Goal: Task Accomplishment & Management: Manage account settings

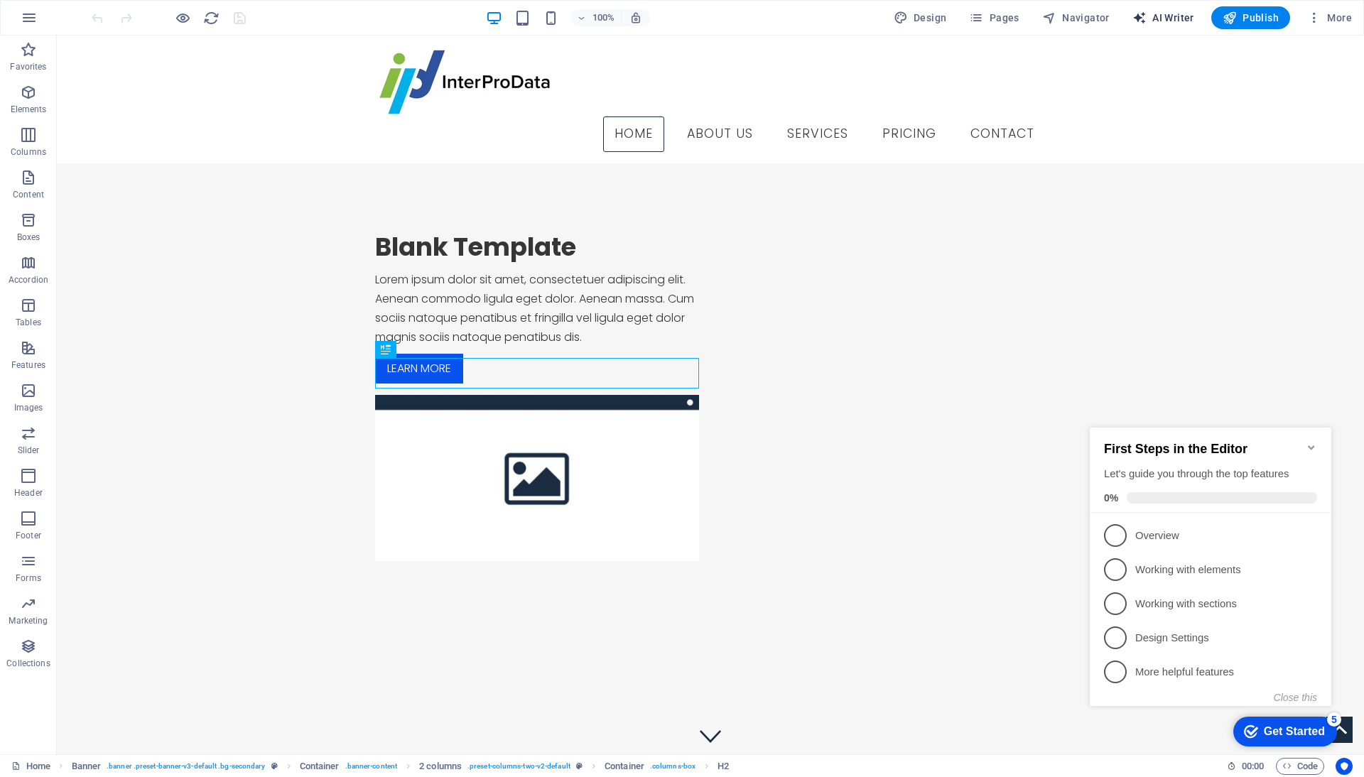
click at [1163, 21] on span "AI Writer" at bounding box center [1163, 18] width 62 height 14
select select "English"
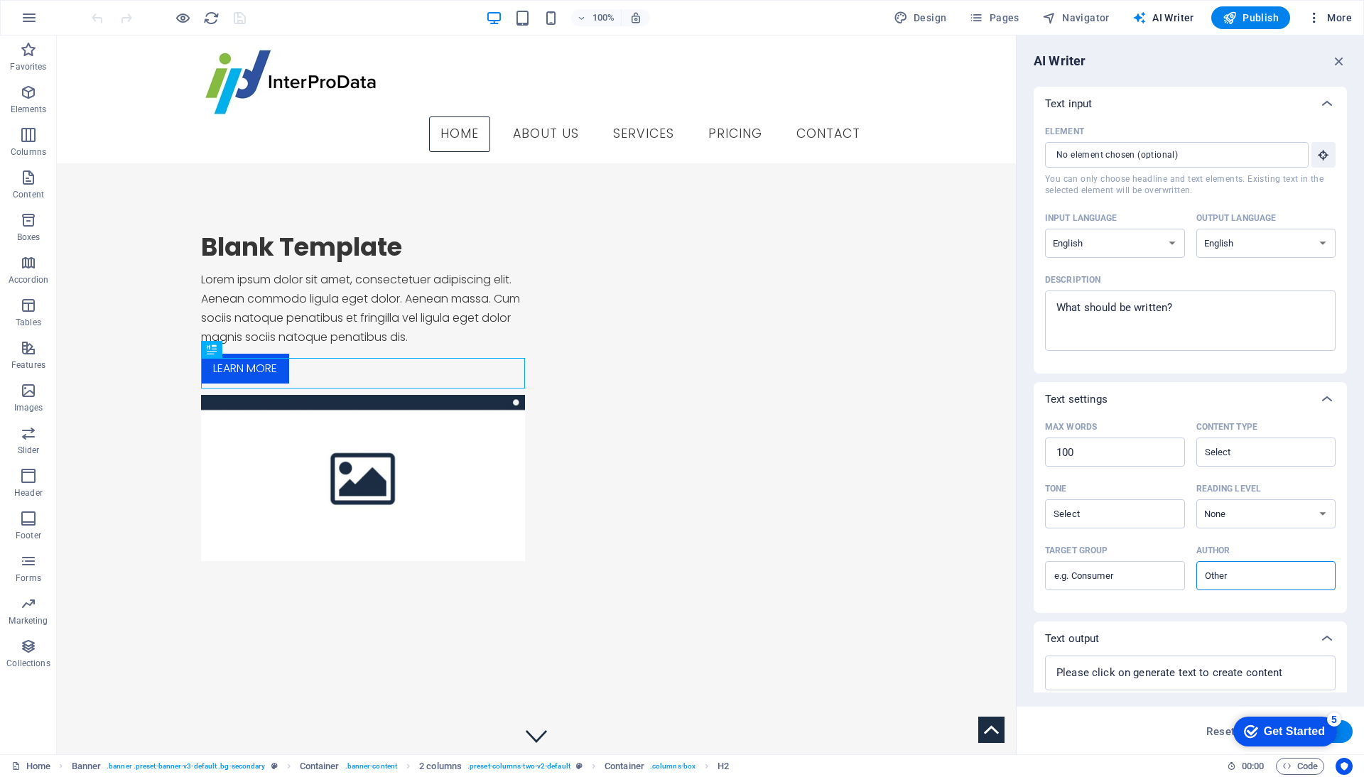
click at [1347, 18] on span "More" at bounding box center [1329, 18] width 45 height 14
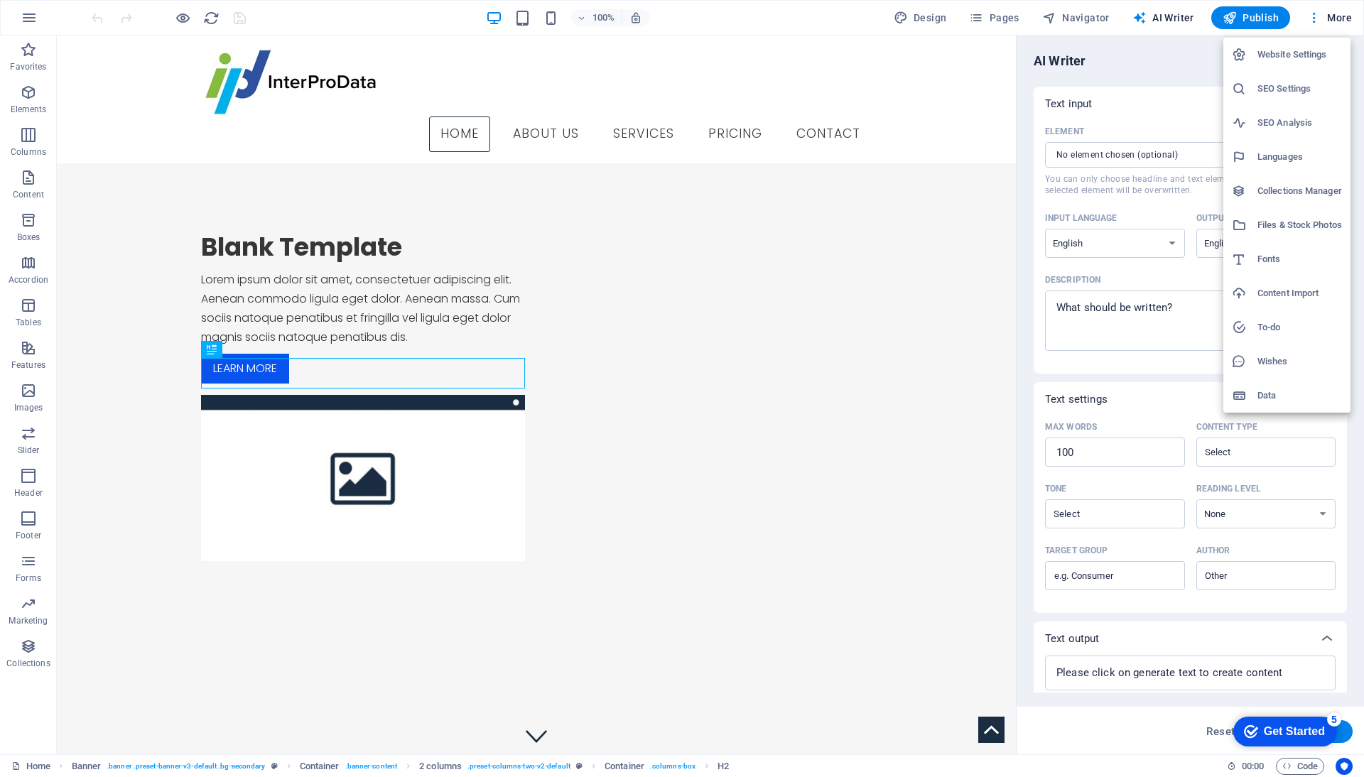
click at [24, 21] on div at bounding box center [682, 388] width 1364 height 777
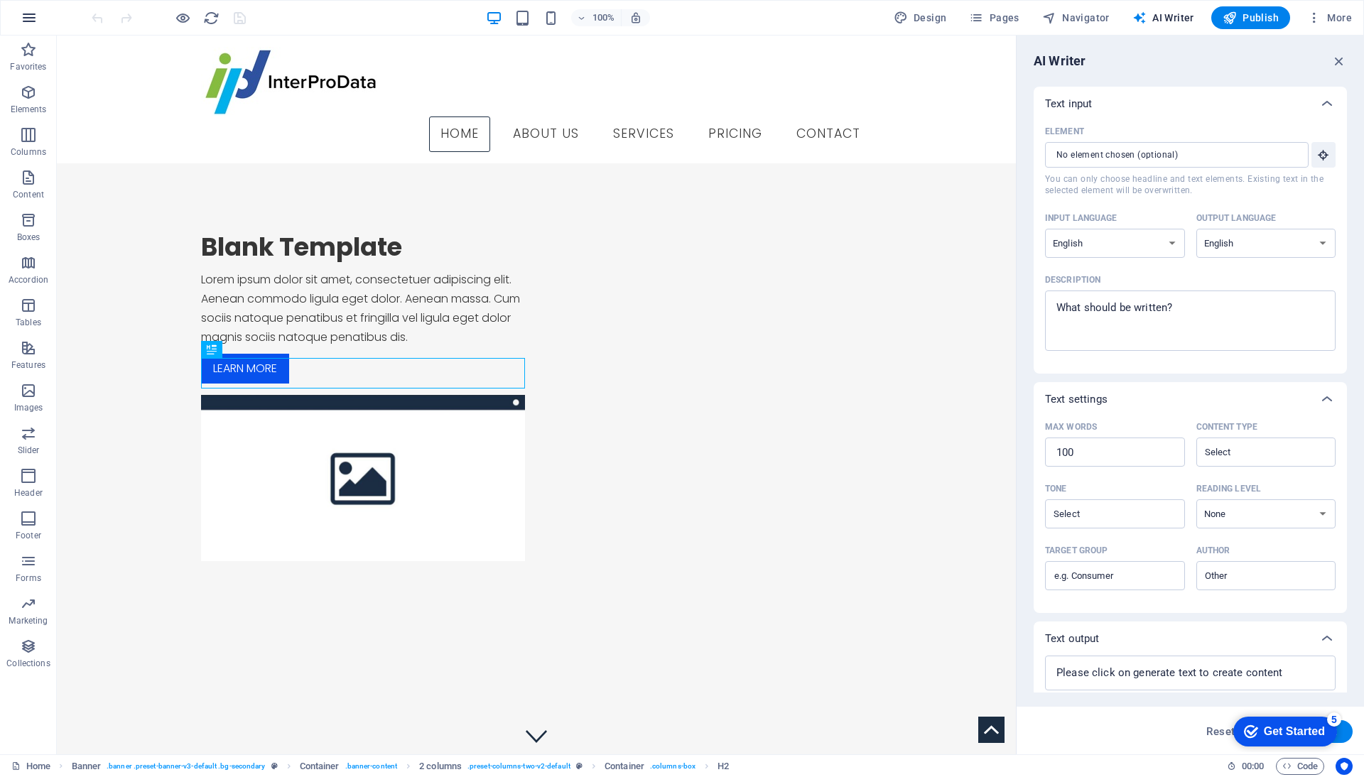
click at [33, 17] on icon "button" at bounding box center [29, 17] width 17 height 17
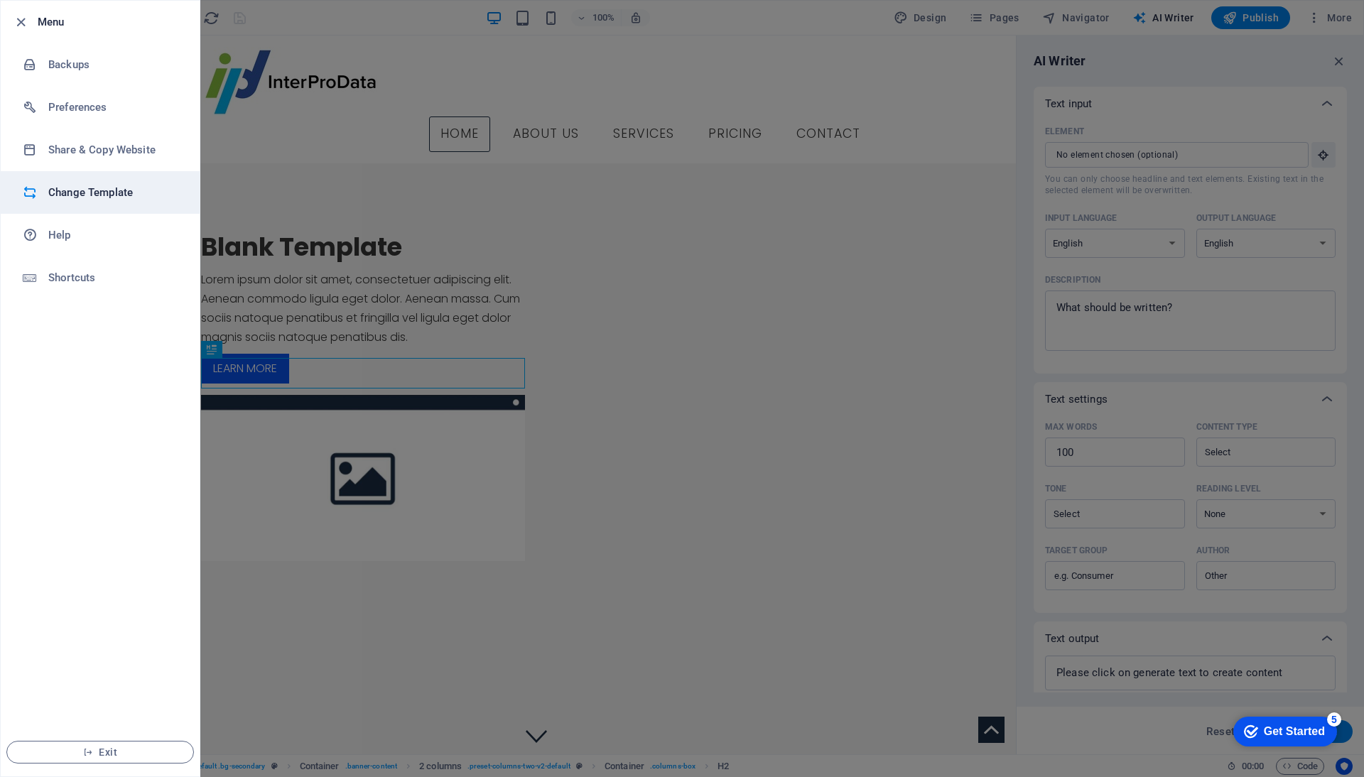
click at [80, 184] on h6 "Change Template" at bounding box center [113, 192] width 131 height 17
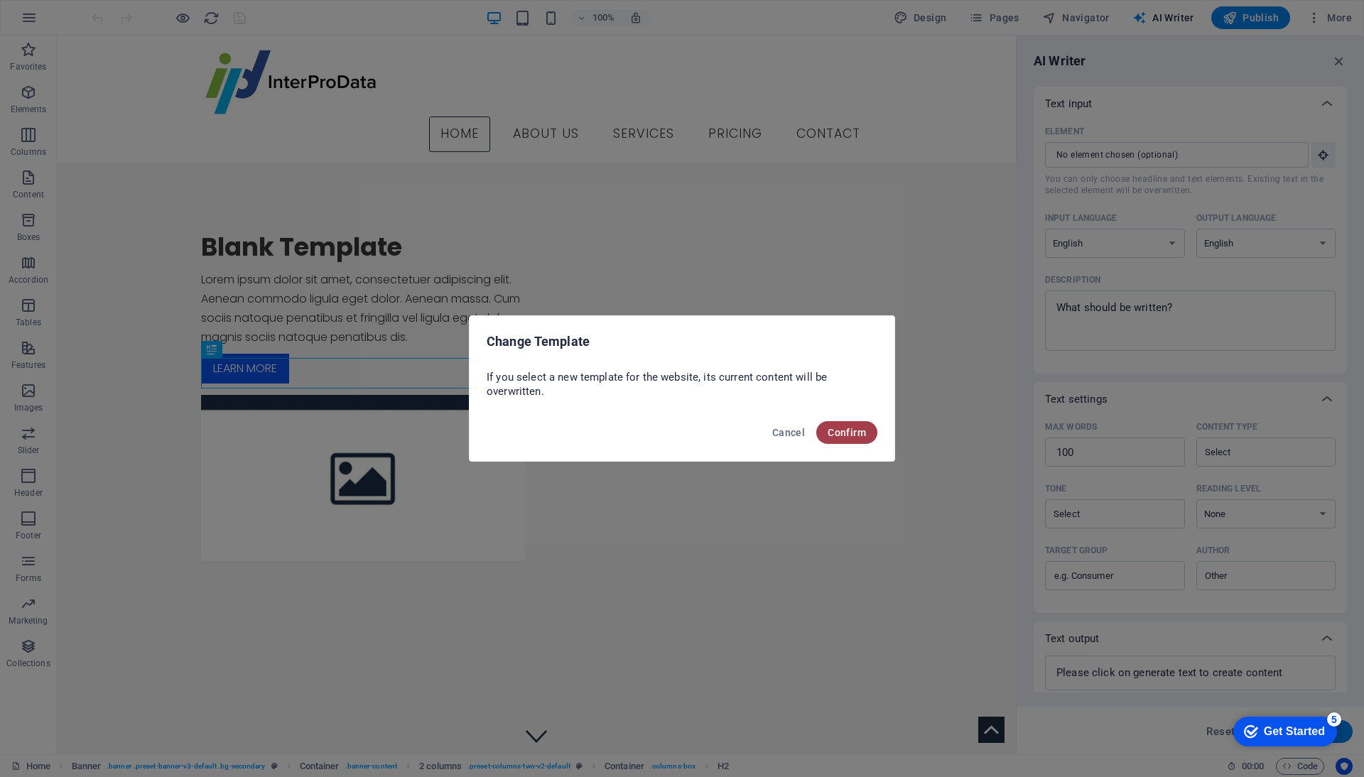
click at [829, 430] on span "Confirm" at bounding box center [846, 432] width 38 height 11
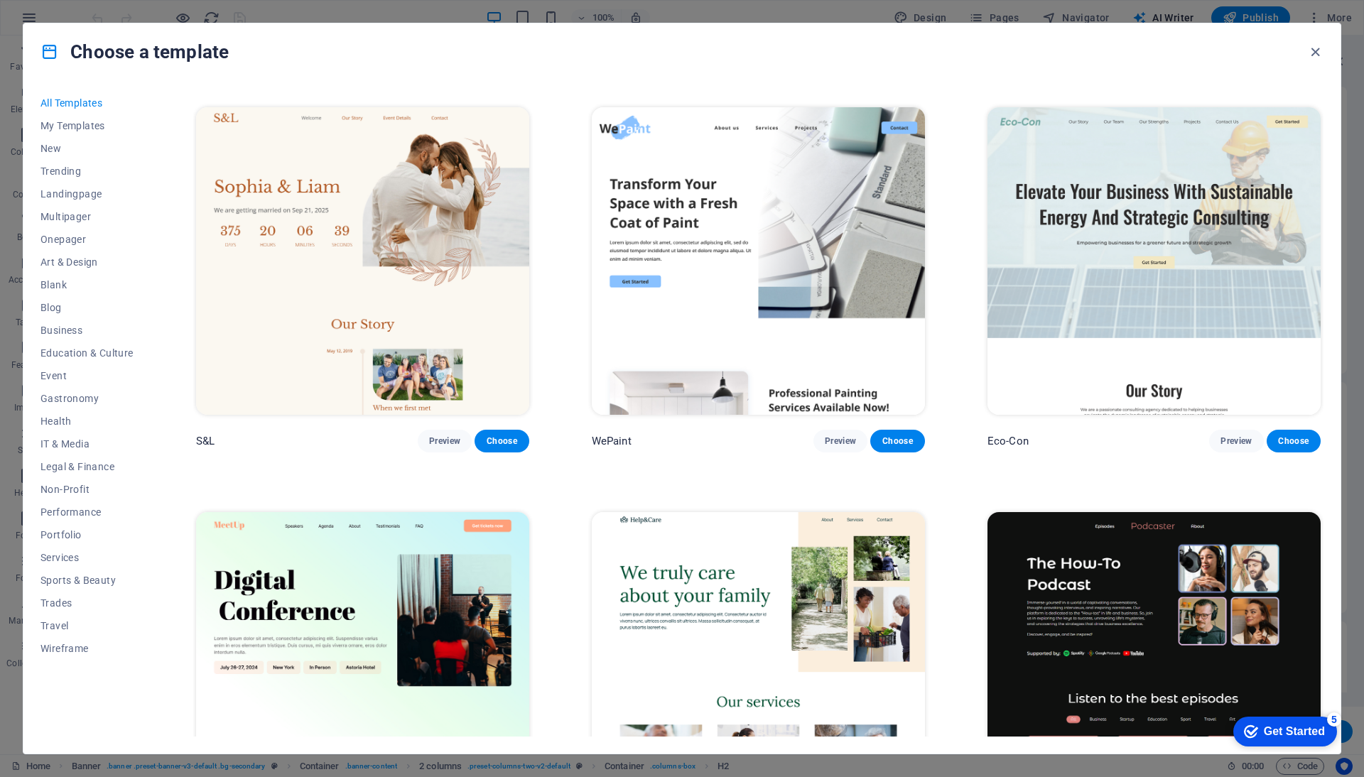
scroll to position [820, 0]
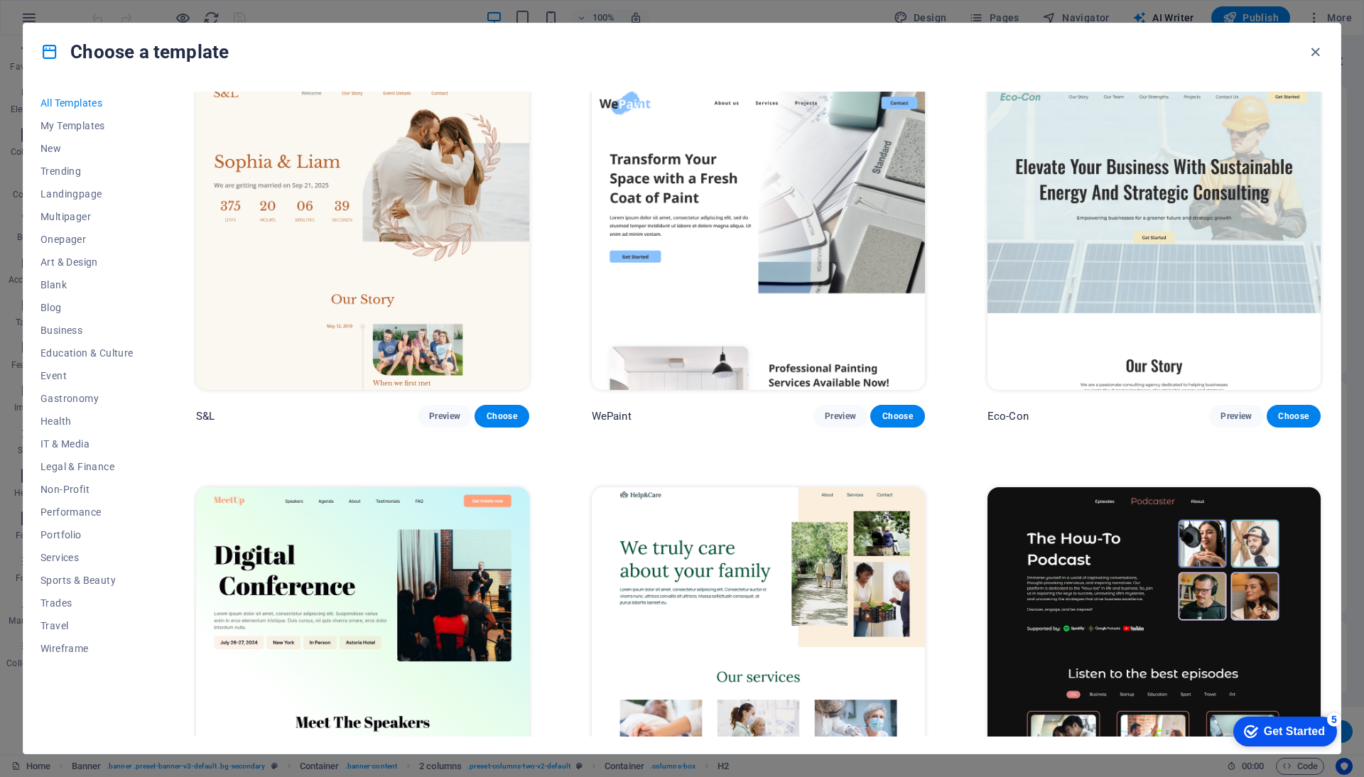
click at [673, 217] on img at bounding box center [758, 235] width 333 height 307
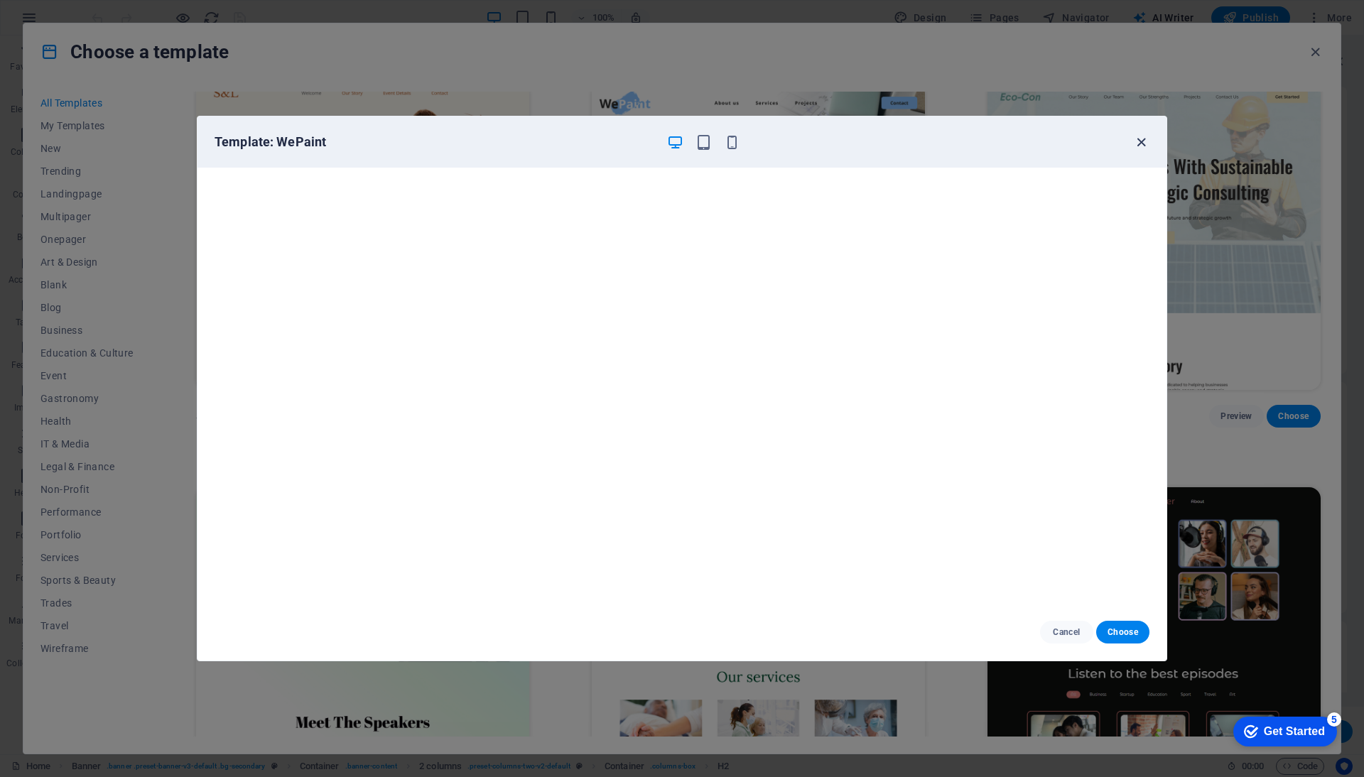
click at [1141, 141] on icon "button" at bounding box center [1141, 142] width 16 height 16
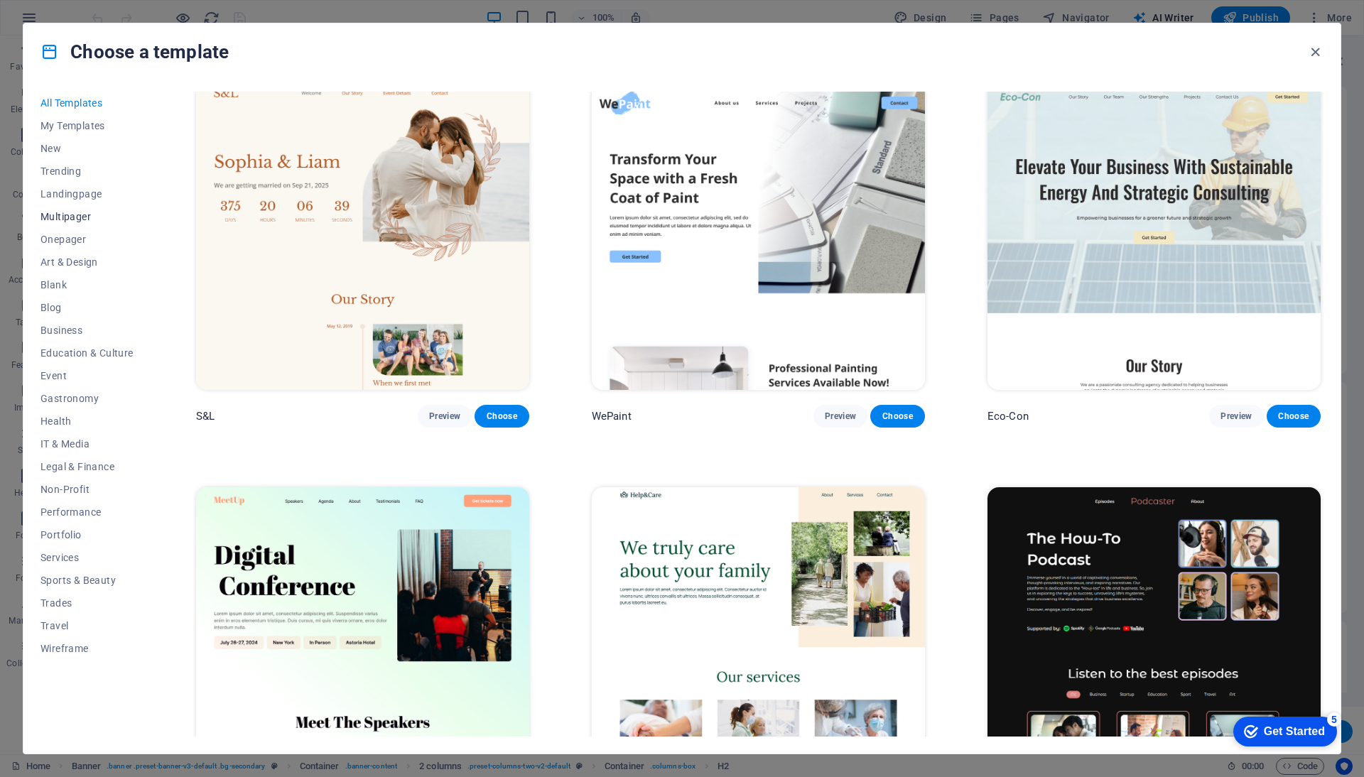
click at [67, 215] on span "Multipager" at bounding box center [86, 216] width 93 height 11
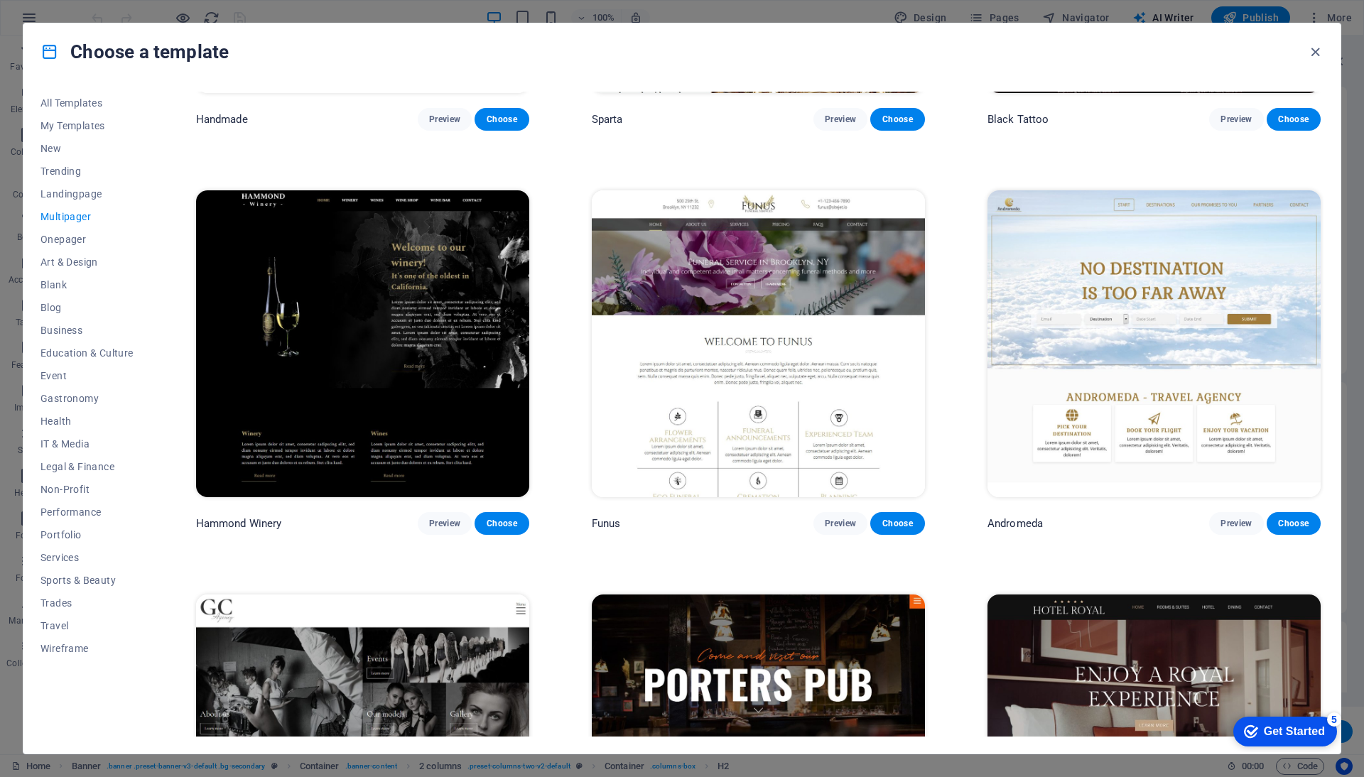
scroll to position [6763, 0]
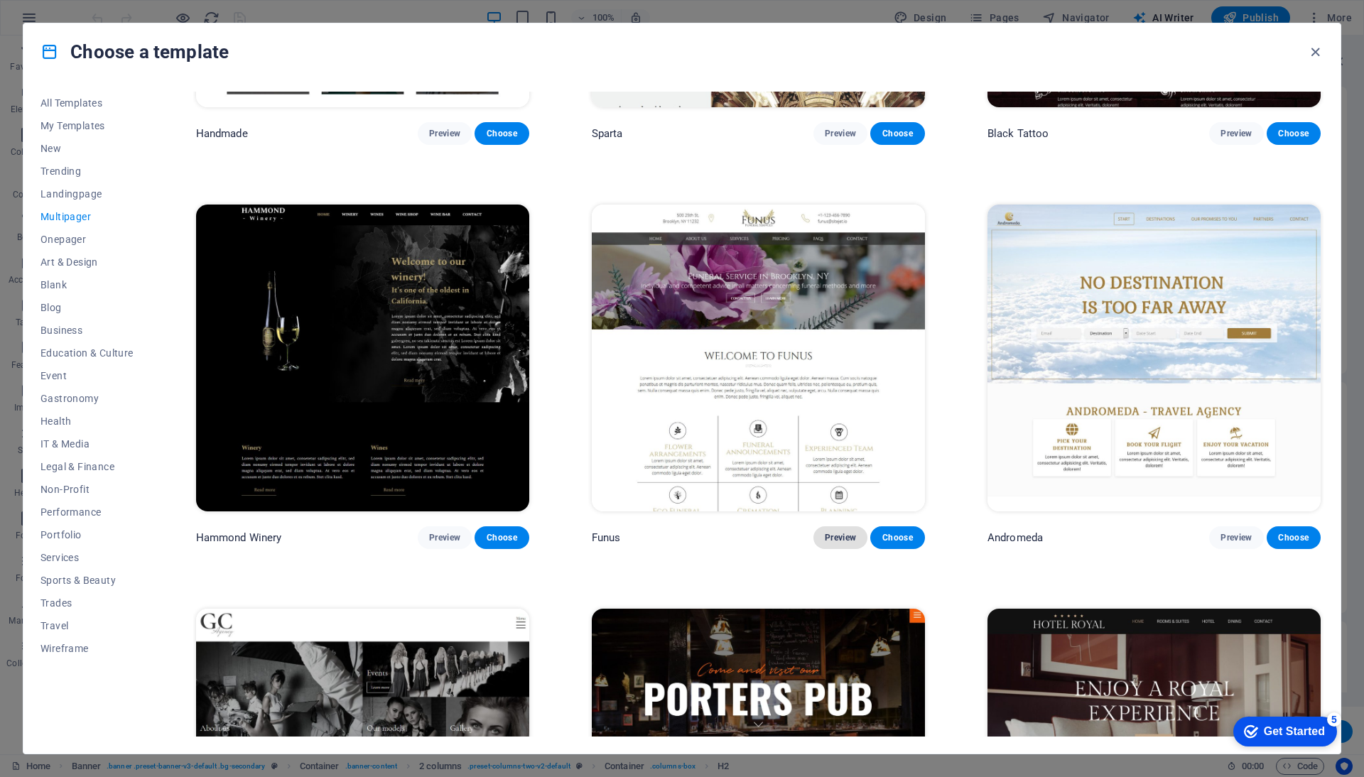
click at [838, 532] on span "Preview" at bounding box center [840, 537] width 31 height 11
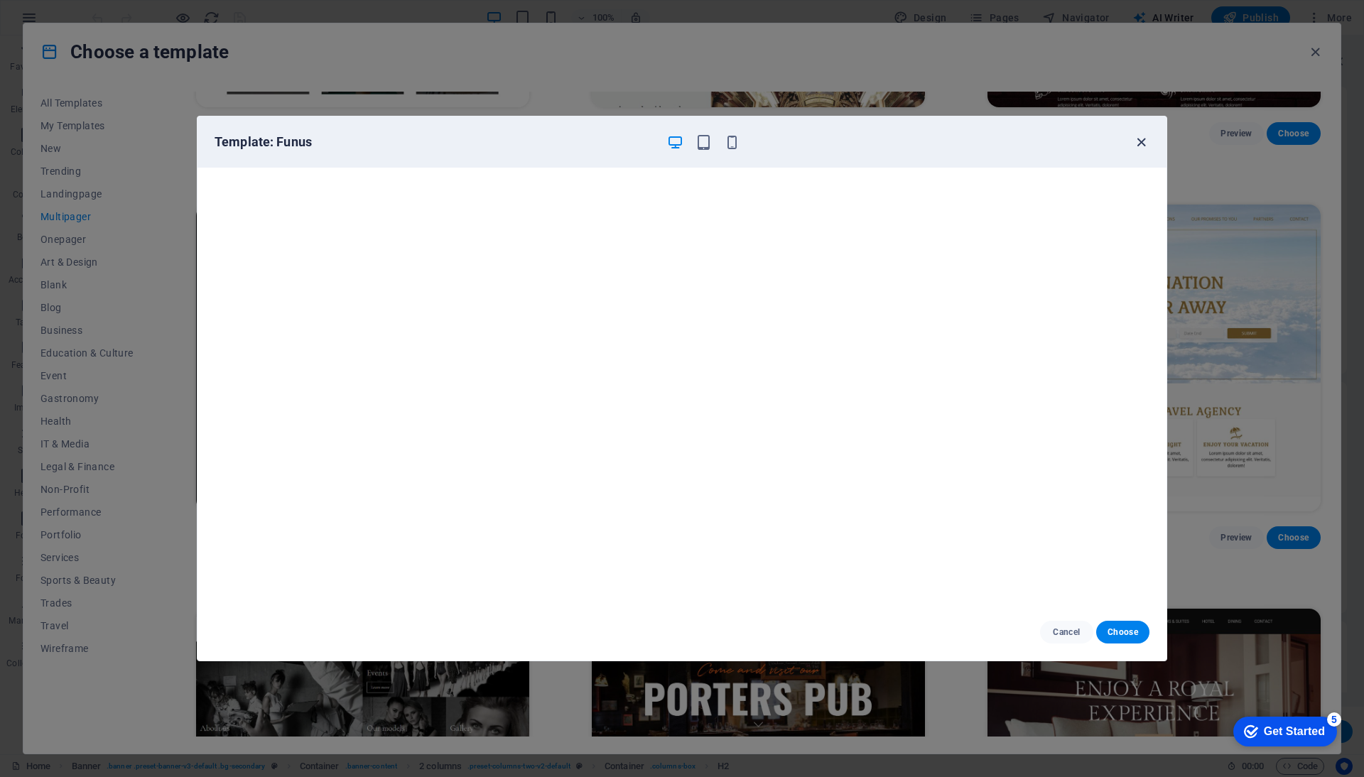
click at [1141, 139] on icon "button" at bounding box center [1141, 142] width 16 height 16
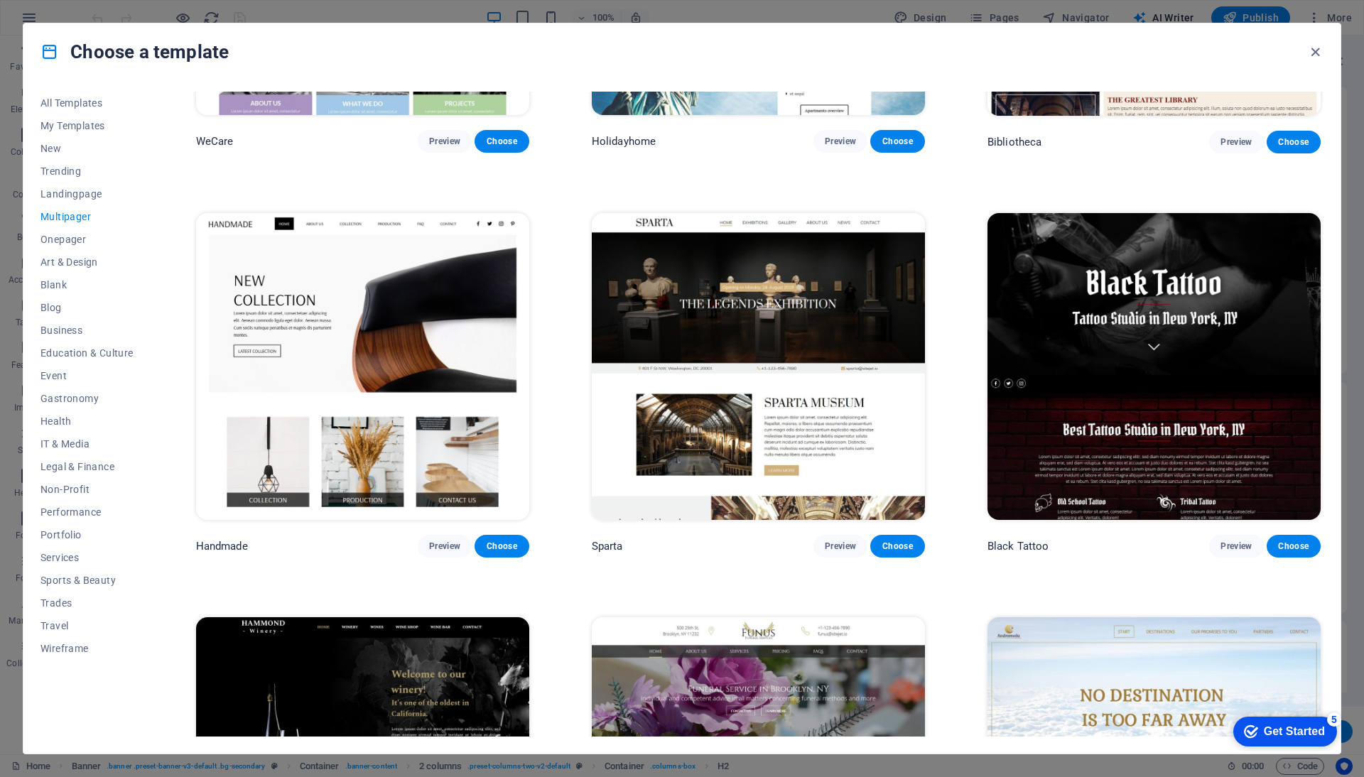
scroll to position [6347, 0]
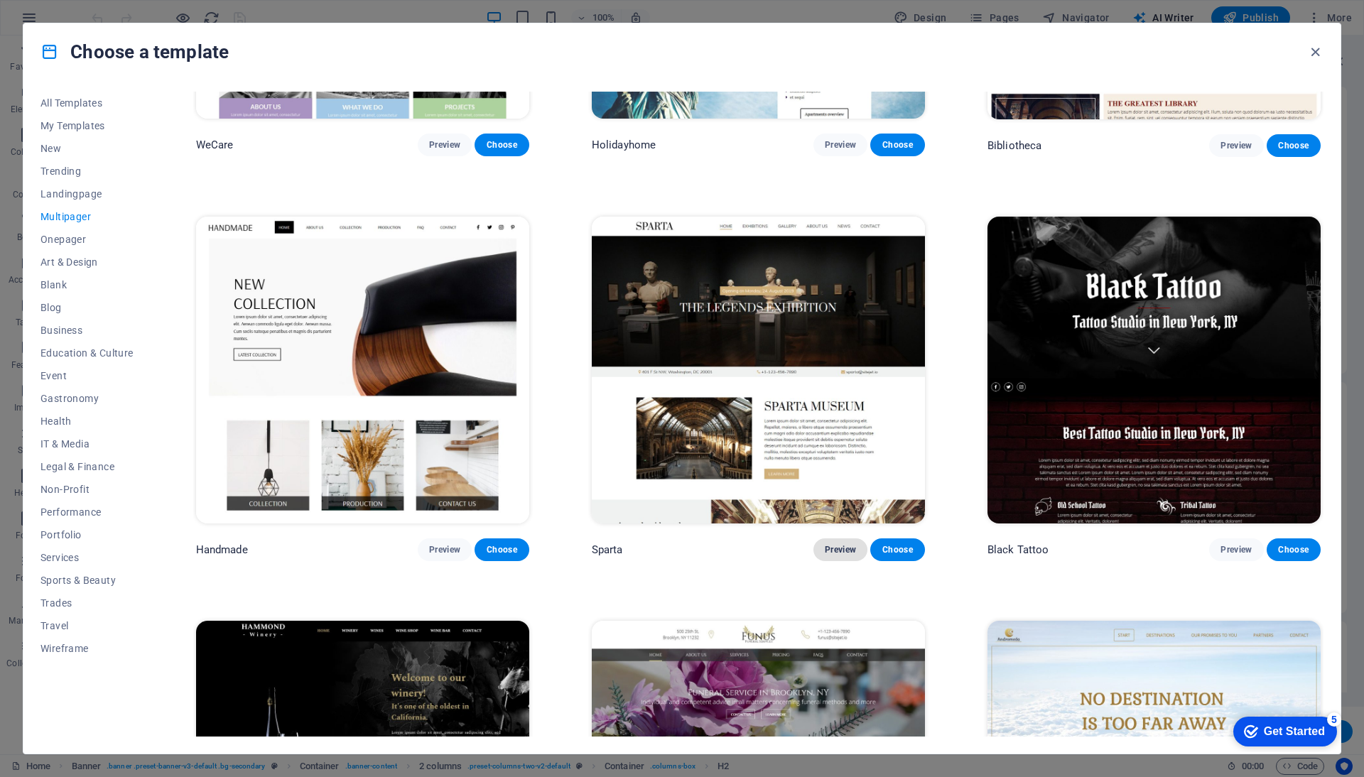
click at [859, 538] on button "Preview" at bounding box center [840, 549] width 54 height 23
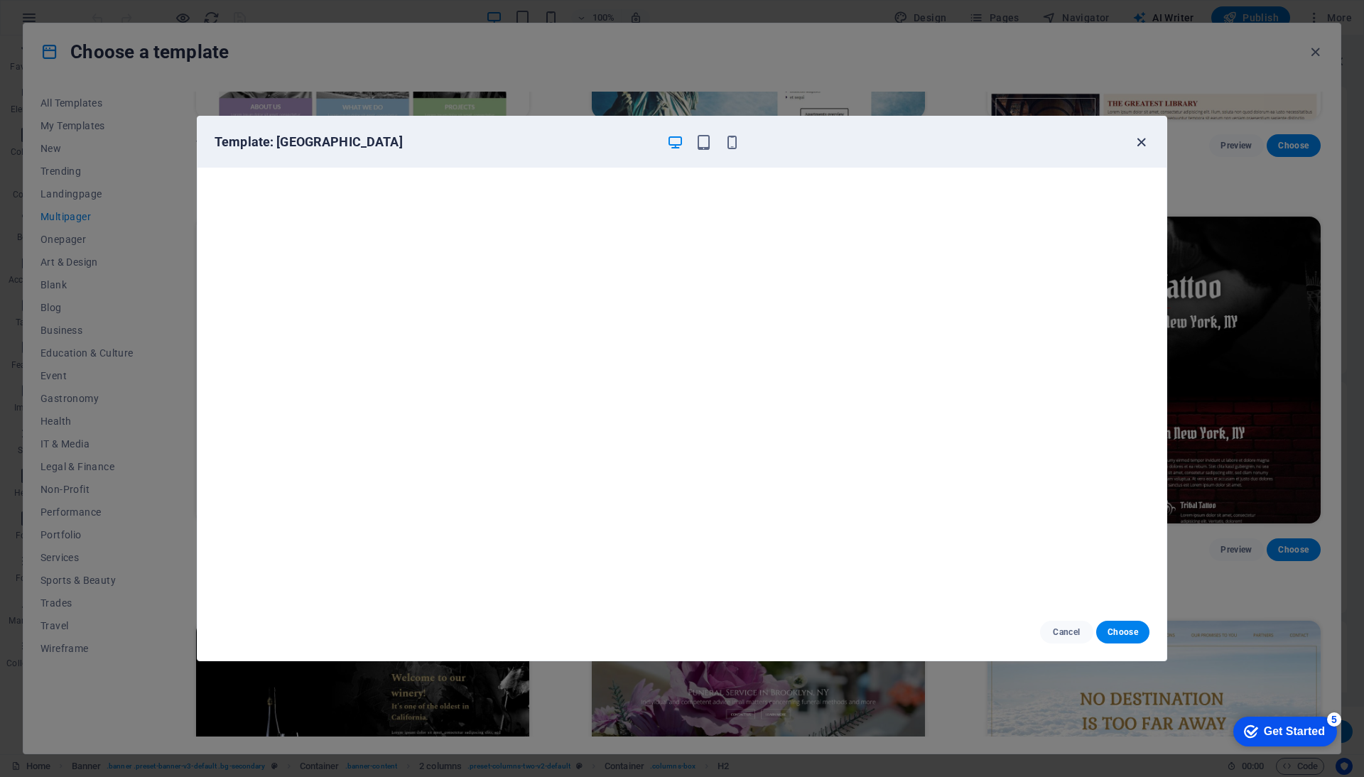
click at [1141, 141] on icon "button" at bounding box center [1141, 142] width 16 height 16
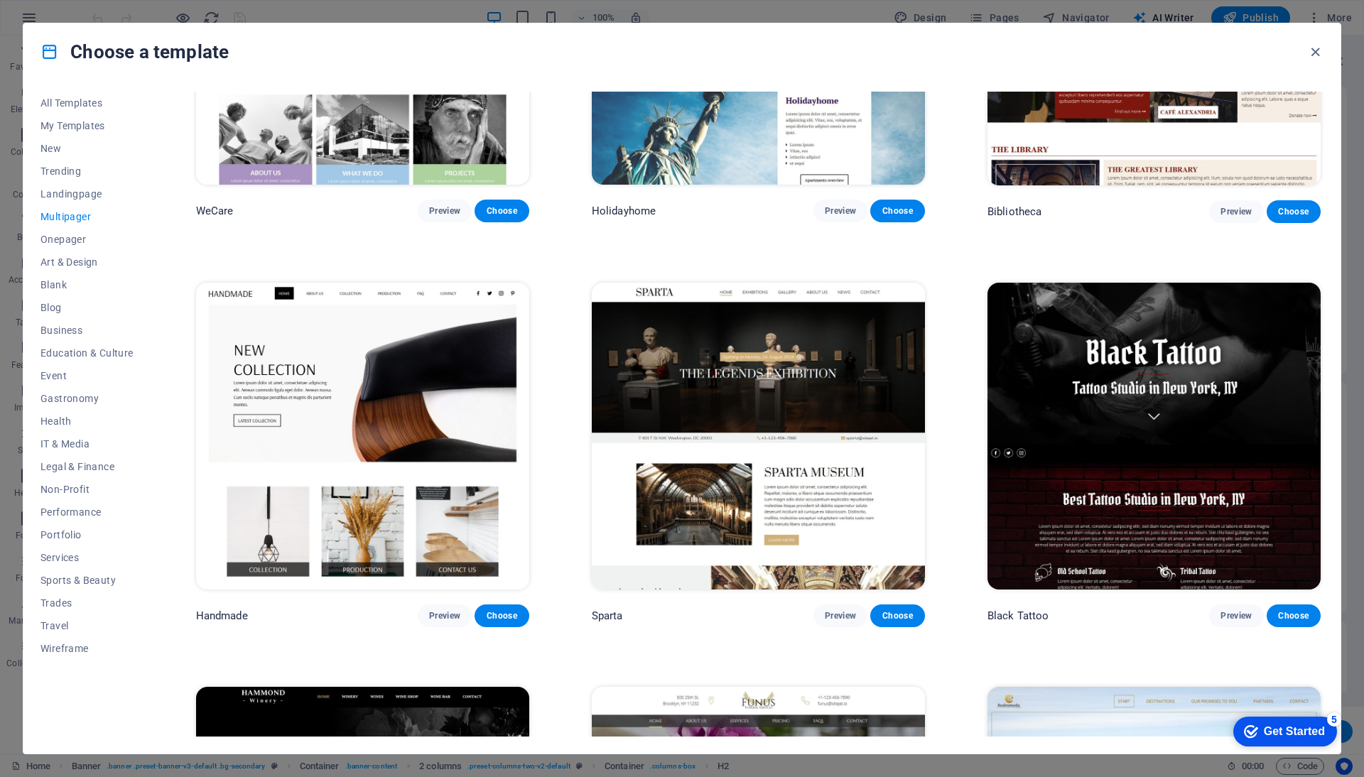
scroll to position [6276, 0]
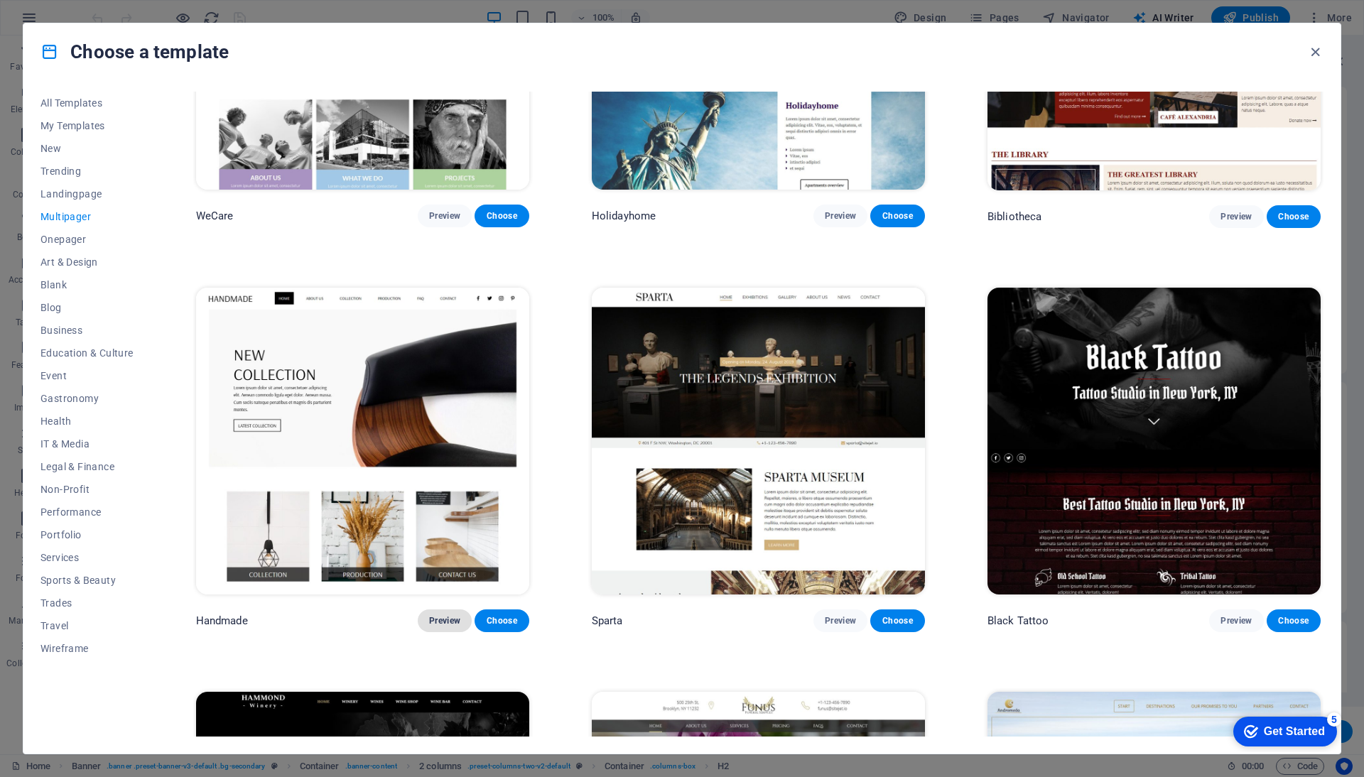
click at [450, 609] on button "Preview" at bounding box center [445, 620] width 54 height 23
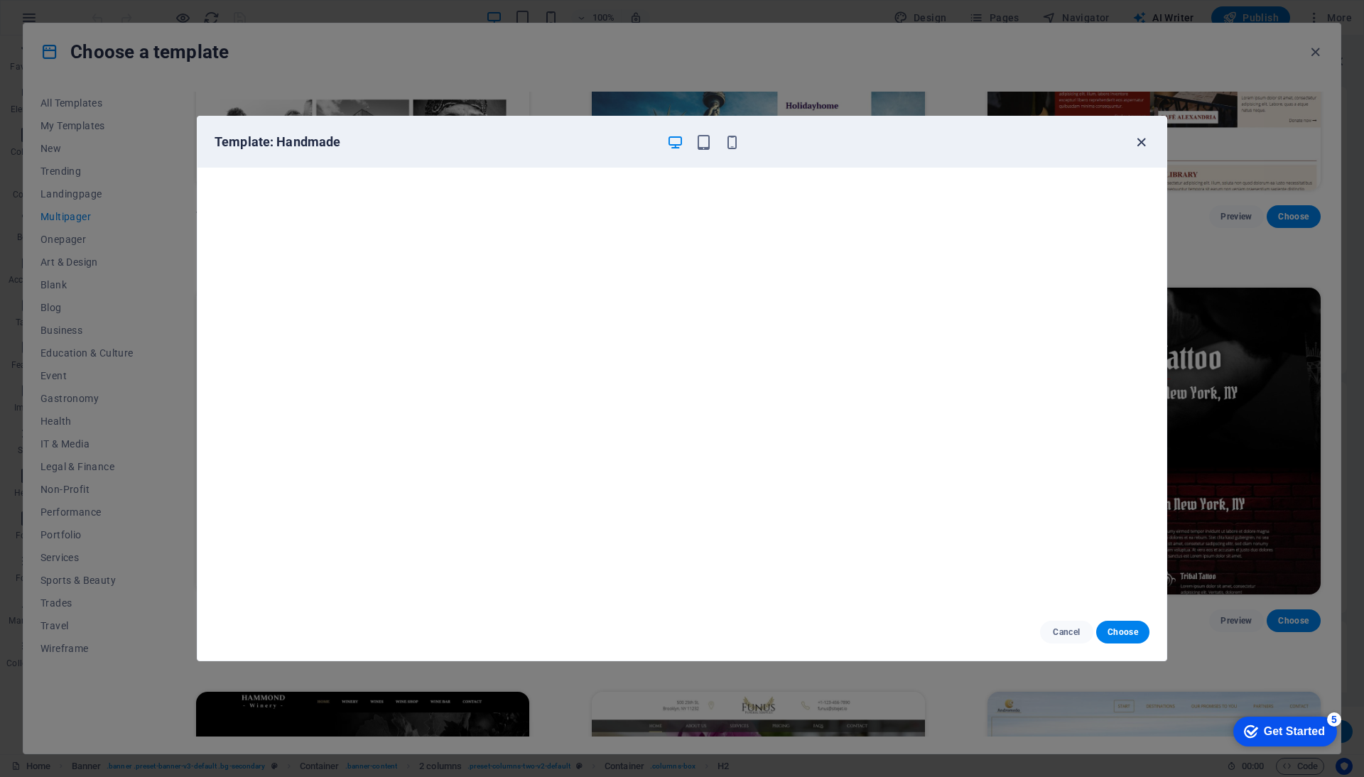
click at [1141, 142] on icon "button" at bounding box center [1141, 142] width 16 height 16
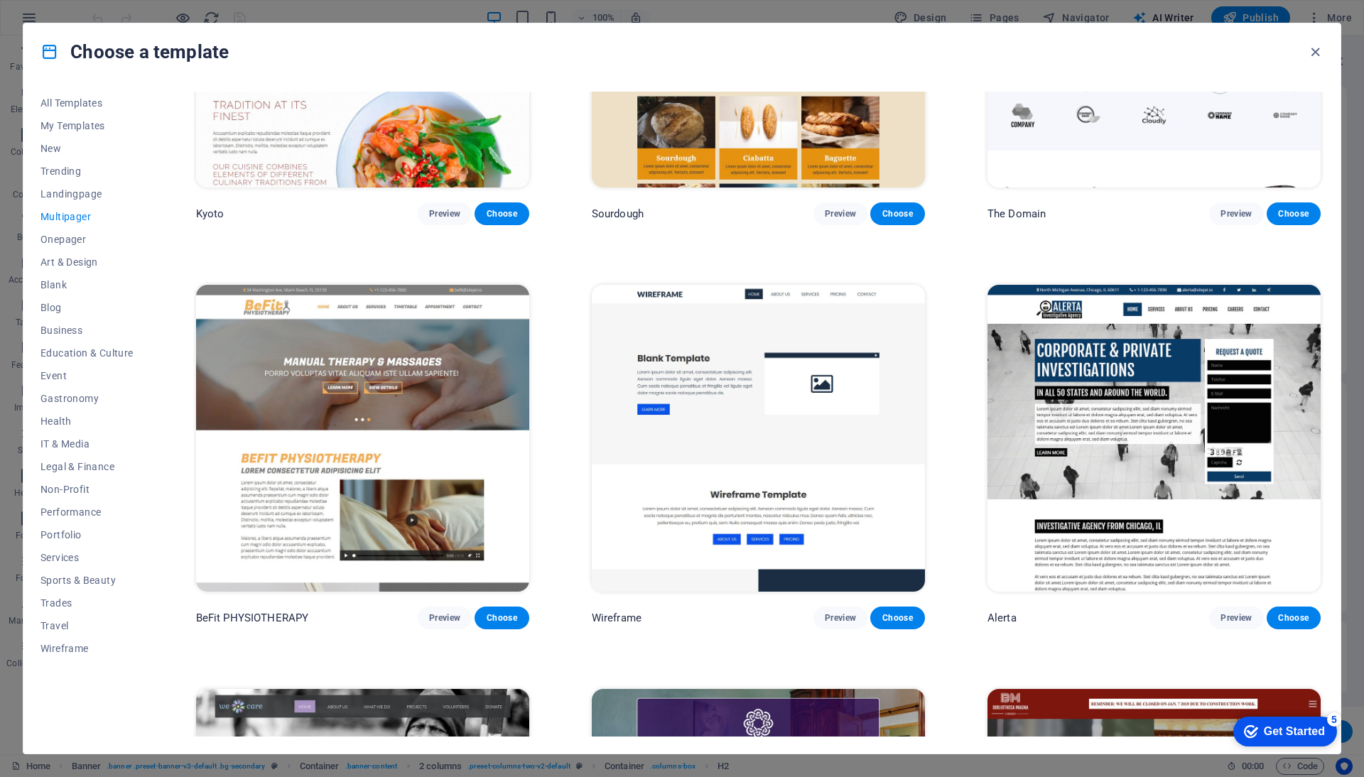
scroll to position [5478, 0]
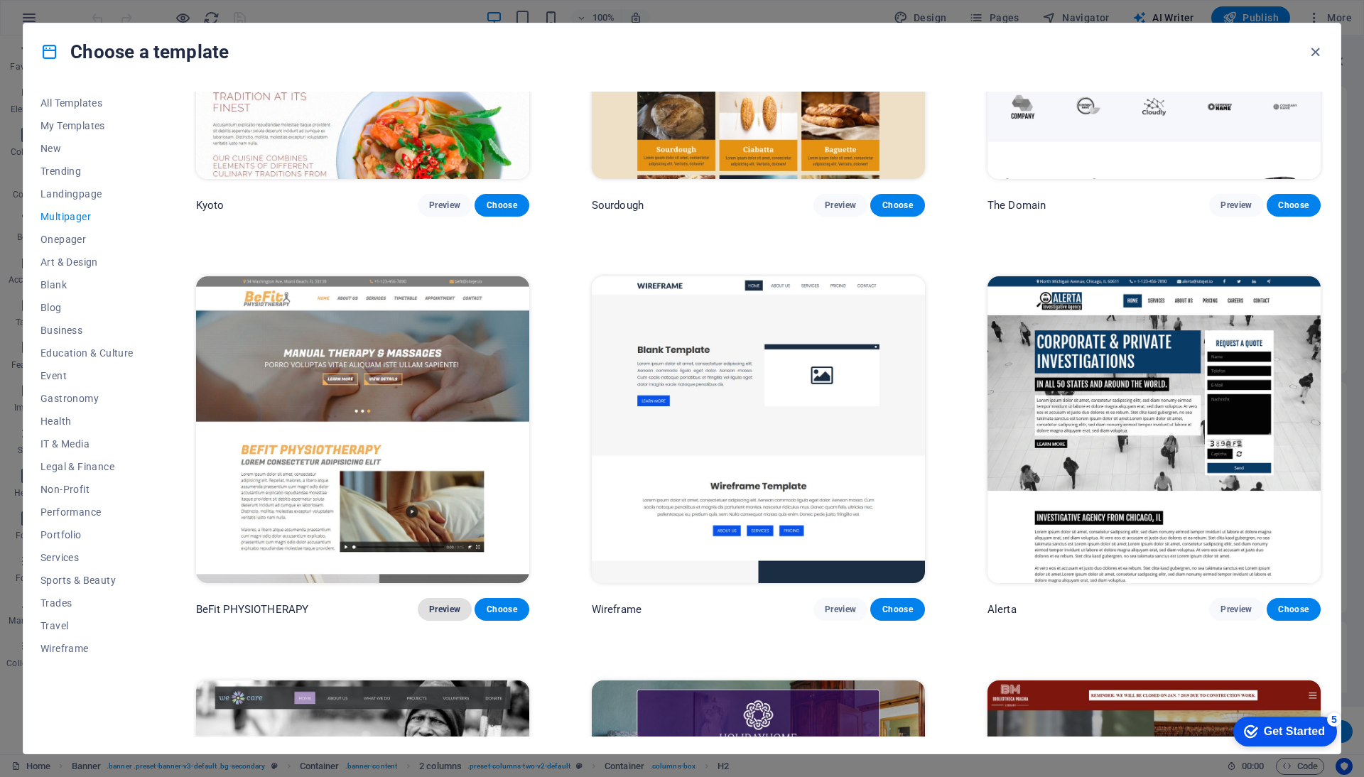
click at [439, 604] on span "Preview" at bounding box center [444, 609] width 31 height 11
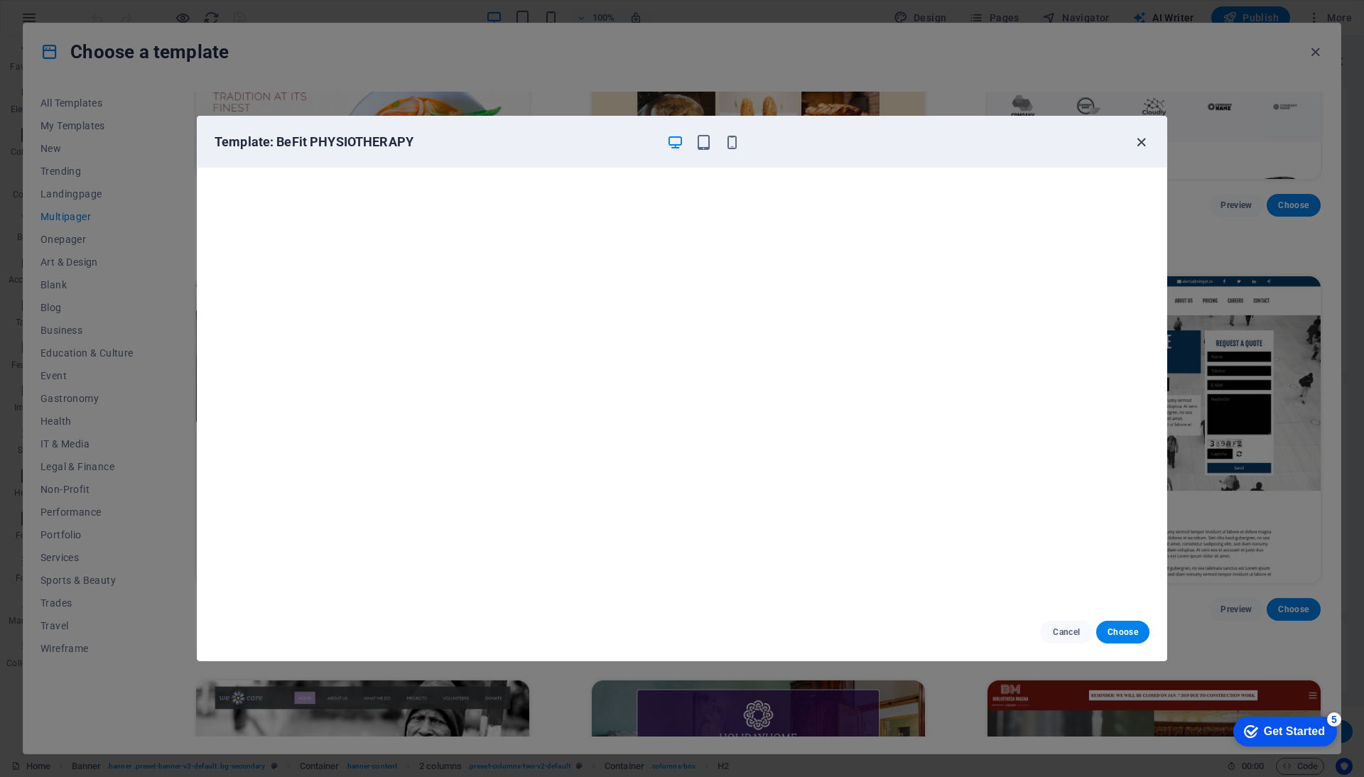
click at [1138, 144] on icon "button" at bounding box center [1141, 142] width 16 height 16
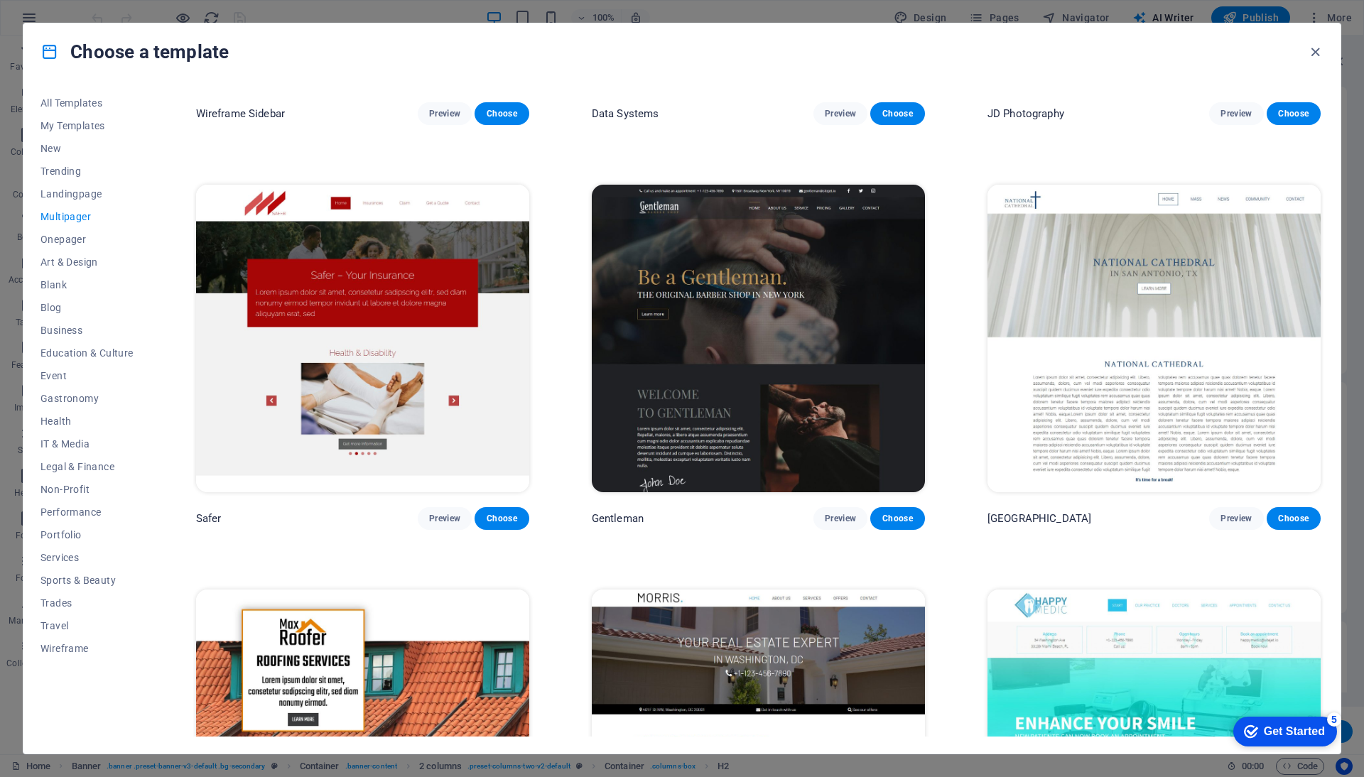
scroll to position [4353, 0]
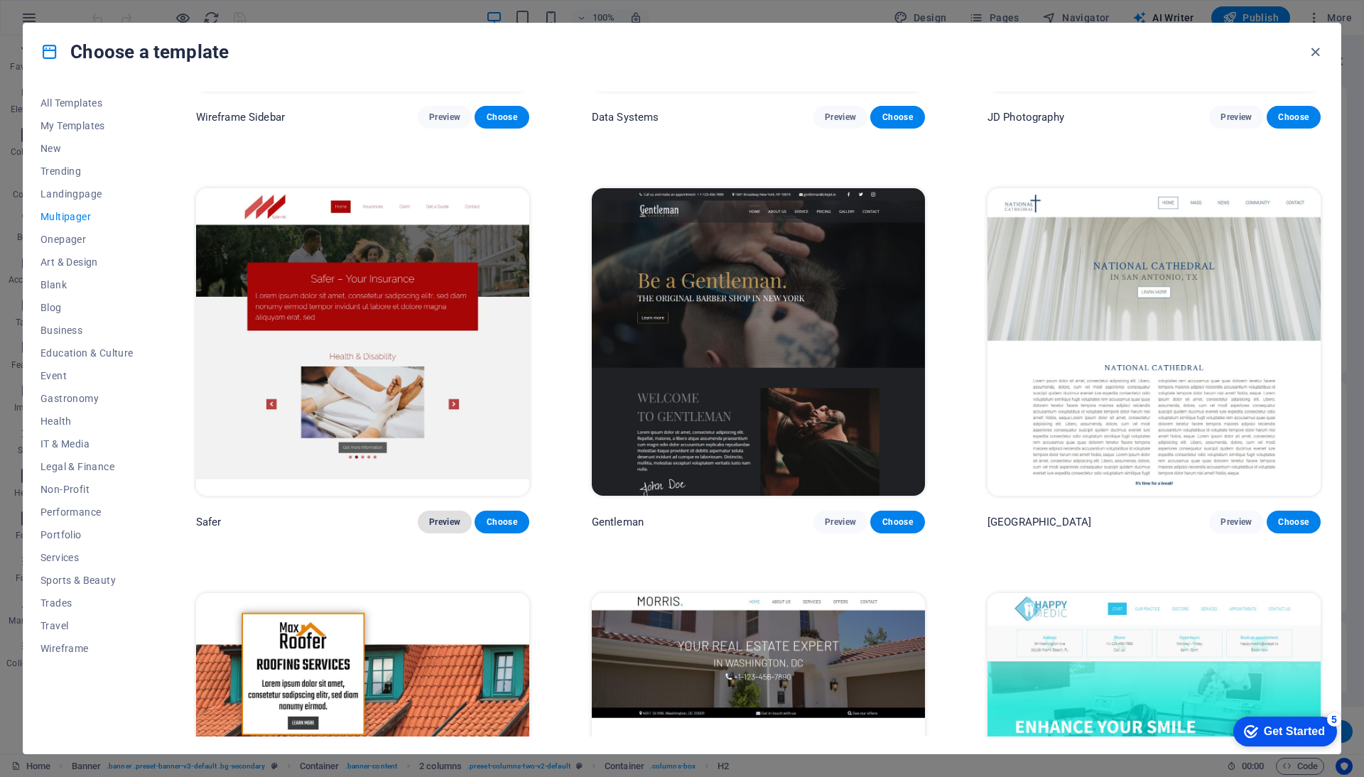
click at [441, 516] on span "Preview" at bounding box center [444, 521] width 31 height 11
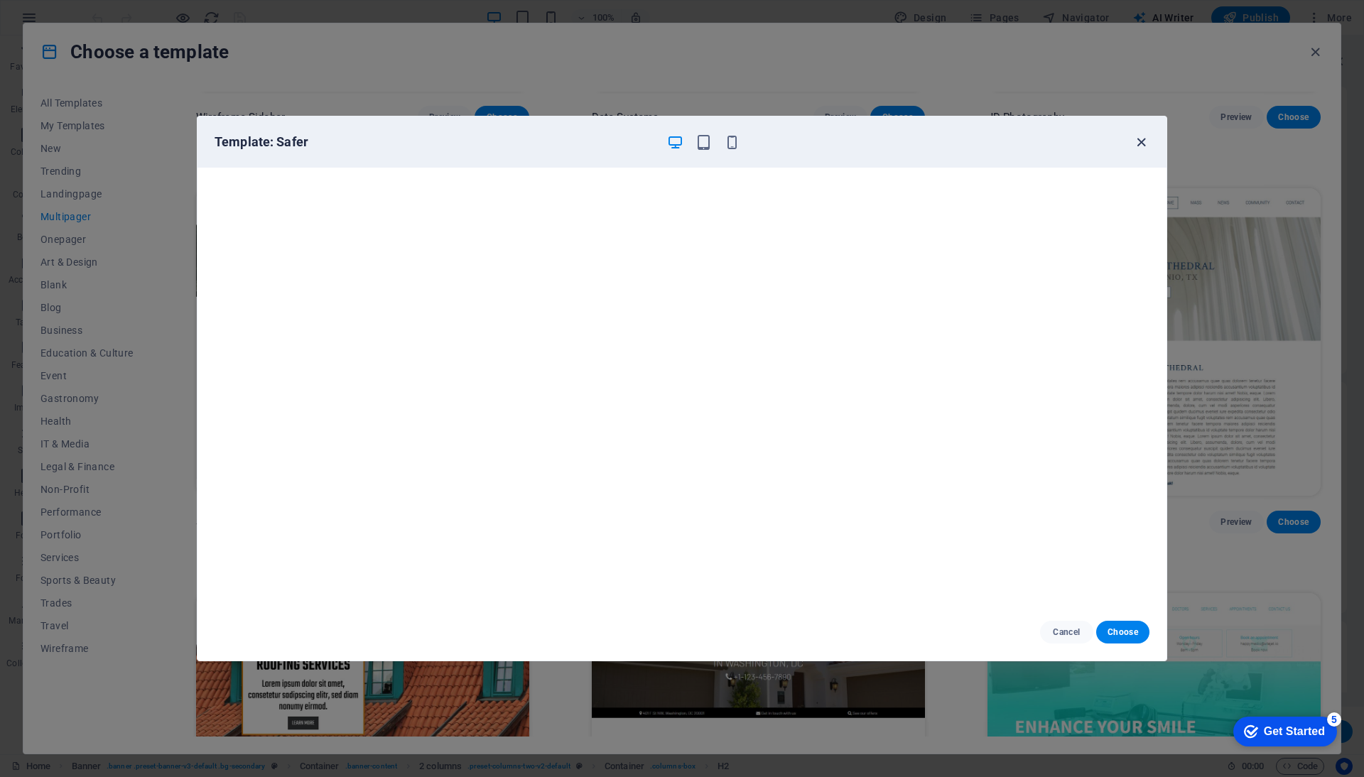
click at [1143, 141] on icon "button" at bounding box center [1141, 142] width 16 height 16
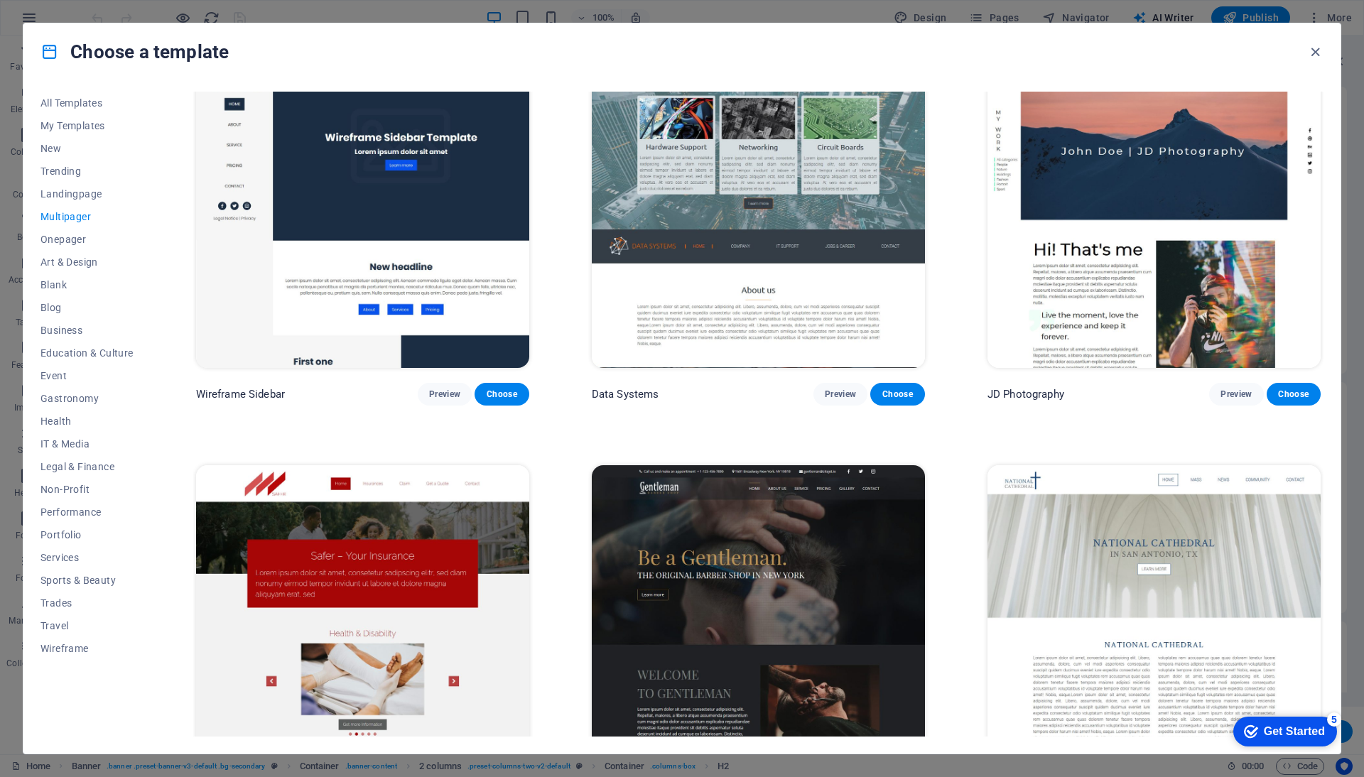
scroll to position [3931, 0]
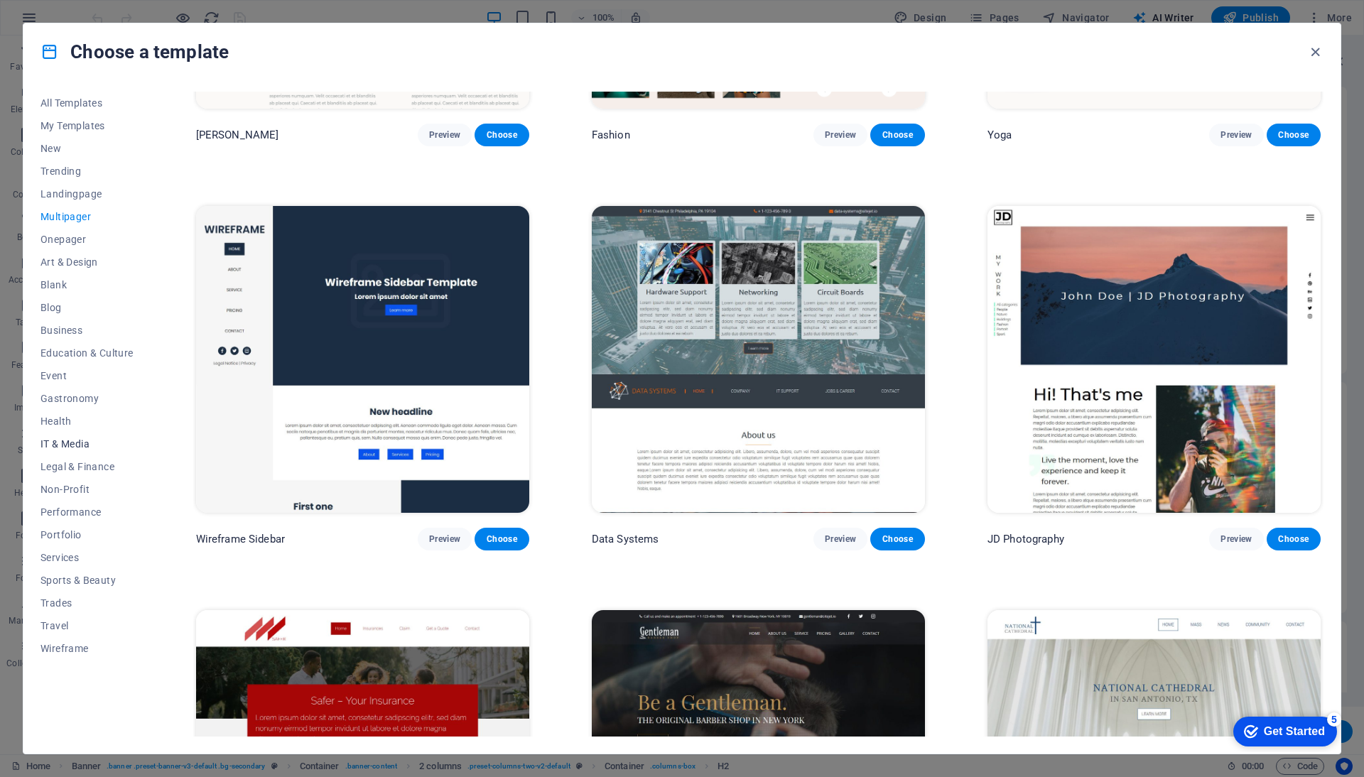
click at [56, 440] on span "IT & Media" at bounding box center [86, 443] width 93 height 11
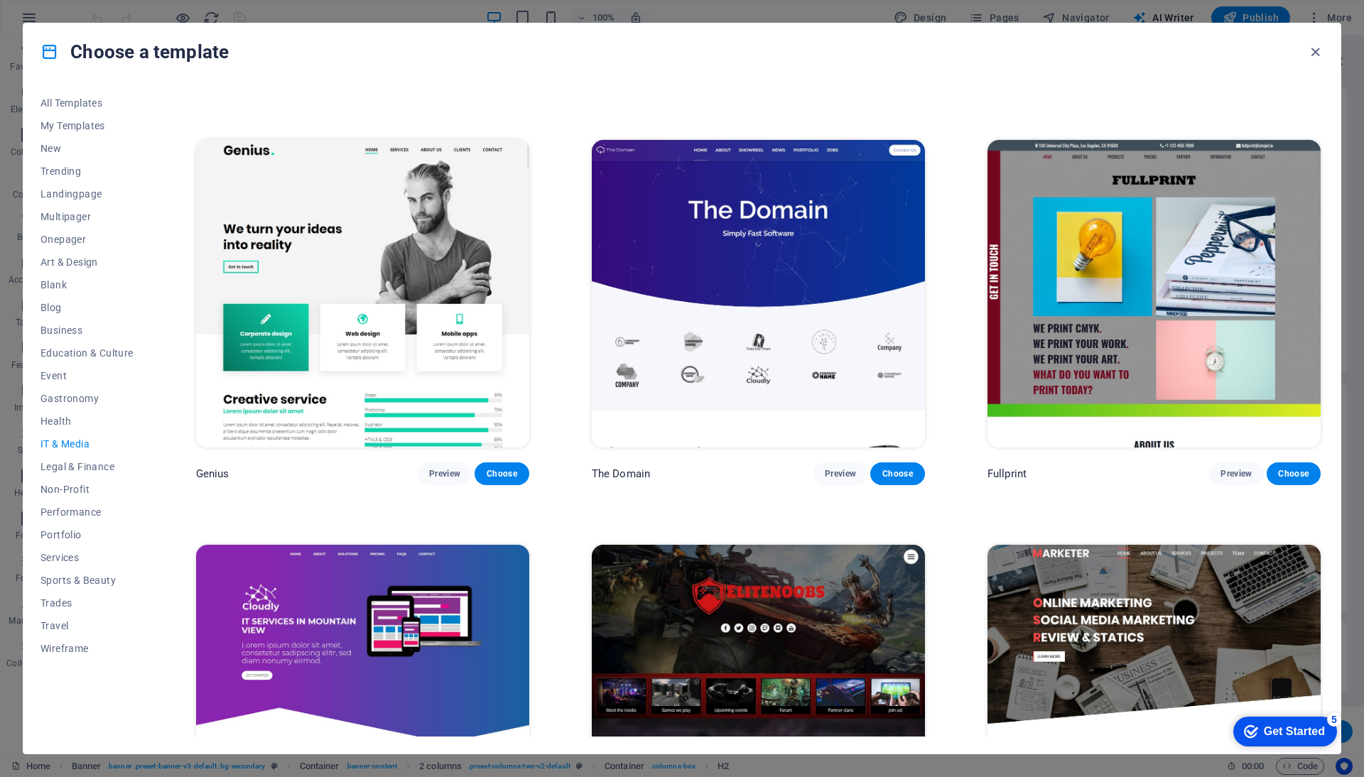
scroll to position [762, 0]
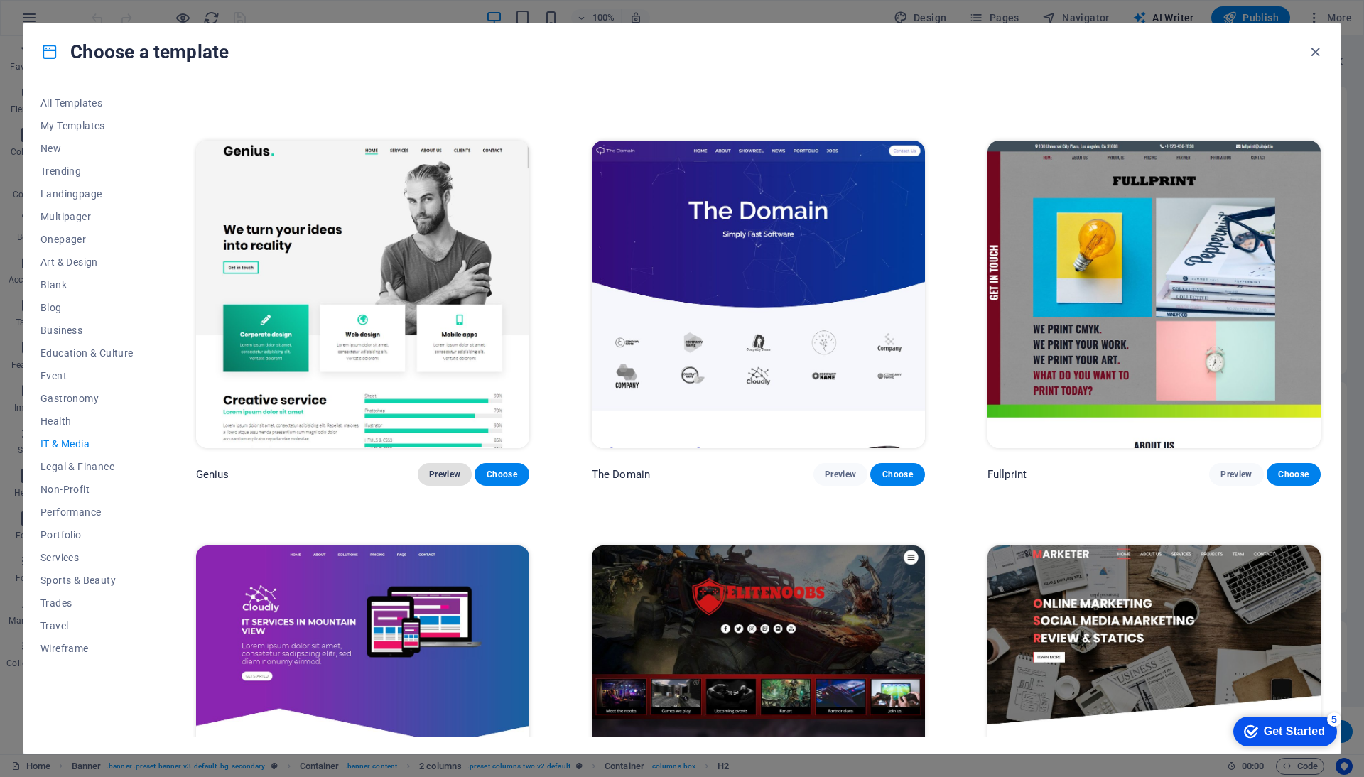
click at [434, 469] on span "Preview" at bounding box center [444, 474] width 31 height 11
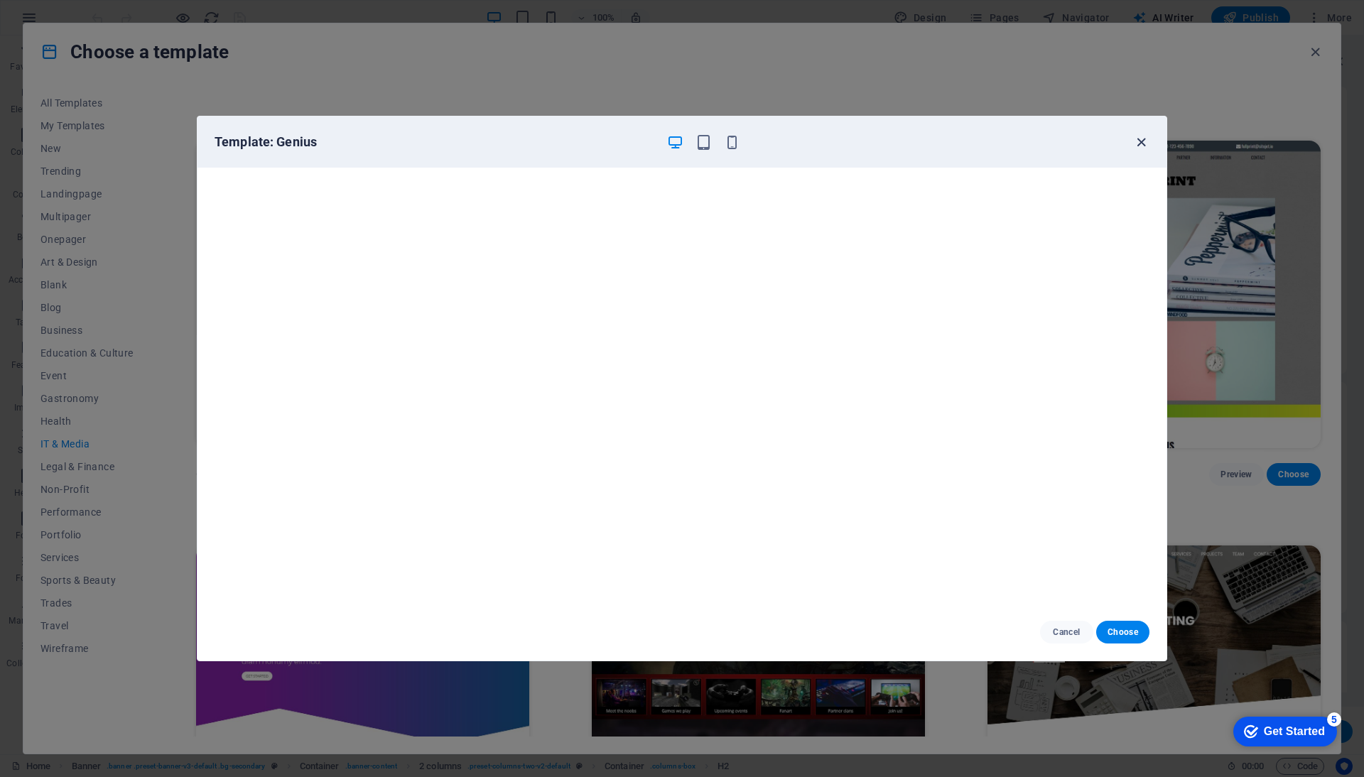
click at [1146, 140] on icon "button" at bounding box center [1141, 142] width 16 height 16
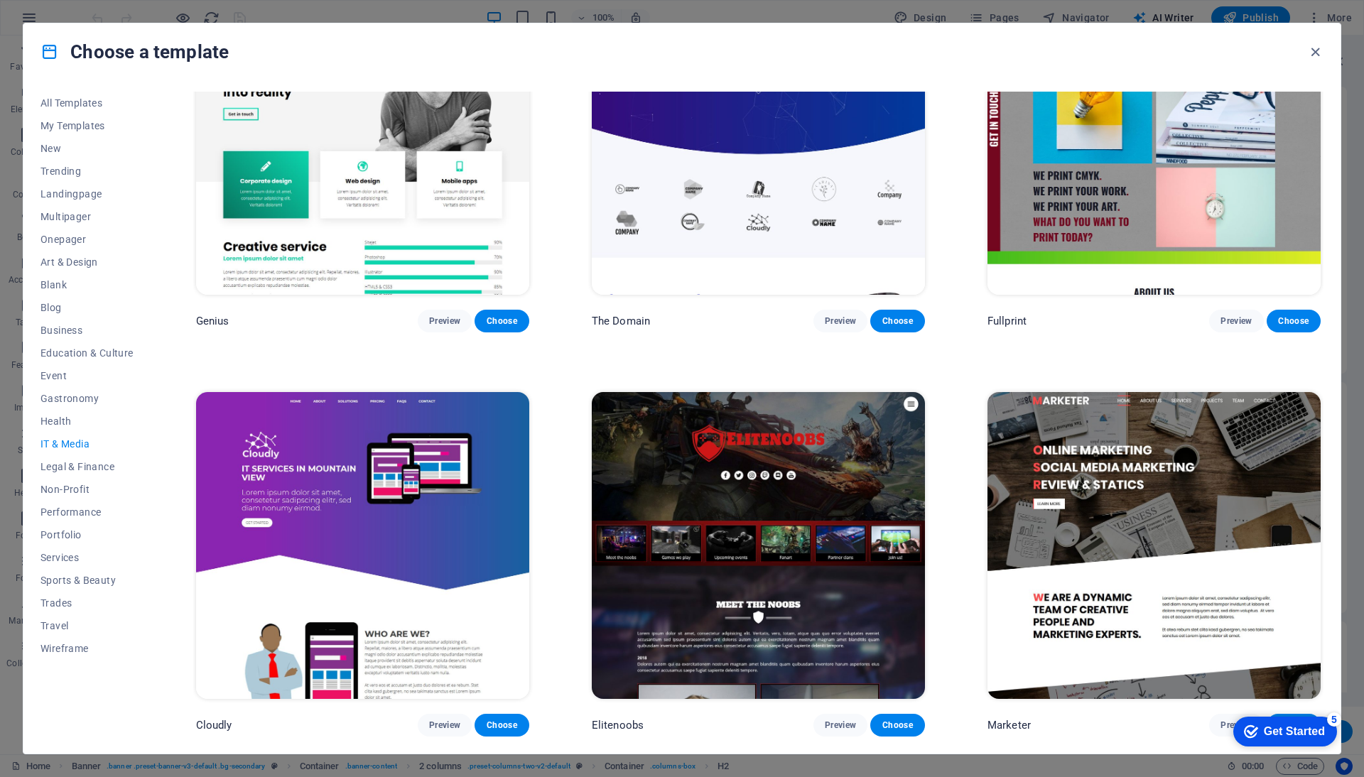
scroll to position [909, 0]
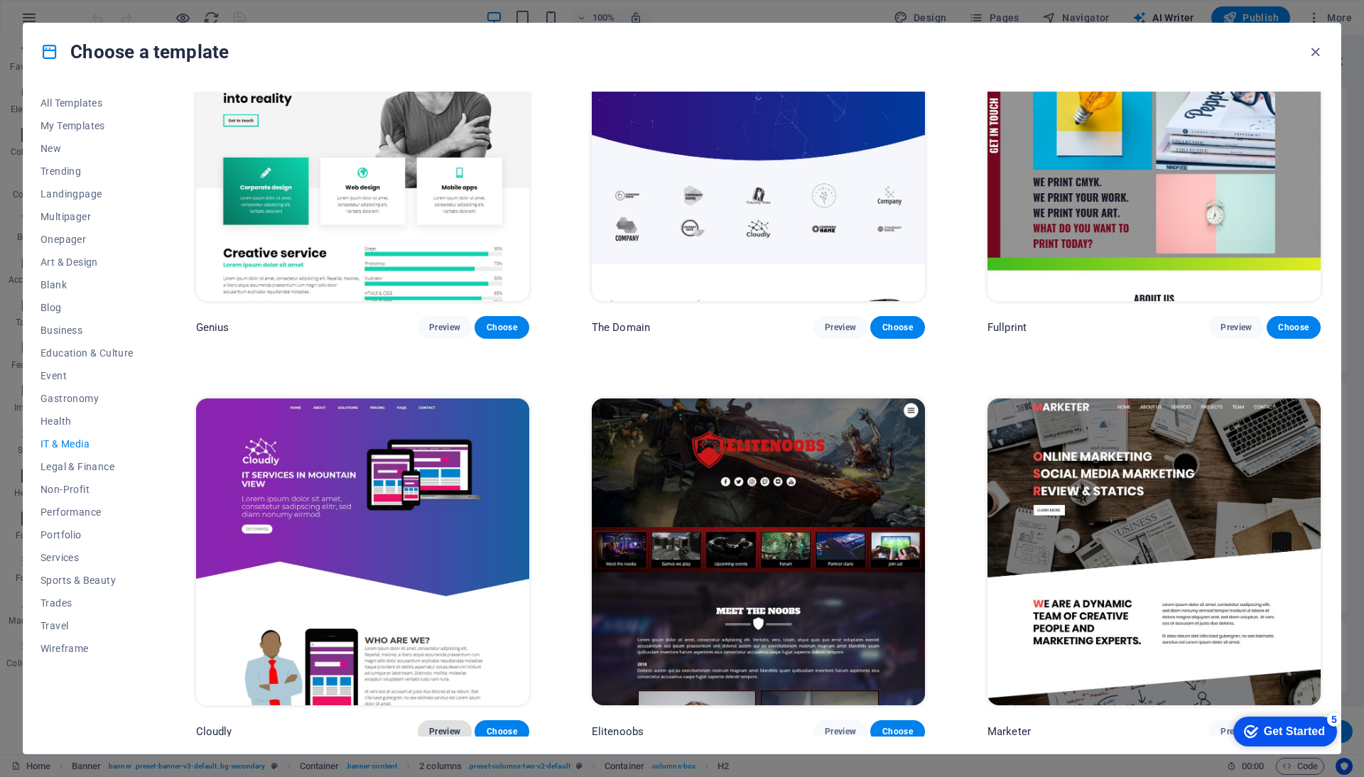
click at [442, 726] on span "Preview" at bounding box center [444, 731] width 31 height 11
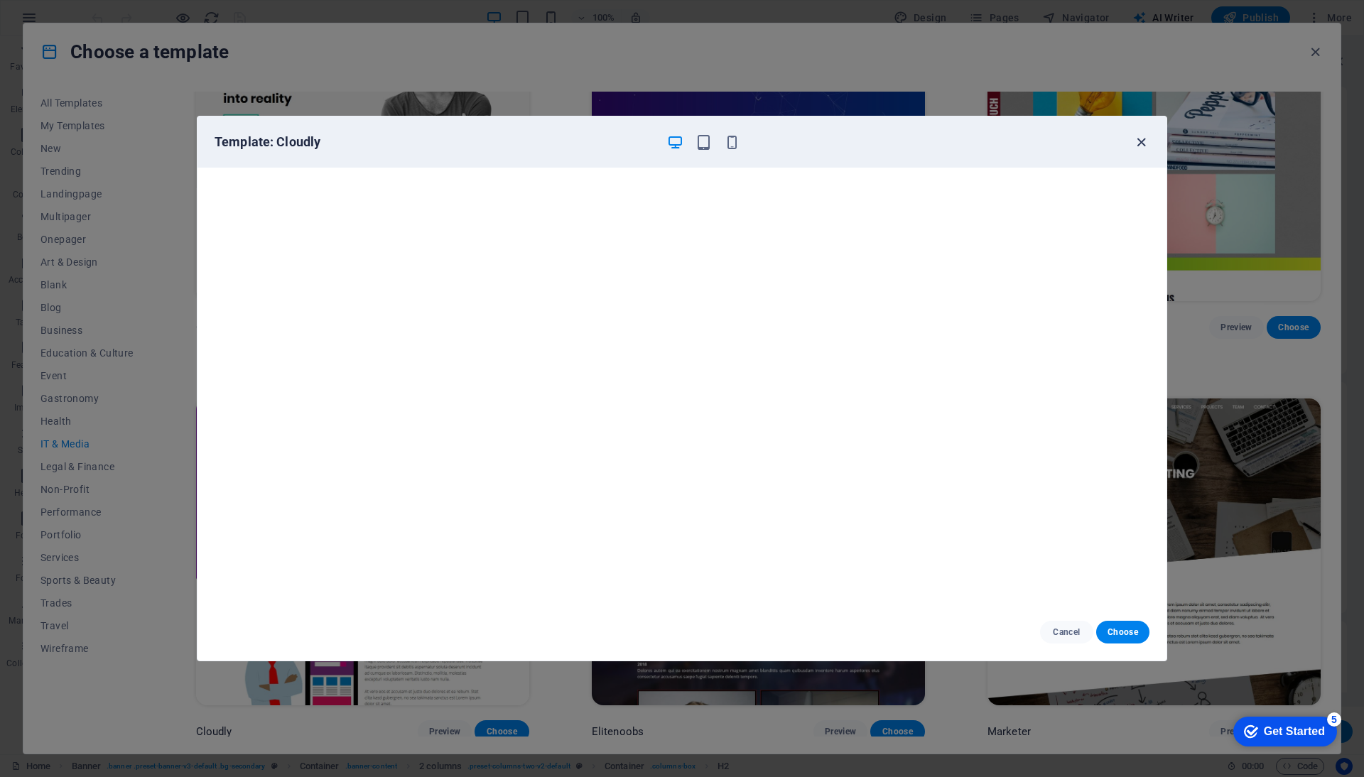
click at [1143, 141] on icon "button" at bounding box center [1141, 142] width 16 height 16
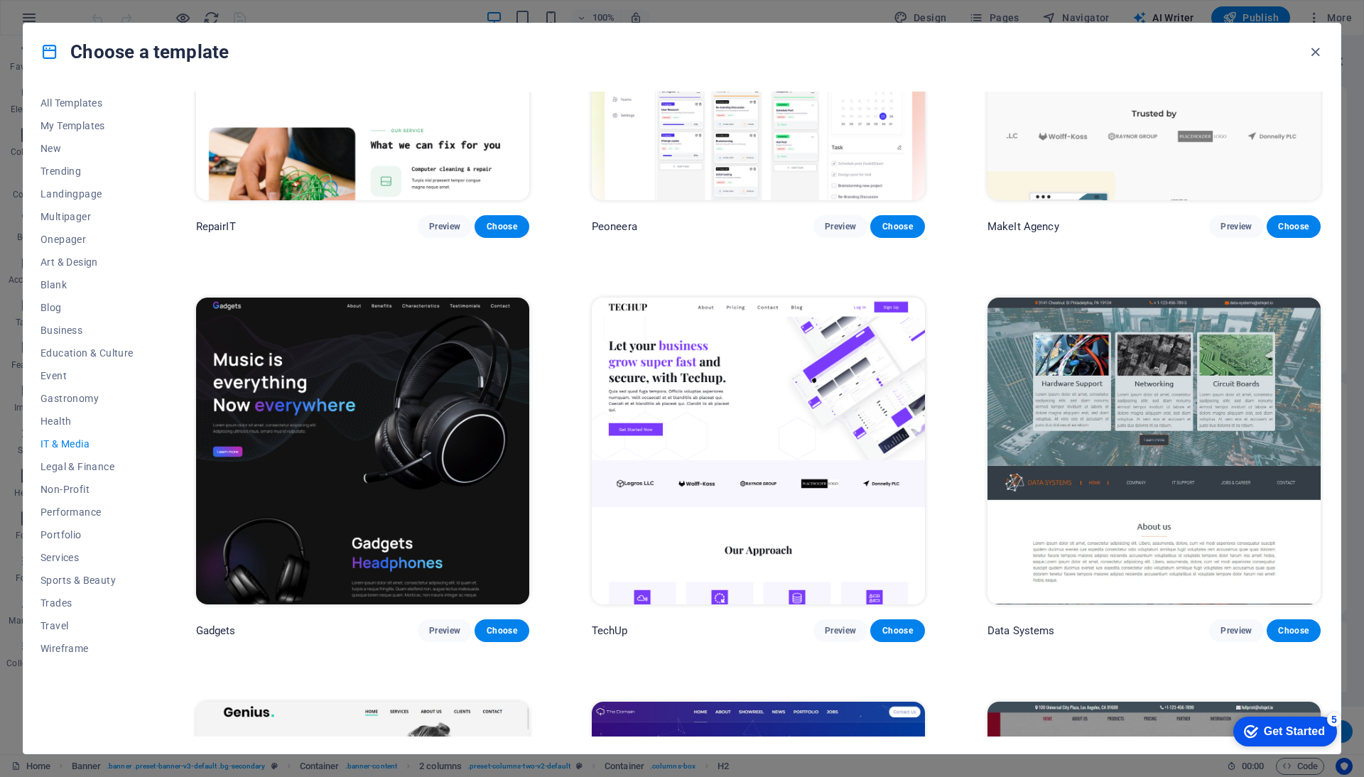
scroll to position [207, 0]
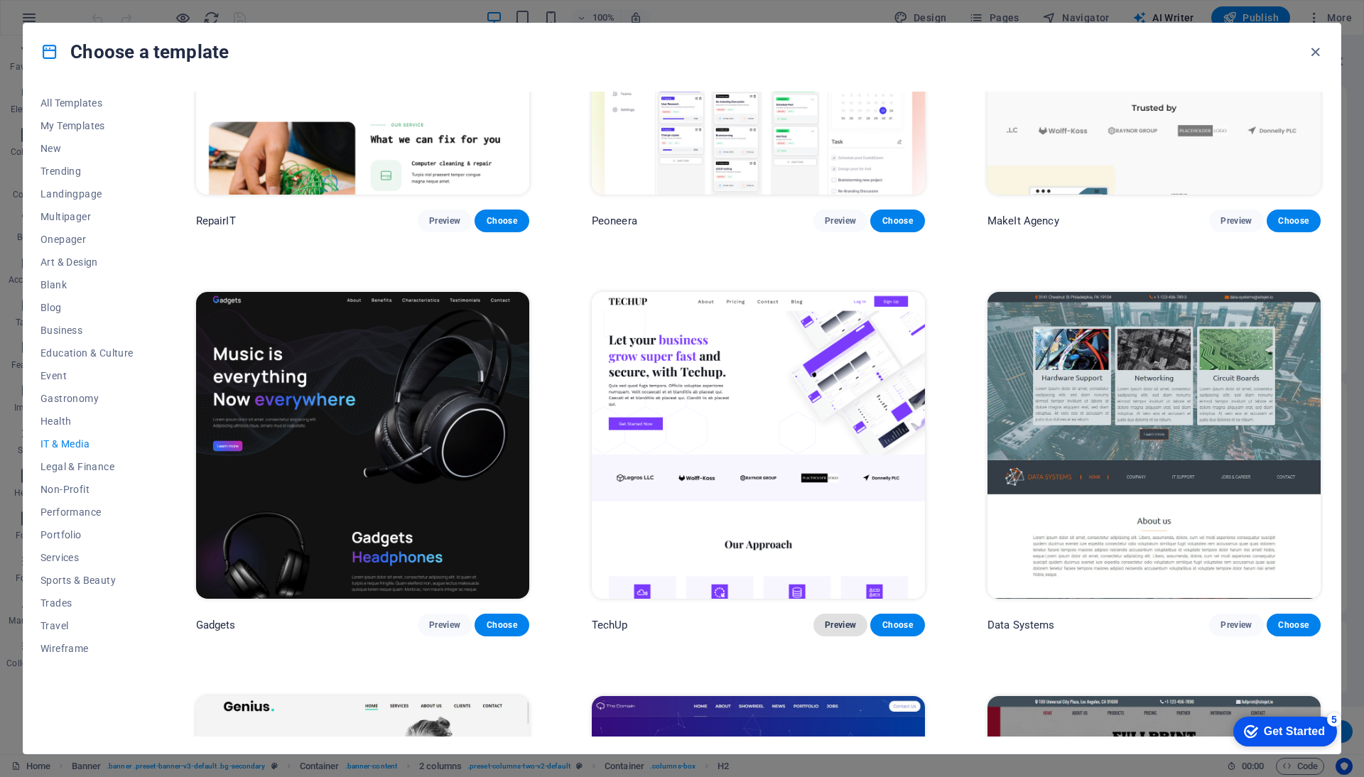
click at [846, 622] on span "Preview" at bounding box center [840, 624] width 31 height 11
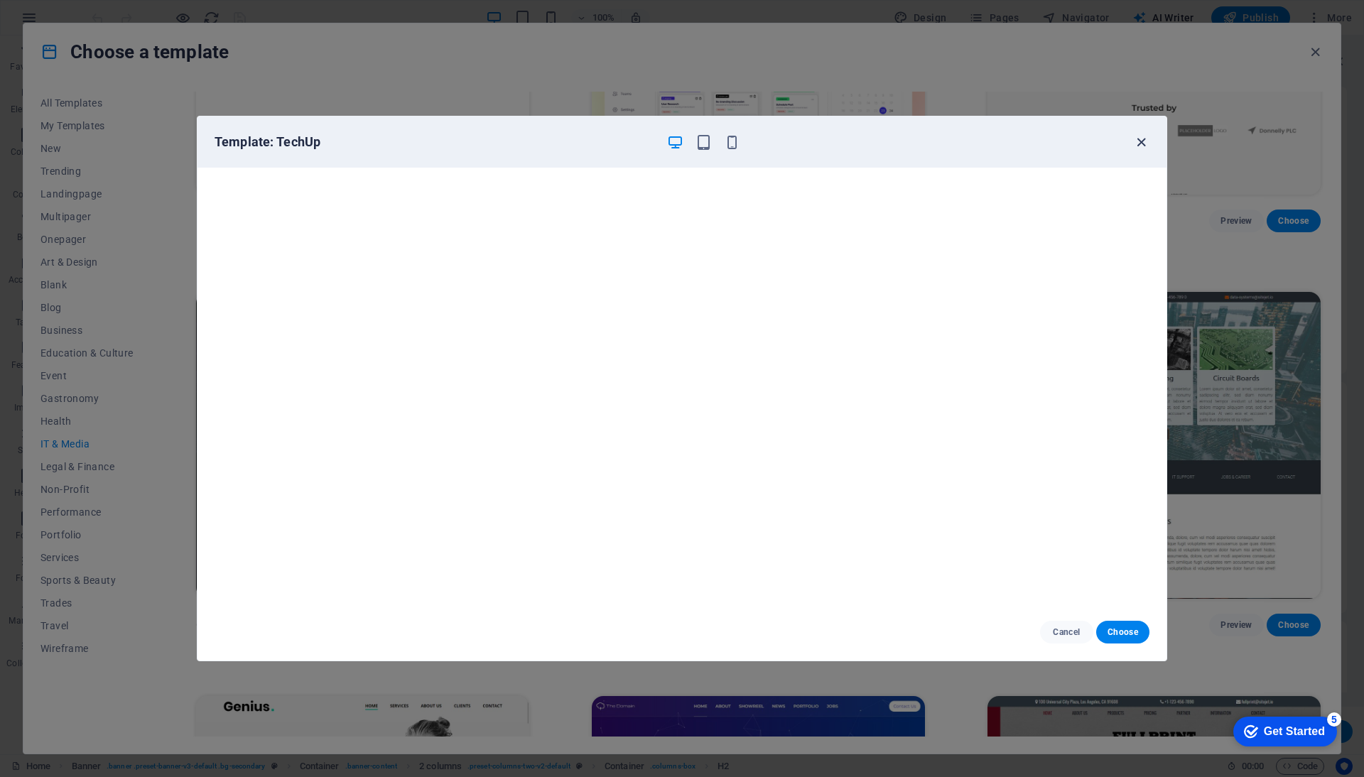
click at [1146, 141] on icon "button" at bounding box center [1141, 142] width 16 height 16
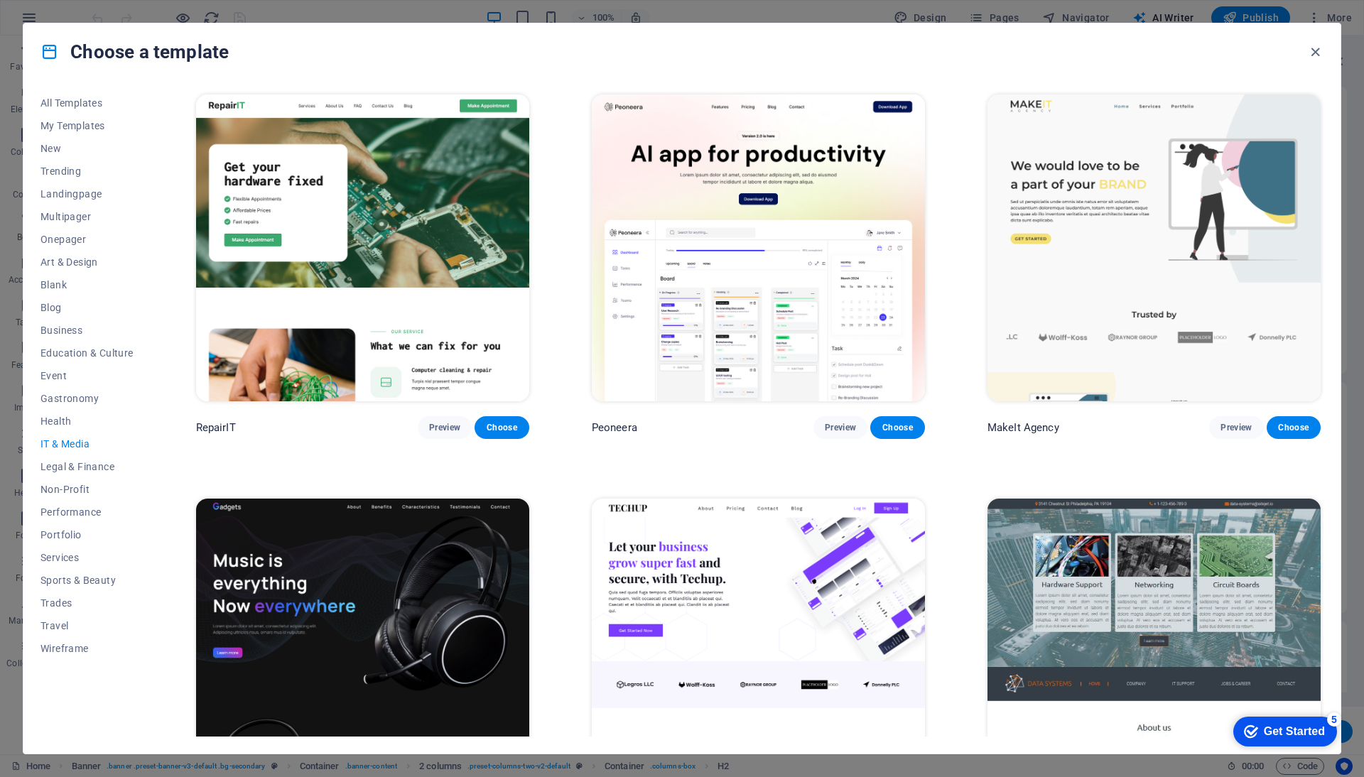
scroll to position [0, 0]
click at [460, 431] on button "Preview" at bounding box center [445, 427] width 54 height 23
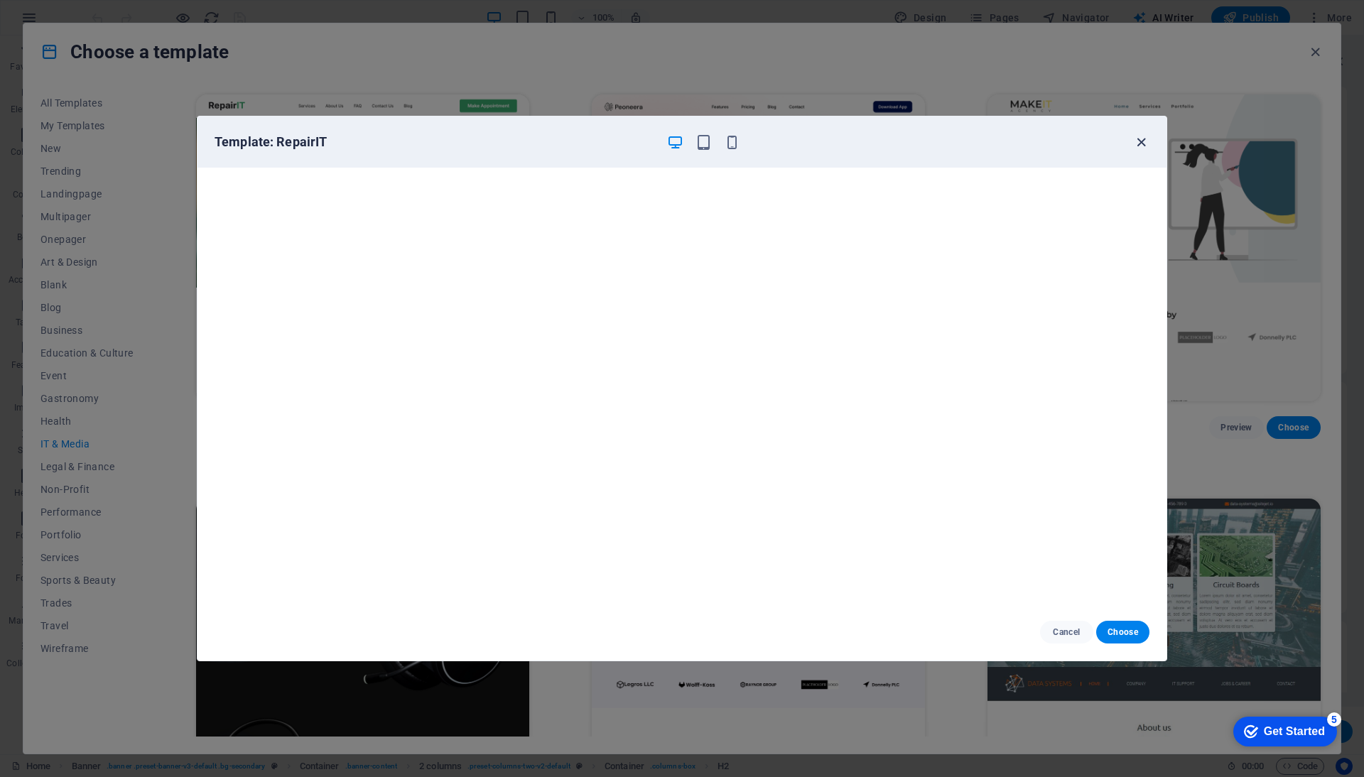
click at [1143, 144] on icon "button" at bounding box center [1141, 142] width 16 height 16
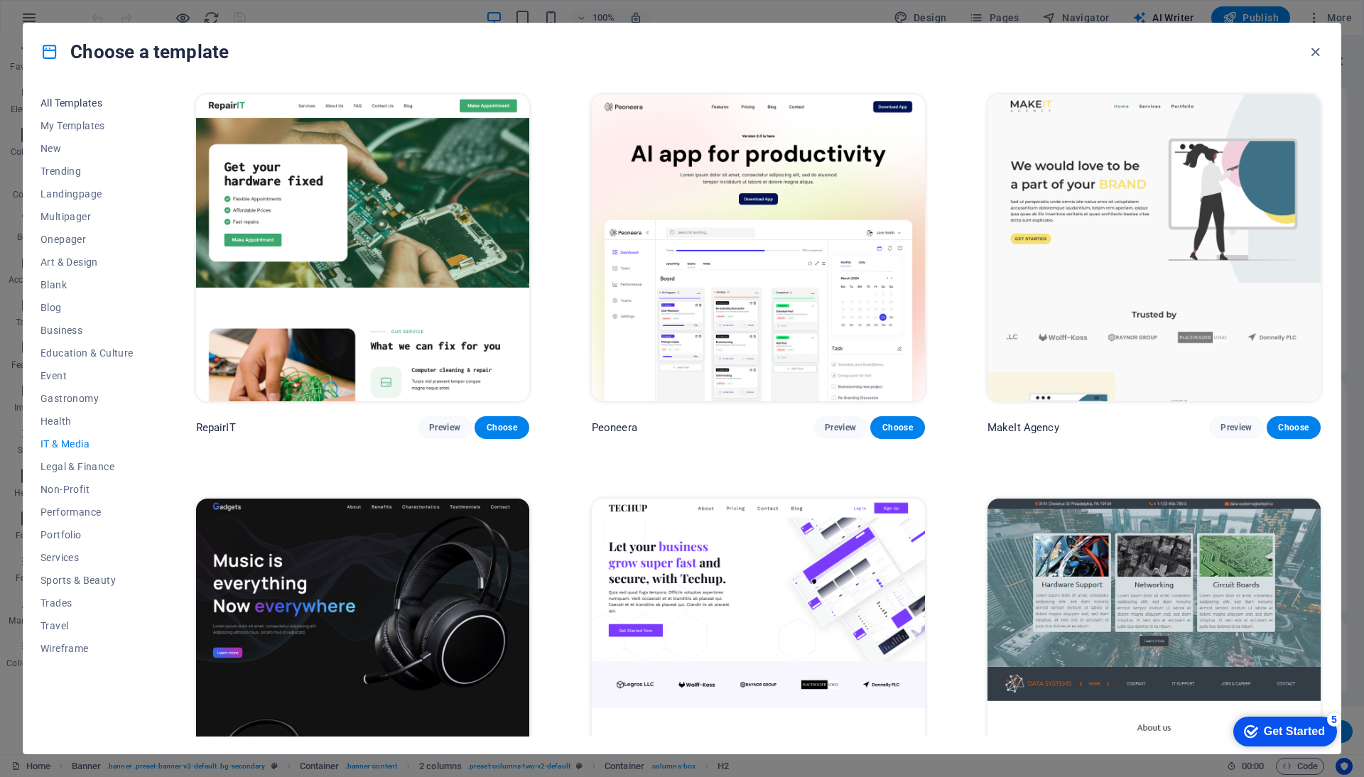
click at [91, 107] on span "All Templates" at bounding box center [86, 102] width 93 height 11
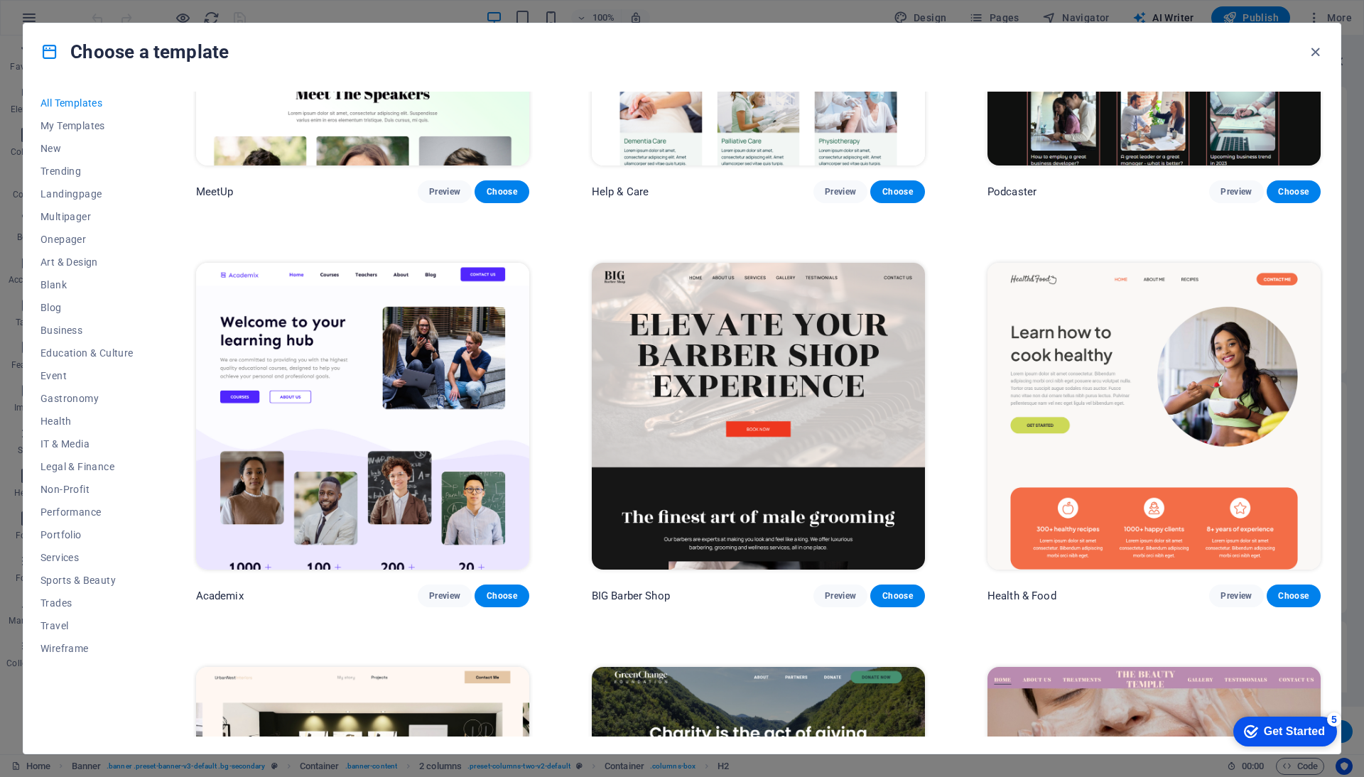
scroll to position [1455, 0]
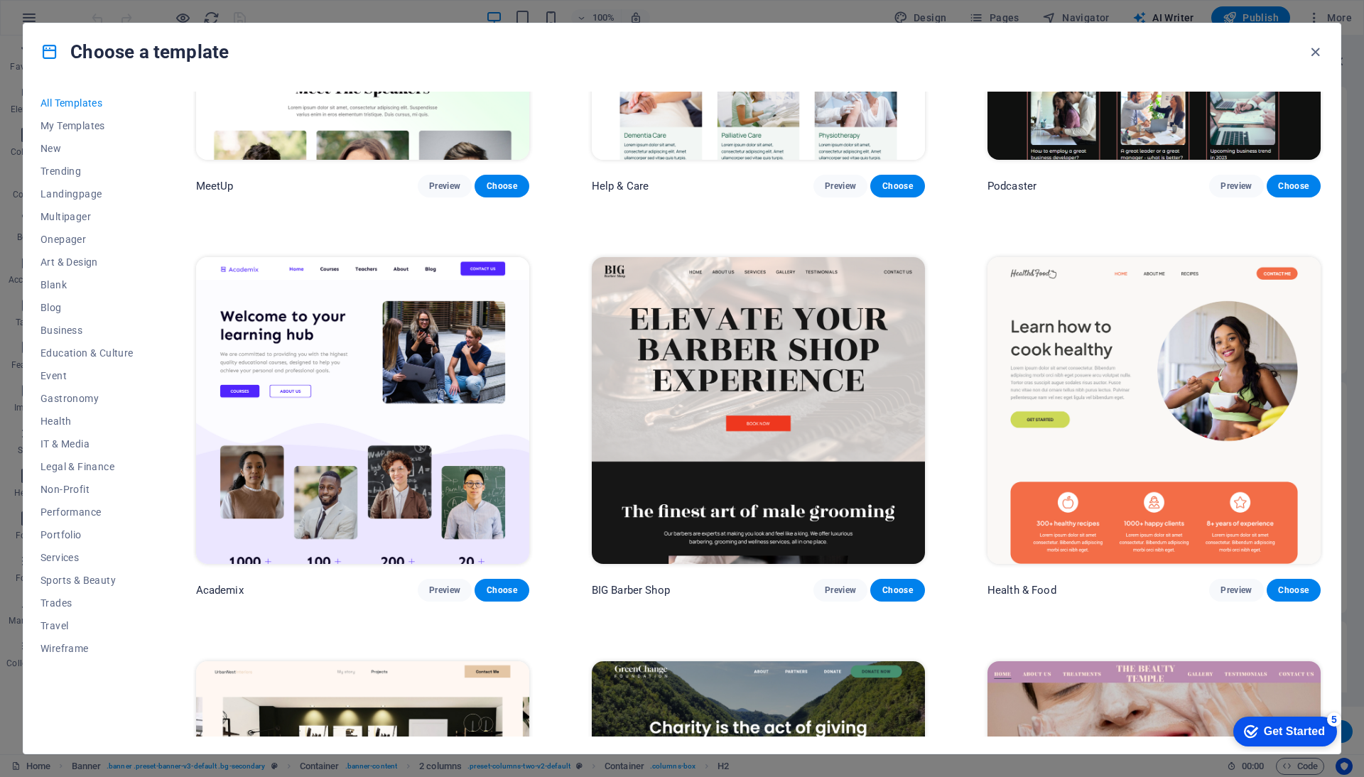
click at [357, 385] on img at bounding box center [362, 410] width 333 height 307
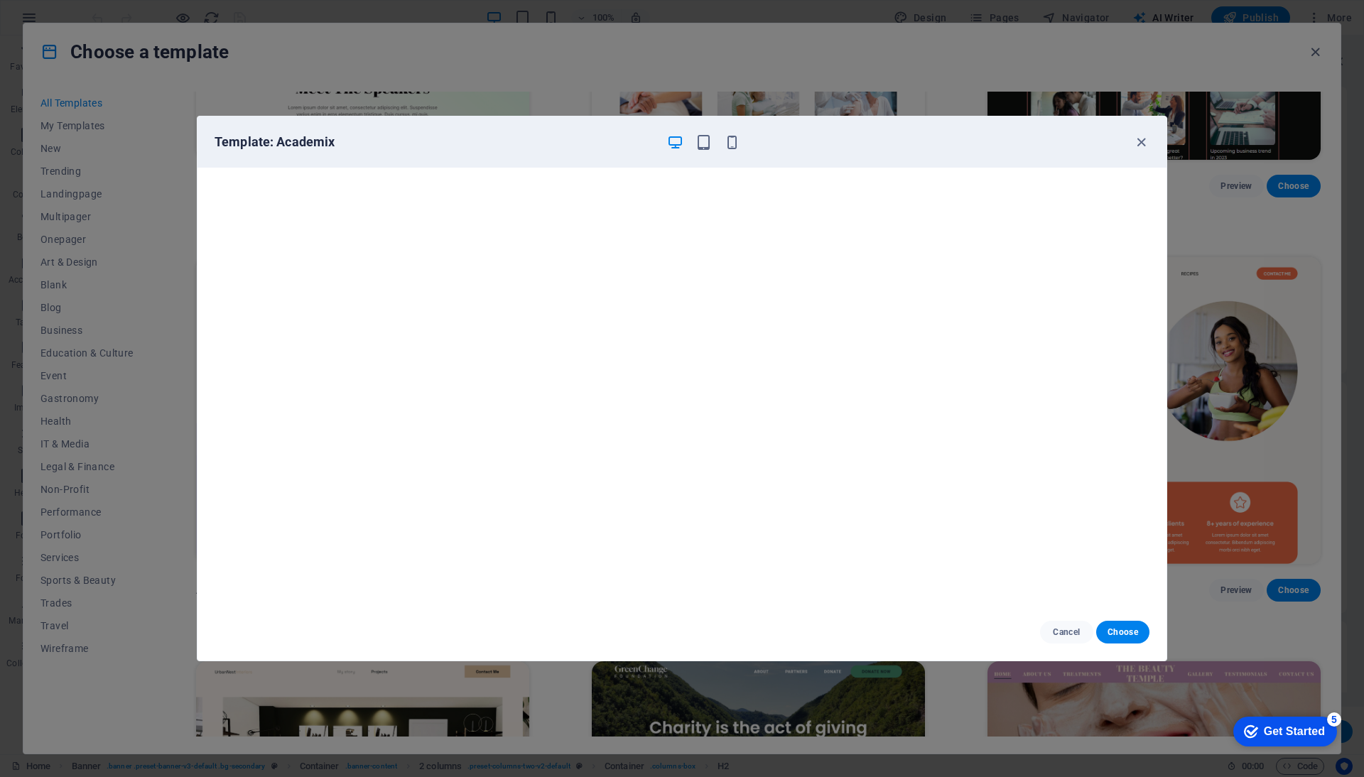
click at [136, 158] on div "Template: Academix Cancel Choose" at bounding box center [682, 388] width 1364 height 777
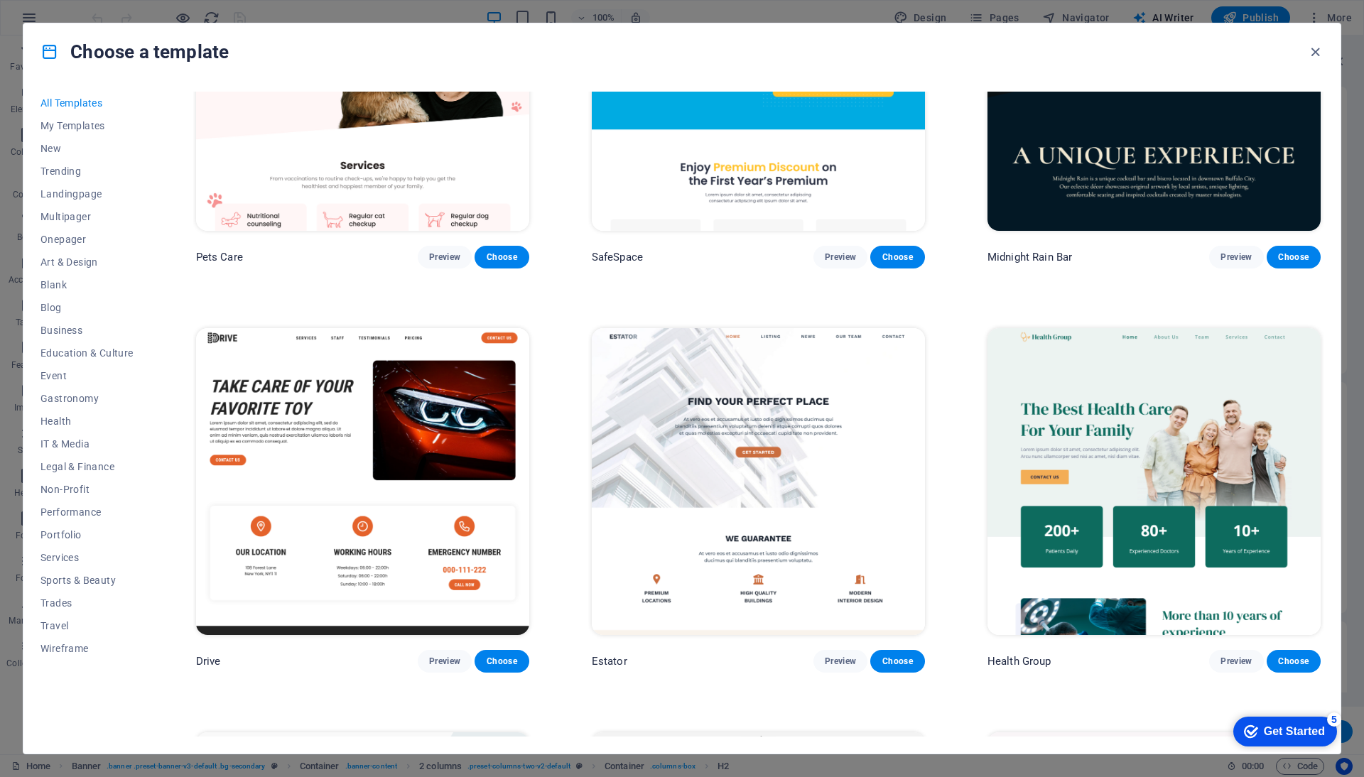
scroll to position [3407, 0]
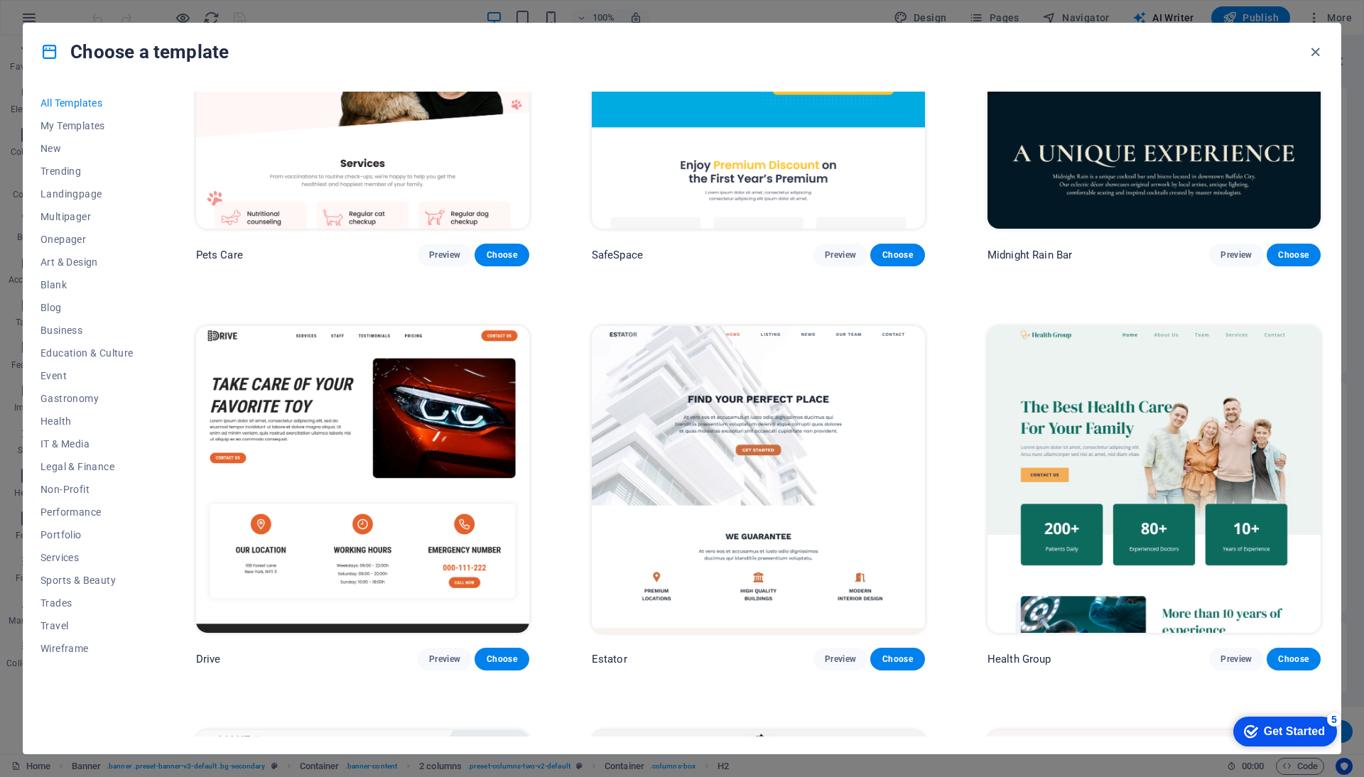
click at [708, 411] on img at bounding box center [758, 479] width 333 height 307
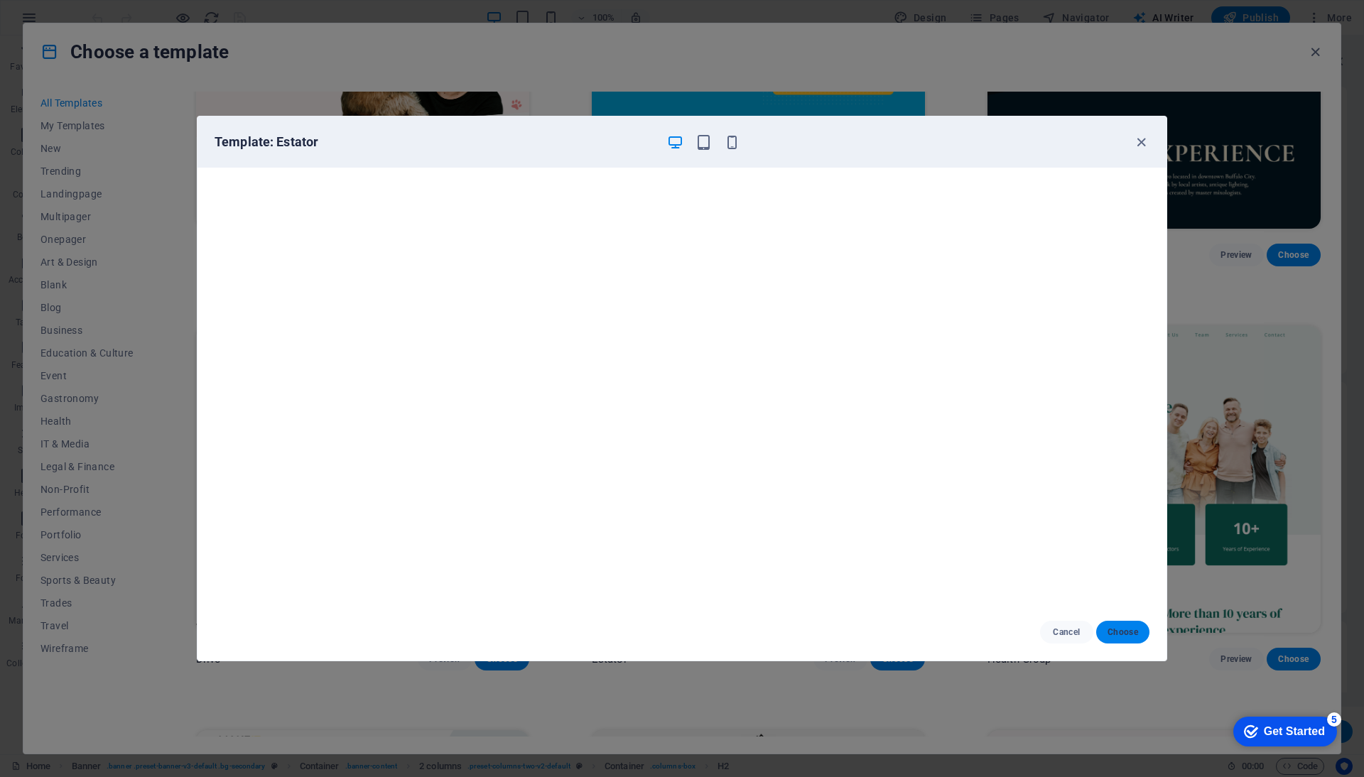
click at [1129, 626] on span "Choose" at bounding box center [1122, 631] width 31 height 11
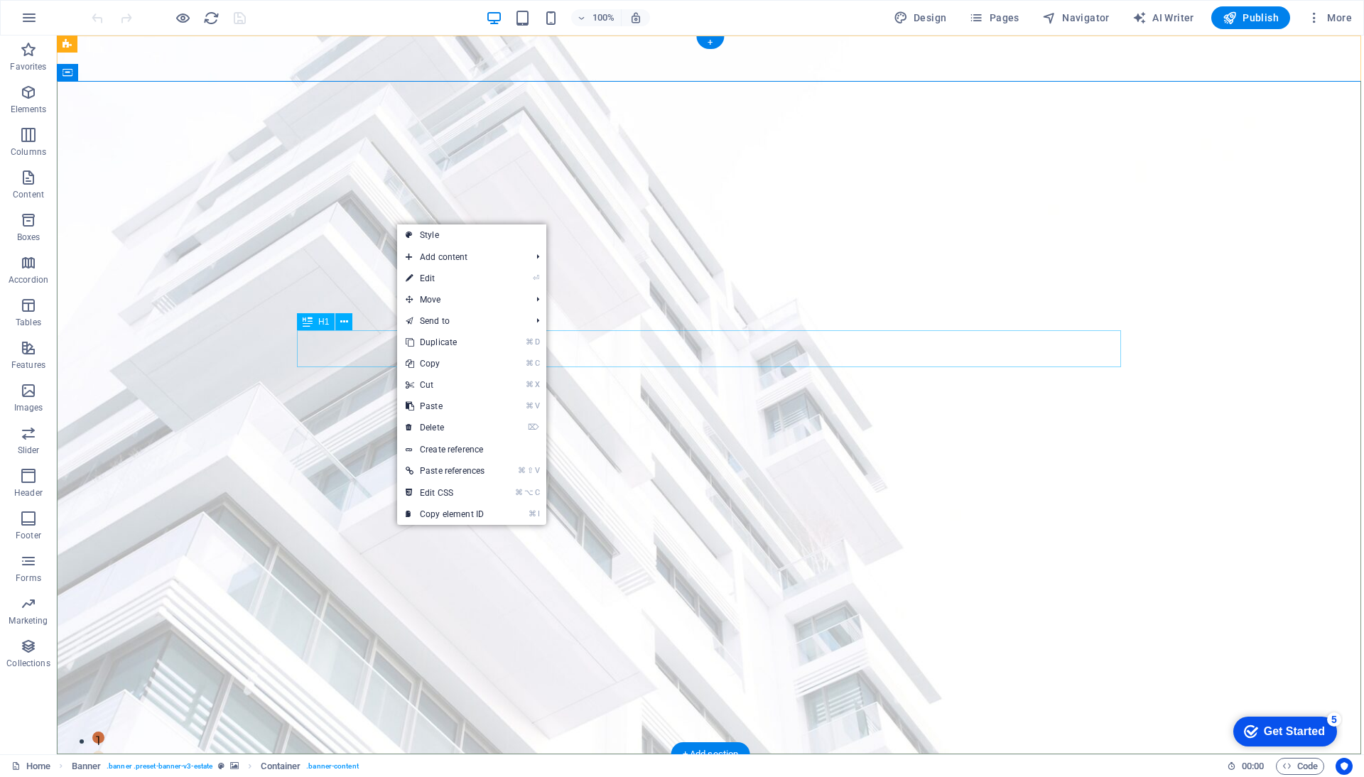
click at [353, 330] on div "H1" at bounding box center [329, 322] width 65 height 18
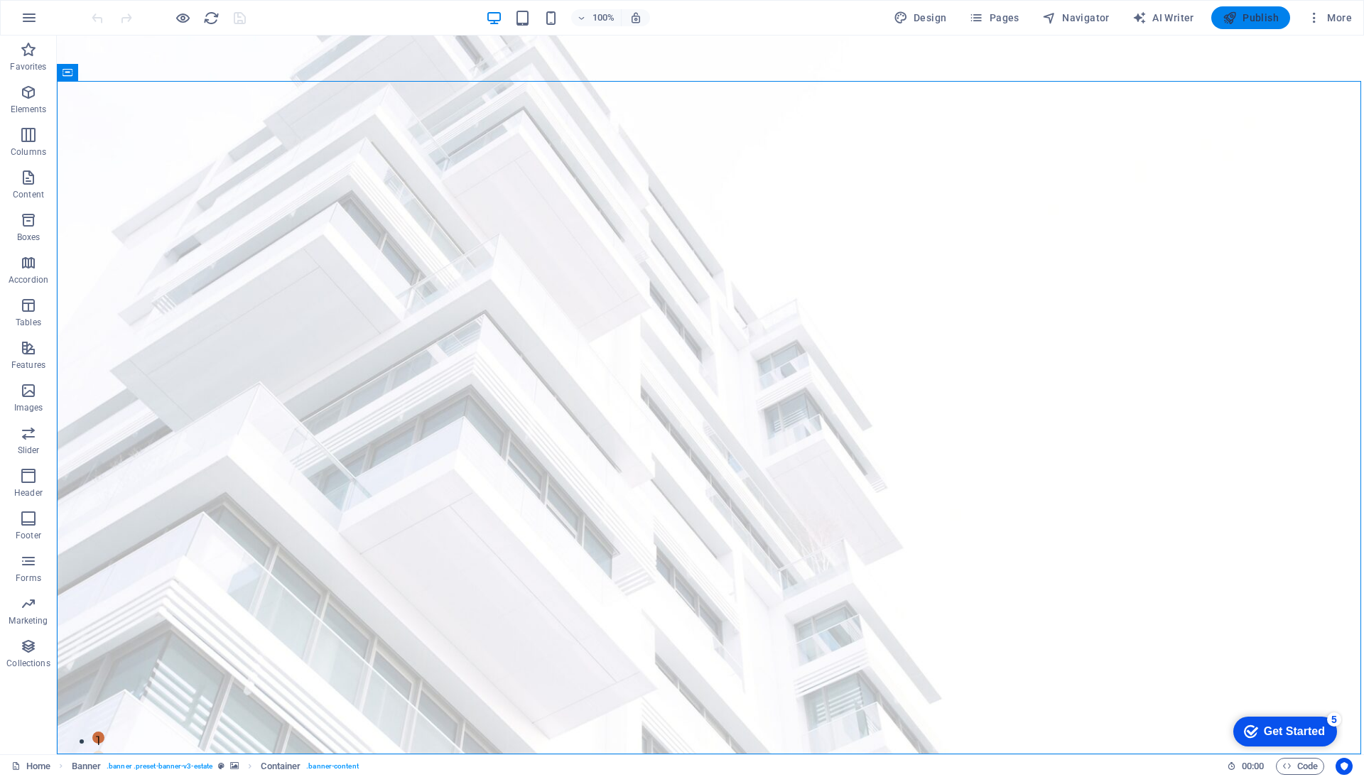
click at [1236, 21] on icon "button" at bounding box center [1229, 18] width 14 height 14
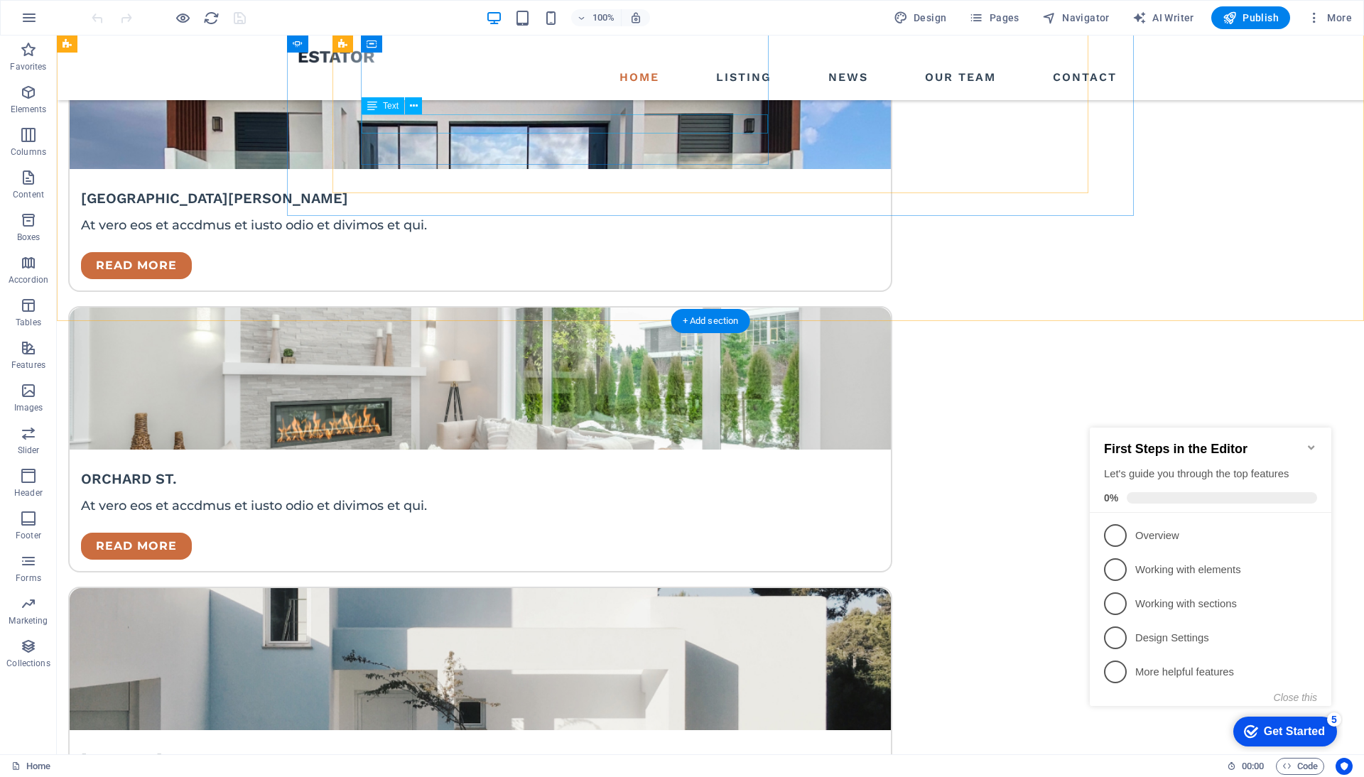
scroll to position [3471, 0]
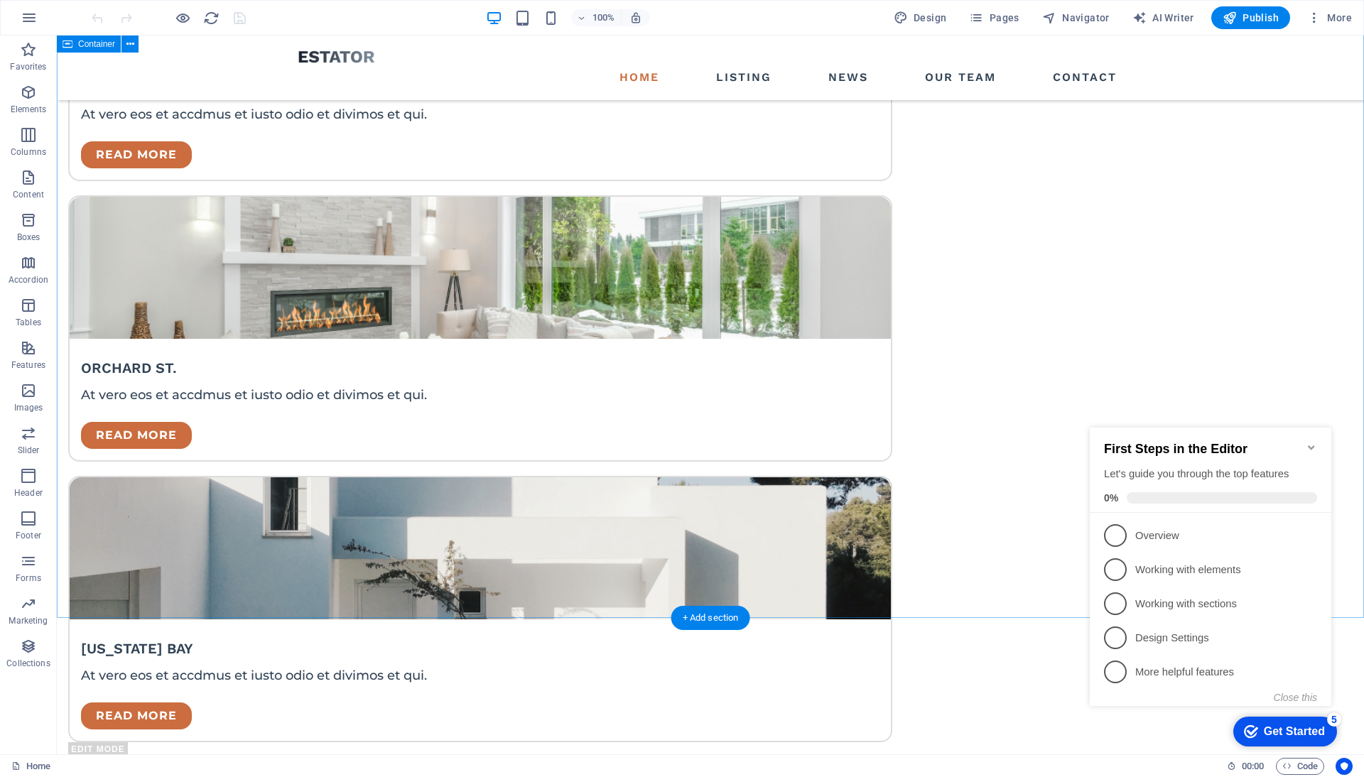
click at [1308, 442] on icon "Minimize checklist" at bounding box center [1310, 447] width 11 height 11
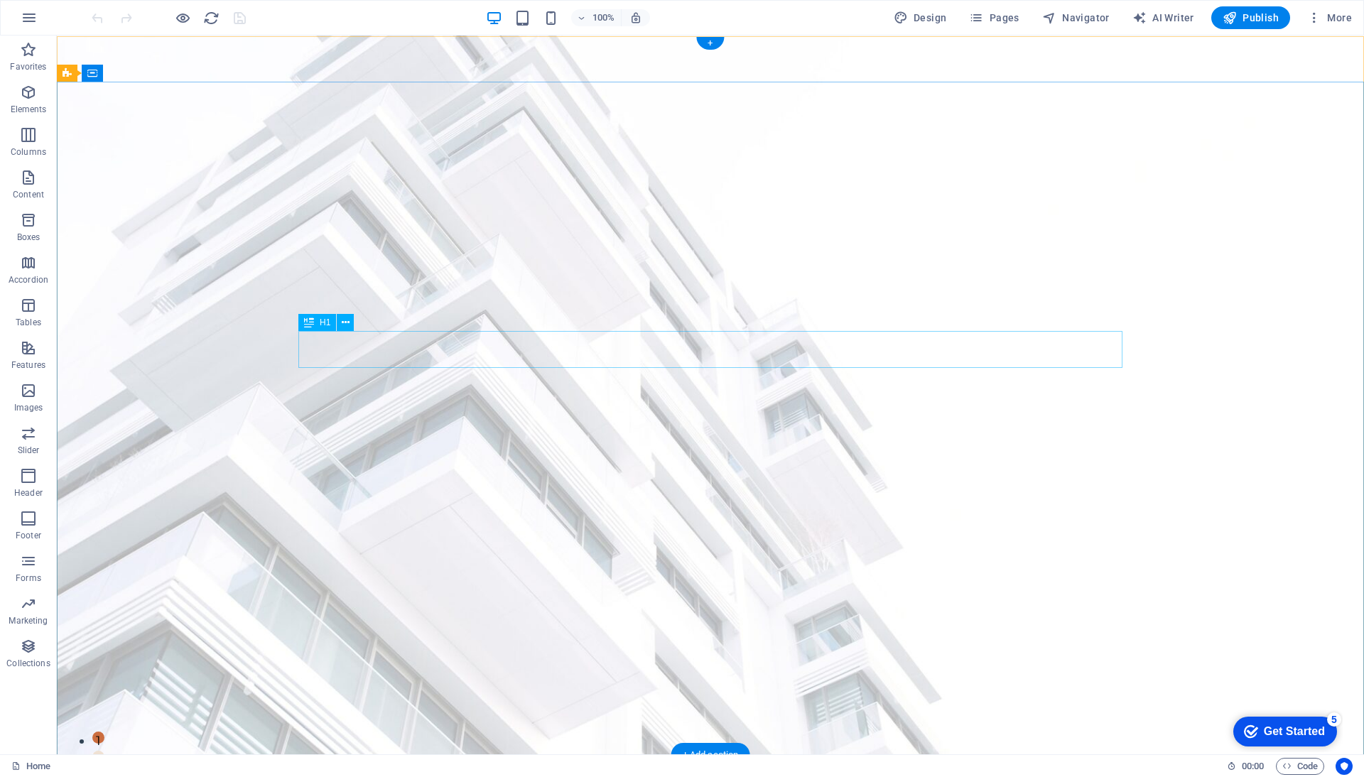
scroll to position [0, 0]
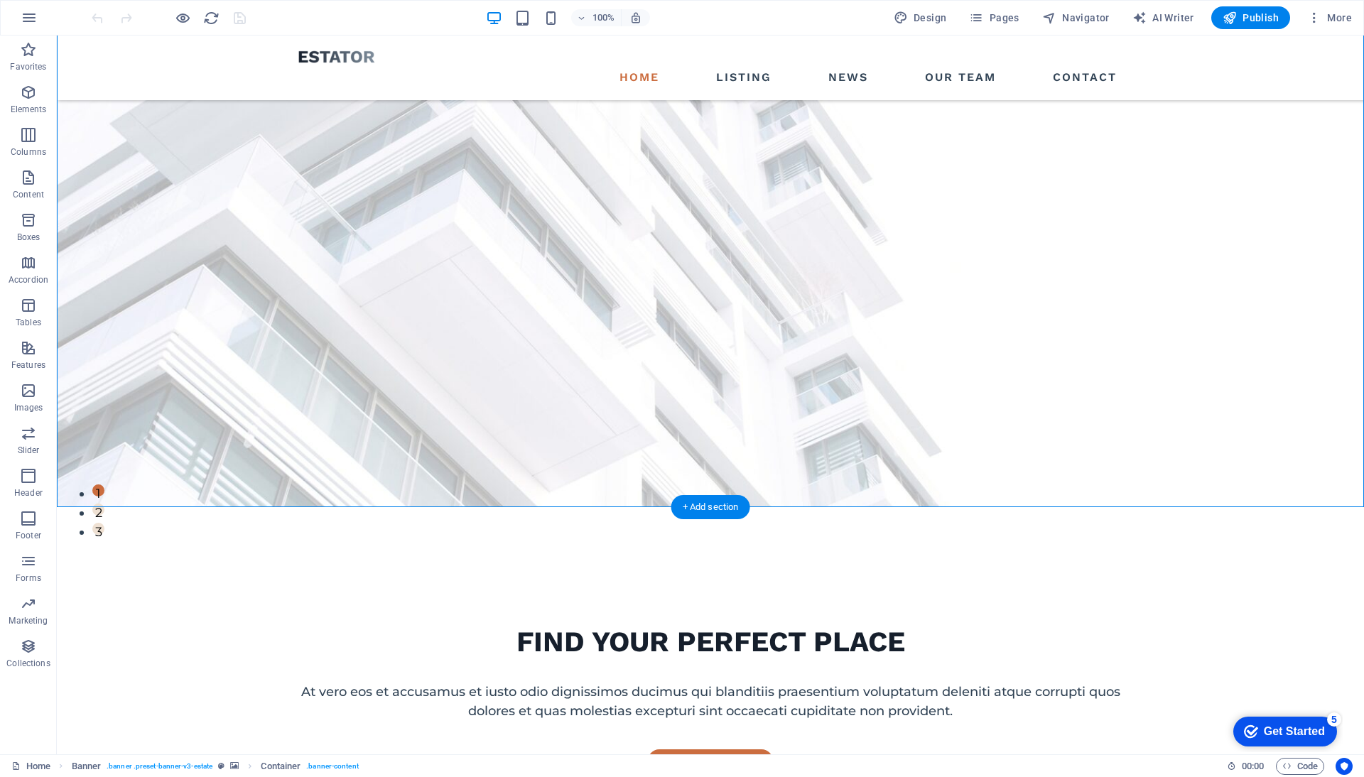
scroll to position [244, 0]
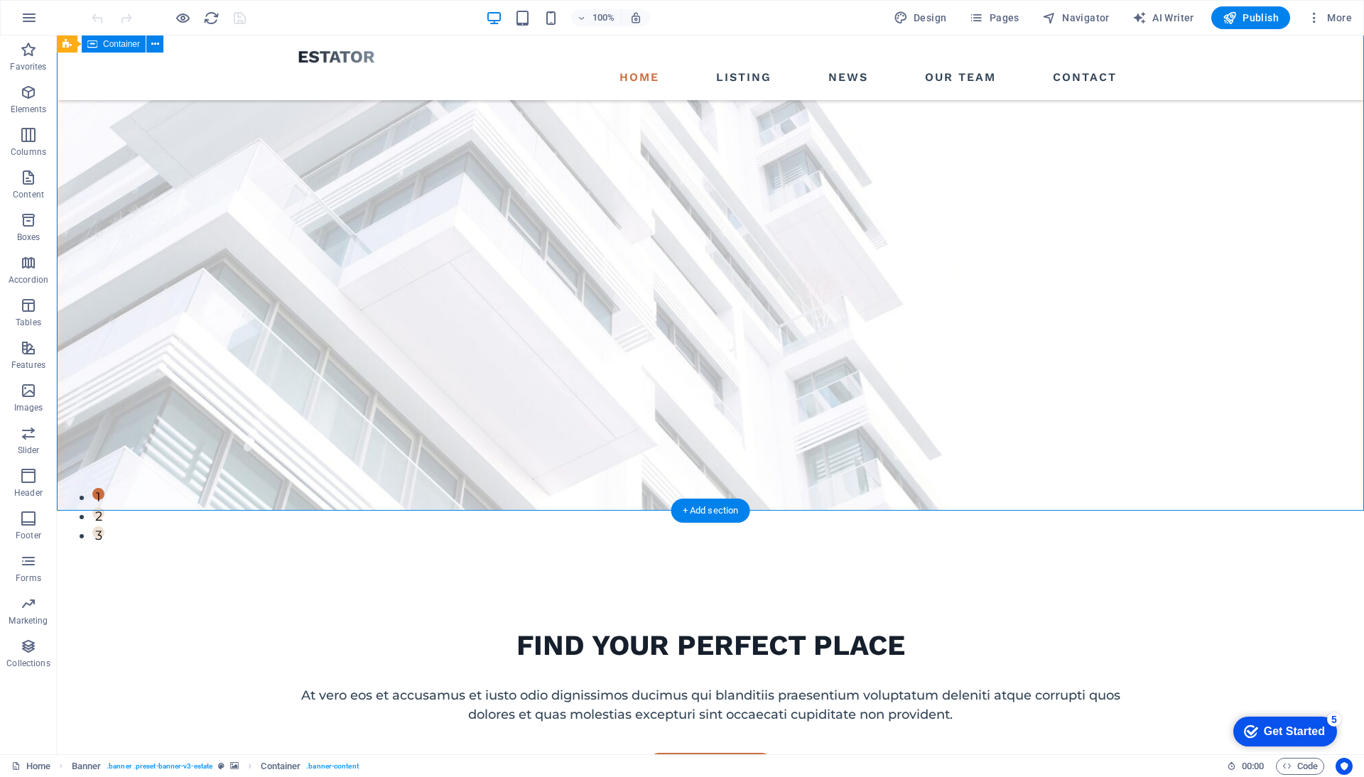
click at [621, 511] on div "FIND YOUR PERFECT PLACE At vero eos et accusamus et iusto odio dignissimos duci…" at bounding box center [710, 682] width 1307 height 343
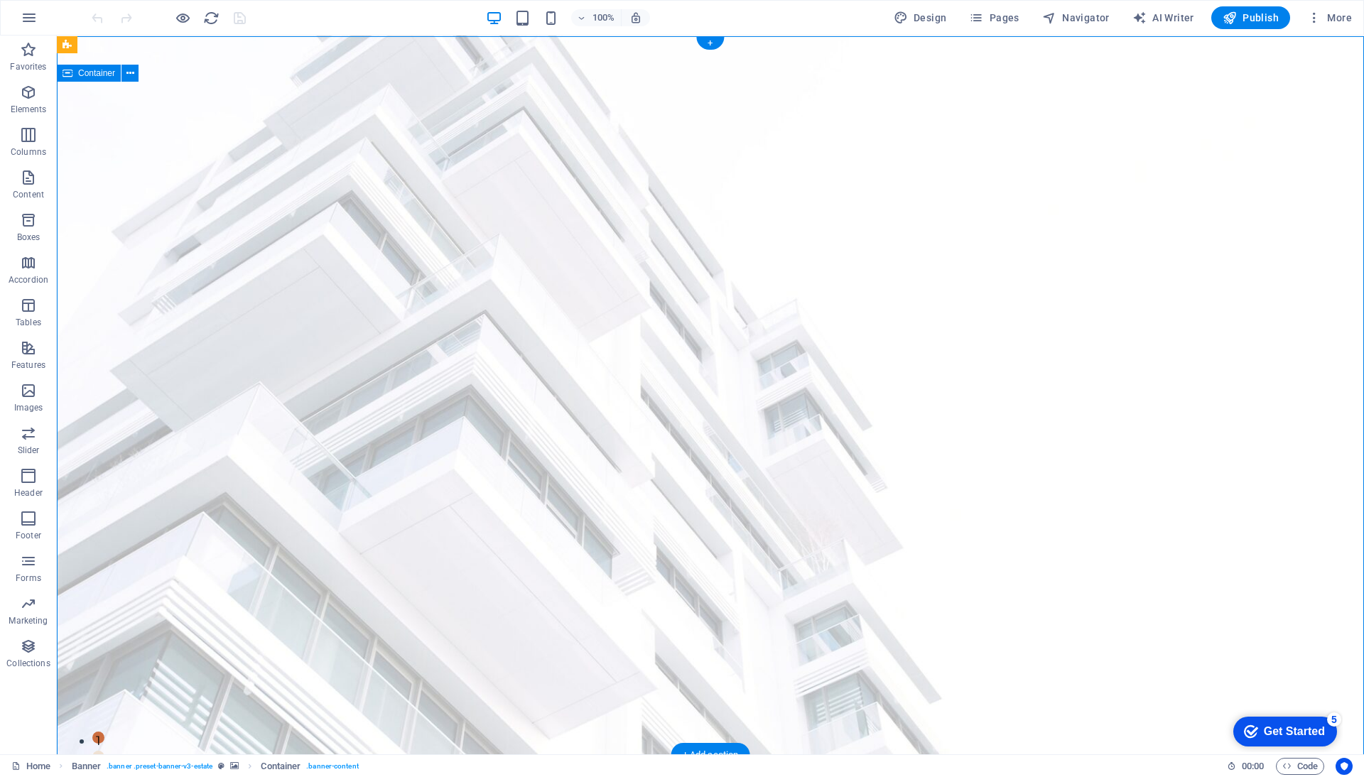
scroll to position [0, 0]
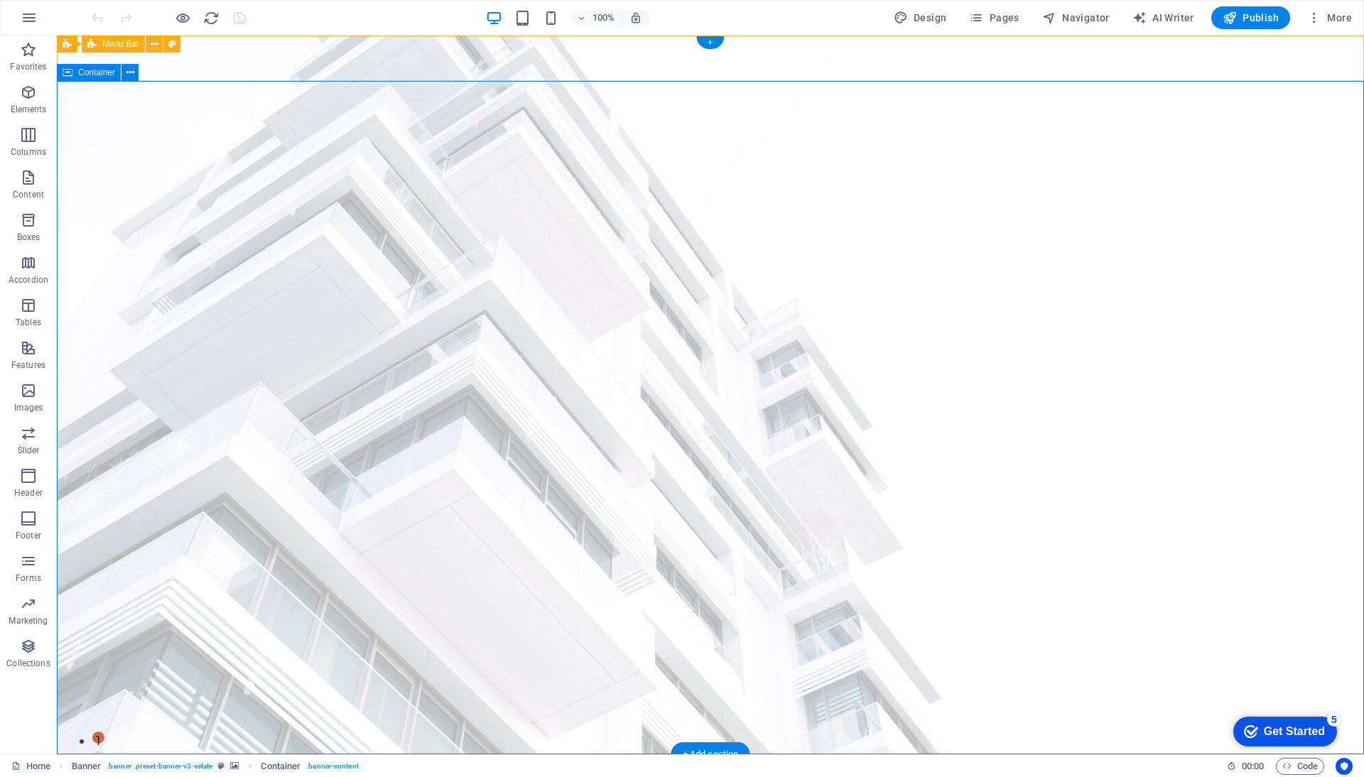
click at [102, 75] on span "Container" at bounding box center [96, 72] width 37 height 9
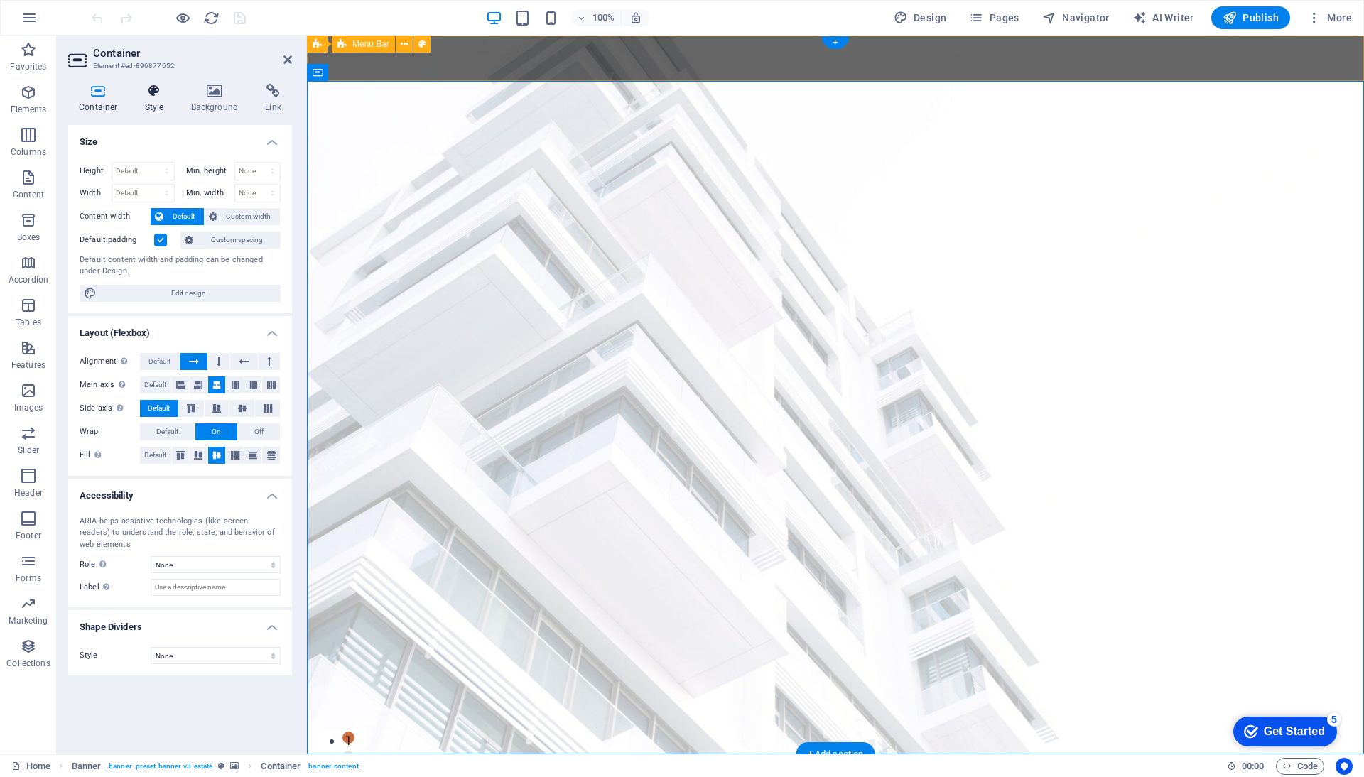
click at [163, 93] on icon at bounding box center [154, 91] width 40 height 14
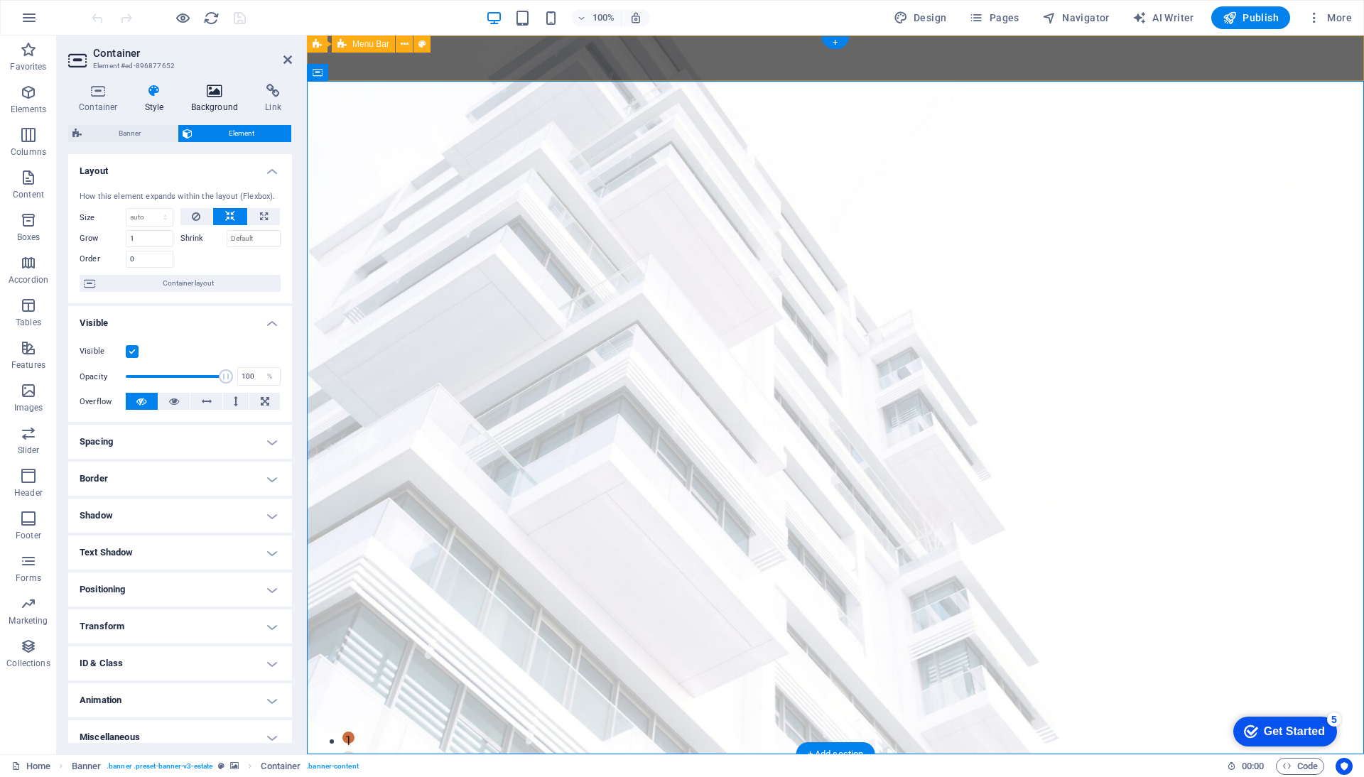
click at [224, 92] on icon at bounding box center [214, 91] width 69 height 14
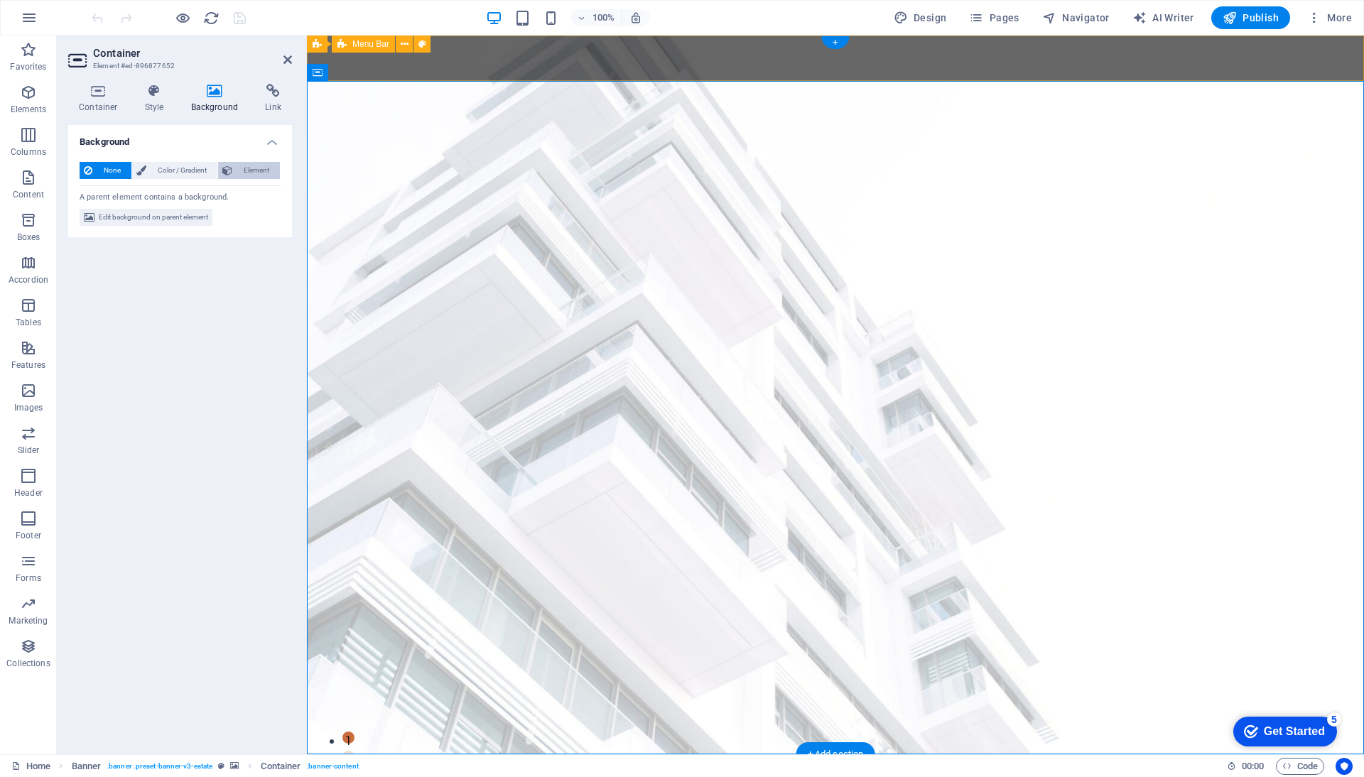
click at [241, 168] on span "Element" at bounding box center [256, 170] width 39 height 17
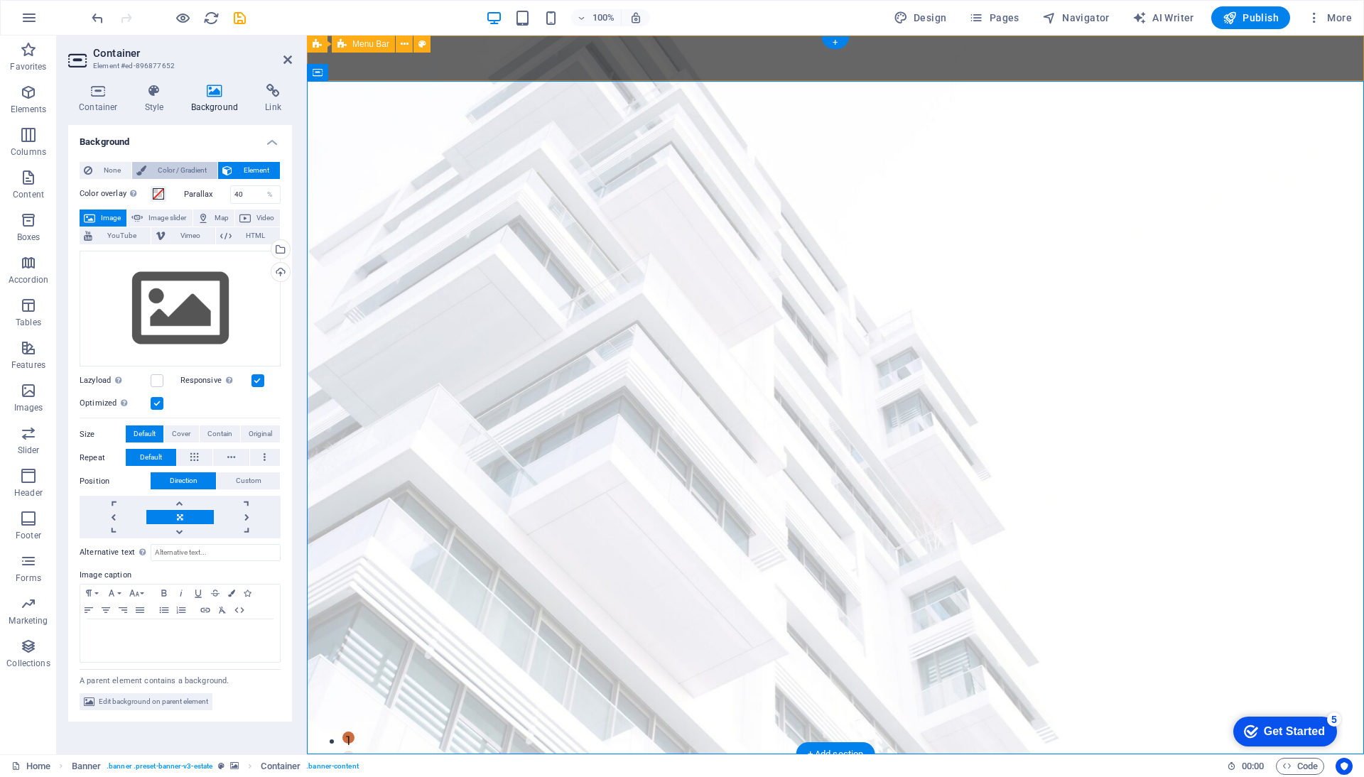
click at [197, 166] on span "Color / Gradient" at bounding box center [182, 170] width 62 height 17
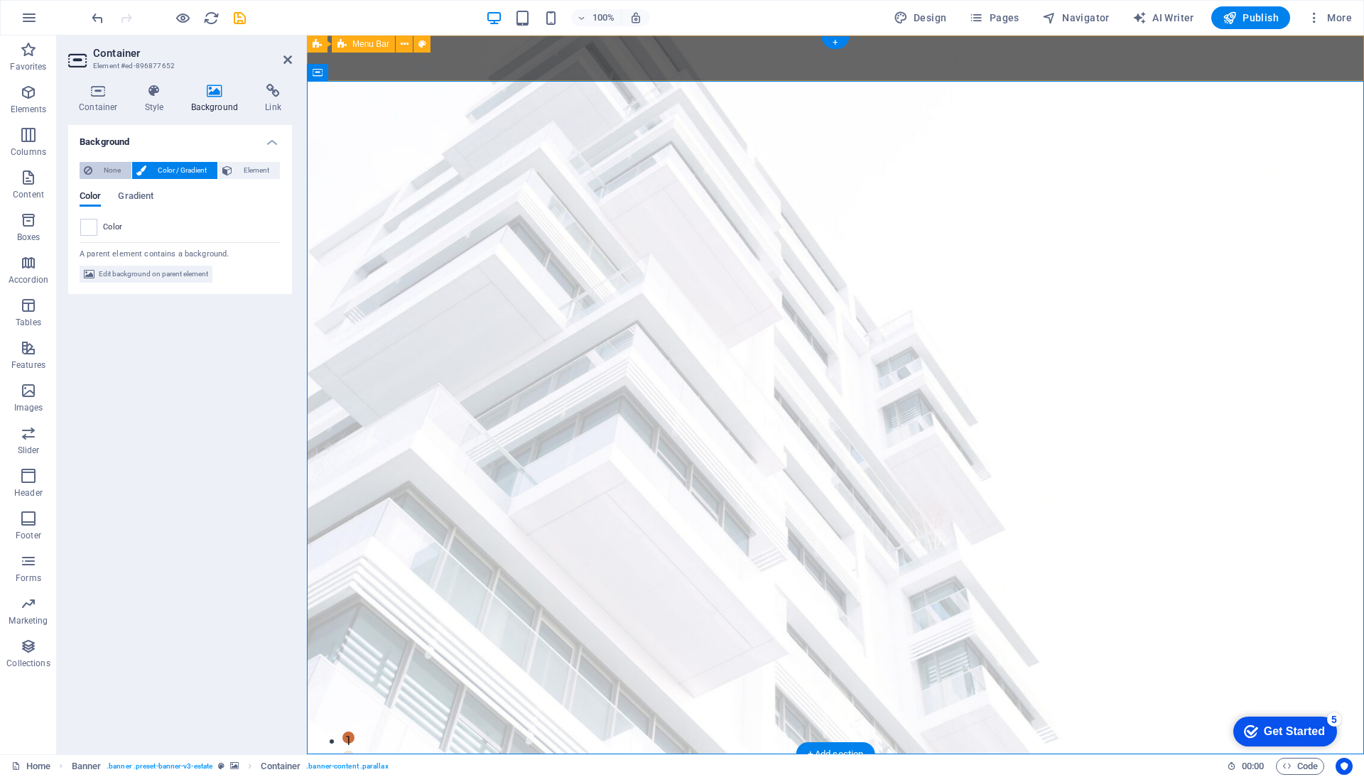
click at [124, 171] on span "None" at bounding box center [112, 170] width 31 height 17
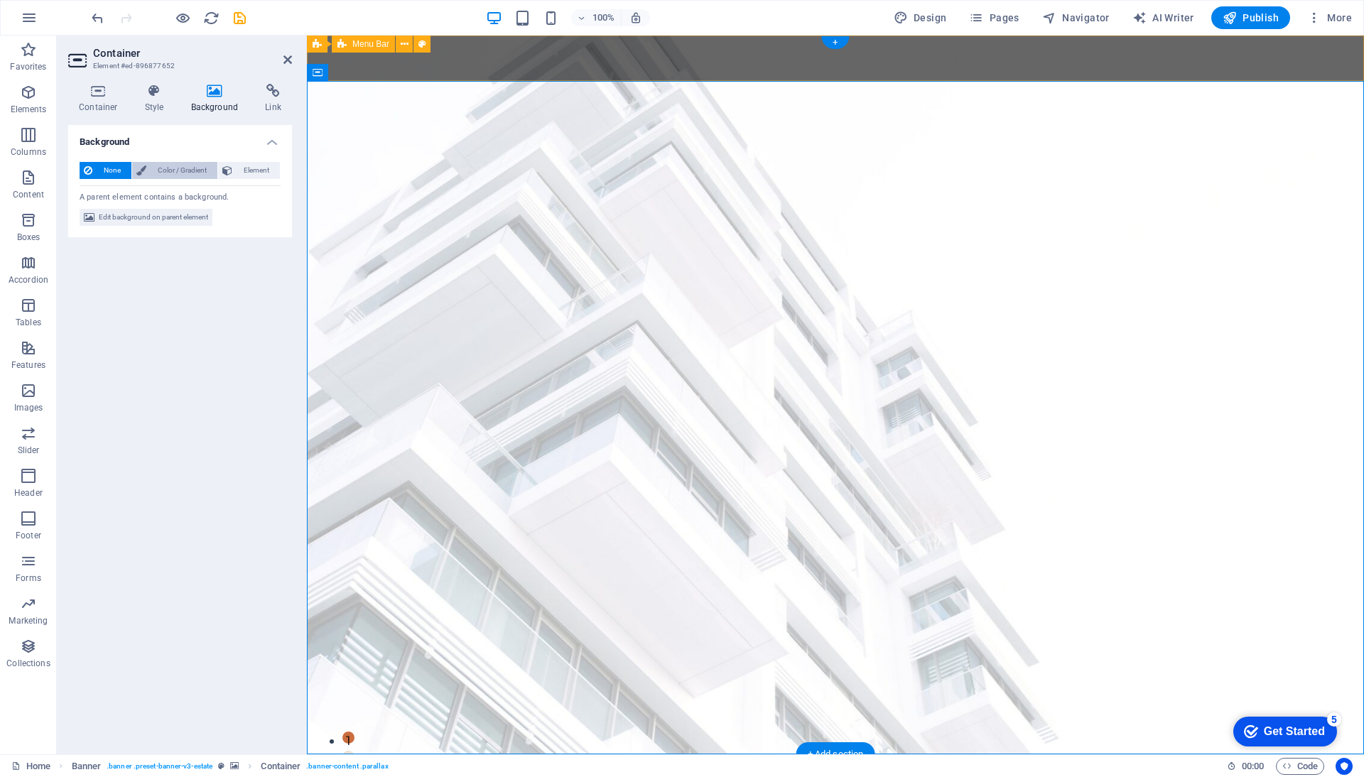
click at [162, 171] on span "Color / Gradient" at bounding box center [182, 170] width 62 height 17
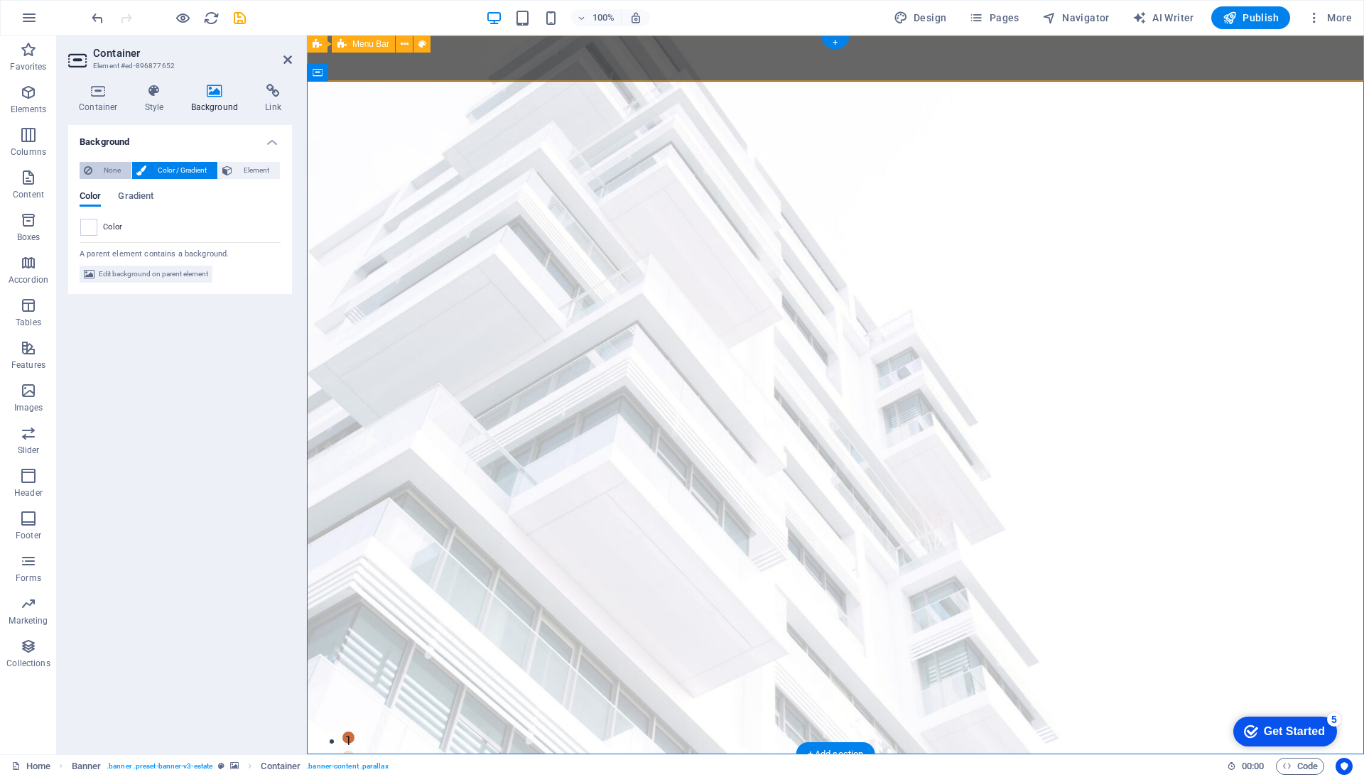
click at [122, 173] on span "None" at bounding box center [112, 170] width 31 height 17
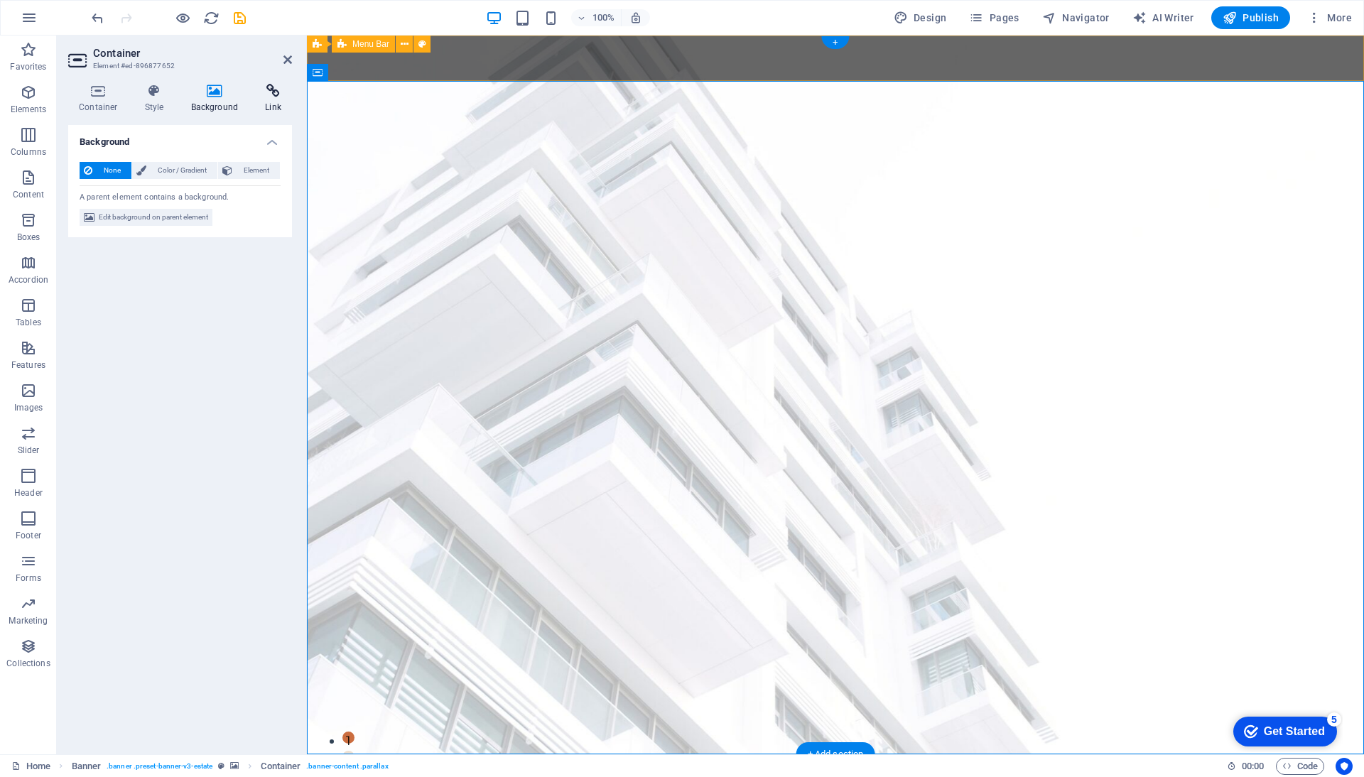
click at [258, 86] on icon at bounding box center [273, 91] width 38 height 14
click at [165, 94] on icon at bounding box center [154, 91] width 40 height 14
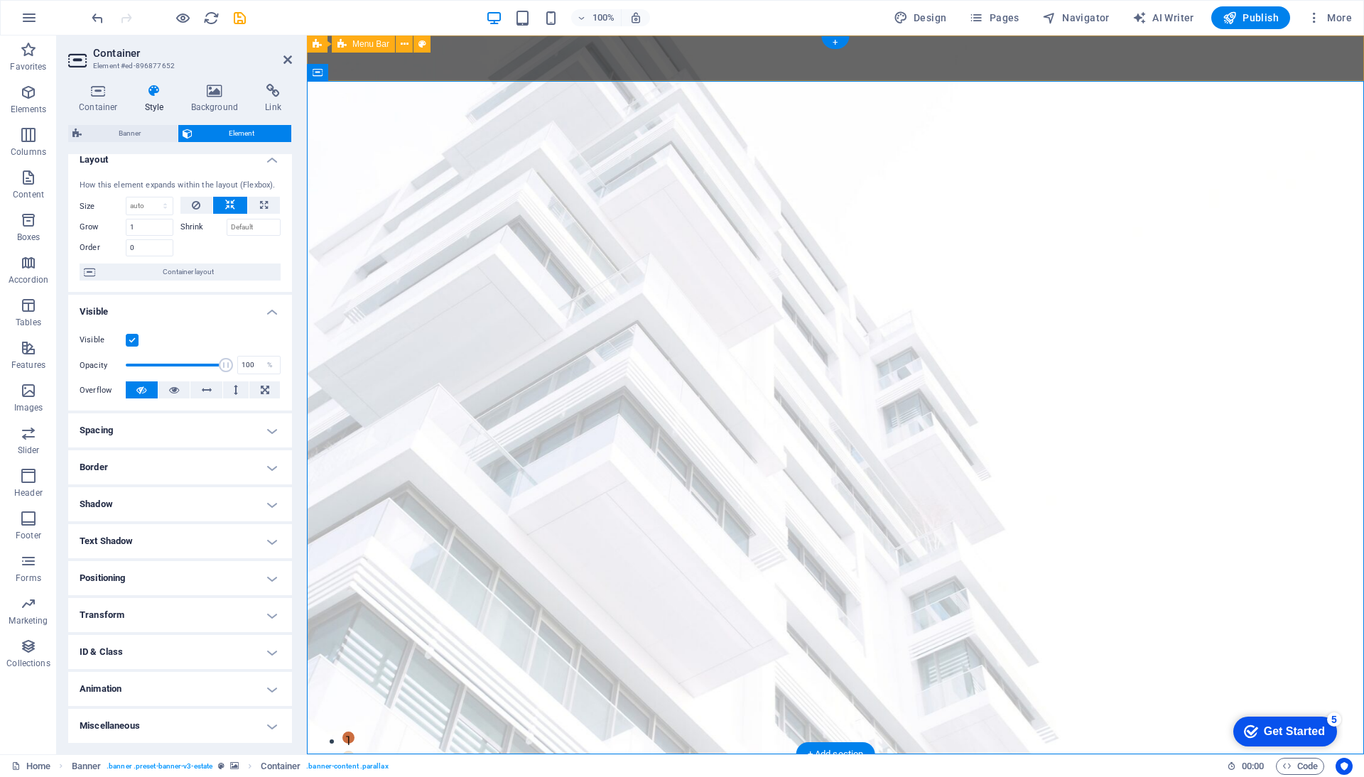
scroll to position [11, 0]
click at [292, 55] on aside "Container Element #ed-896877652 Container Style Background Link Size Height Def…" at bounding box center [182, 395] width 250 height 719
click at [284, 58] on icon at bounding box center [287, 59] width 9 height 11
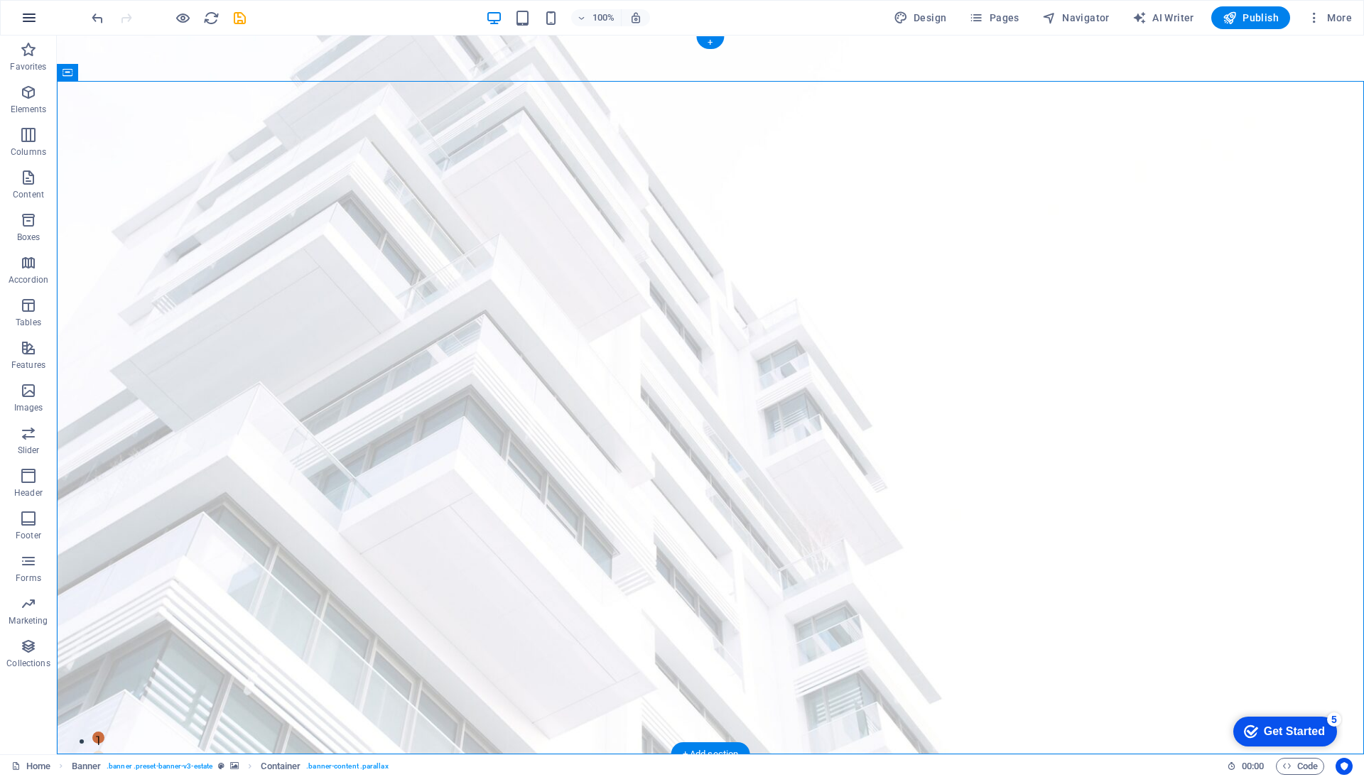
click at [42, 18] on button "button" at bounding box center [29, 18] width 34 height 34
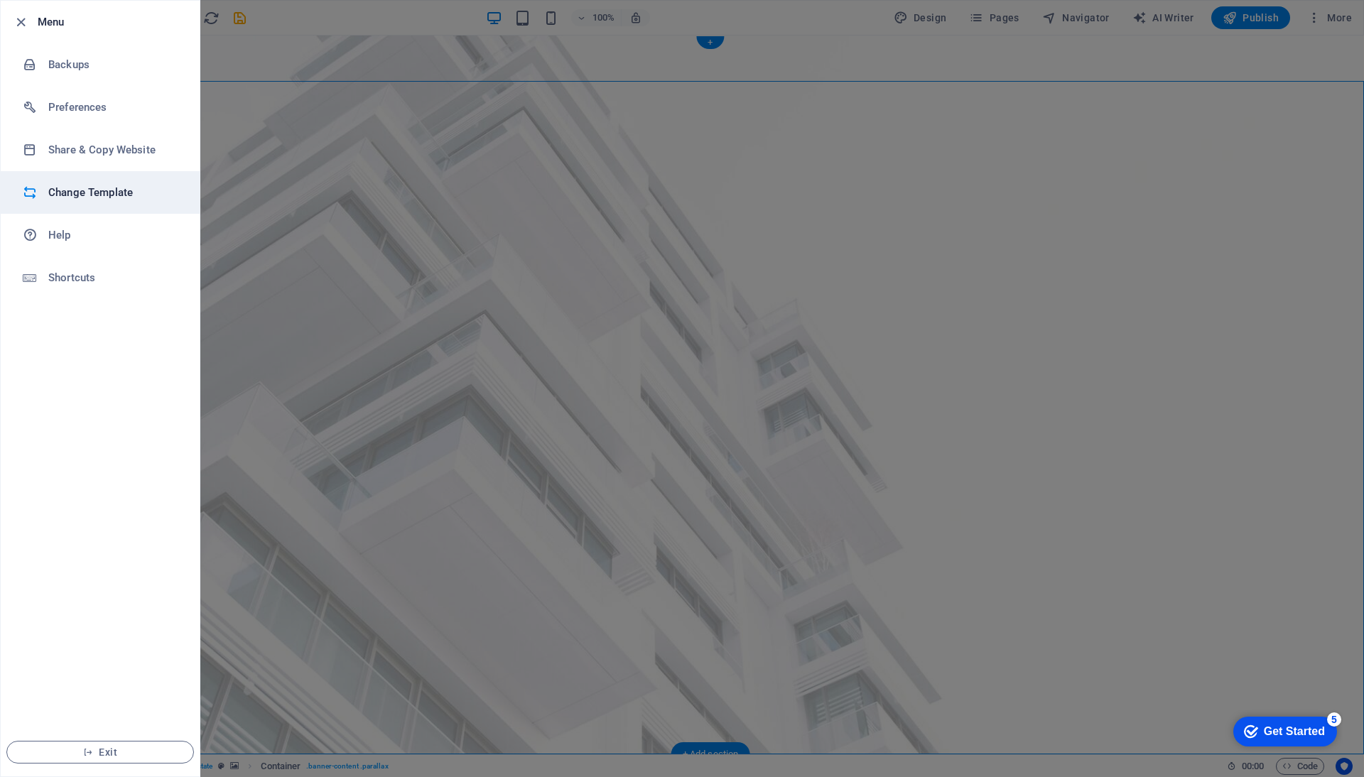
click at [77, 185] on h6 "Change Template" at bounding box center [113, 192] width 131 height 17
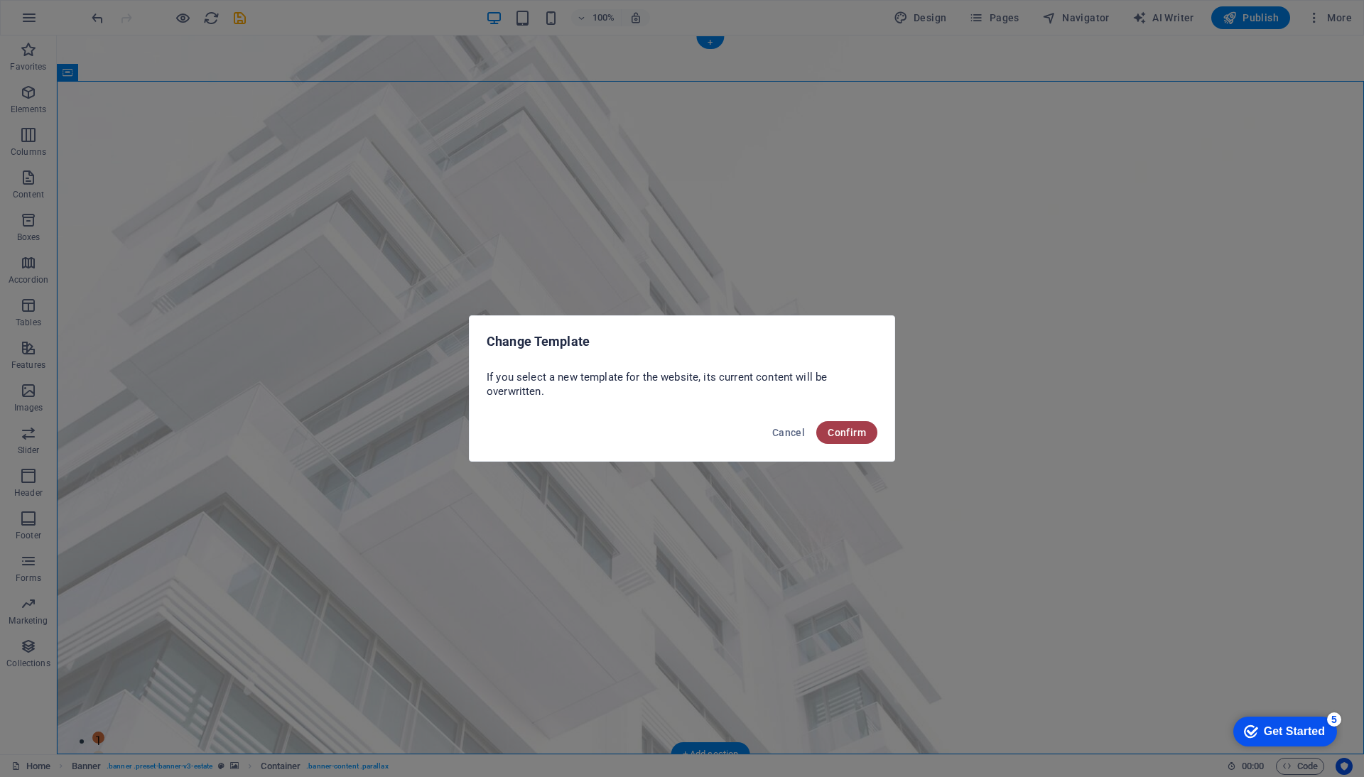
click at [832, 431] on span "Confirm" at bounding box center [846, 432] width 38 height 11
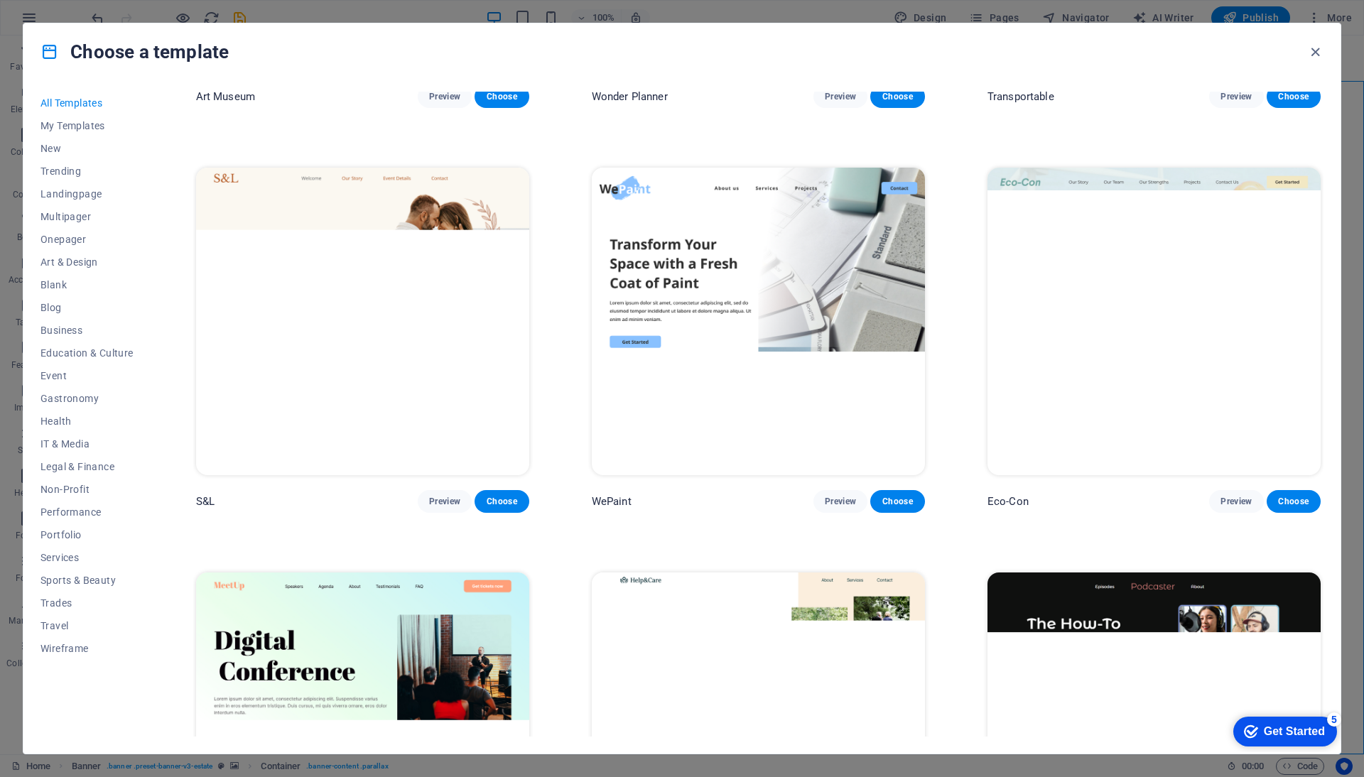
scroll to position [437, 0]
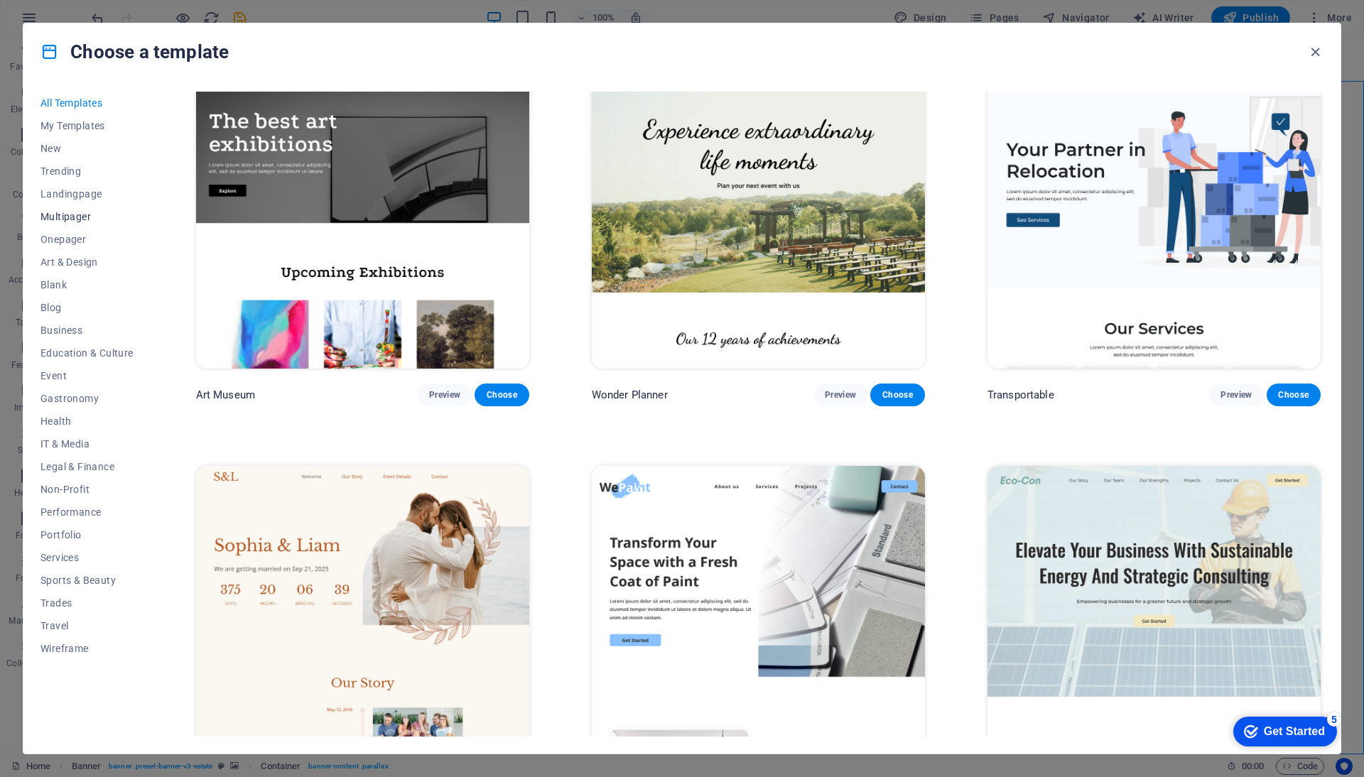
click at [91, 213] on span "Multipager" at bounding box center [86, 216] width 93 height 11
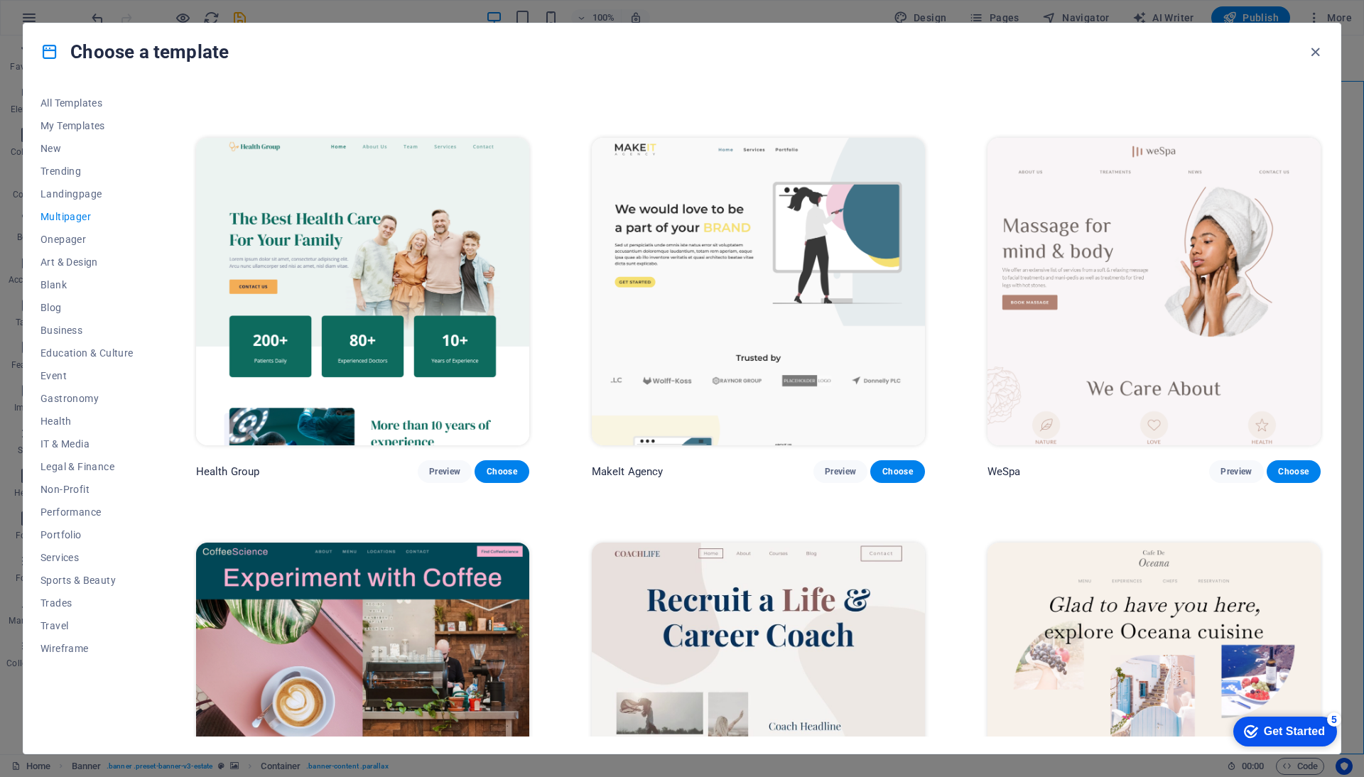
scroll to position [2389, 0]
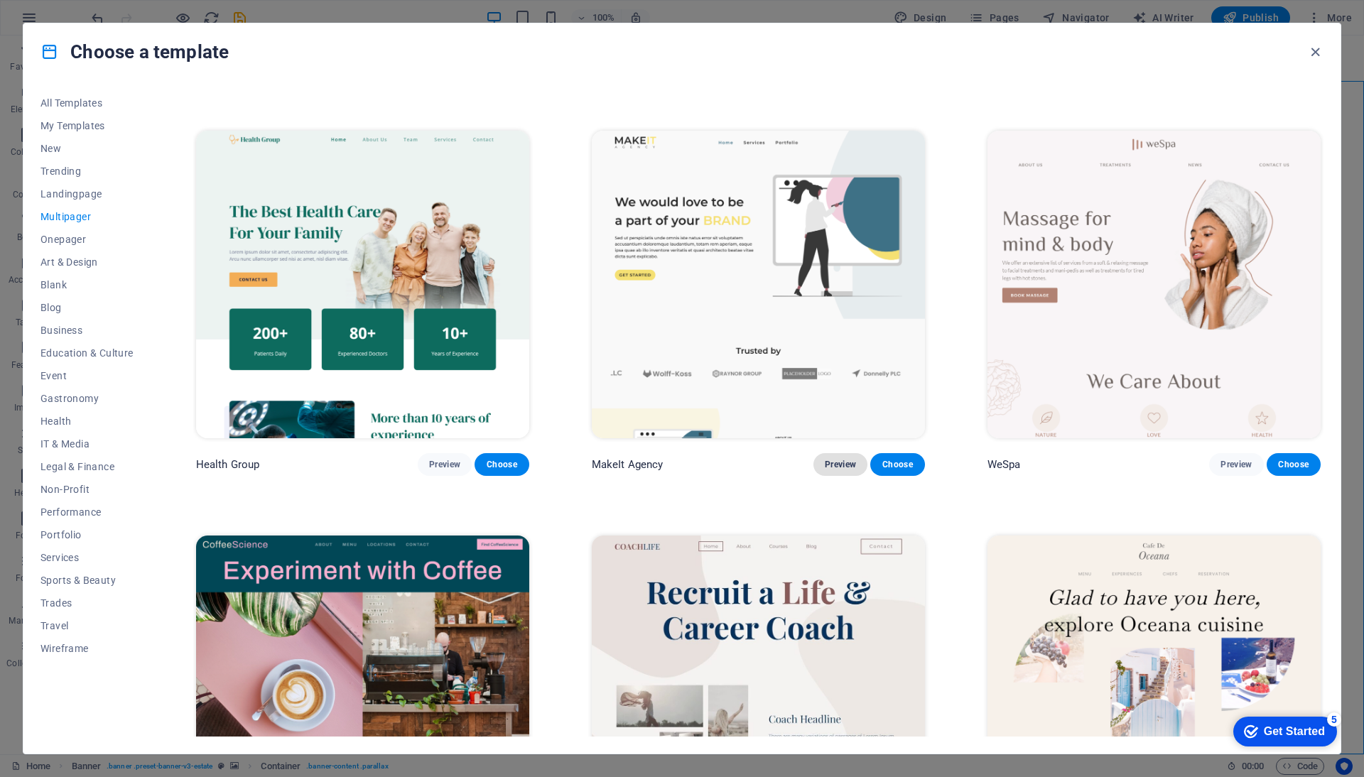
click at [835, 459] on span "Preview" at bounding box center [840, 464] width 31 height 11
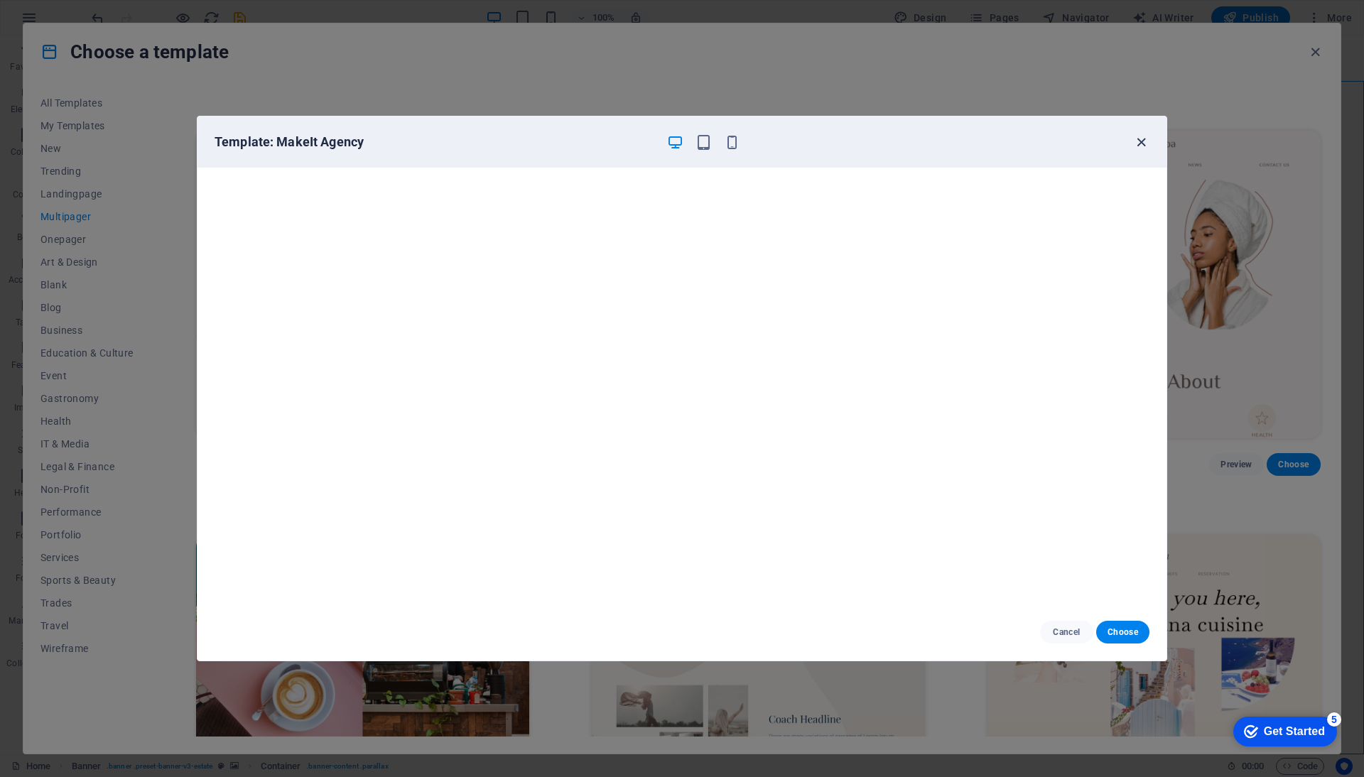
click at [1134, 141] on icon "button" at bounding box center [1141, 142] width 16 height 16
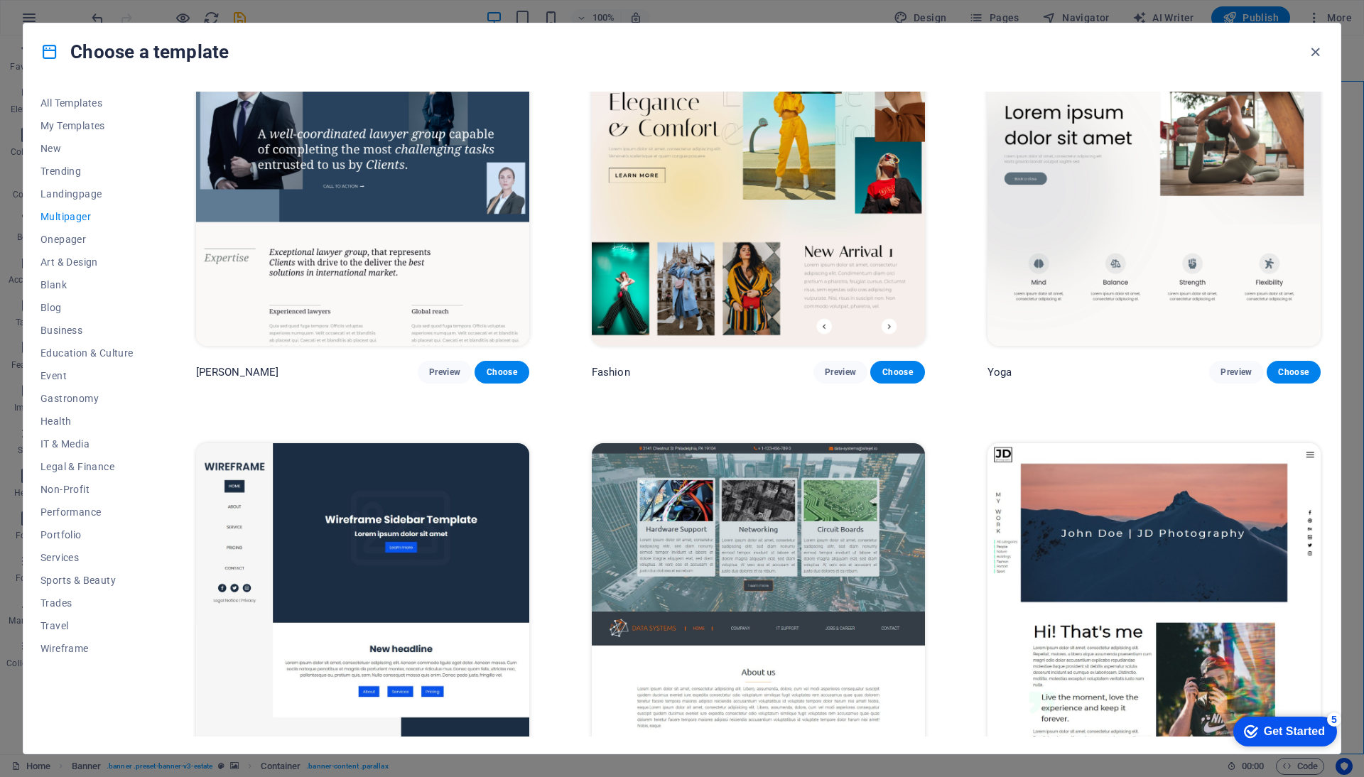
scroll to position [3702, 0]
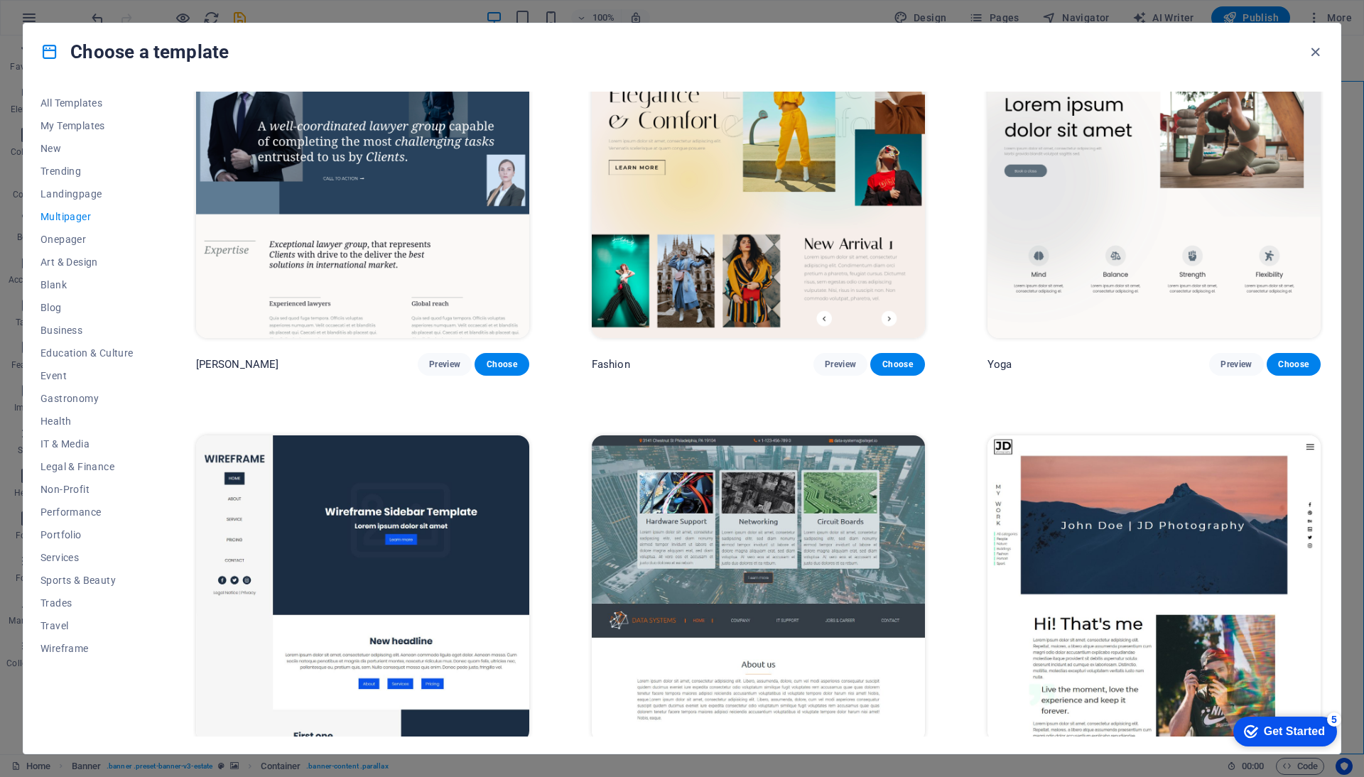
click at [1075, 214] on img at bounding box center [1153, 184] width 333 height 307
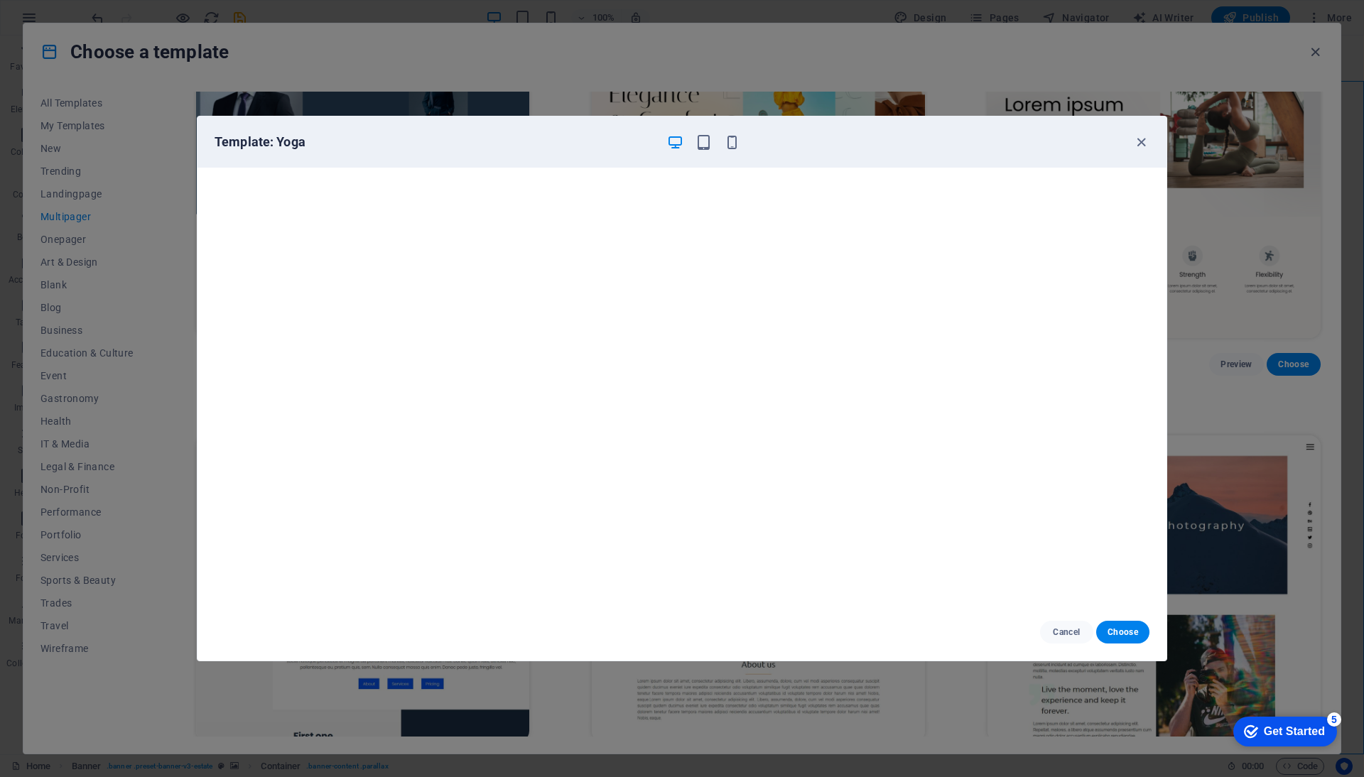
click at [1150, 138] on div "Template: Yoga" at bounding box center [681, 141] width 969 height 51
click at [1141, 141] on icon "button" at bounding box center [1141, 142] width 16 height 16
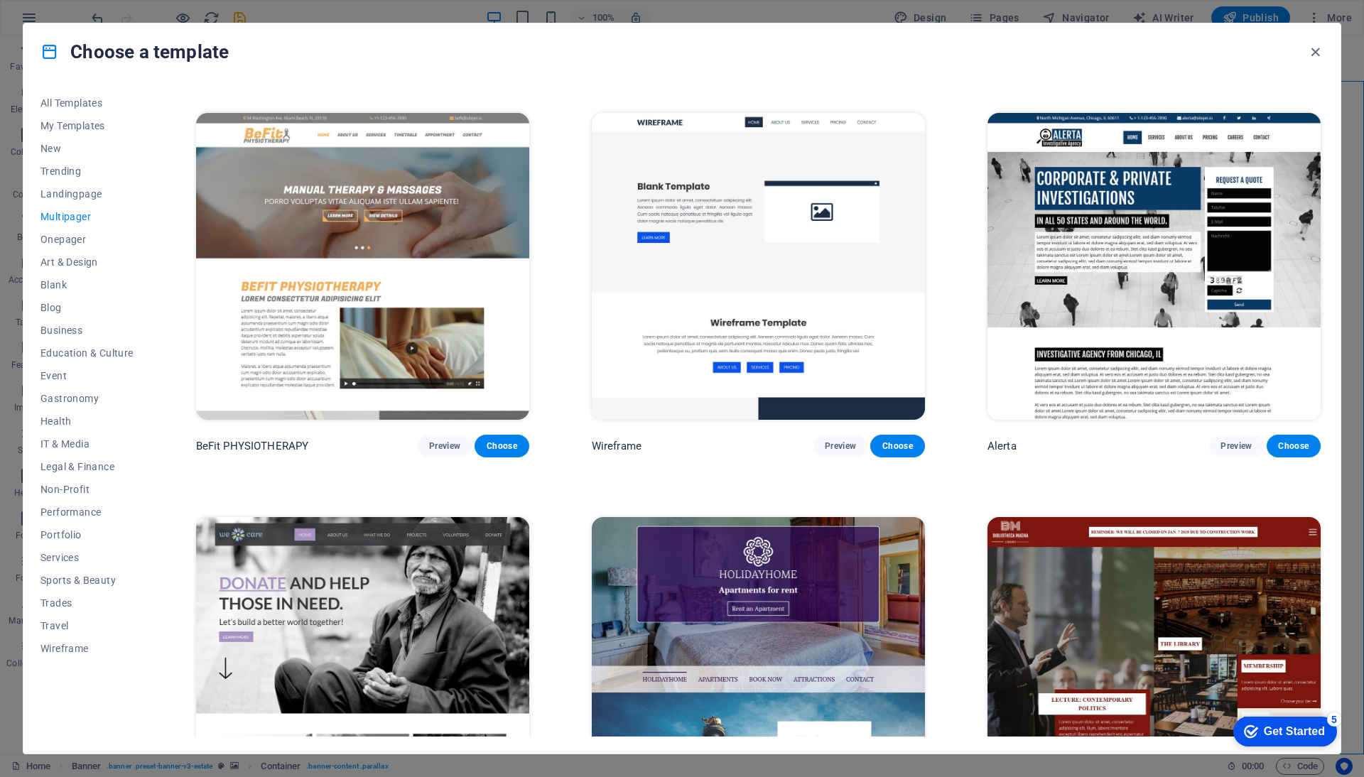
scroll to position [5646, 0]
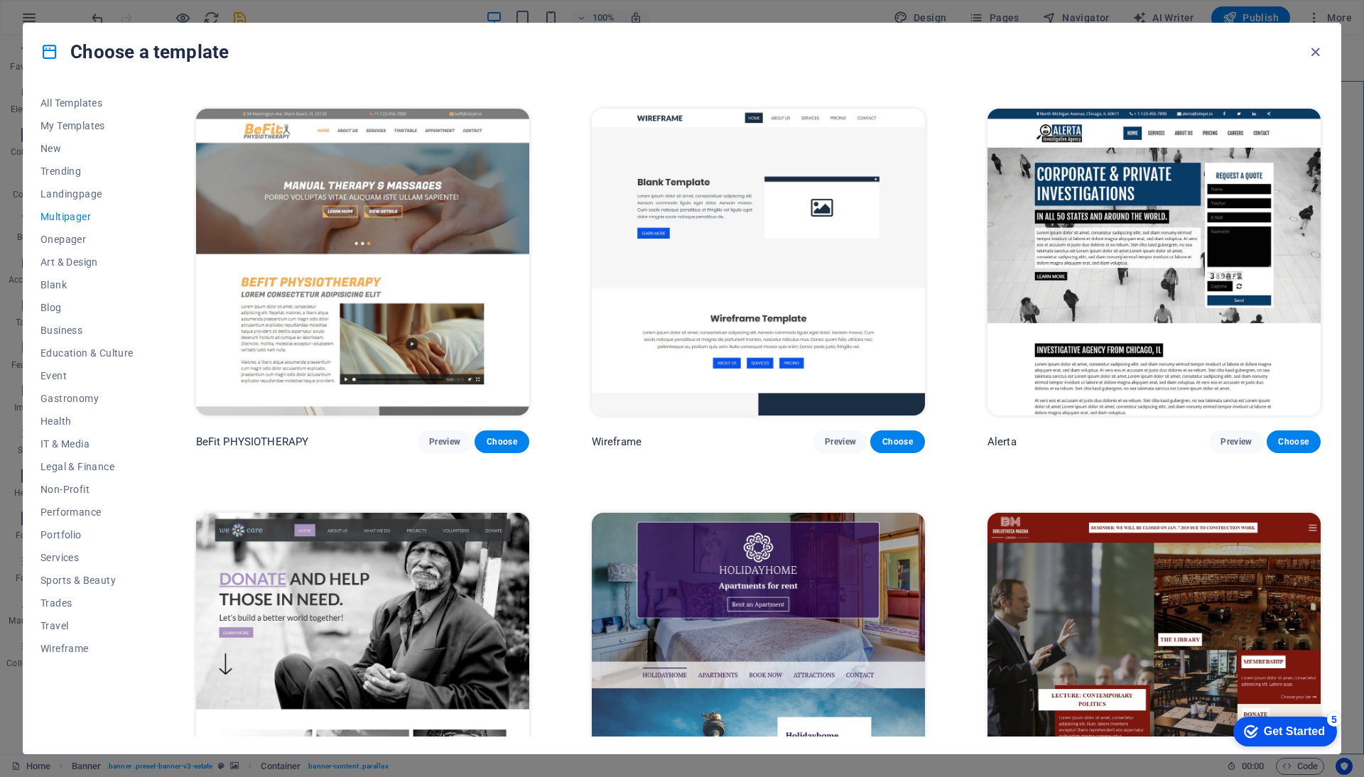
click at [1067, 249] on img at bounding box center [1153, 262] width 333 height 307
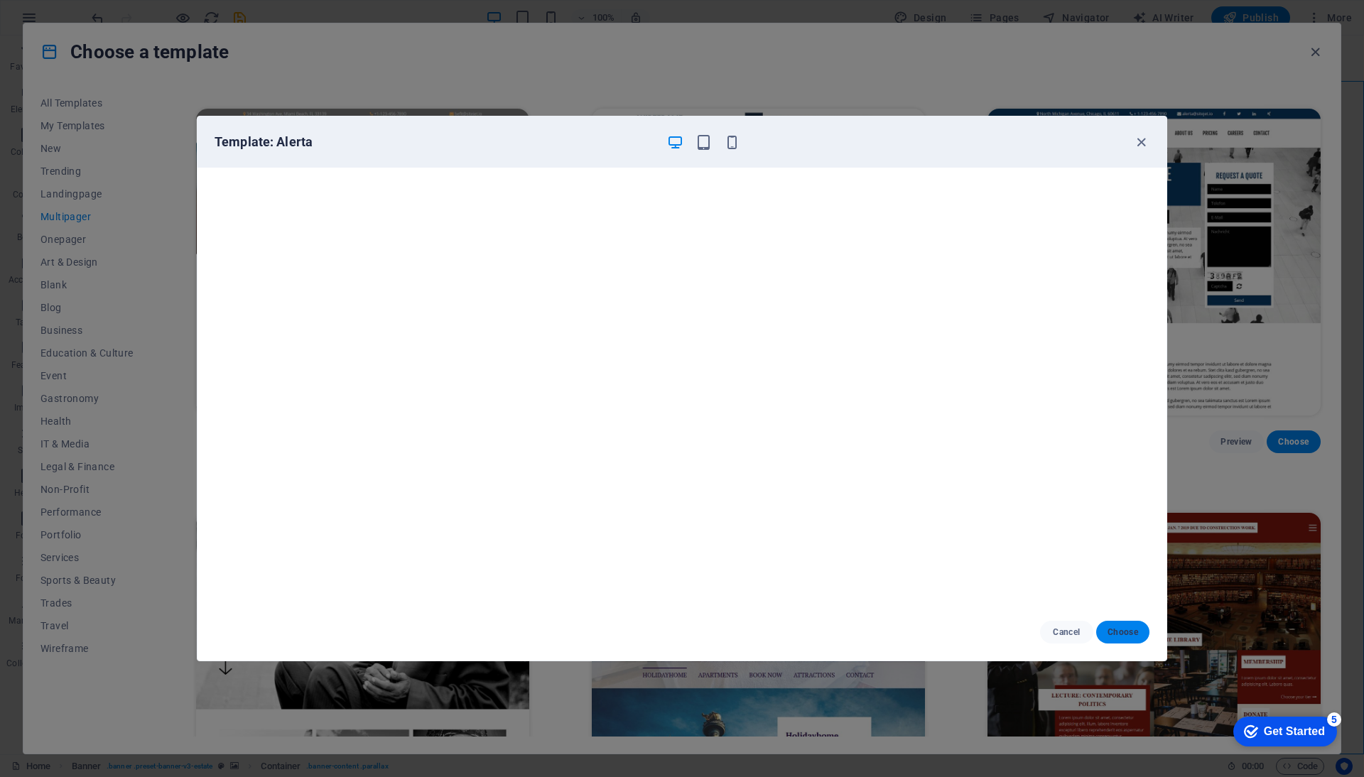
click at [1128, 628] on span "Choose" at bounding box center [1122, 631] width 31 height 11
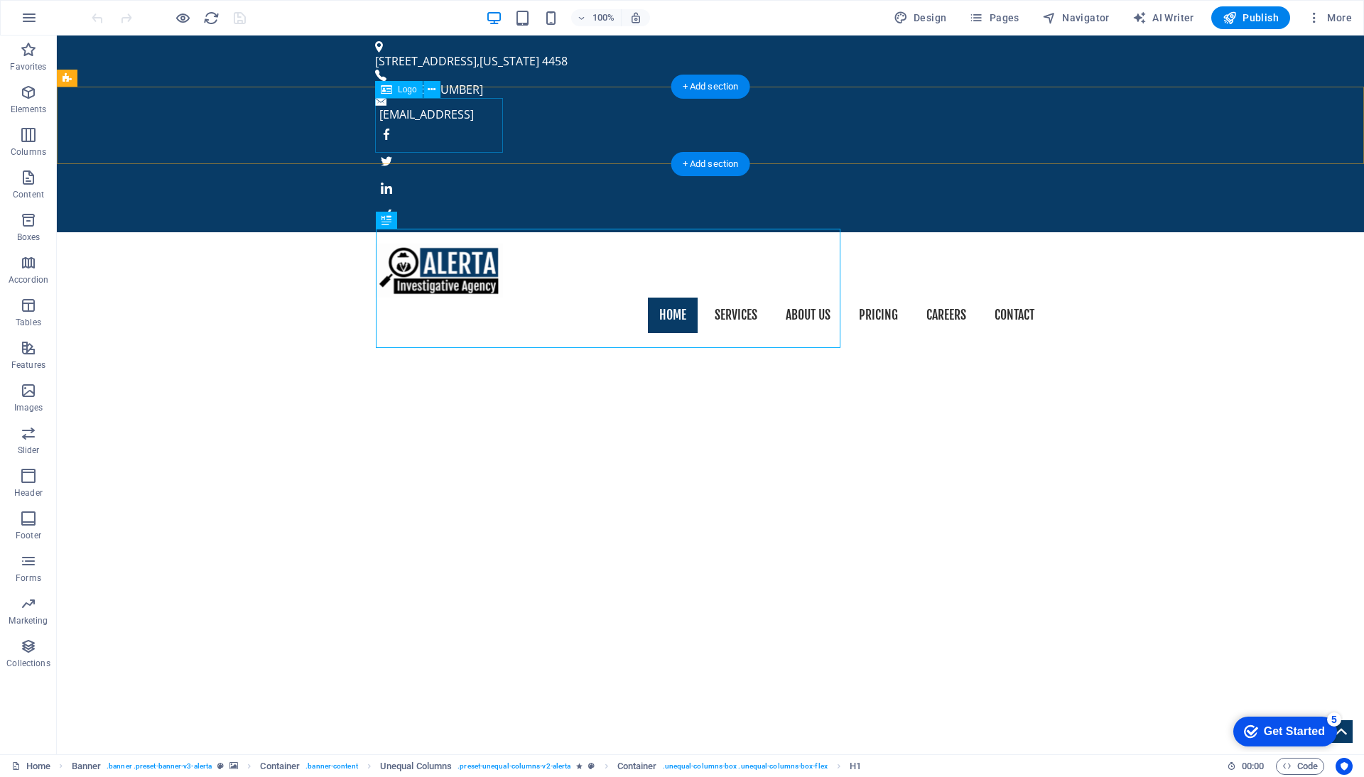
click at [453, 244] on div at bounding box center [710, 271] width 670 height 54
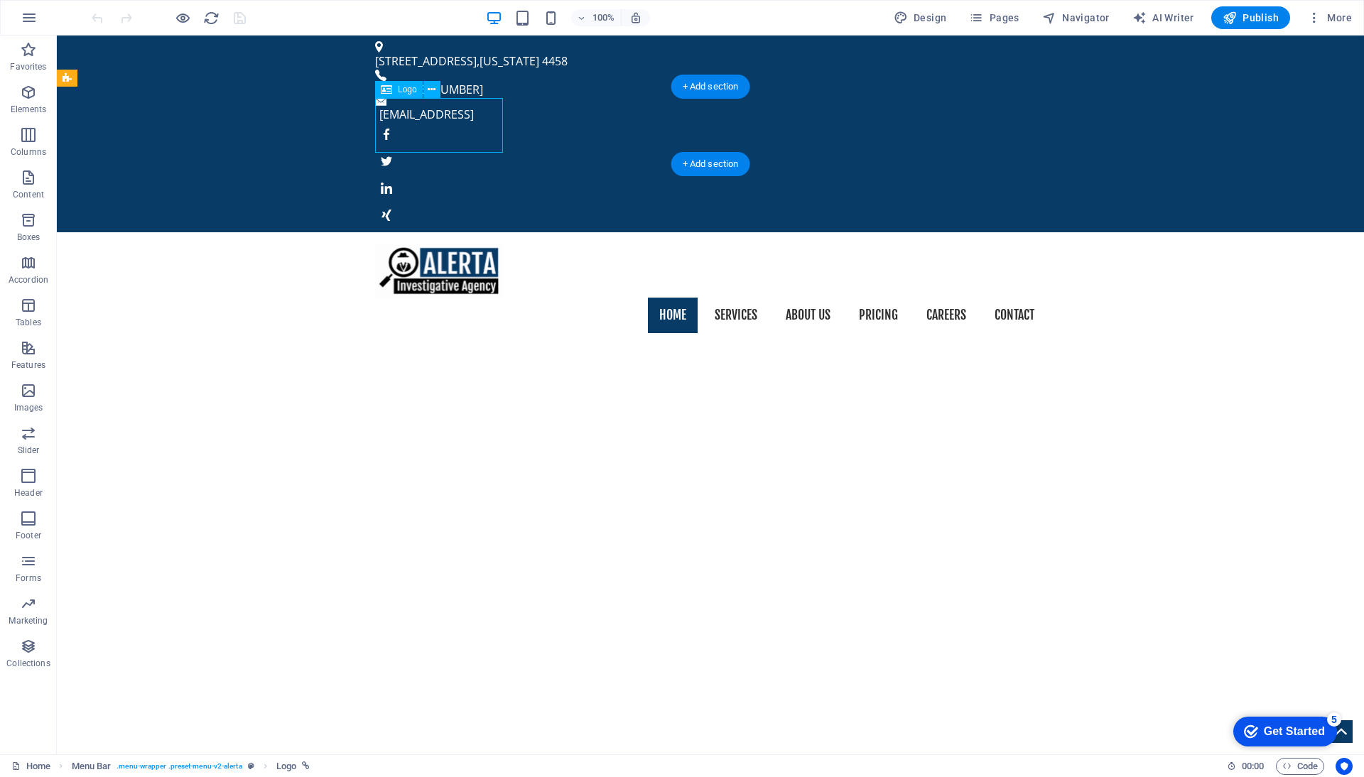
click at [453, 244] on div at bounding box center [710, 271] width 670 height 54
select select "px"
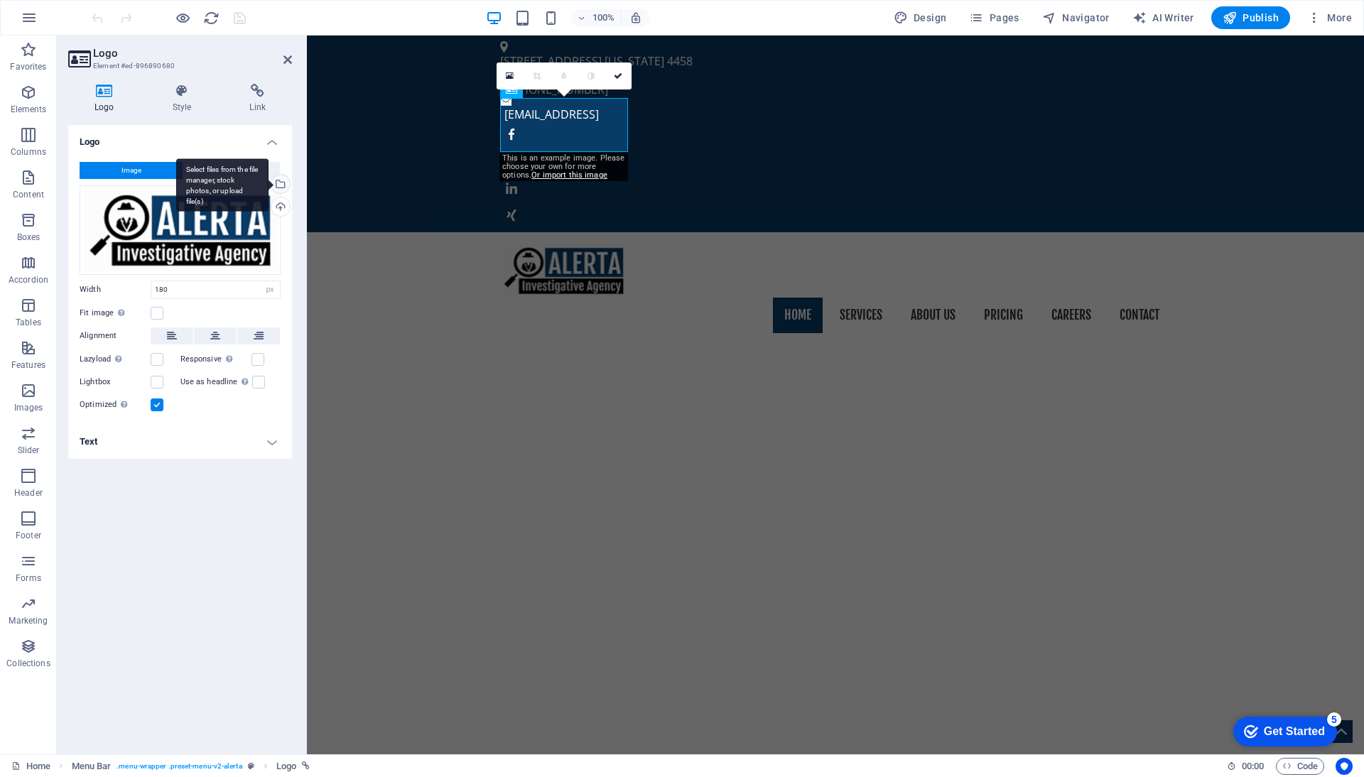
click at [281, 185] on div "Select files from the file manager, stock photos, or upload file(s)" at bounding box center [278, 185] width 21 height 21
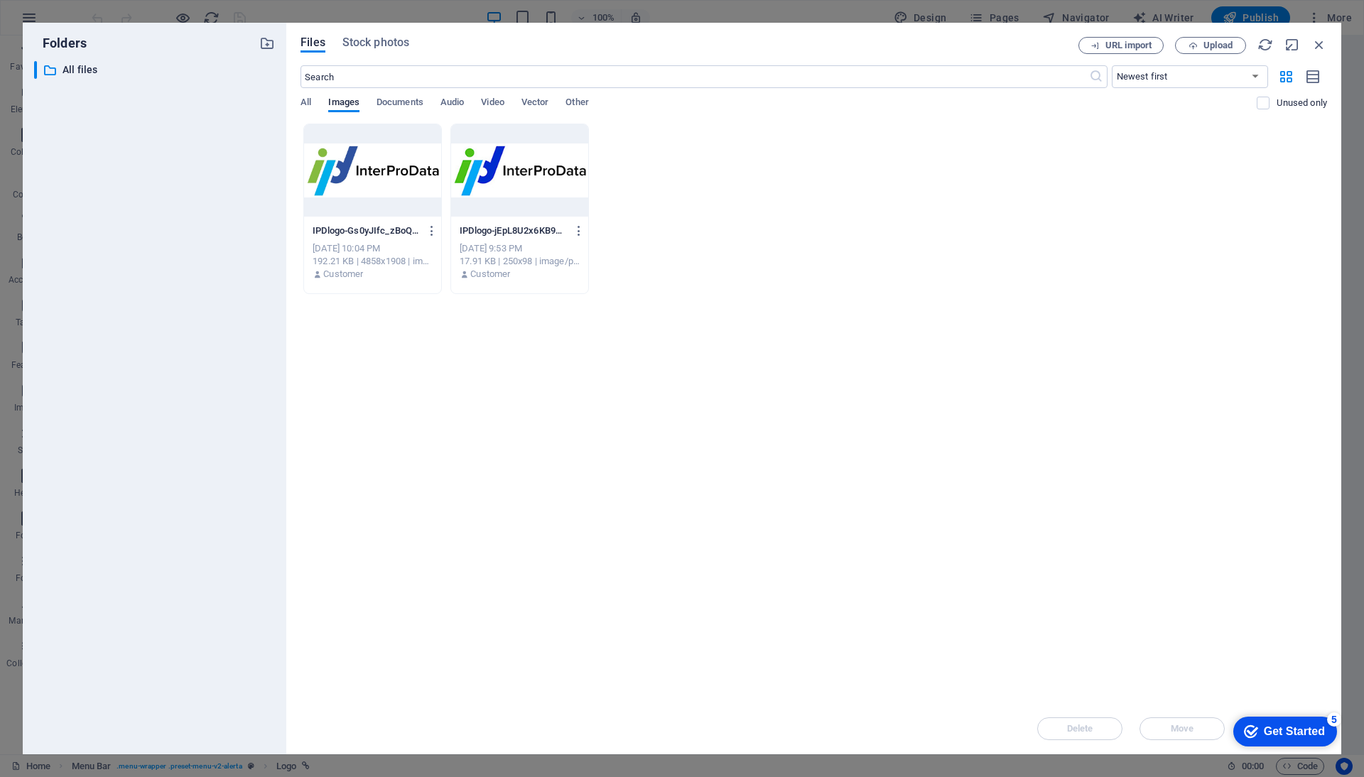
click at [384, 175] on div at bounding box center [372, 170] width 137 height 92
click at [391, 177] on div "1" at bounding box center [372, 170] width 137 height 92
click at [391, 177] on div at bounding box center [372, 170] width 137 height 92
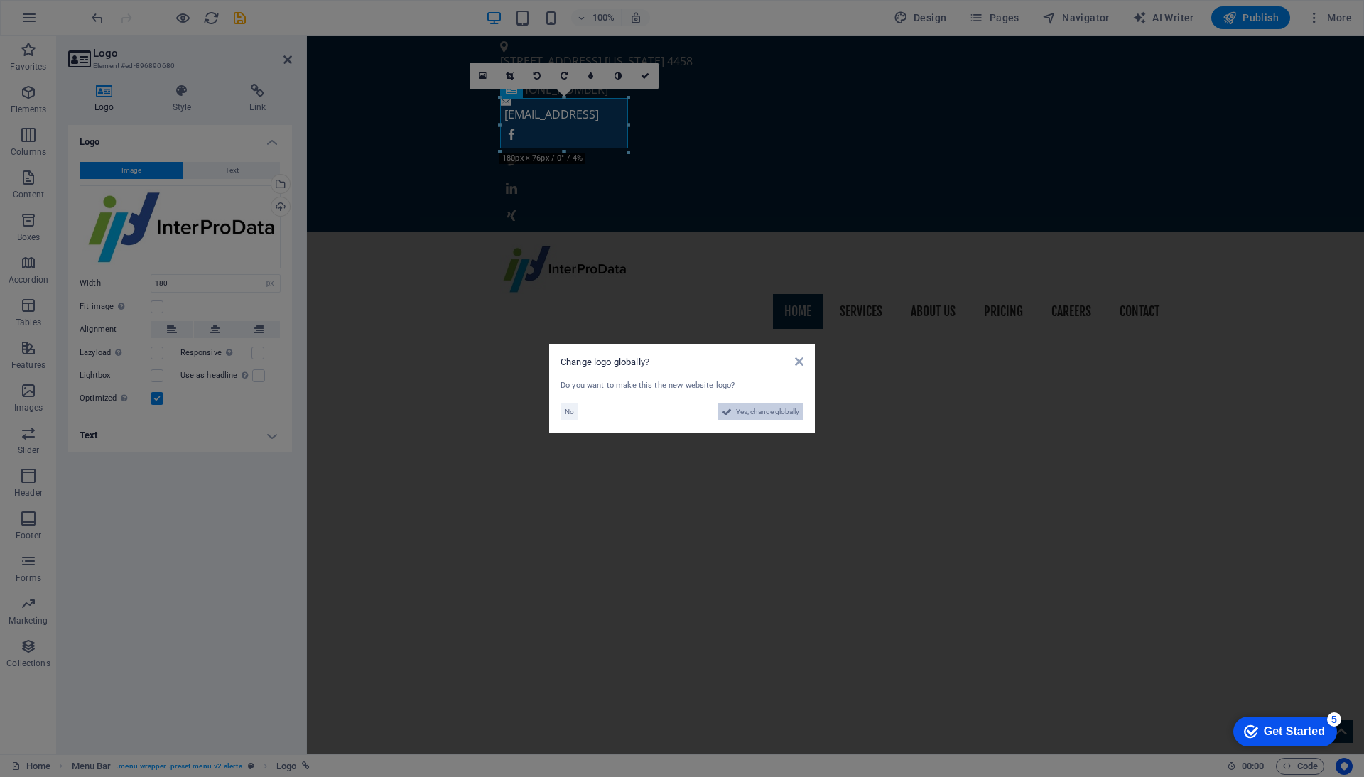
click at [747, 411] on span "Yes, change globally" at bounding box center [767, 411] width 63 height 17
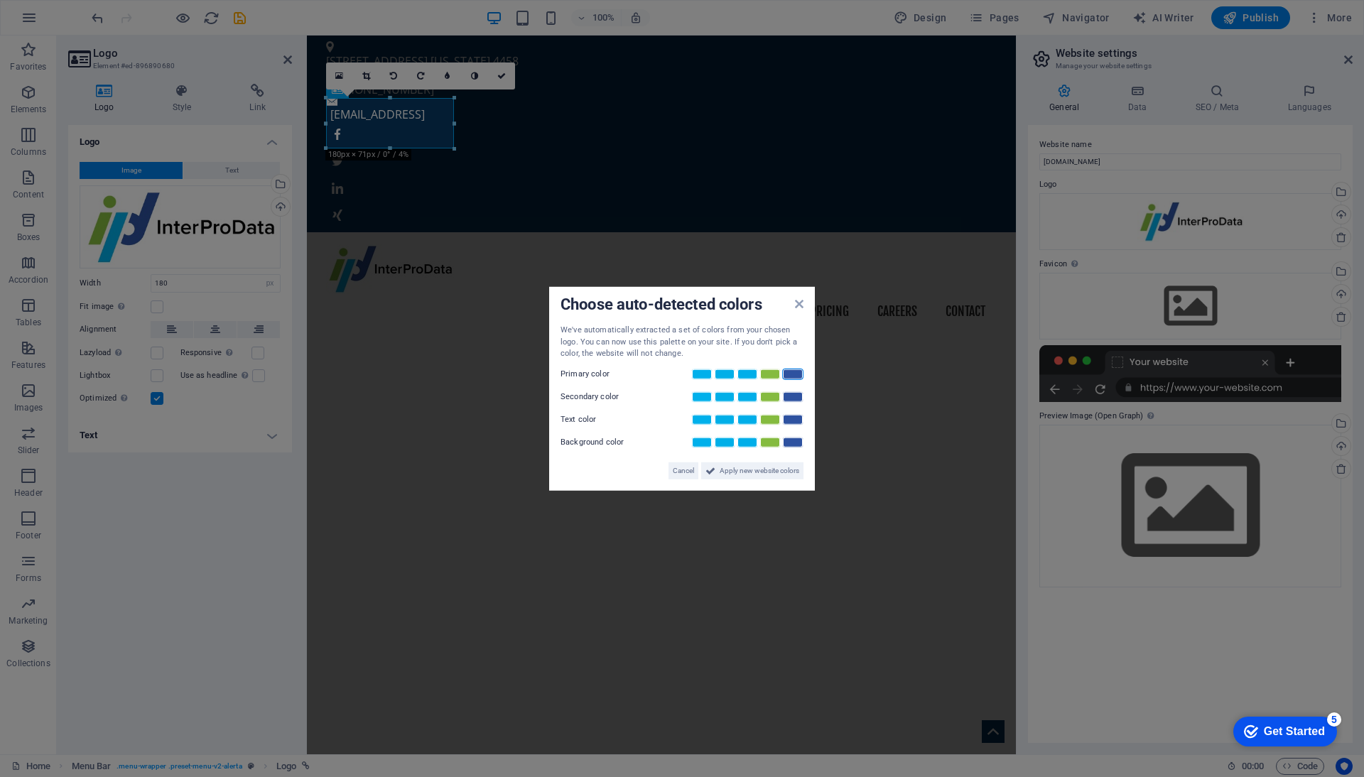
click at [792, 373] on link at bounding box center [792, 373] width 21 height 11
click at [771, 396] on link at bounding box center [769, 396] width 21 height 11
click at [751, 463] on span "Apply new website colors" at bounding box center [759, 470] width 80 height 17
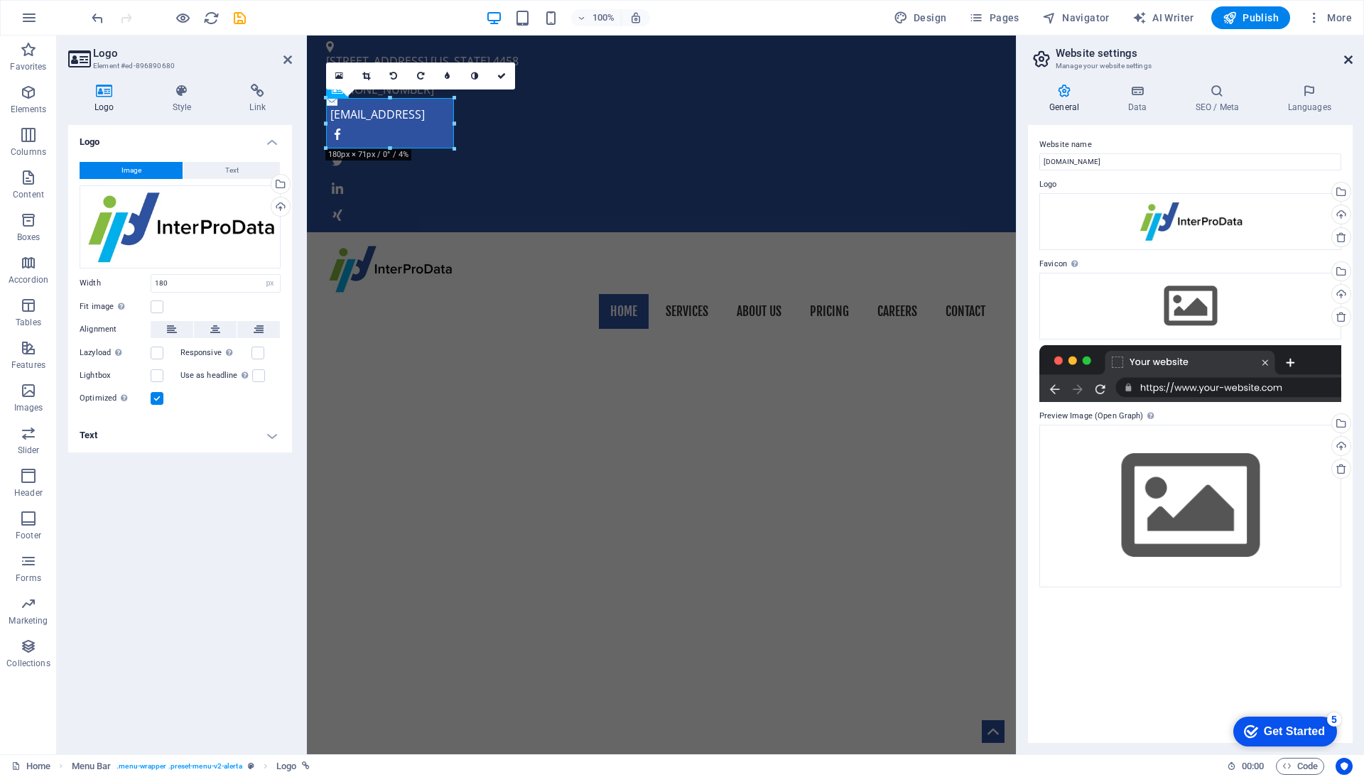
click at [1344, 61] on icon at bounding box center [1348, 59] width 9 height 11
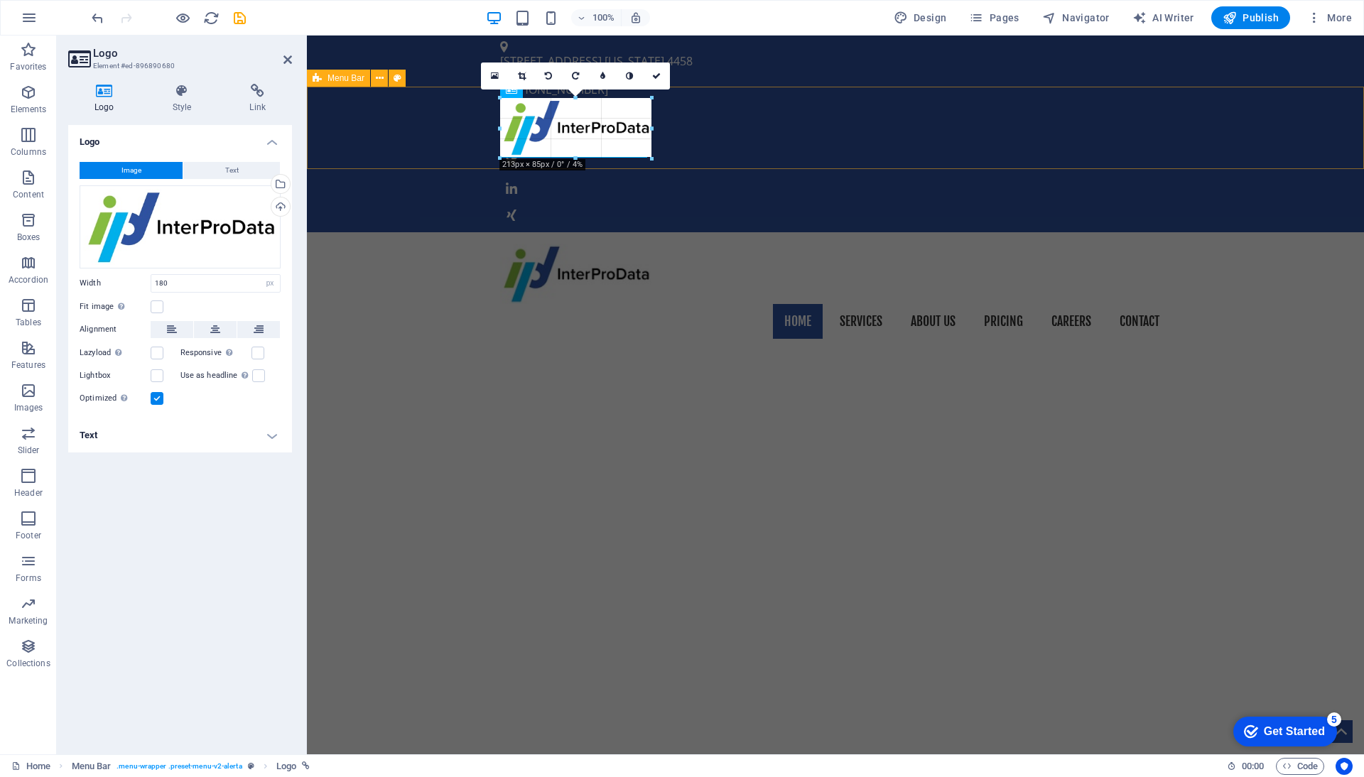
drag, startPoint x: 628, startPoint y: 146, endPoint x: 654, endPoint y: 146, distance: 26.3
type input "212"
click at [695, 232] on div "Home Services About us Pricing Careers Contact" at bounding box center [835, 290] width 1057 height 117
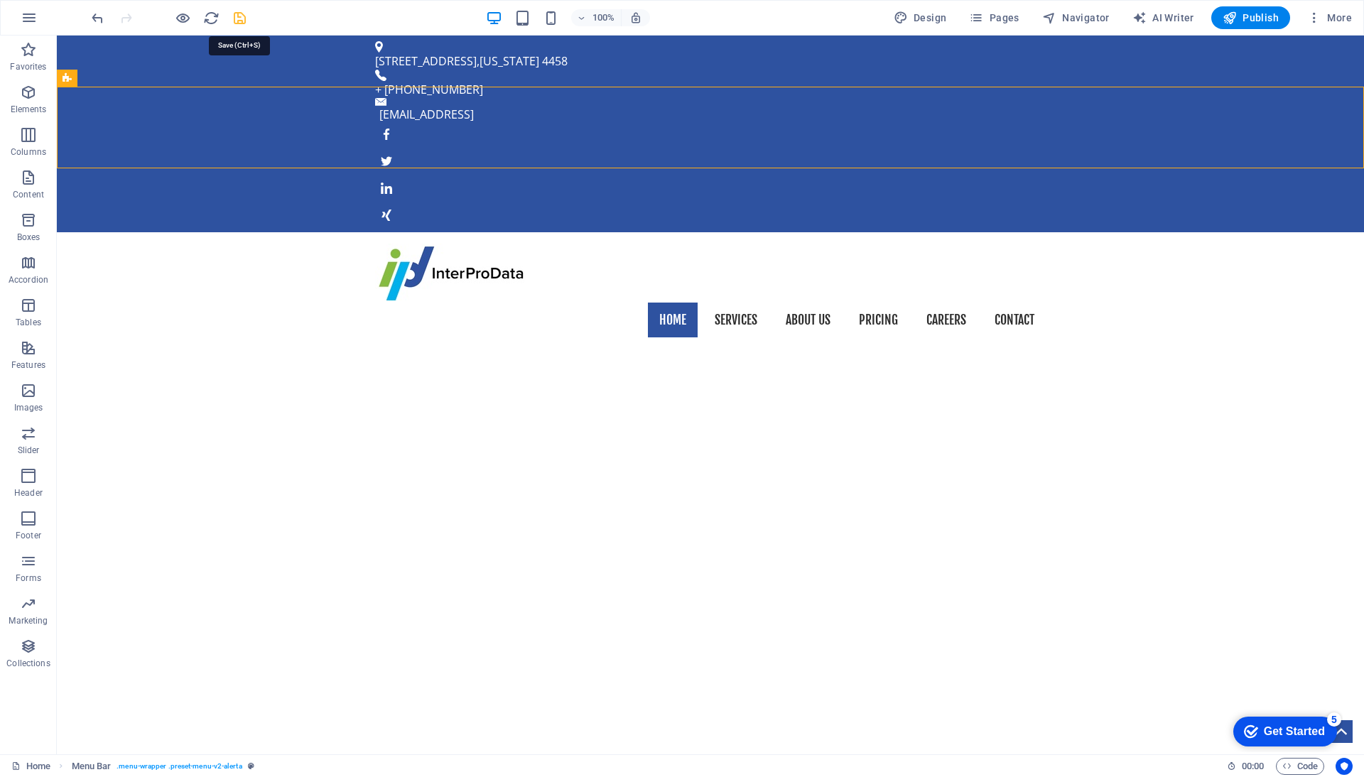
click at [242, 20] on icon "save" at bounding box center [240, 18] width 16 height 16
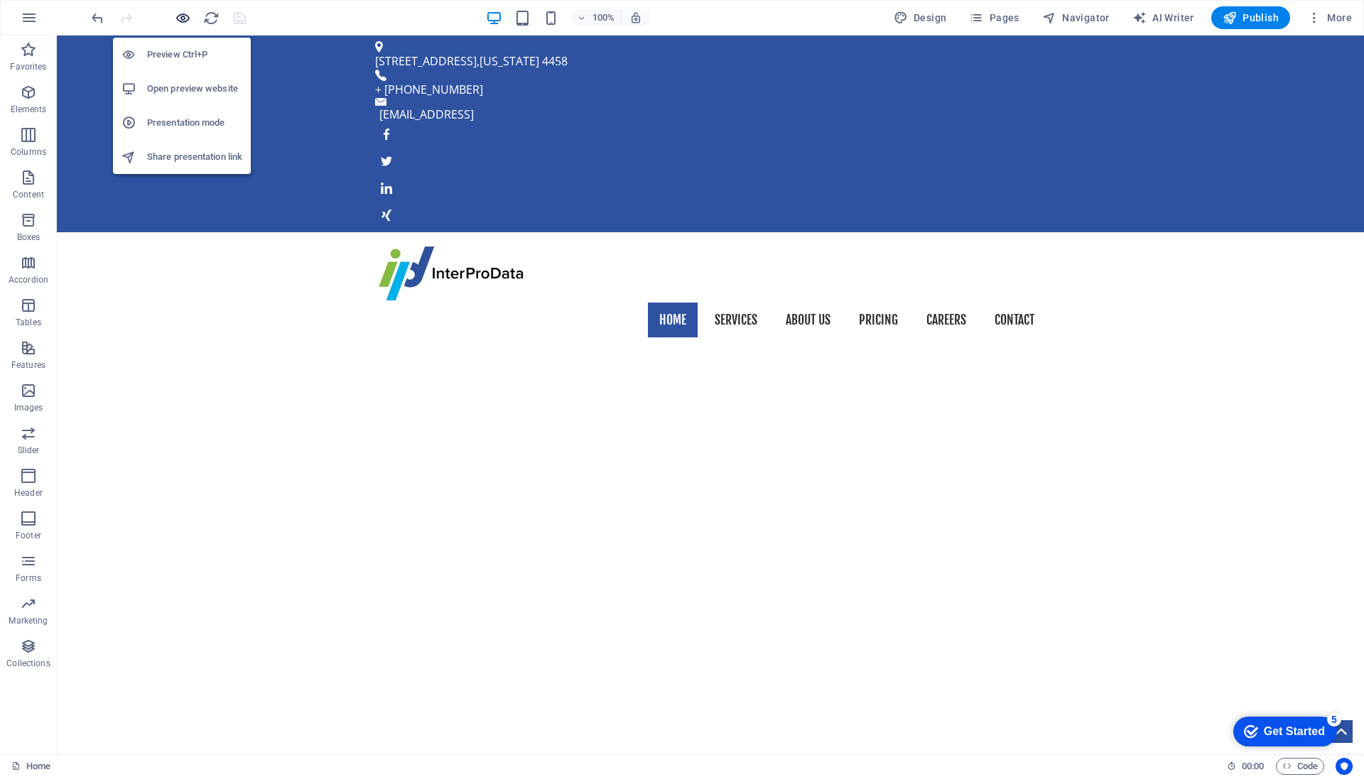
click at [187, 21] on icon "button" at bounding box center [183, 18] width 16 height 16
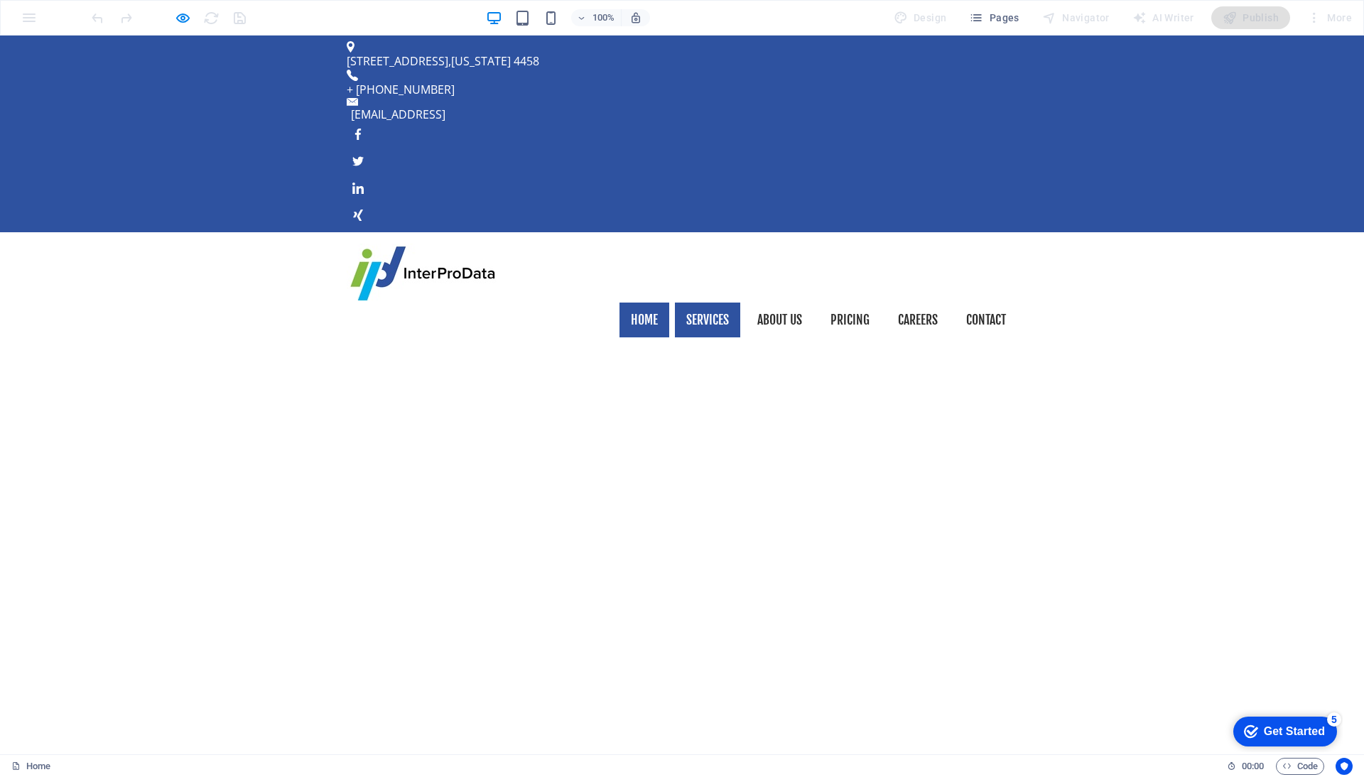
click at [707, 303] on link "Services" at bounding box center [707, 321] width 65 height 36
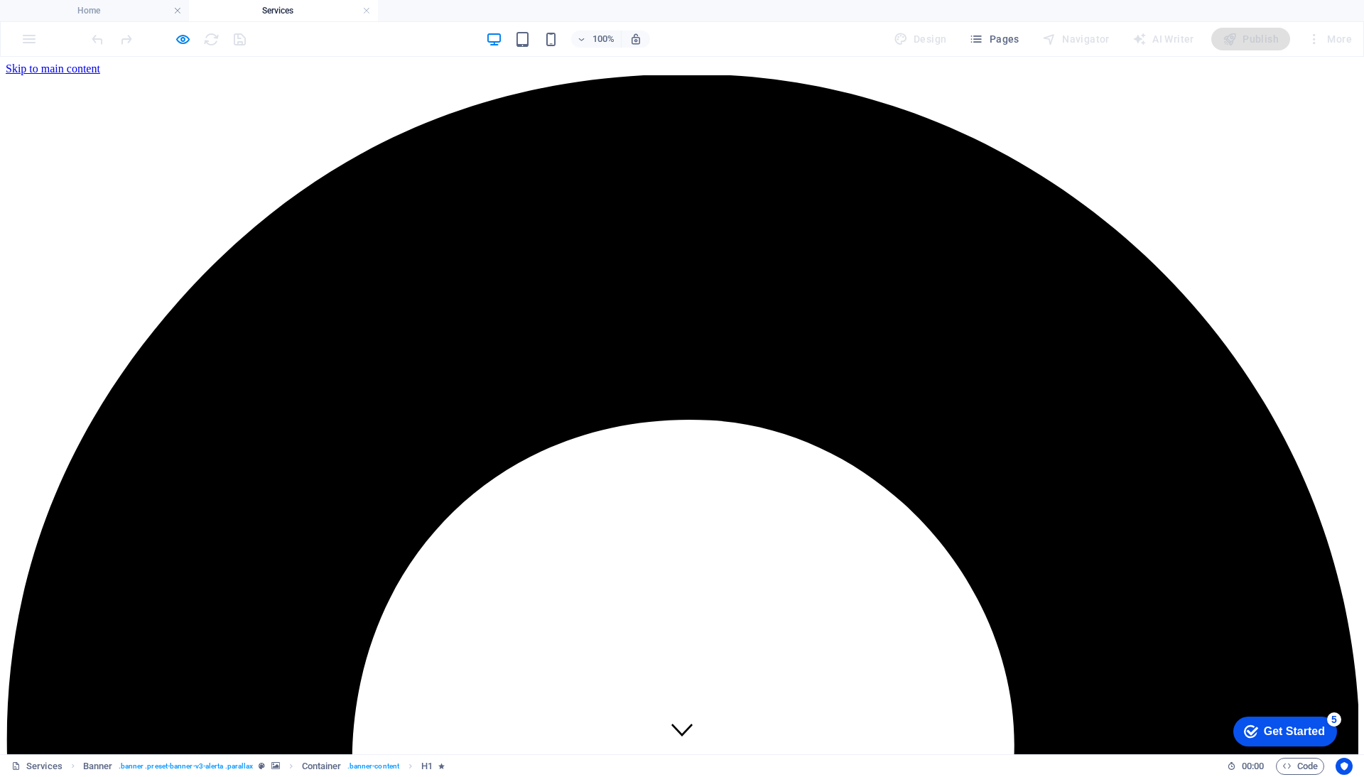
click at [178, 42] on icon "button" at bounding box center [183, 39] width 16 height 16
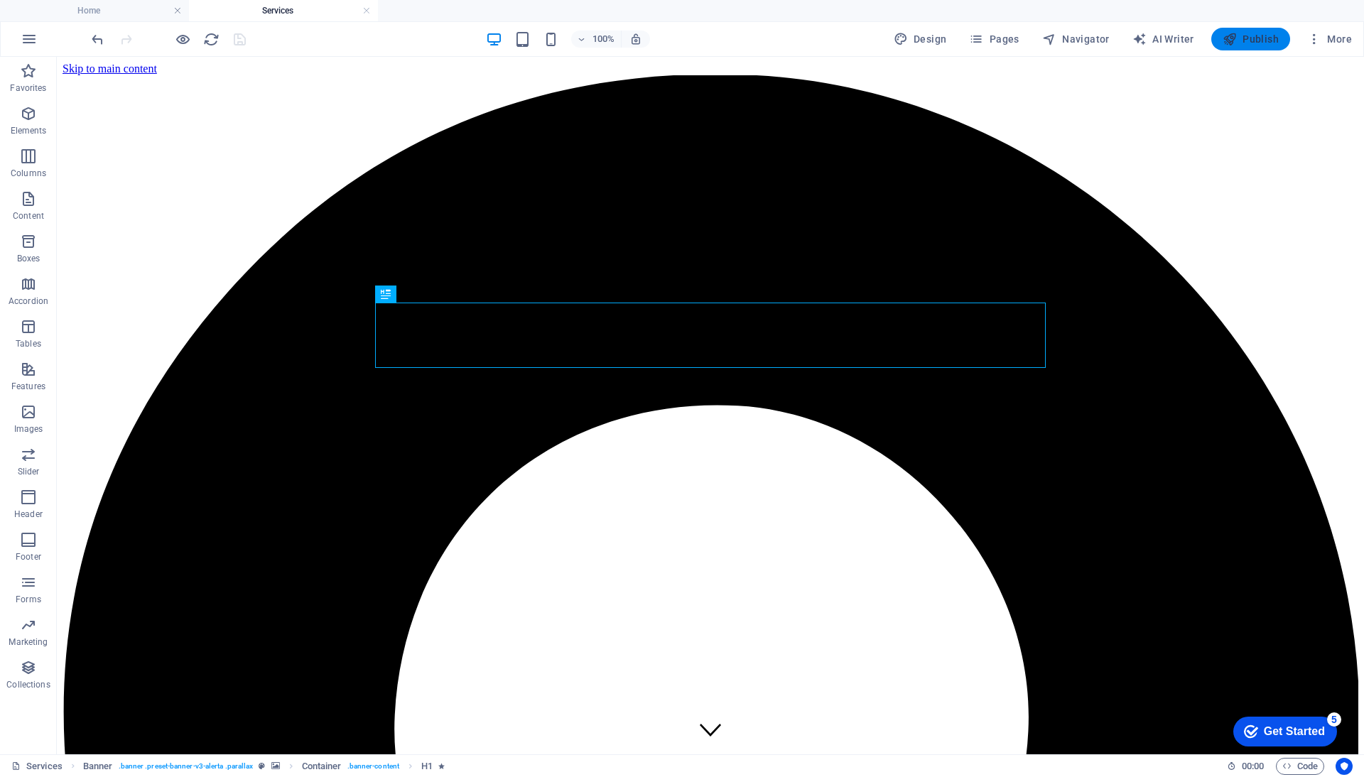
click at [1259, 42] on span "Publish" at bounding box center [1250, 39] width 56 height 14
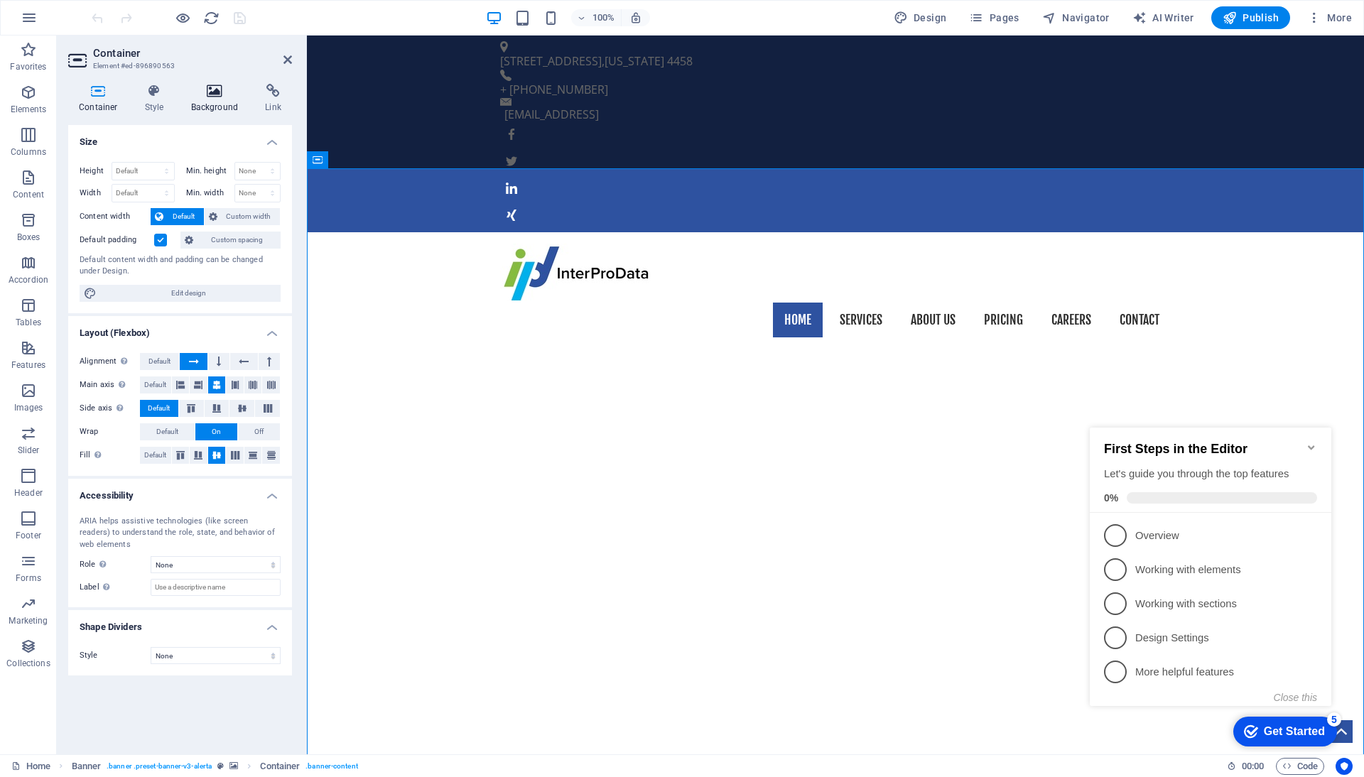
click at [214, 99] on h4 "Background" at bounding box center [217, 99] width 75 height 30
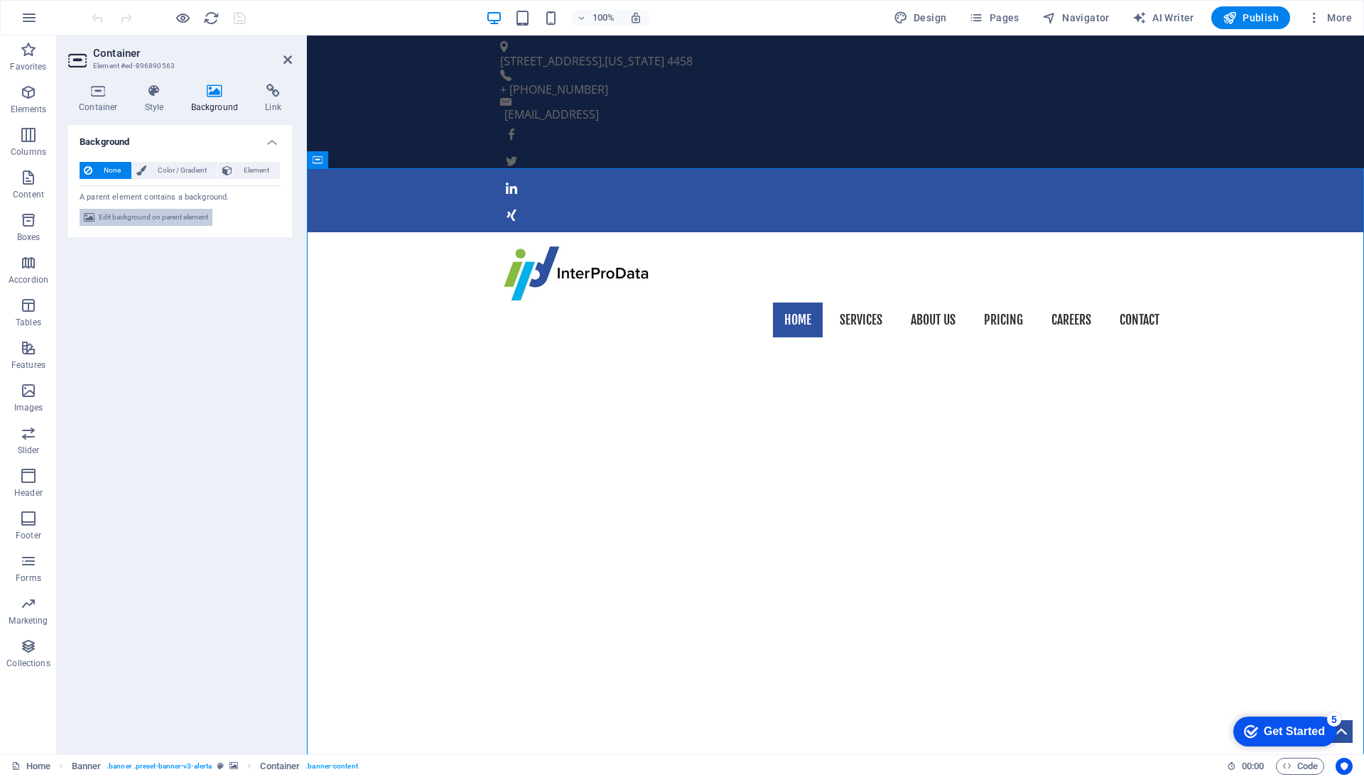
click at [171, 219] on span "Edit background on parent element" at bounding box center [153, 217] width 109 height 17
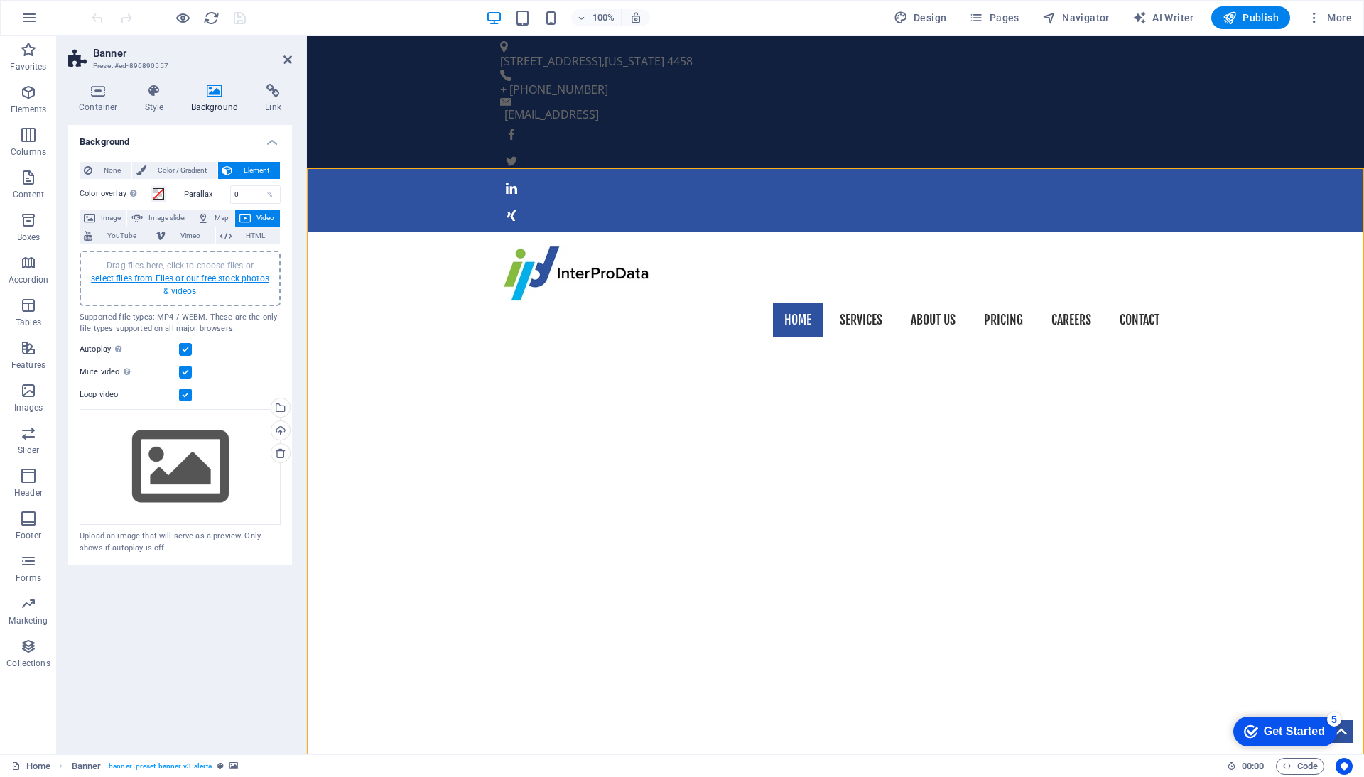
click at [185, 279] on link "select files from Files or our free stock photos & videos" at bounding box center [180, 284] width 178 height 23
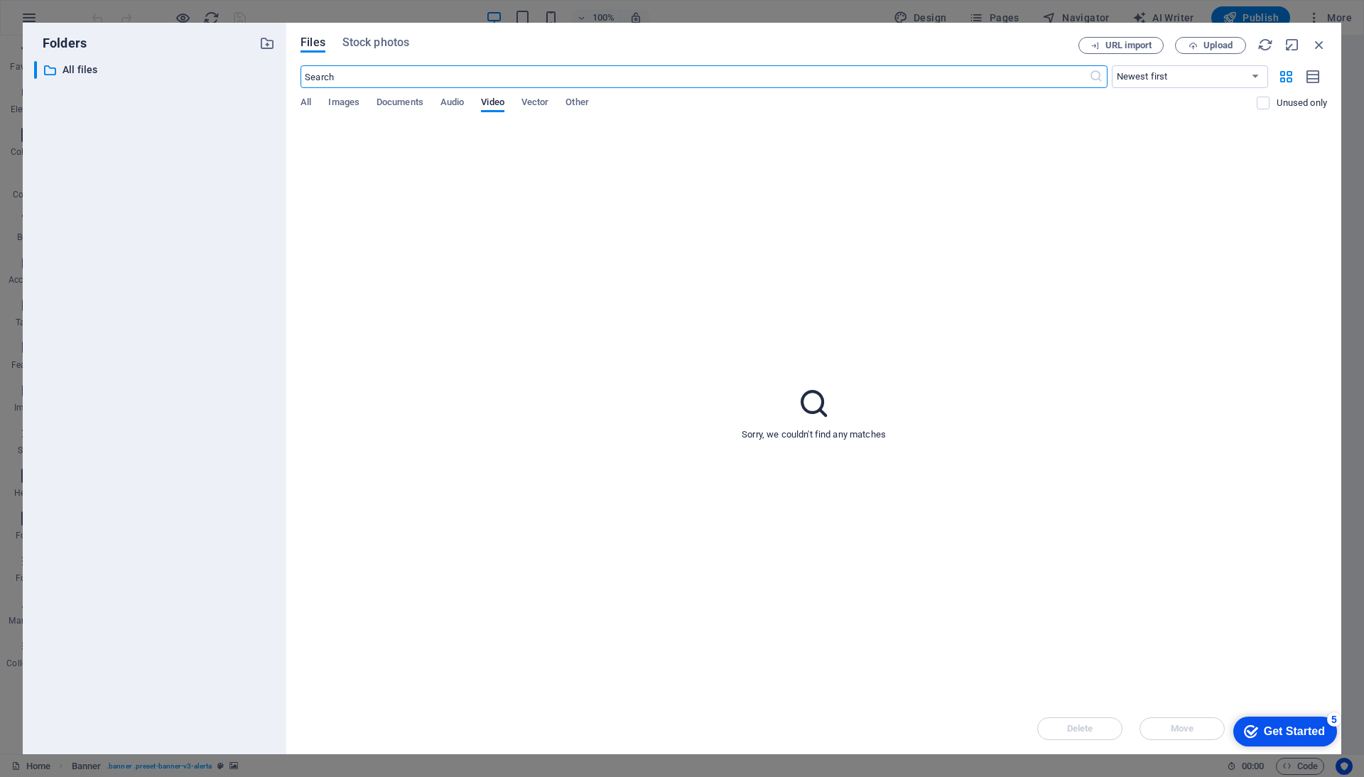
click at [411, 77] on input "text" at bounding box center [694, 76] width 788 height 23
click at [489, 104] on span "Video" at bounding box center [492, 104] width 23 height 20
click at [395, 43] on span "Stock photos" at bounding box center [375, 42] width 67 height 17
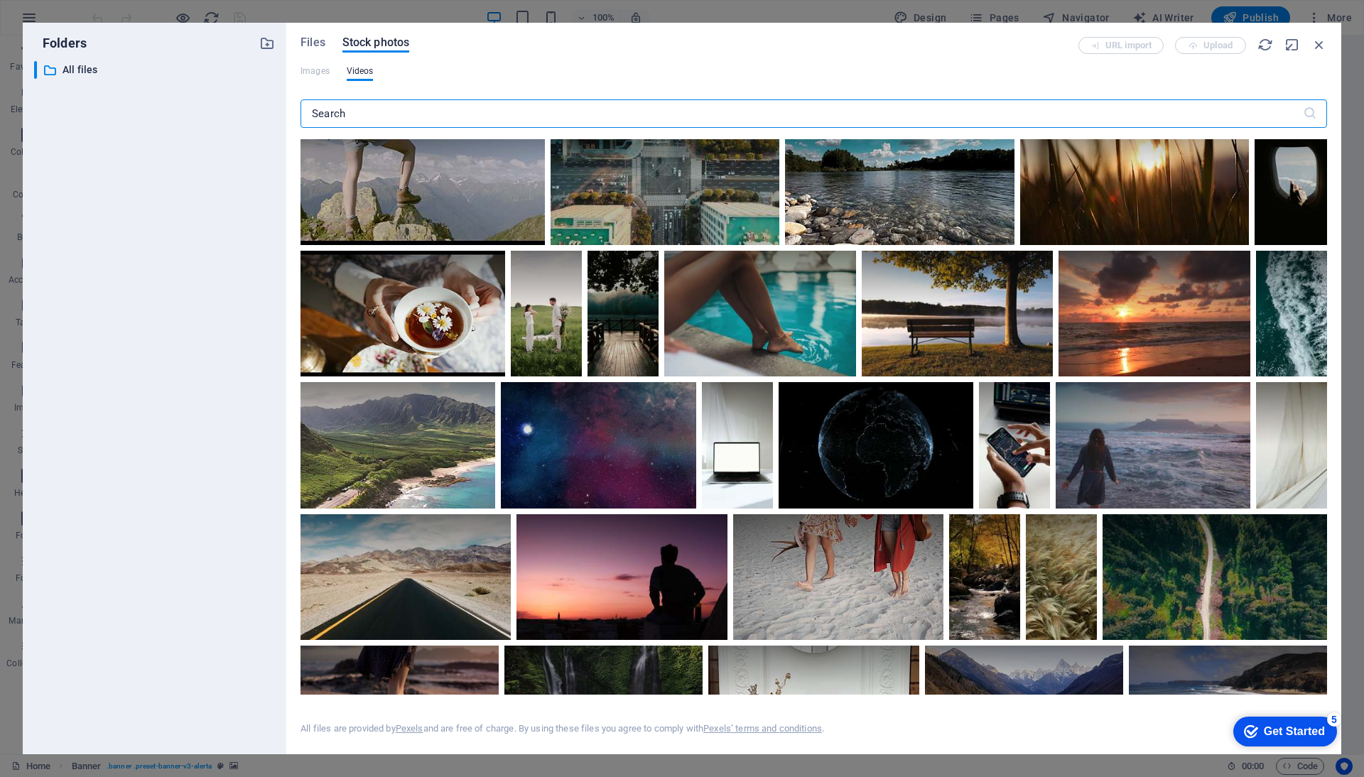
scroll to position [1570, 0]
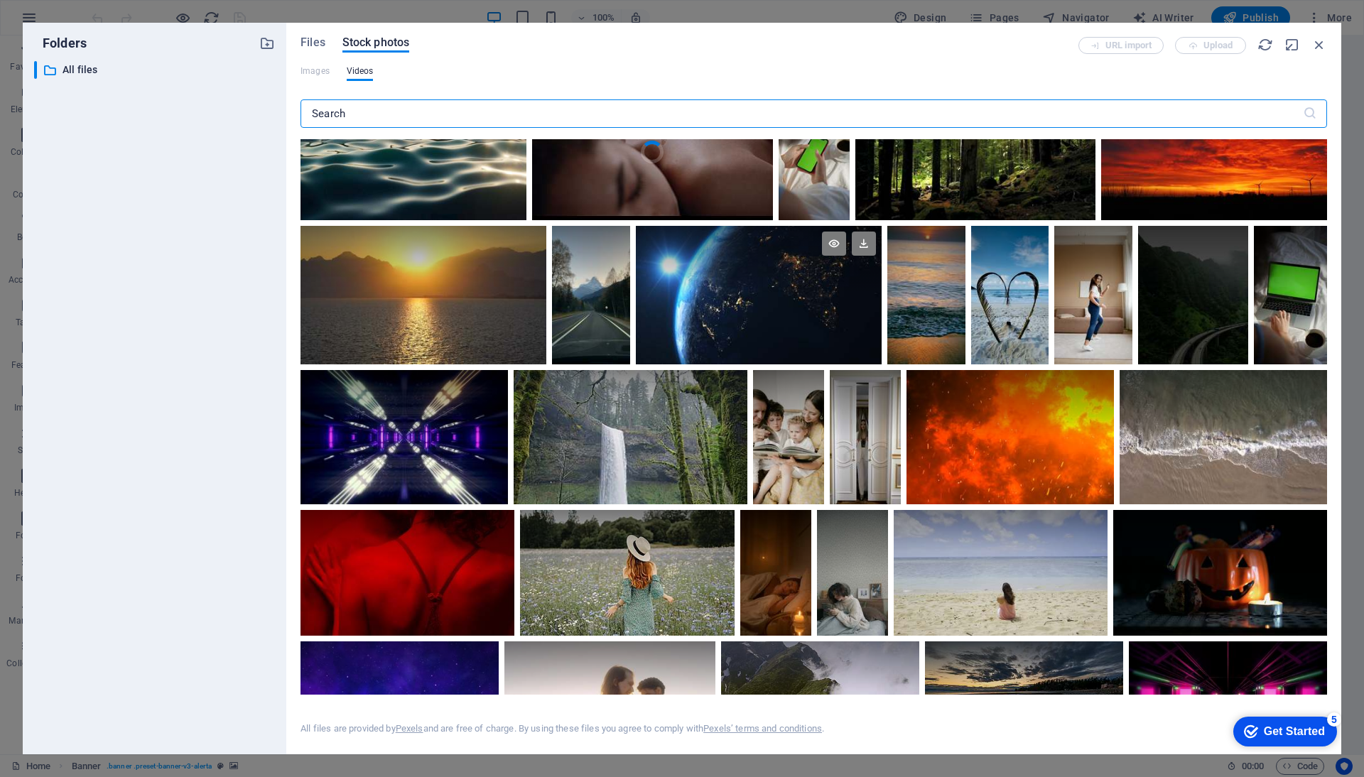
click at [724, 288] on div at bounding box center [759, 261] width 246 height 70
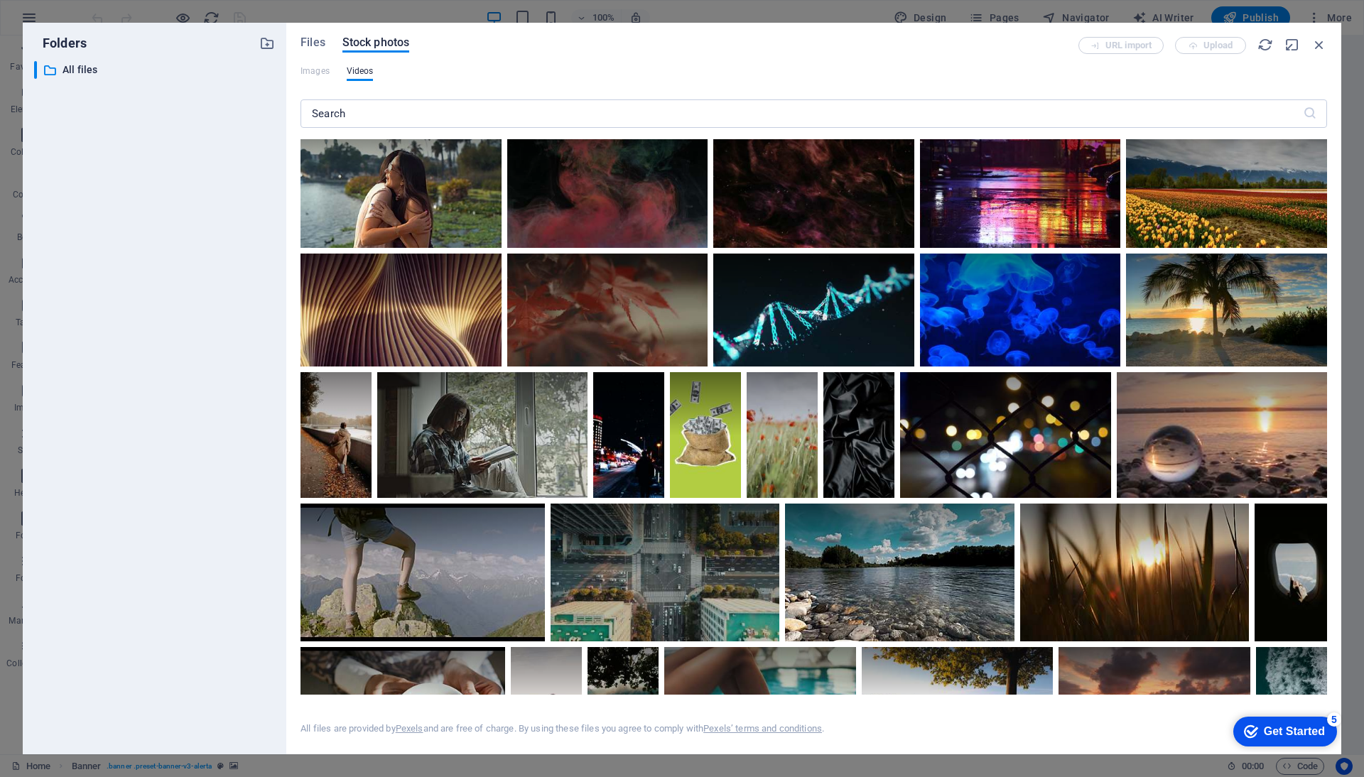
scroll to position [2334, 0]
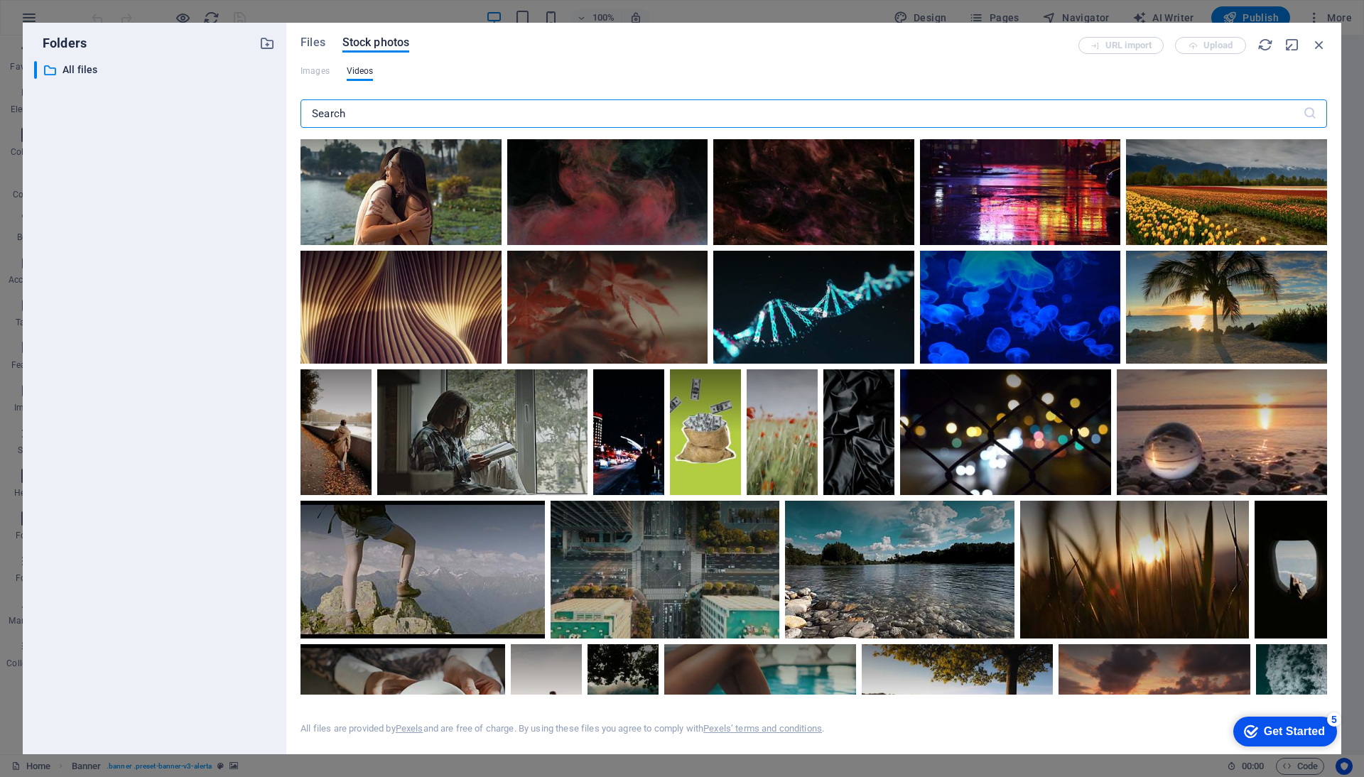
click at [534, 109] on input "text" at bounding box center [801, 113] width 1002 height 28
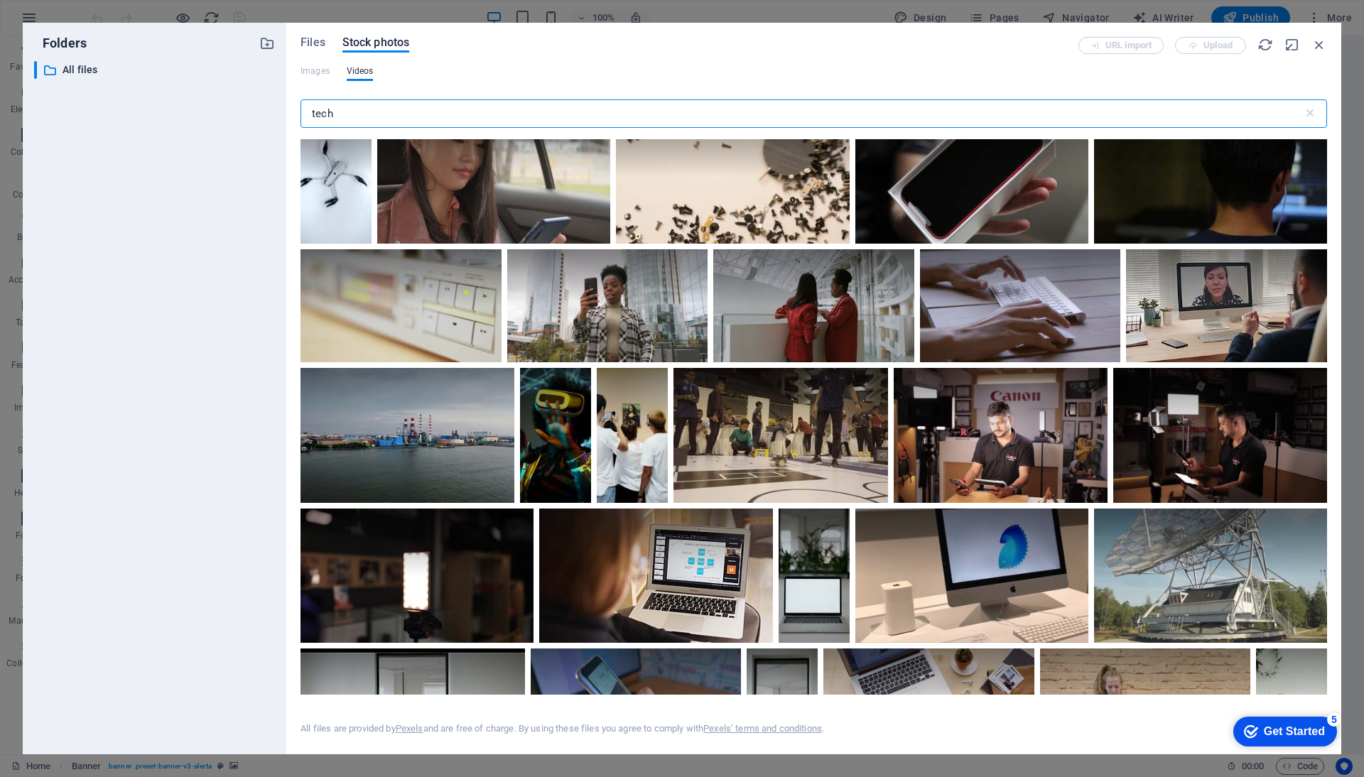
scroll to position [2325, 0]
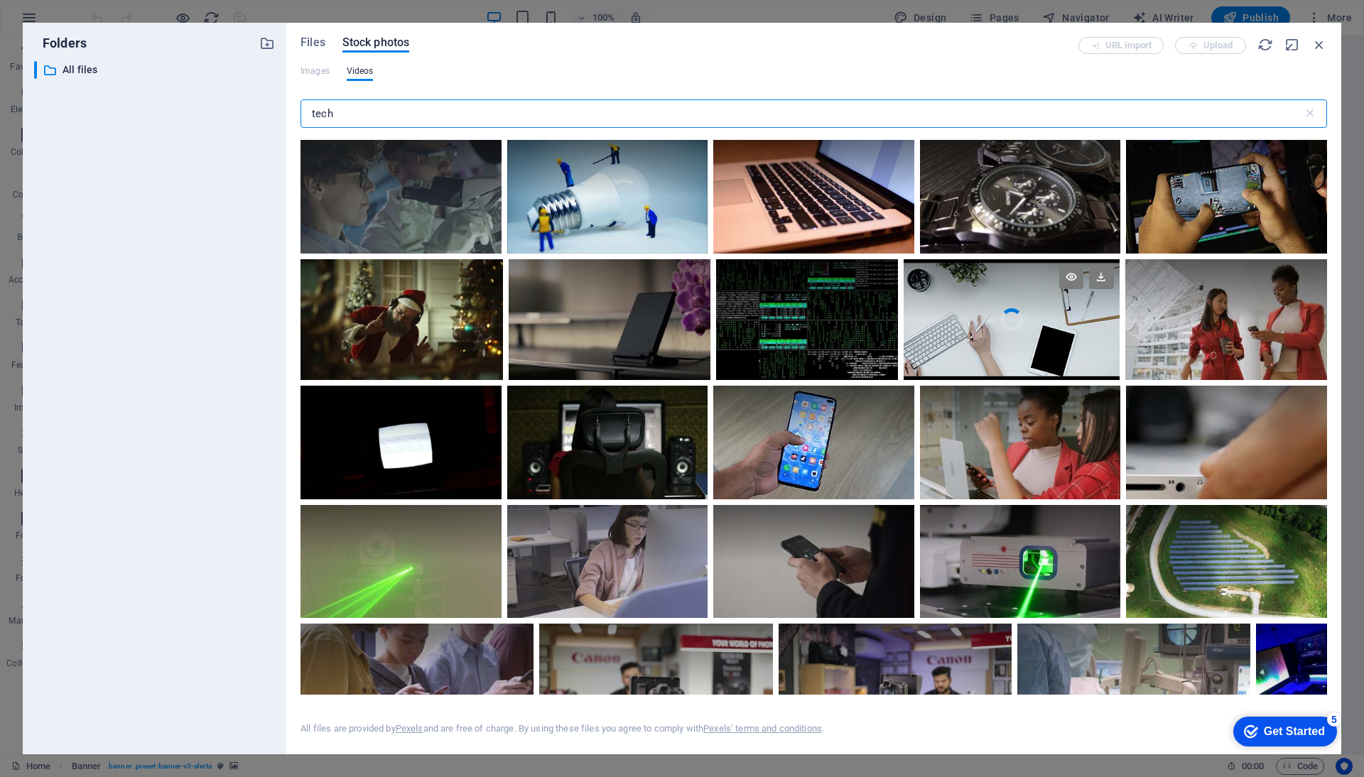
type input "tech"
click at [961, 328] on video "Your browser does not support the video tag." at bounding box center [1010, 319] width 215 height 121
click at [961, 328] on div at bounding box center [1010, 350] width 215 height 60
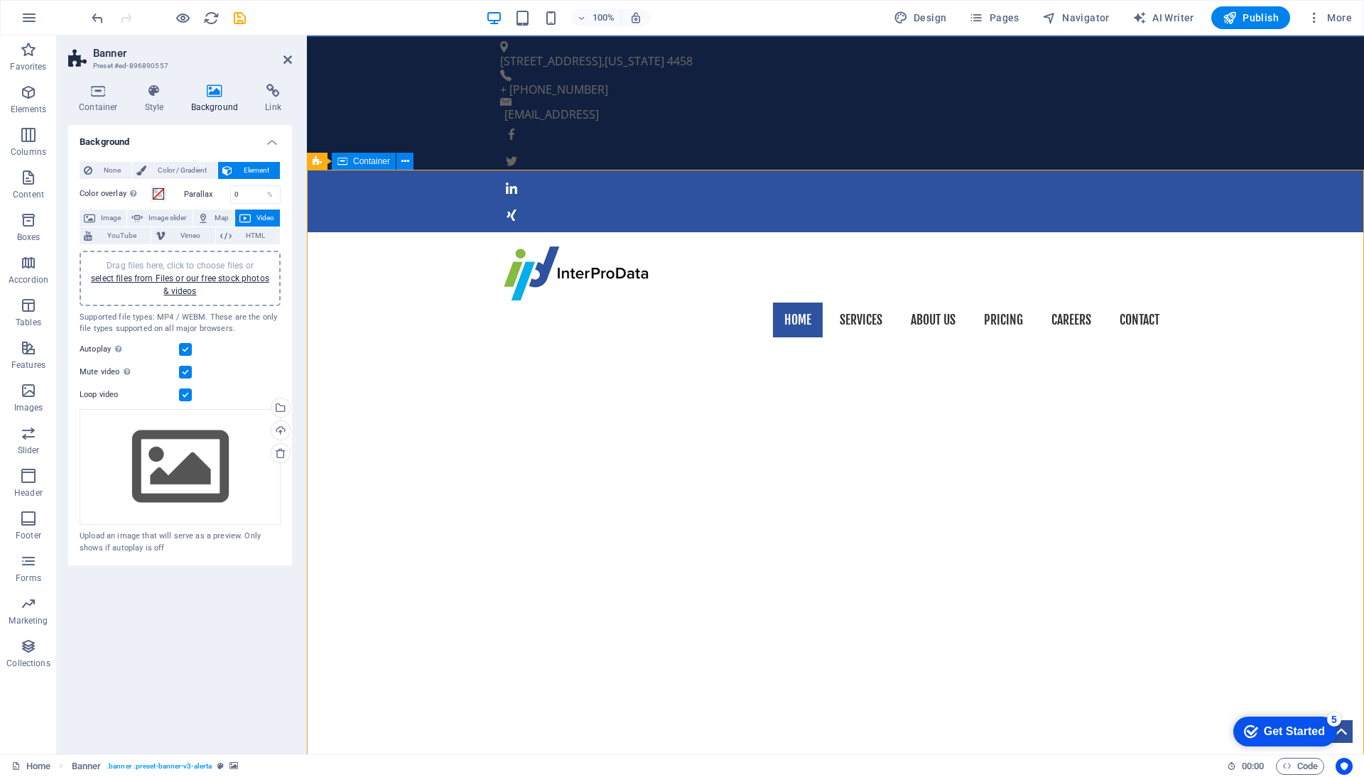
scroll to position [0, 0]
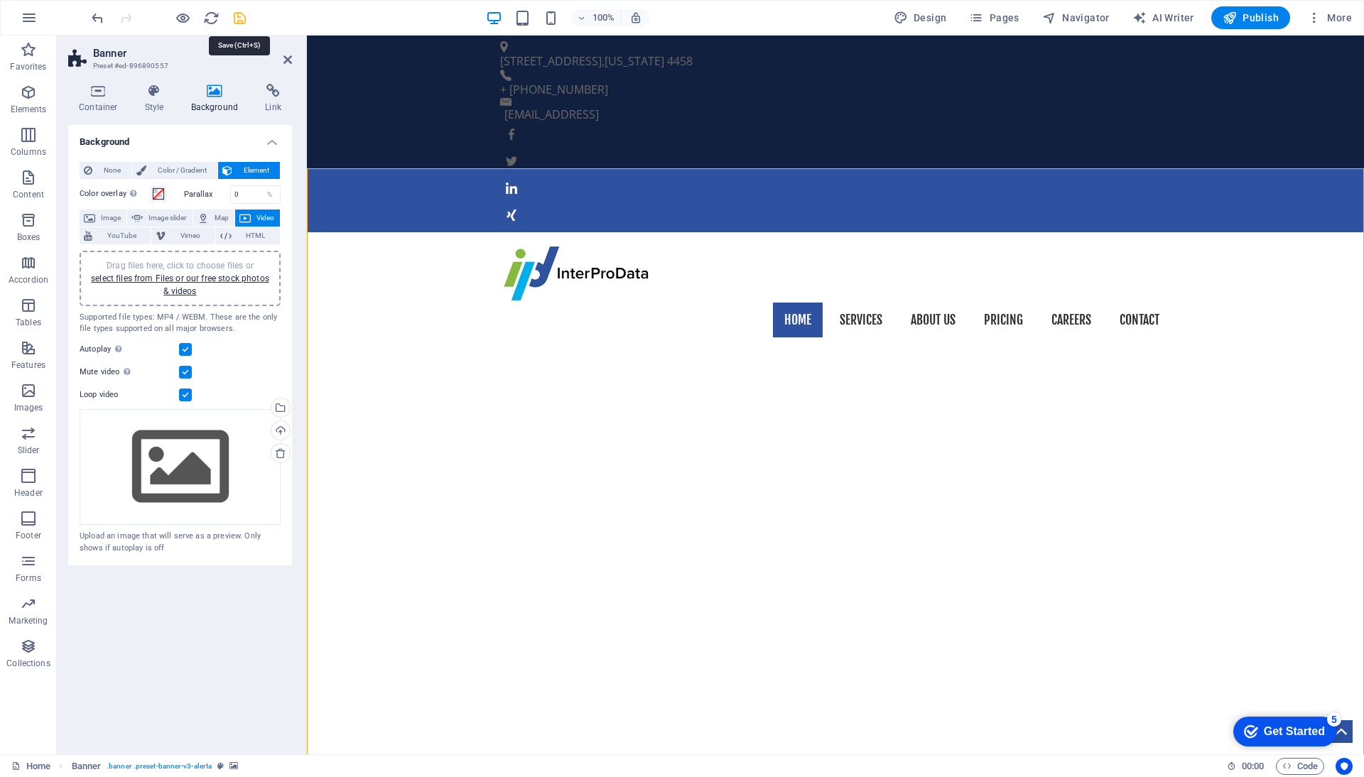
click at [242, 16] on icon "save" at bounding box center [240, 18] width 16 height 16
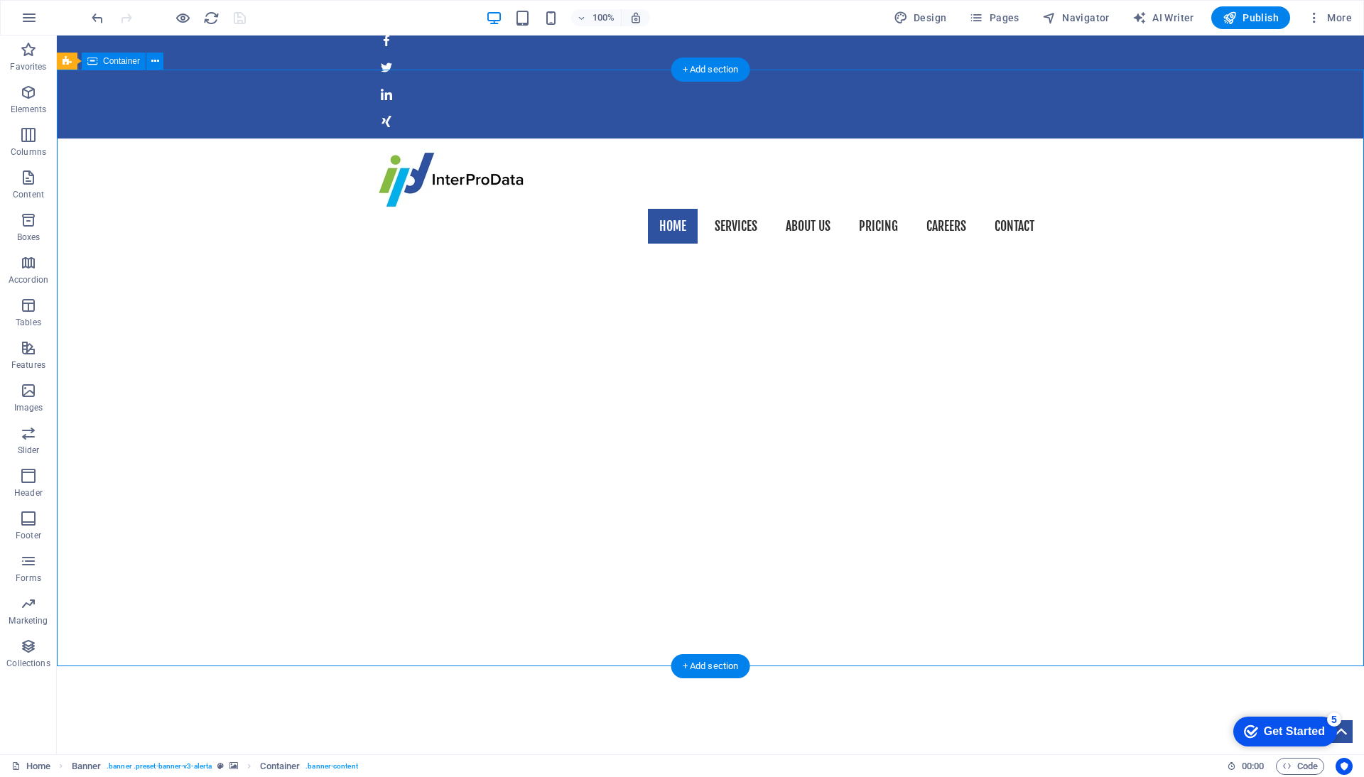
scroll to position [92, 0]
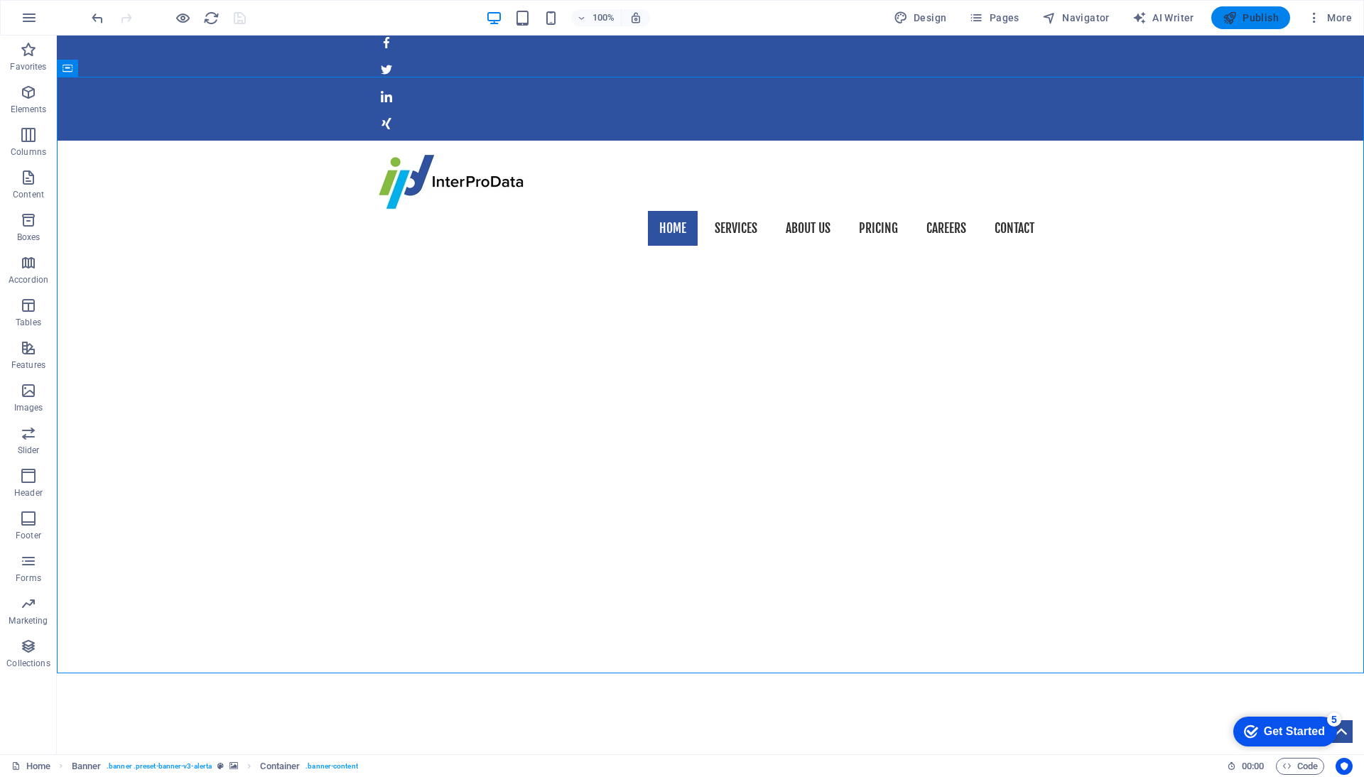
click at [1240, 16] on span "Publish" at bounding box center [1250, 18] width 56 height 14
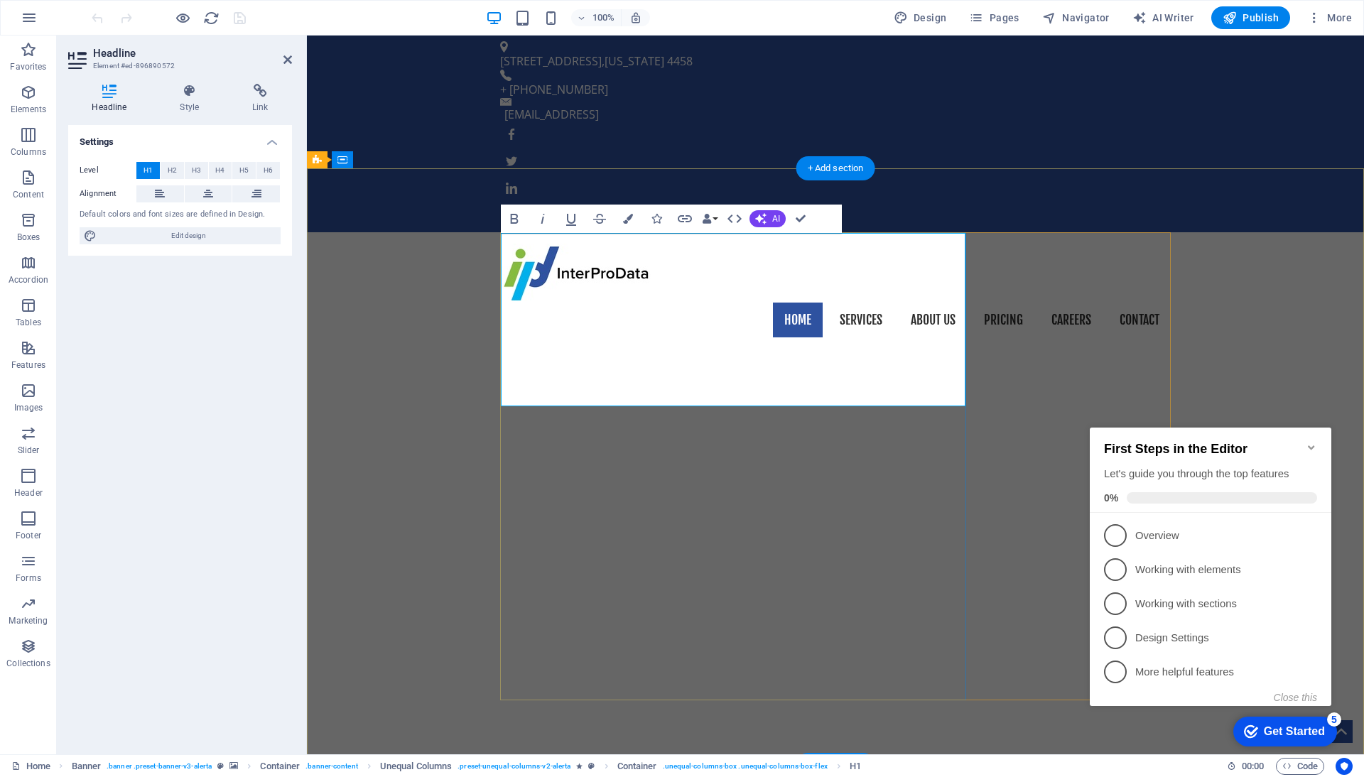
drag, startPoint x: 684, startPoint y: 373, endPoint x: 661, endPoint y: 365, distance: 24.0
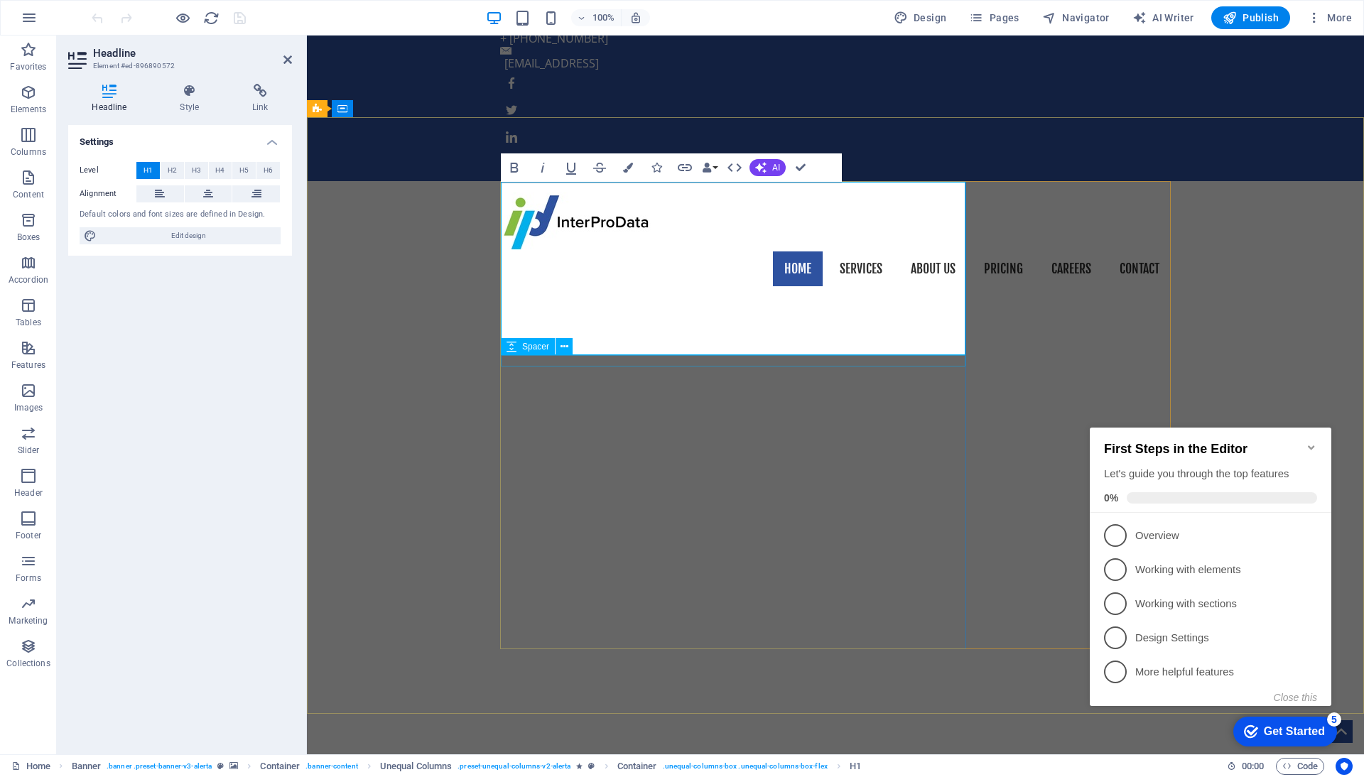
scroll to position [52, 0]
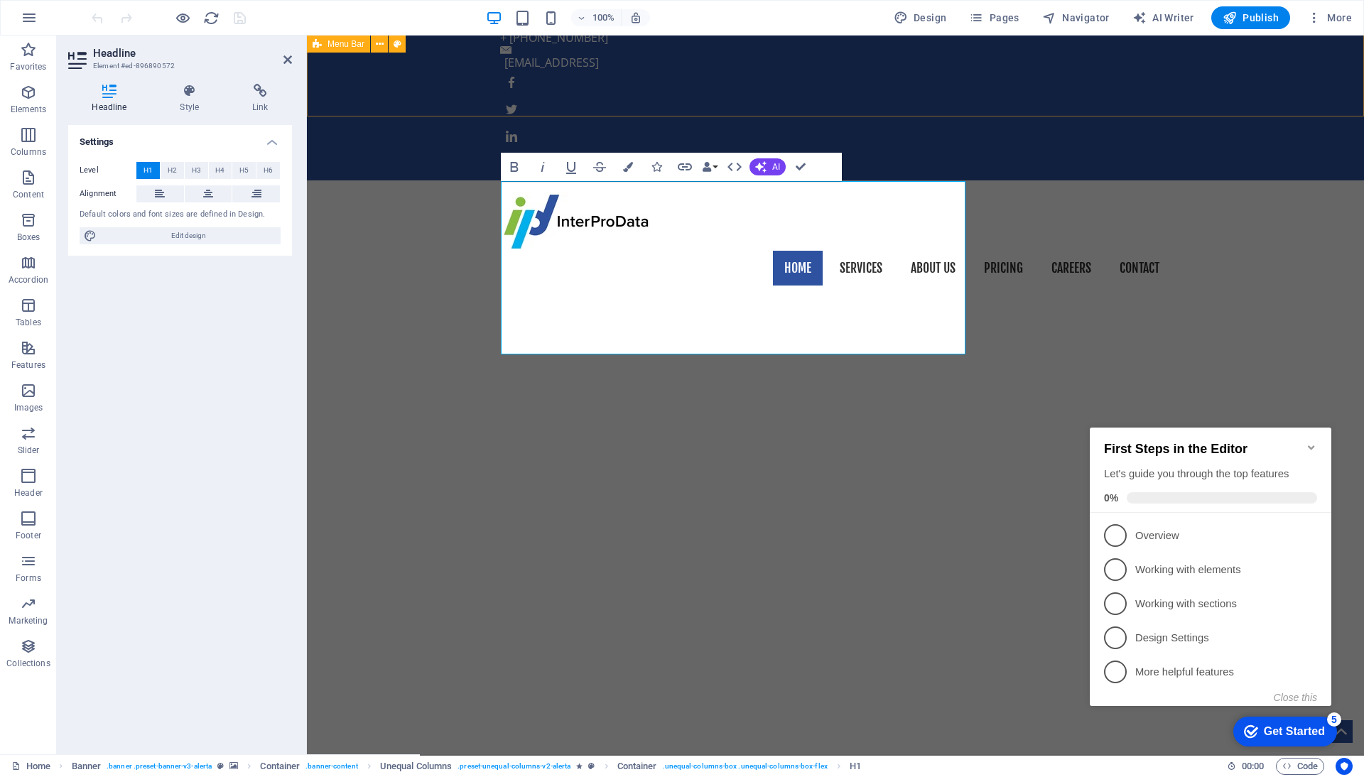
click at [379, 180] on div "Home Services About us Pricing Careers Contact" at bounding box center [835, 238] width 1057 height 117
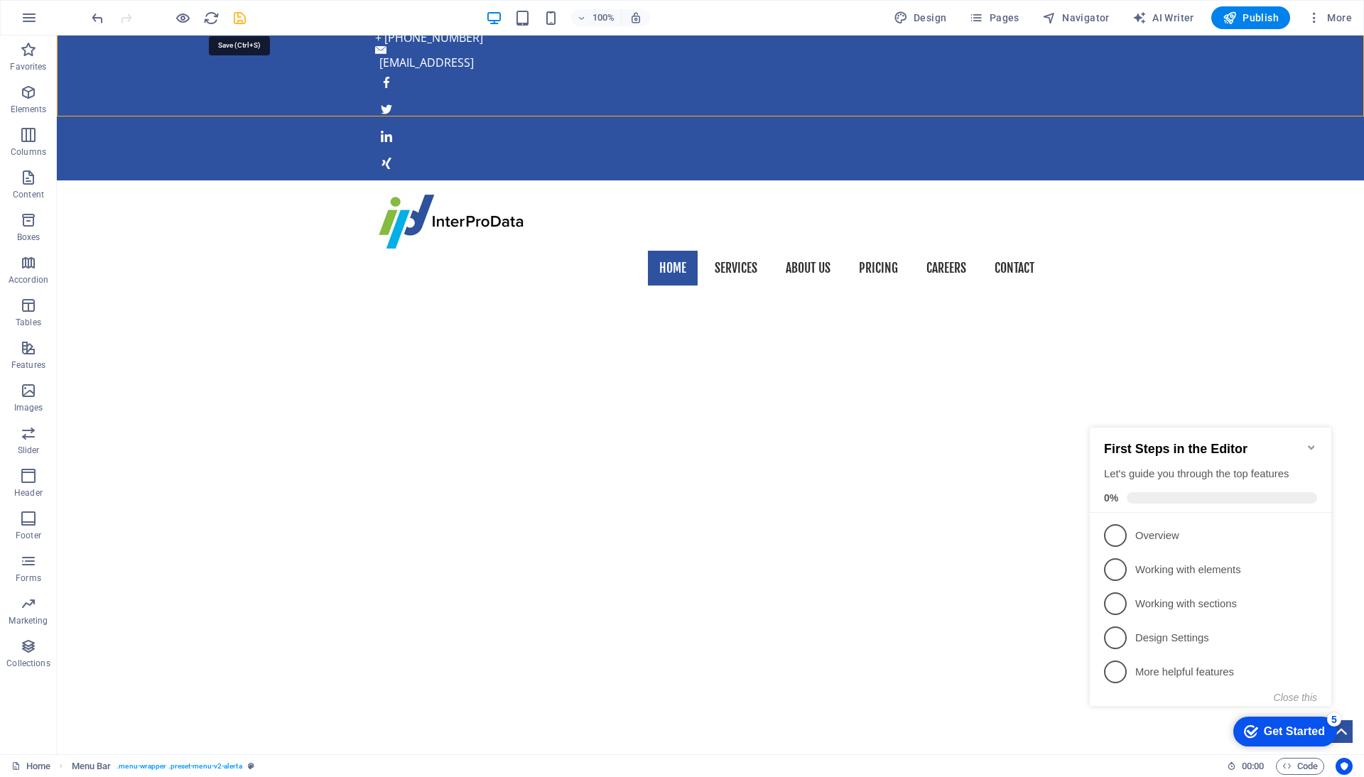
click at [238, 16] on icon "save" at bounding box center [240, 18] width 16 height 16
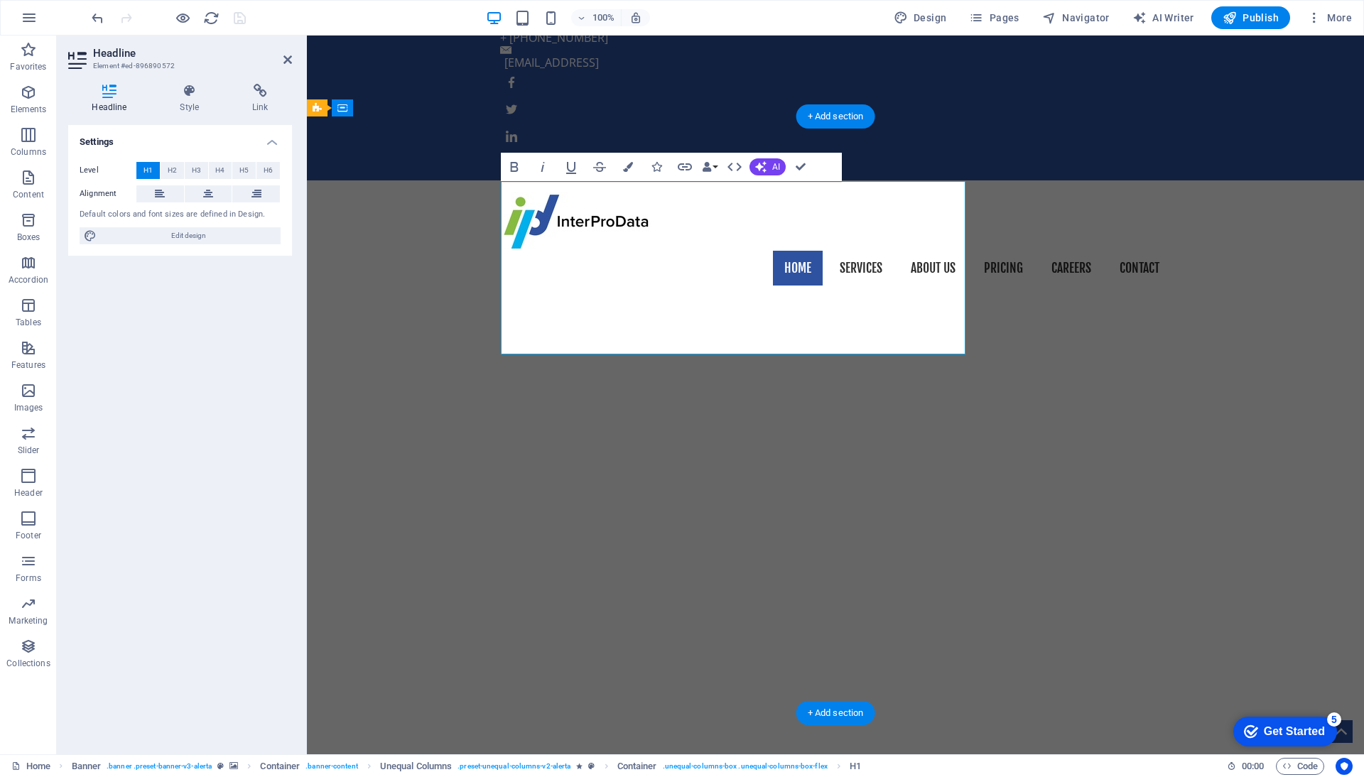
click at [762, 170] on icon "button" at bounding box center [760, 166] width 11 height 11
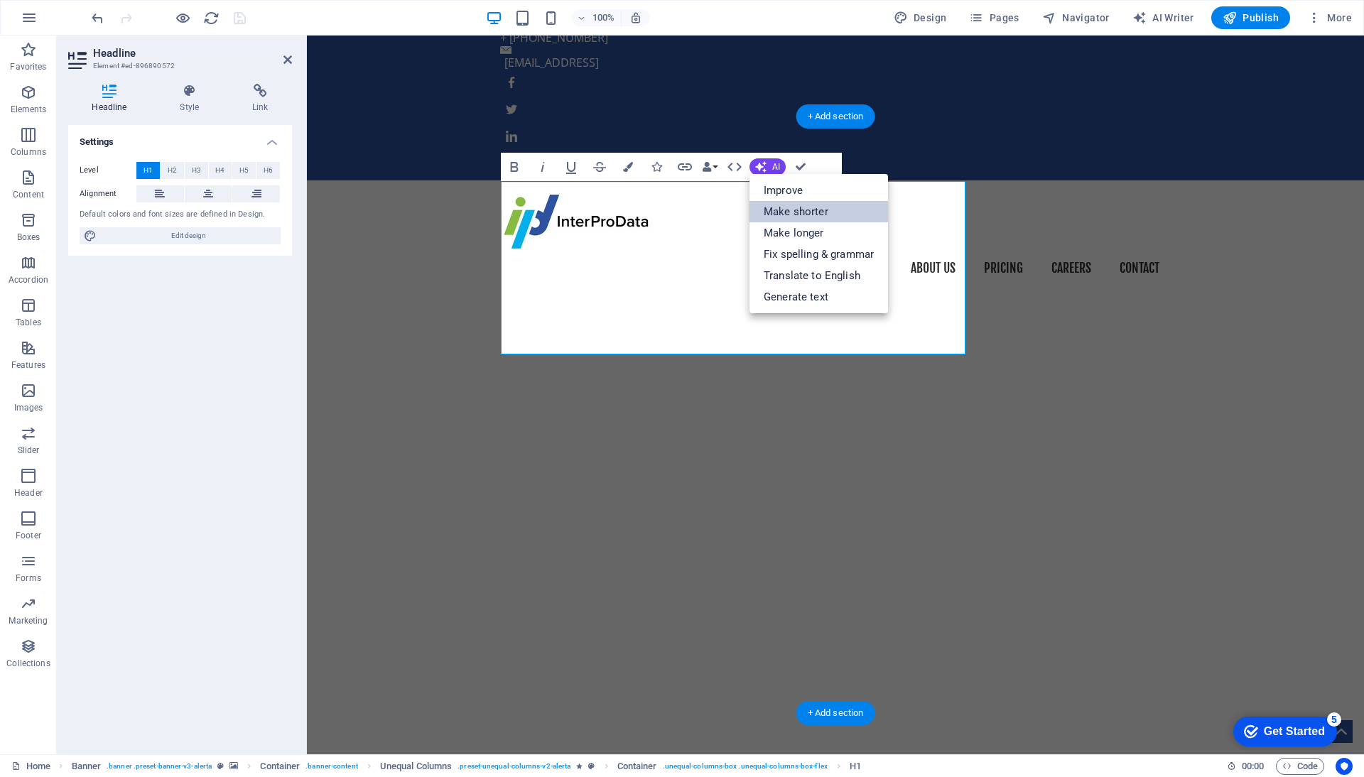
click at [773, 205] on link "Make shorter" at bounding box center [818, 211] width 138 height 21
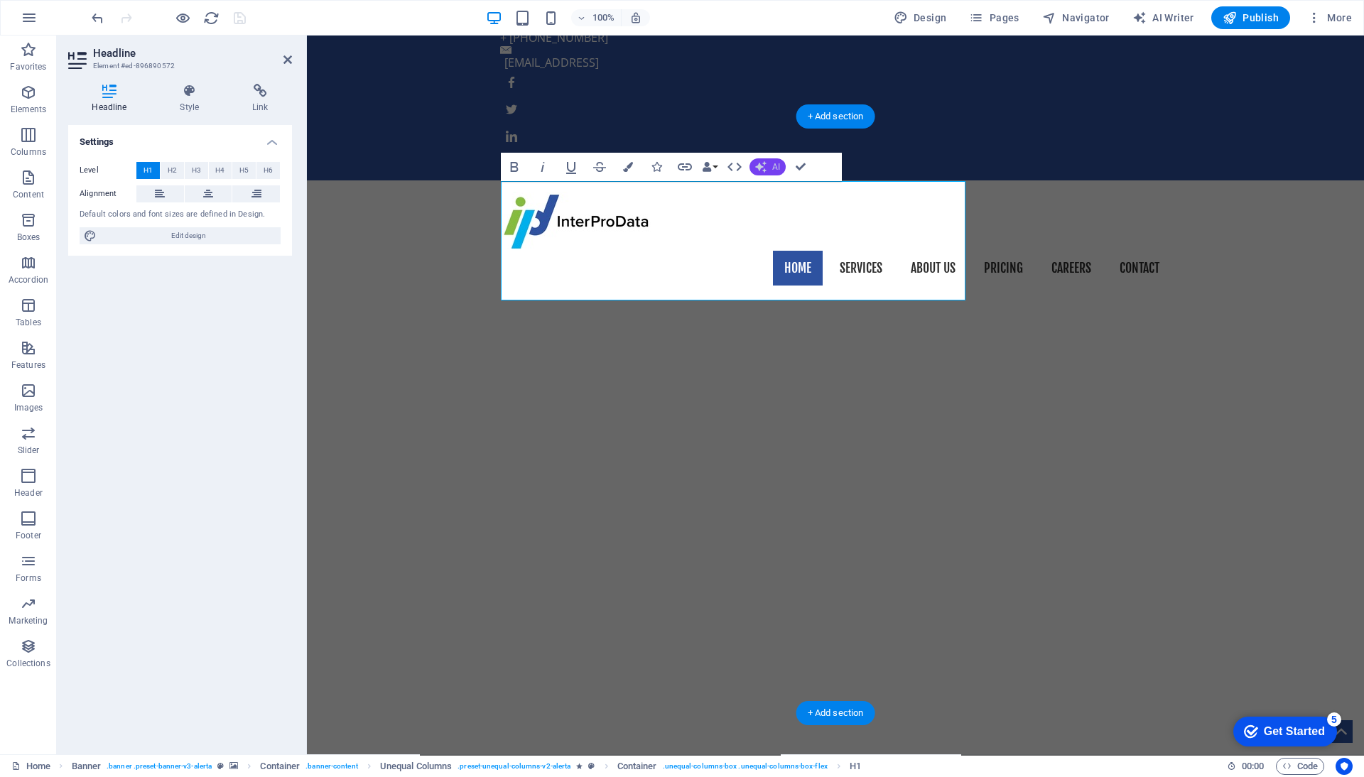
click at [763, 173] on icon "button" at bounding box center [760, 167] width 13 height 13
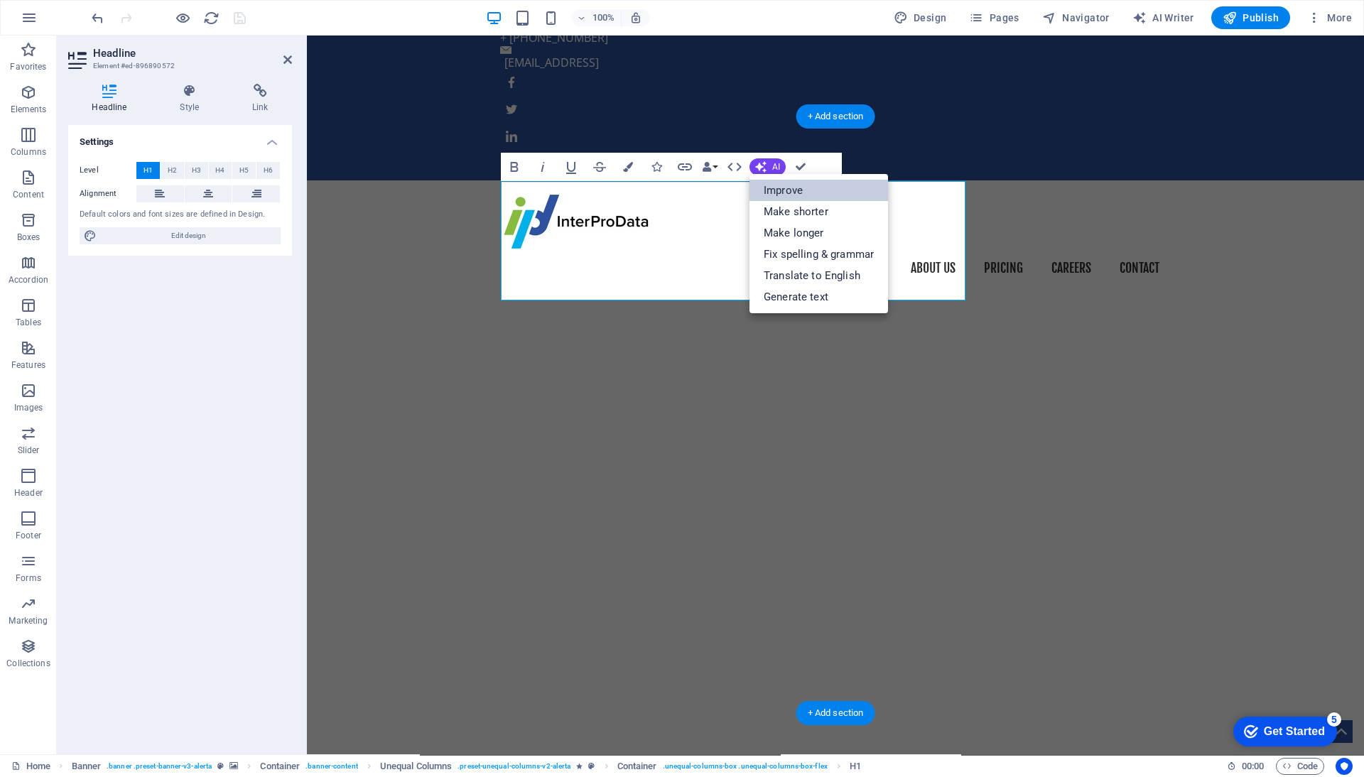
click at [773, 186] on link "Improve" at bounding box center [818, 190] width 138 height 21
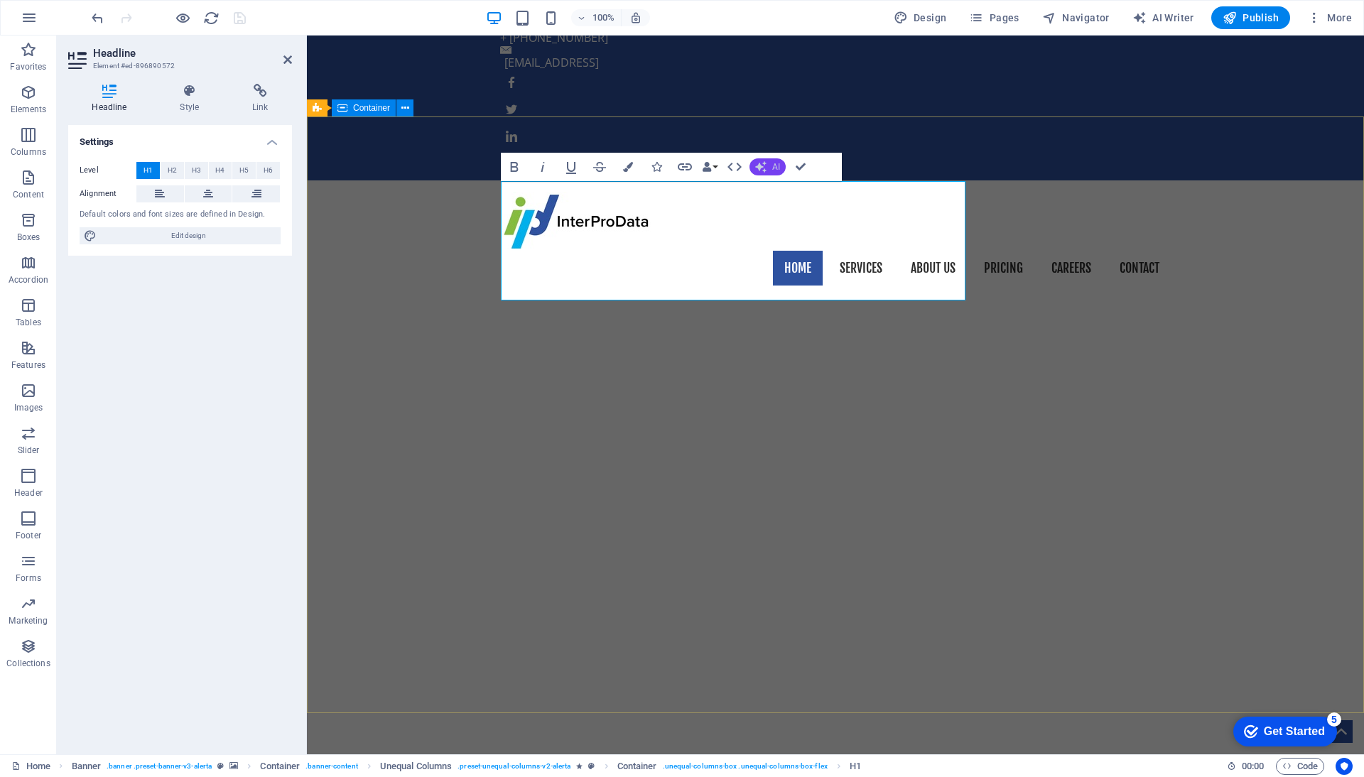
click at [771, 175] on button "AI" at bounding box center [767, 166] width 36 height 17
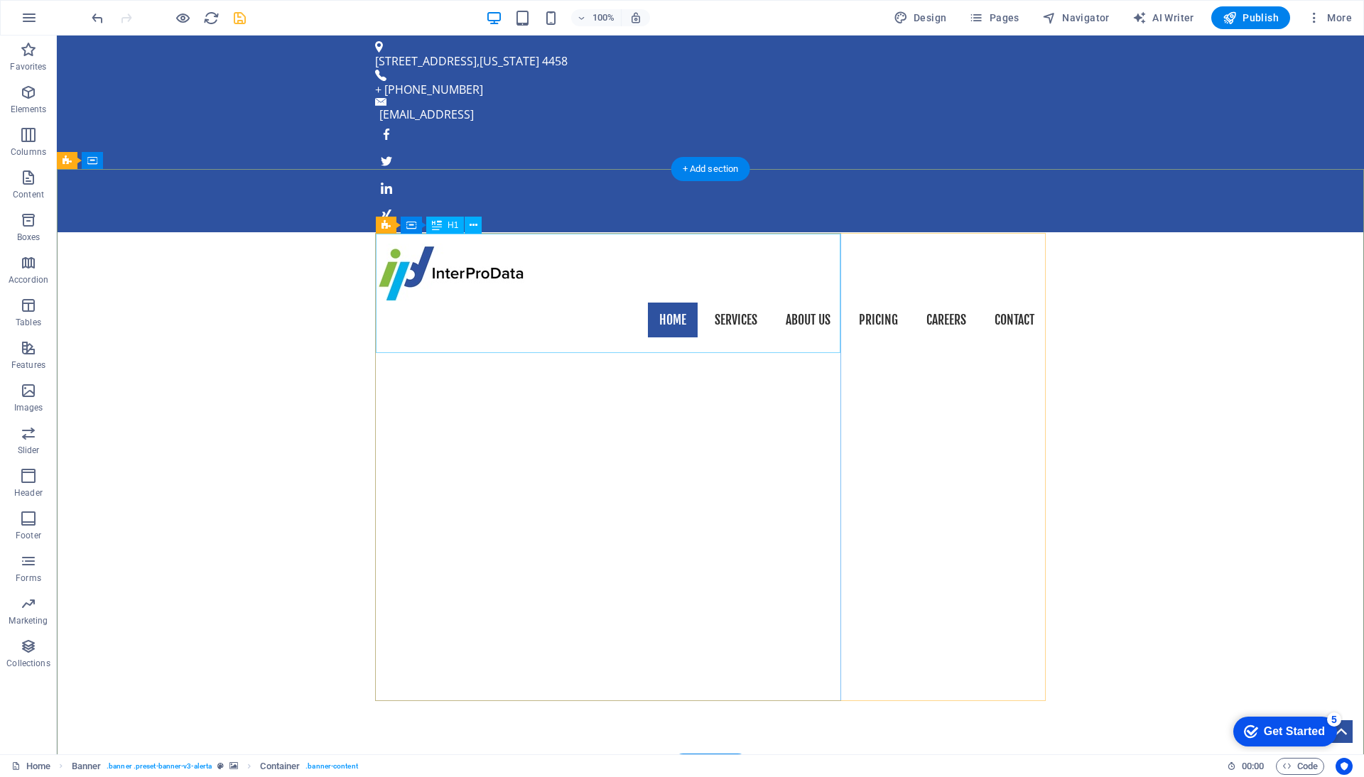
scroll to position [0, 0]
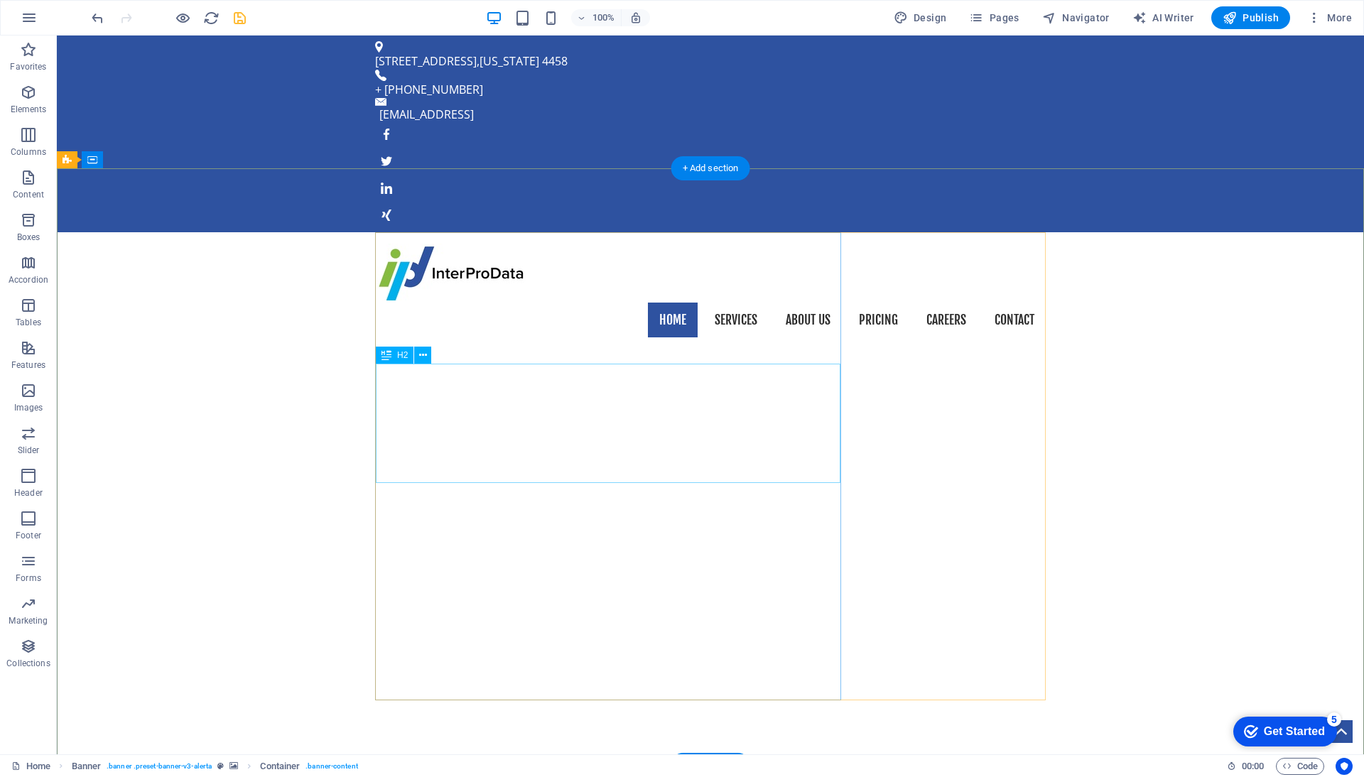
click at [425, 352] on icon at bounding box center [423, 355] width 8 height 15
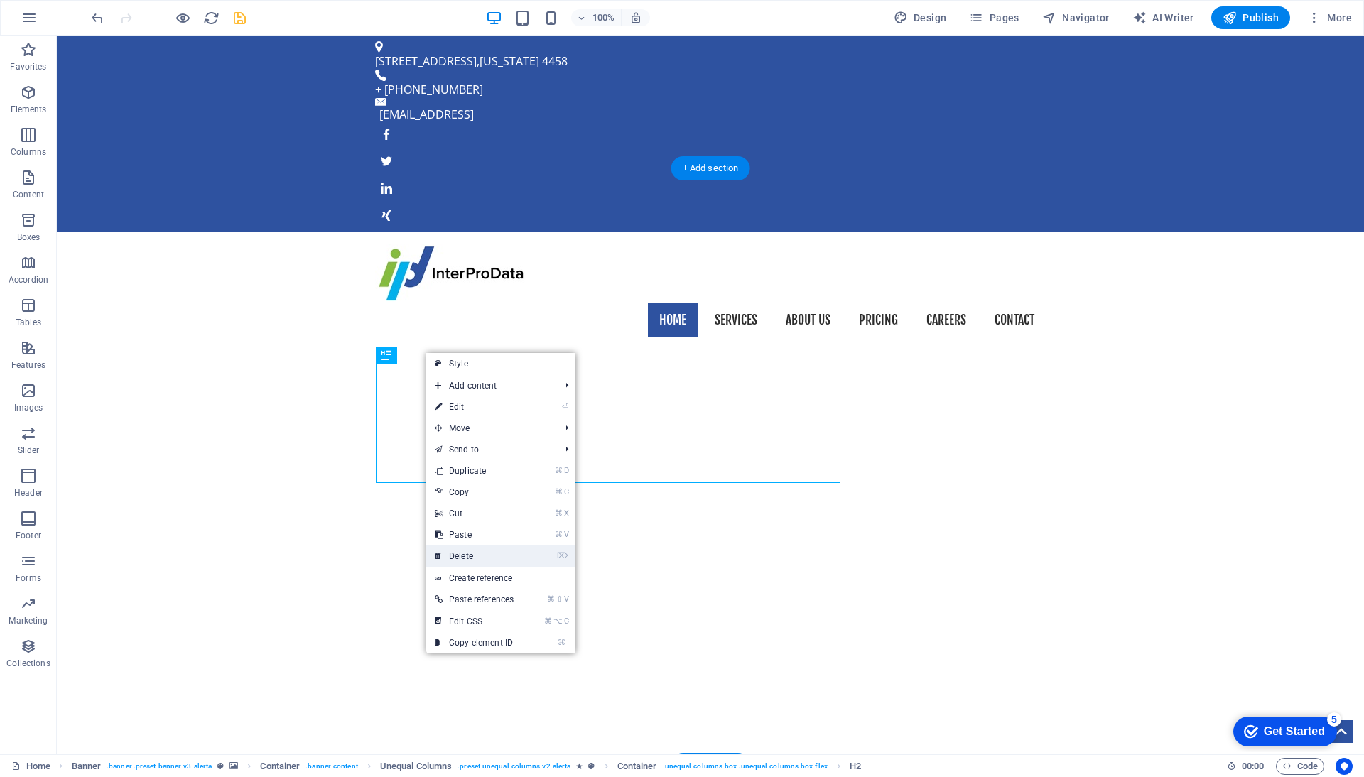
click at [471, 556] on link "⌦ Delete" at bounding box center [474, 555] width 96 height 21
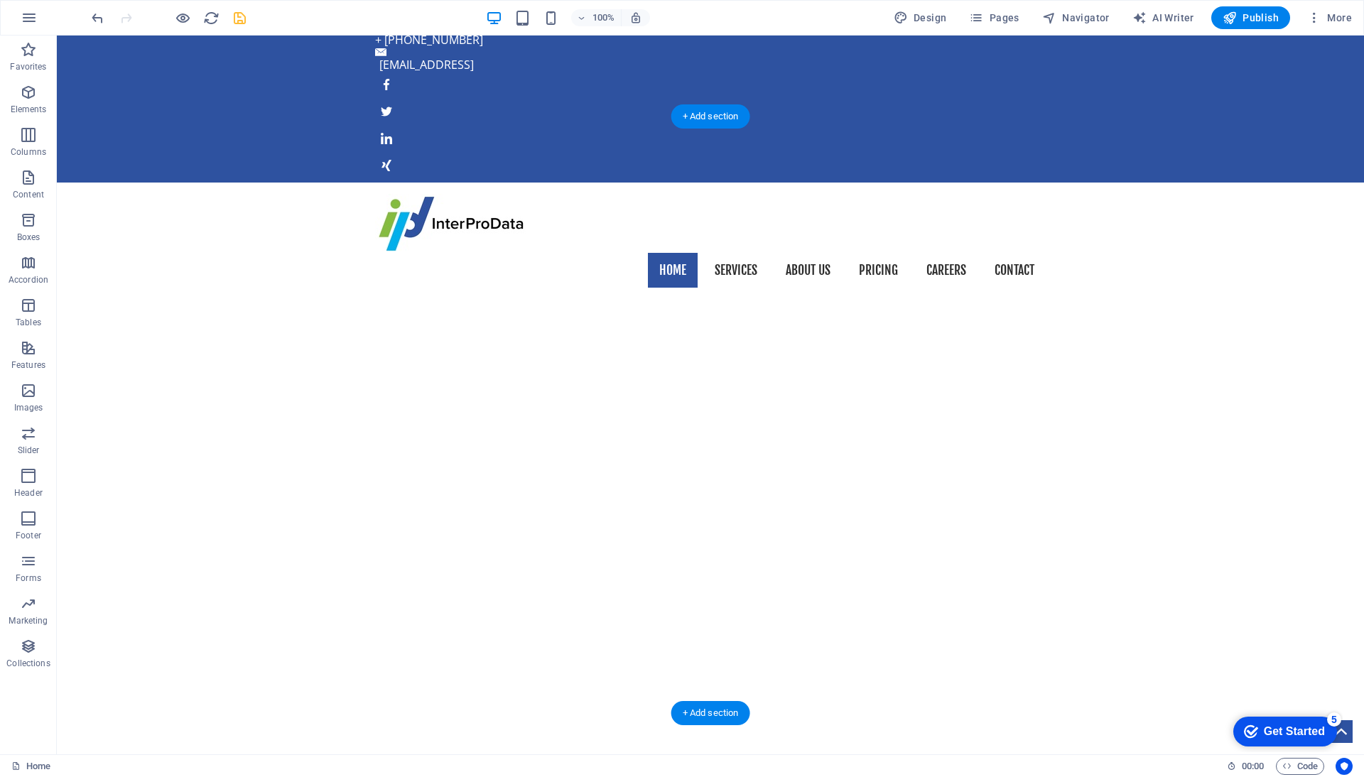
scroll to position [43, 0]
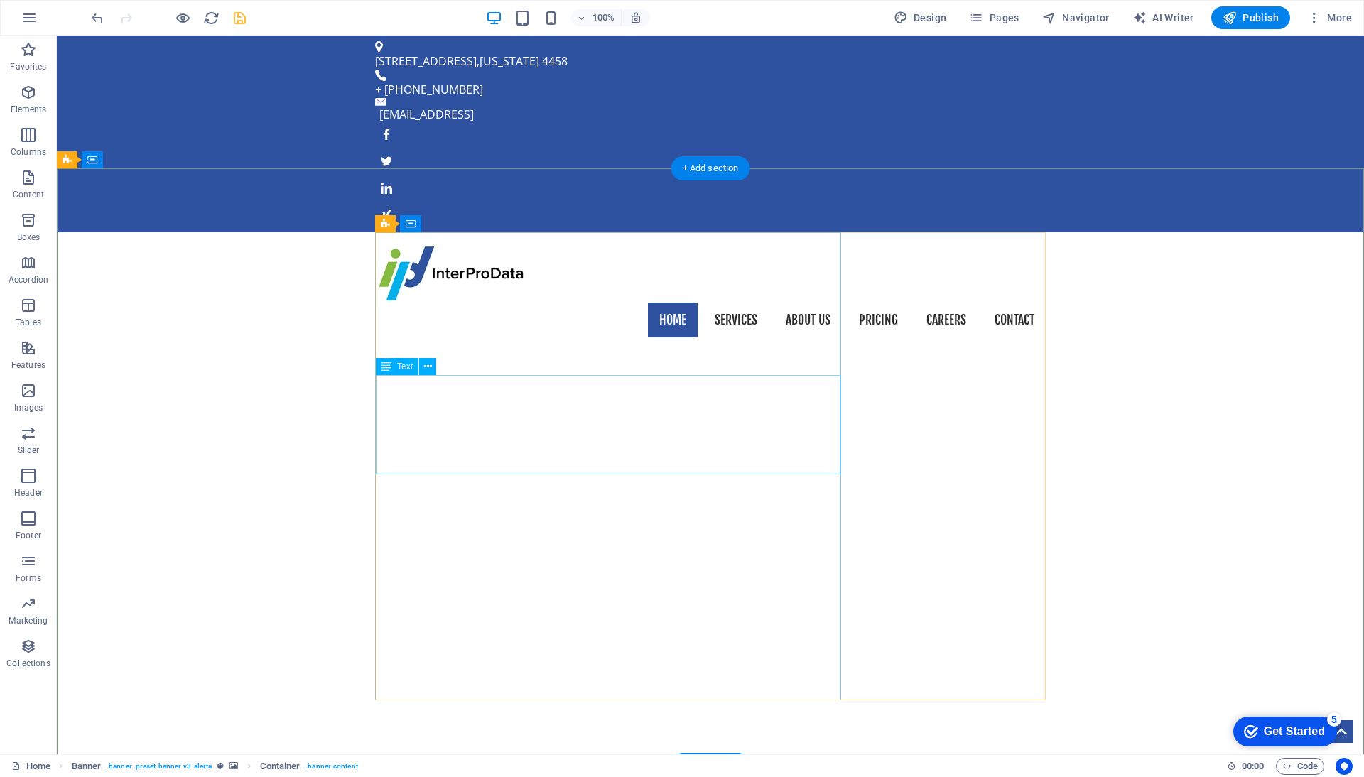
scroll to position [0, 0]
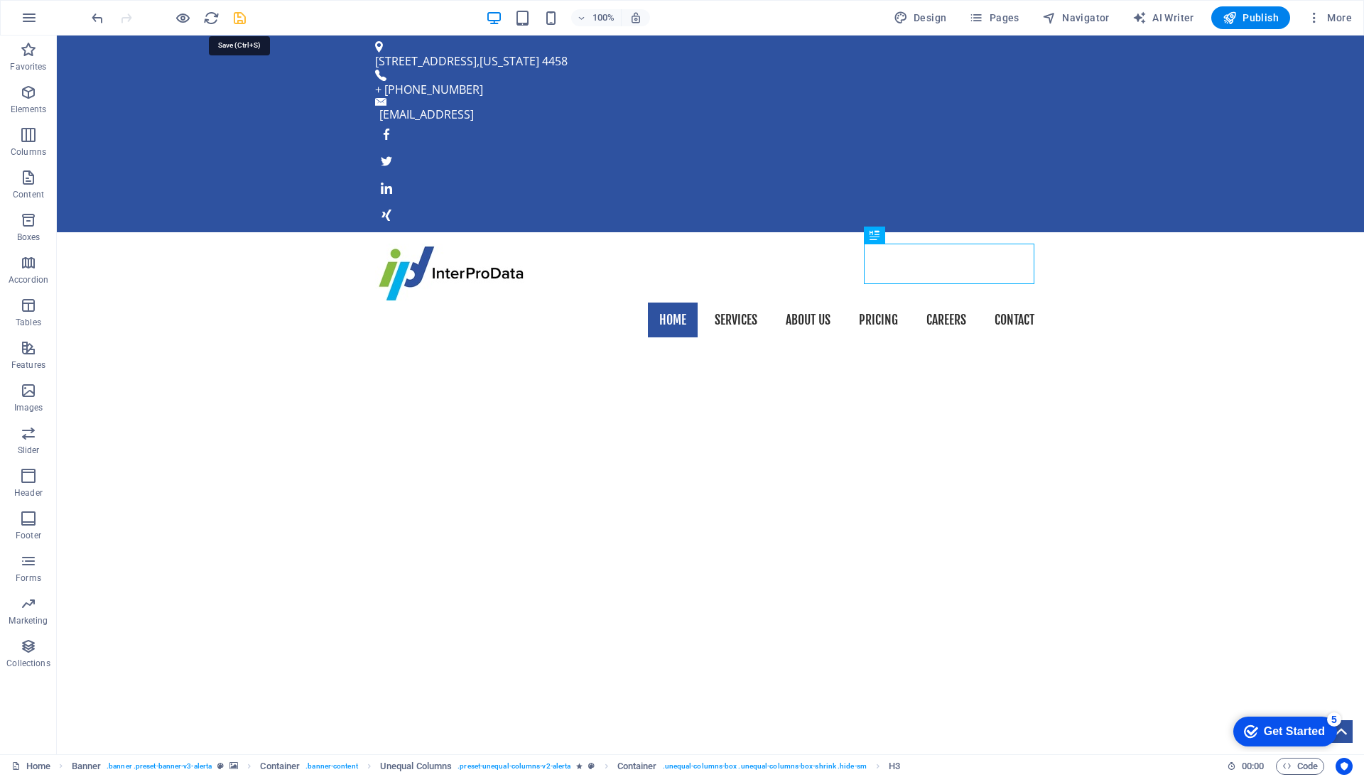
click at [240, 15] on icon "save" at bounding box center [240, 18] width 16 height 16
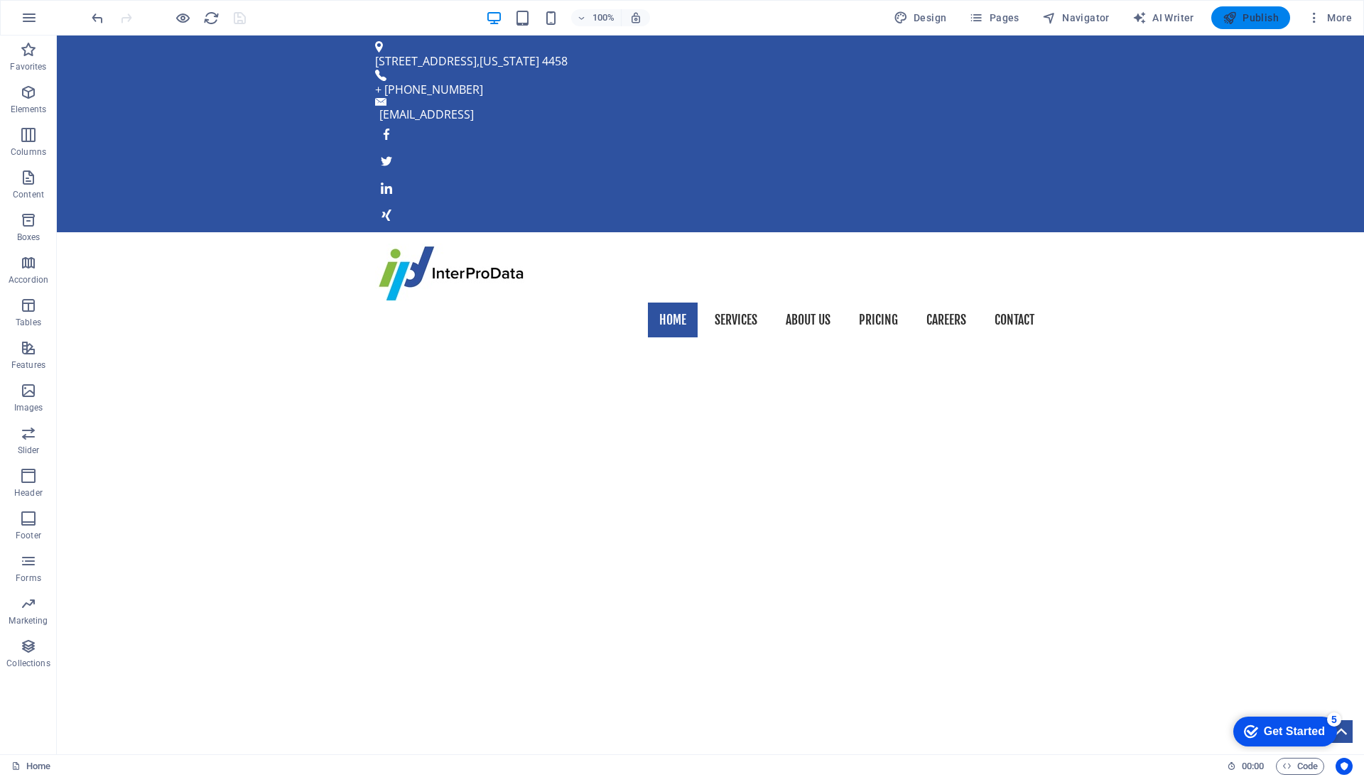
click at [1245, 21] on span "Publish" at bounding box center [1250, 18] width 56 height 14
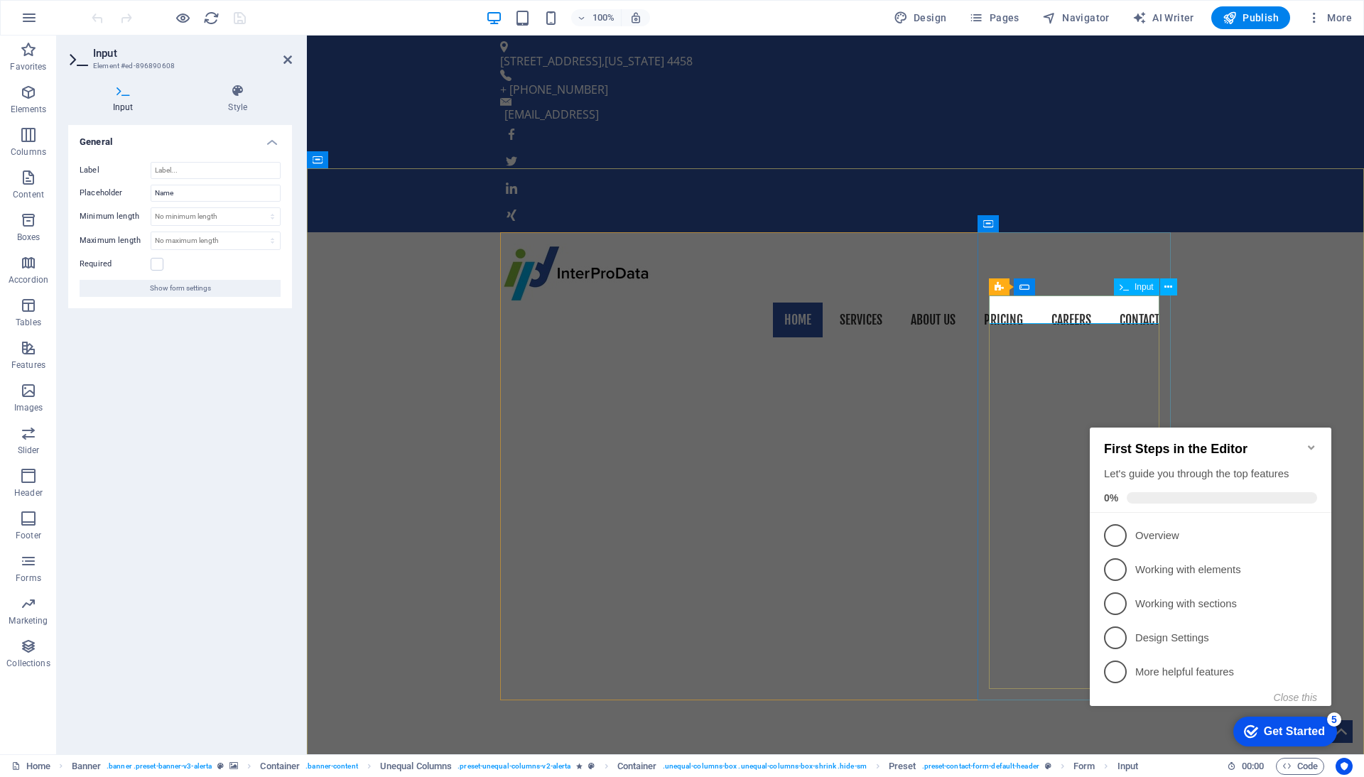
click at [214, 195] on input "Name" at bounding box center [216, 193] width 130 height 17
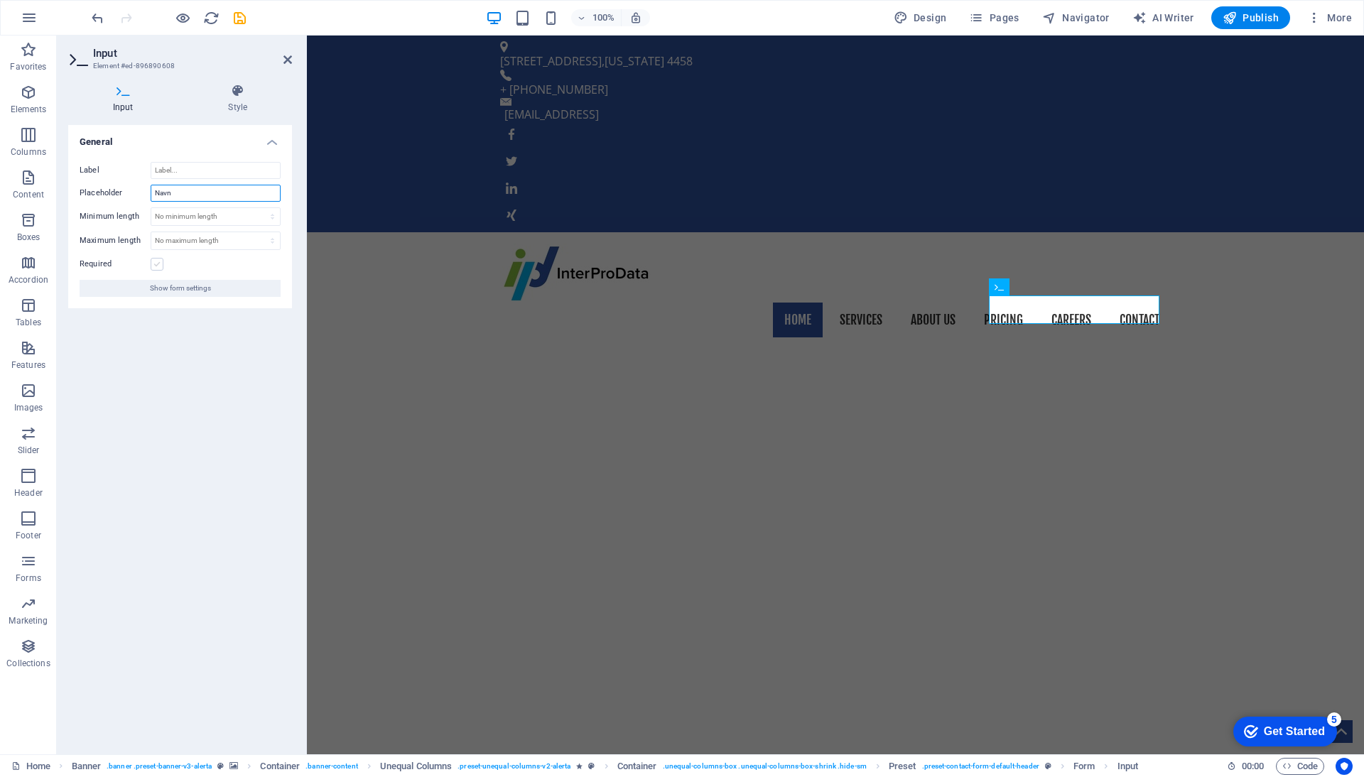
type input "Navn"
click at [159, 261] on label at bounding box center [157, 264] width 13 height 13
click at [0, 0] on input "Required" at bounding box center [0, 0] width 0 height 0
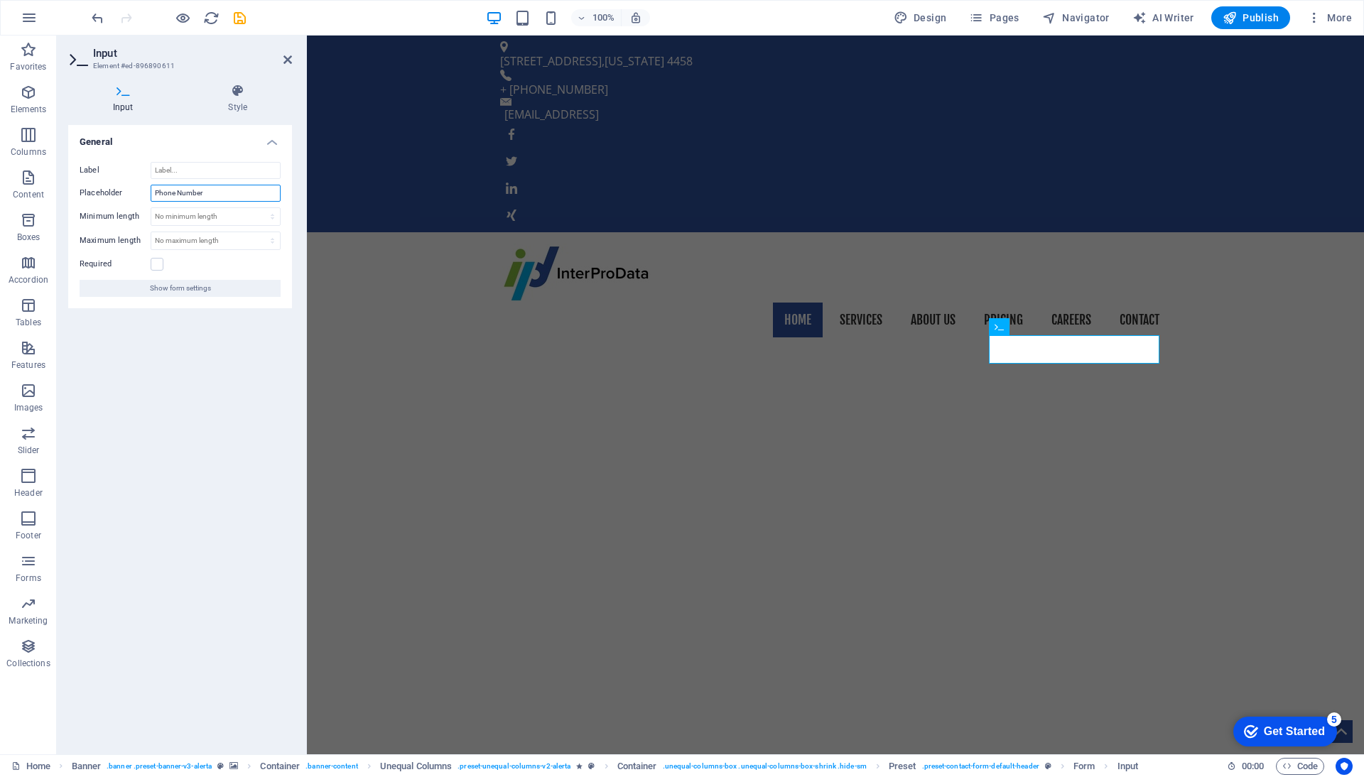
click at [222, 195] on input "Phone Number" at bounding box center [216, 193] width 130 height 17
type input "Telefon nummer"
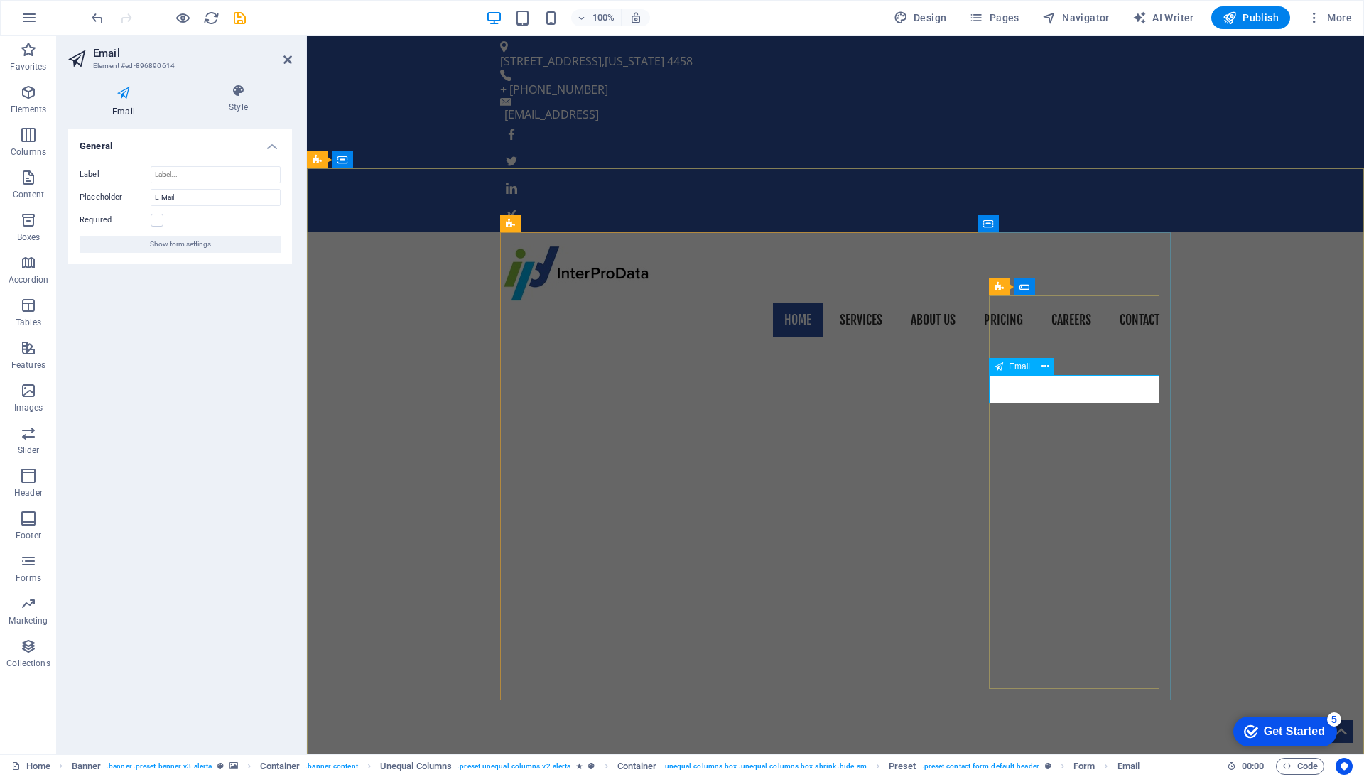
click at [237, 193] on input "E-Mail" at bounding box center [216, 197] width 130 height 17
type input "E-Post"
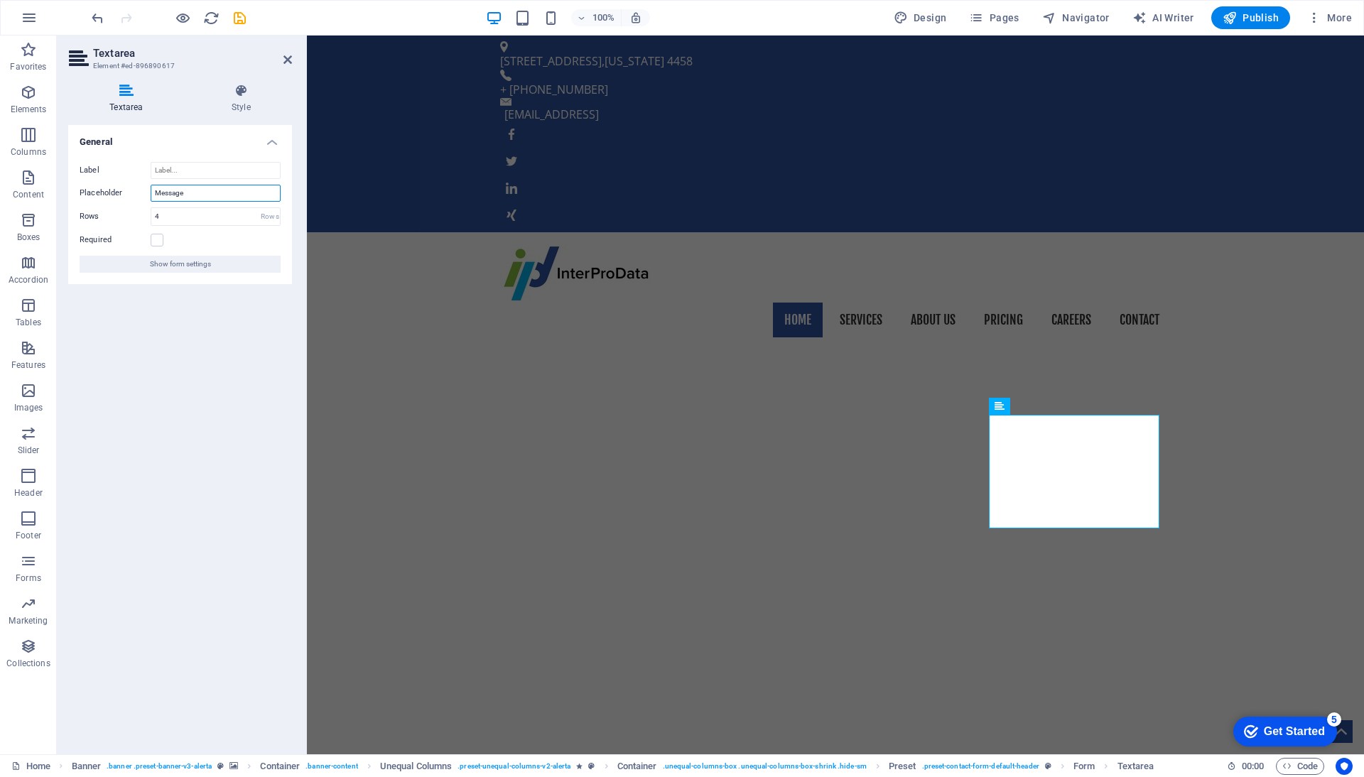
click at [259, 195] on input "Message" at bounding box center [216, 193] width 130 height 17
type input "Melding"
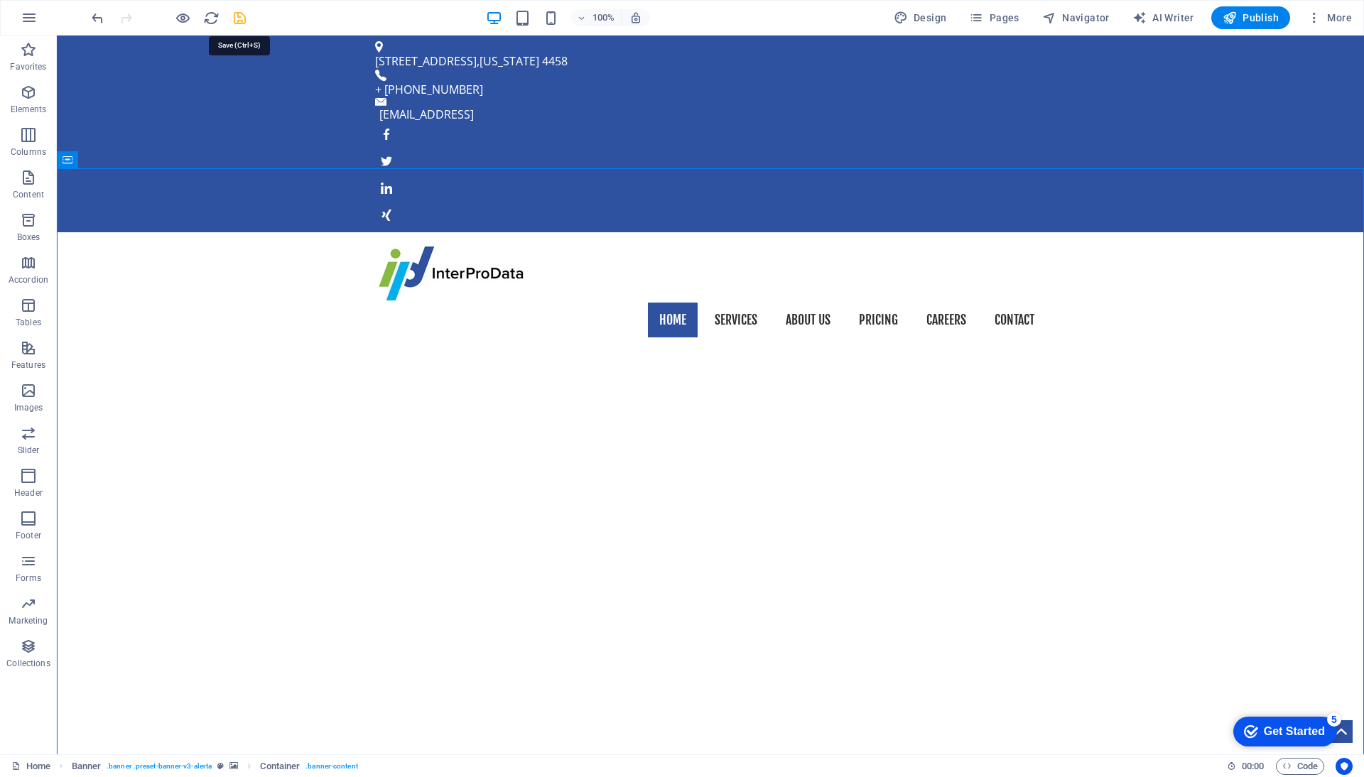
click at [239, 16] on icon "save" at bounding box center [240, 18] width 16 height 16
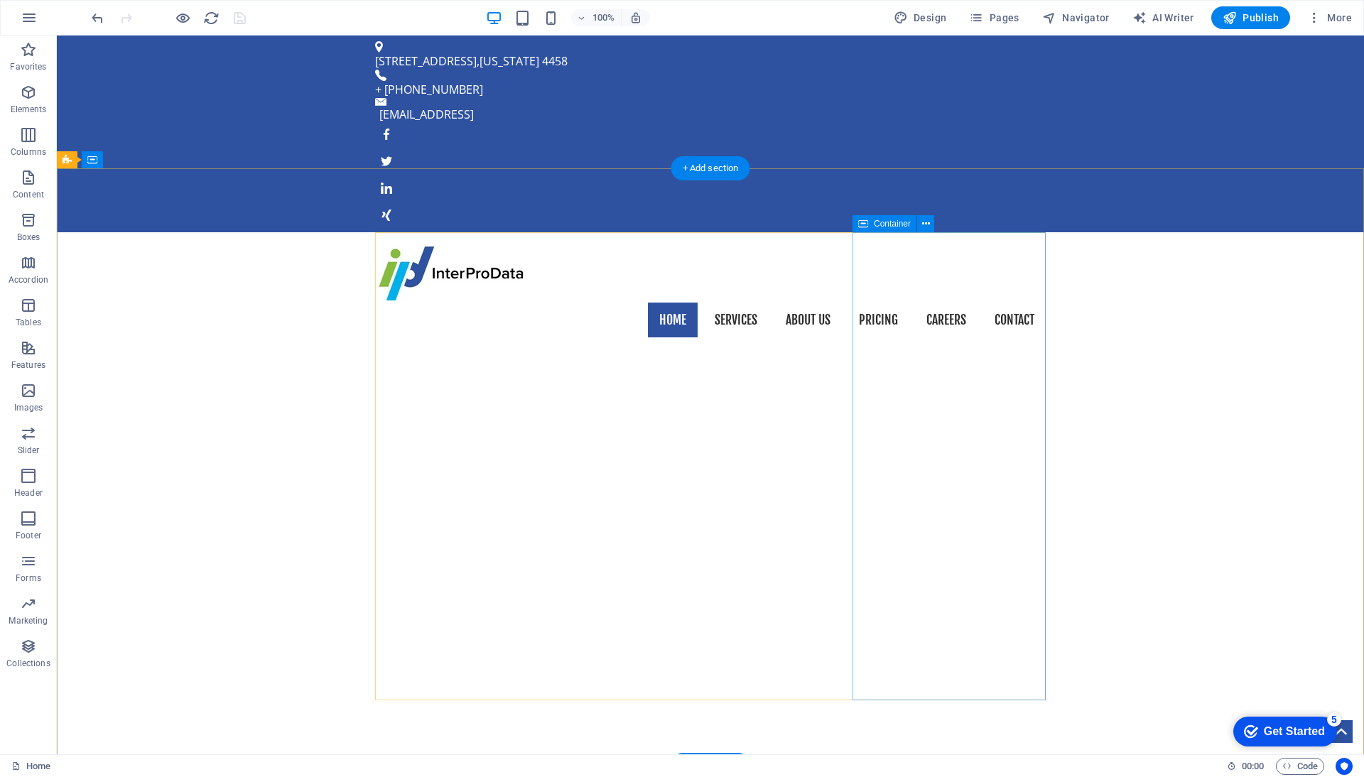
click at [923, 226] on icon at bounding box center [926, 224] width 8 height 15
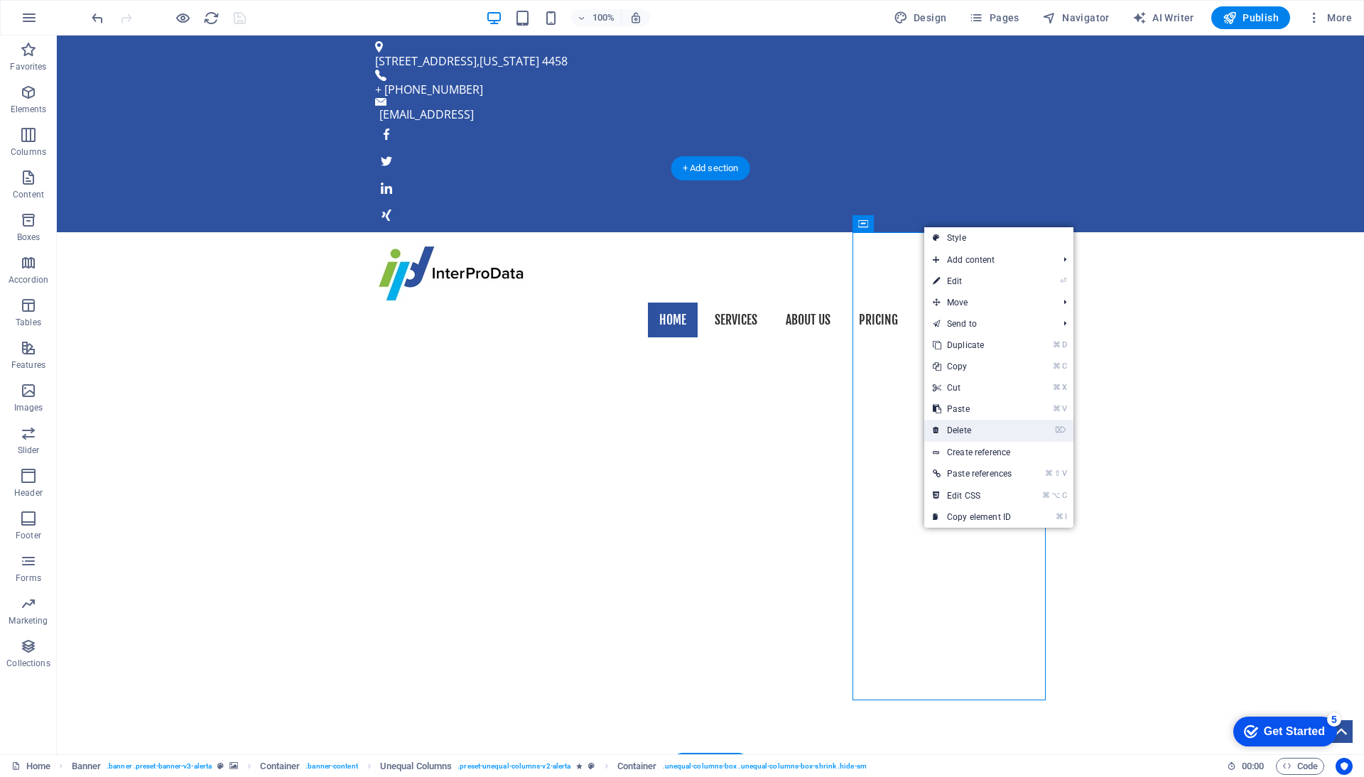
click at [971, 435] on link "⌦ Delete" at bounding box center [972, 430] width 96 height 21
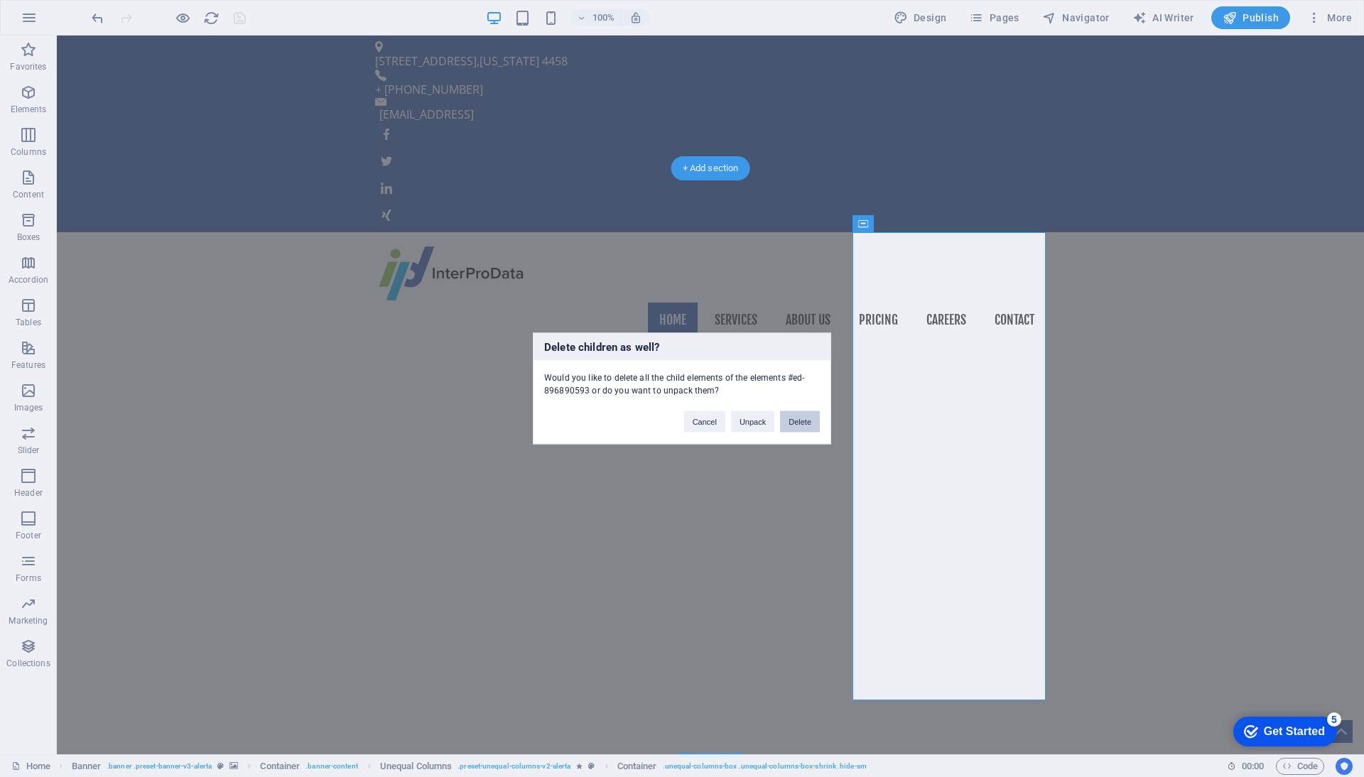
click at [805, 423] on button "Delete" at bounding box center [800, 421] width 40 height 21
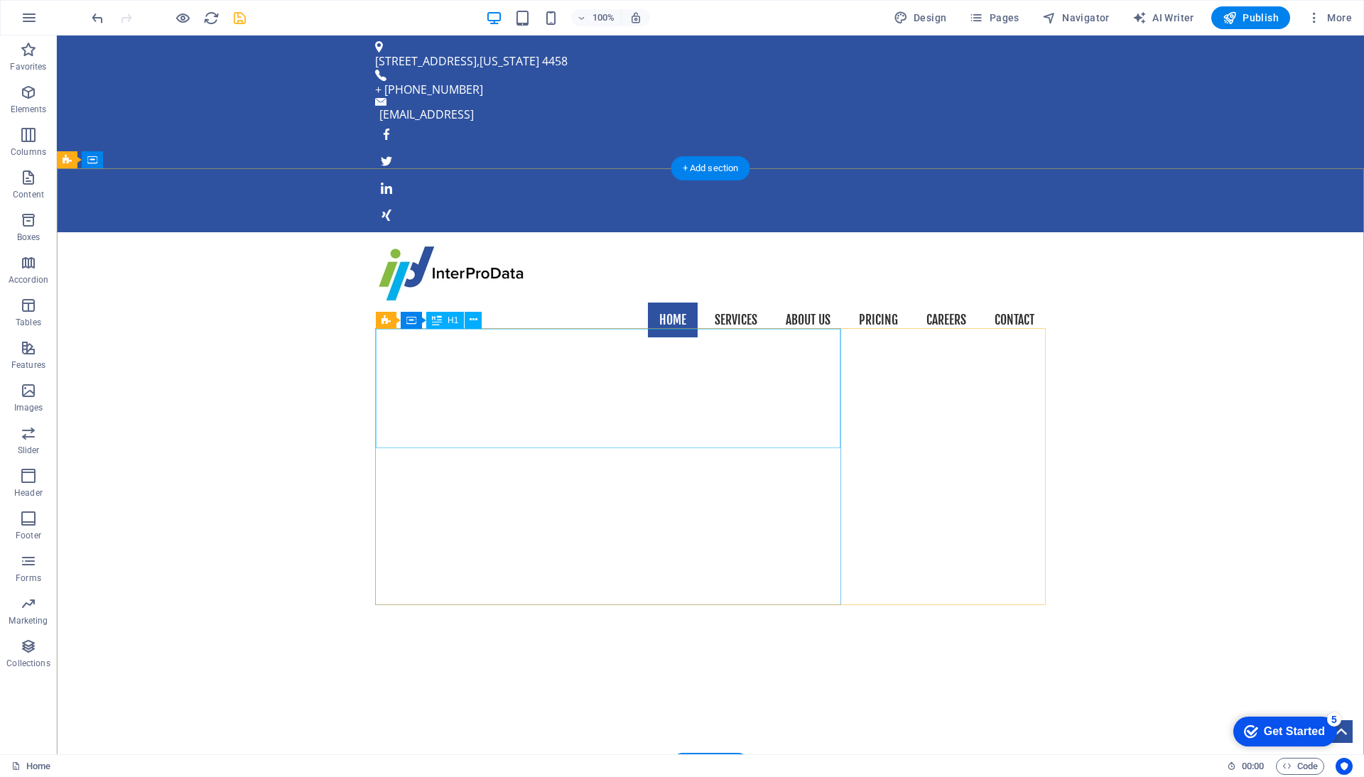
click at [477, 320] on icon at bounding box center [473, 319] width 8 height 15
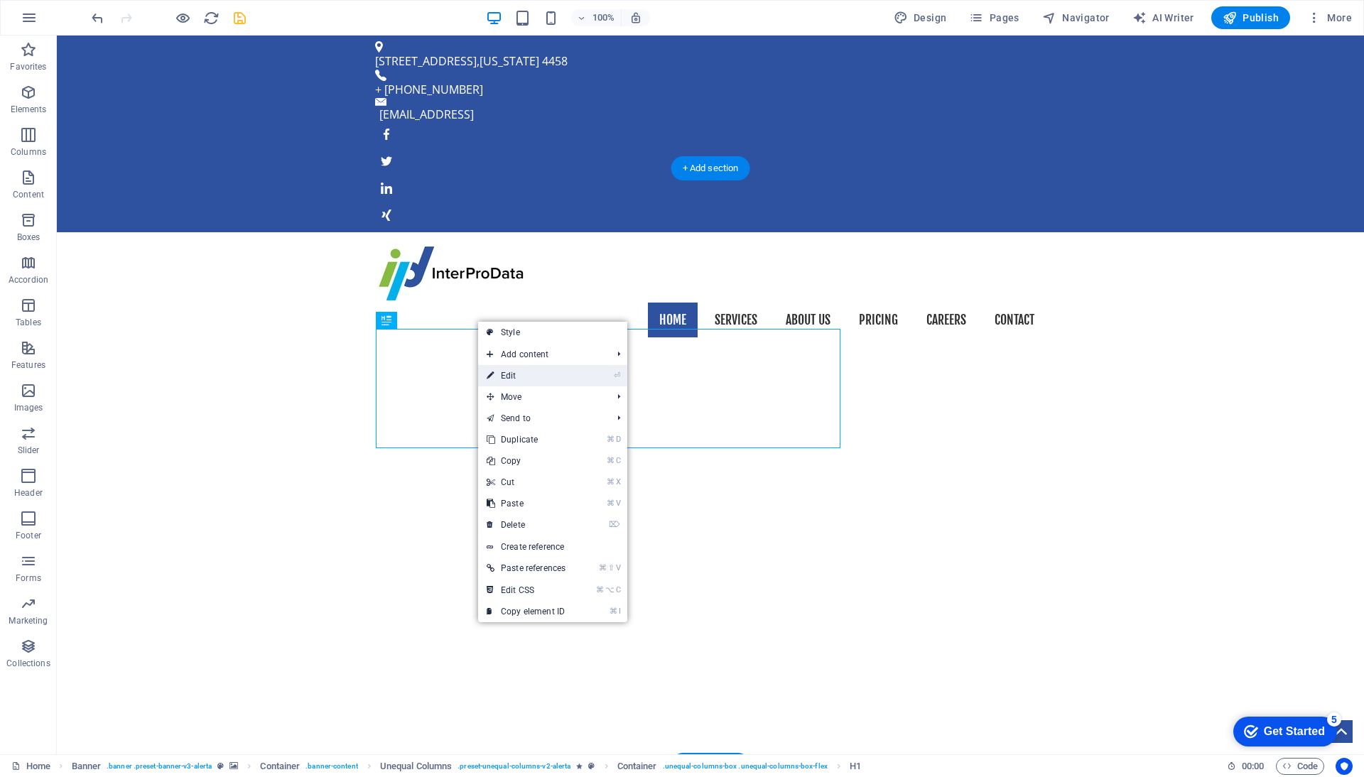
click at [532, 371] on link "⏎ Edit" at bounding box center [526, 375] width 96 height 21
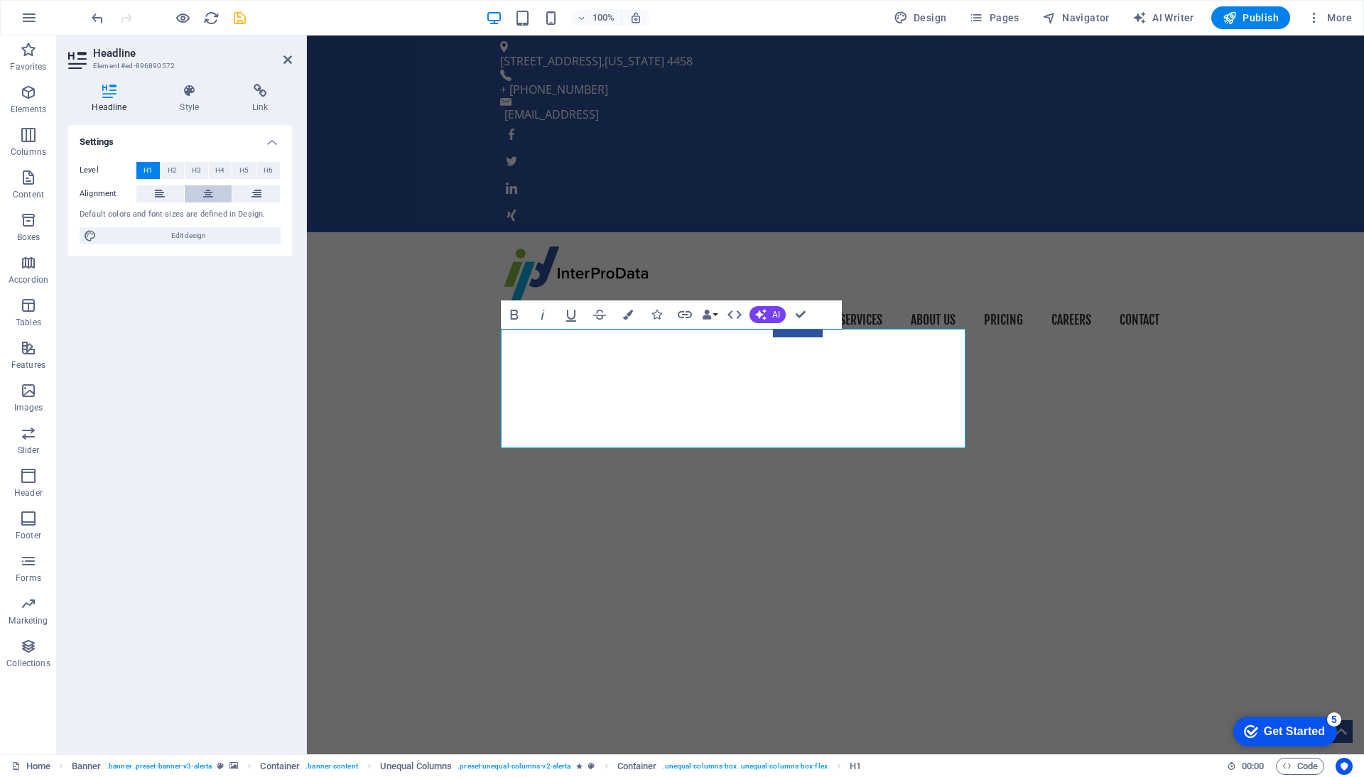
click at [206, 193] on icon at bounding box center [208, 193] width 10 height 17
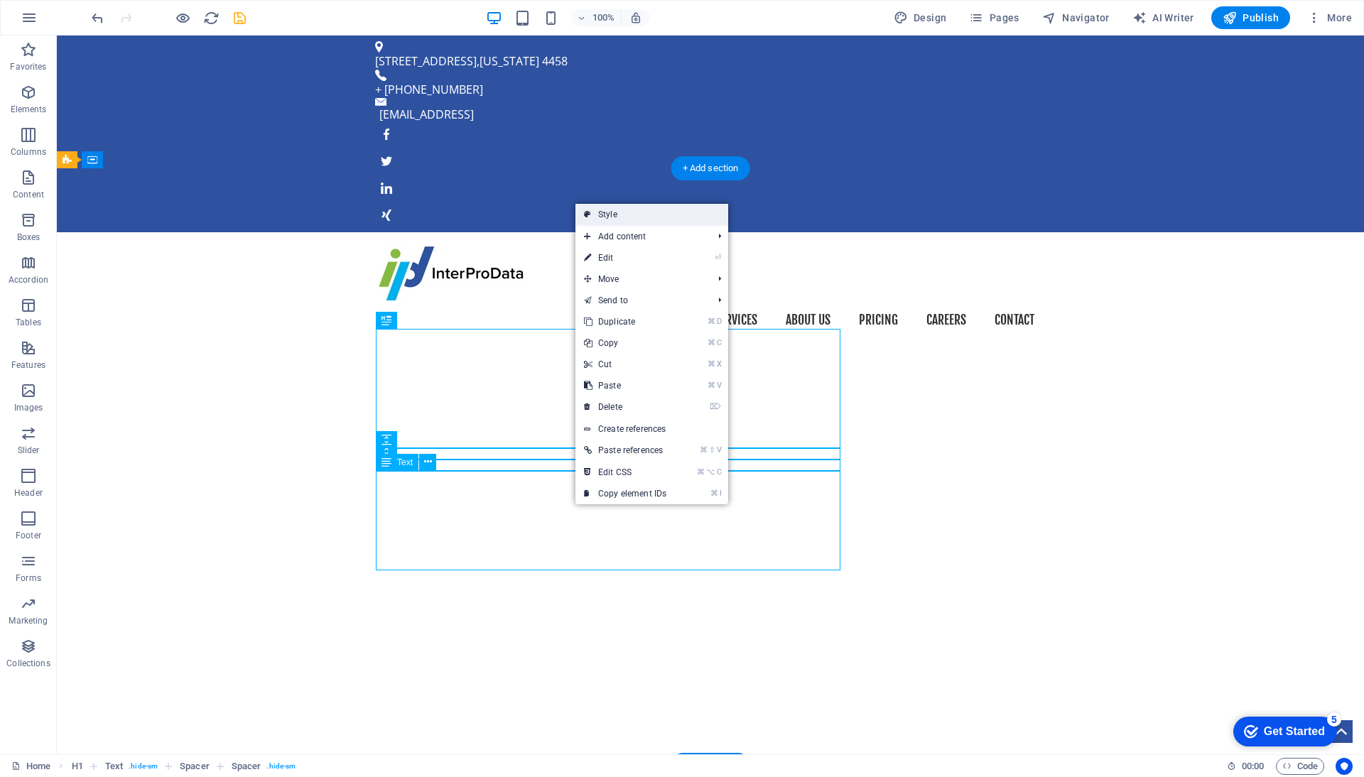
click at [627, 217] on link "Style" at bounding box center [651, 214] width 153 height 21
select select "%"
select select "rem"
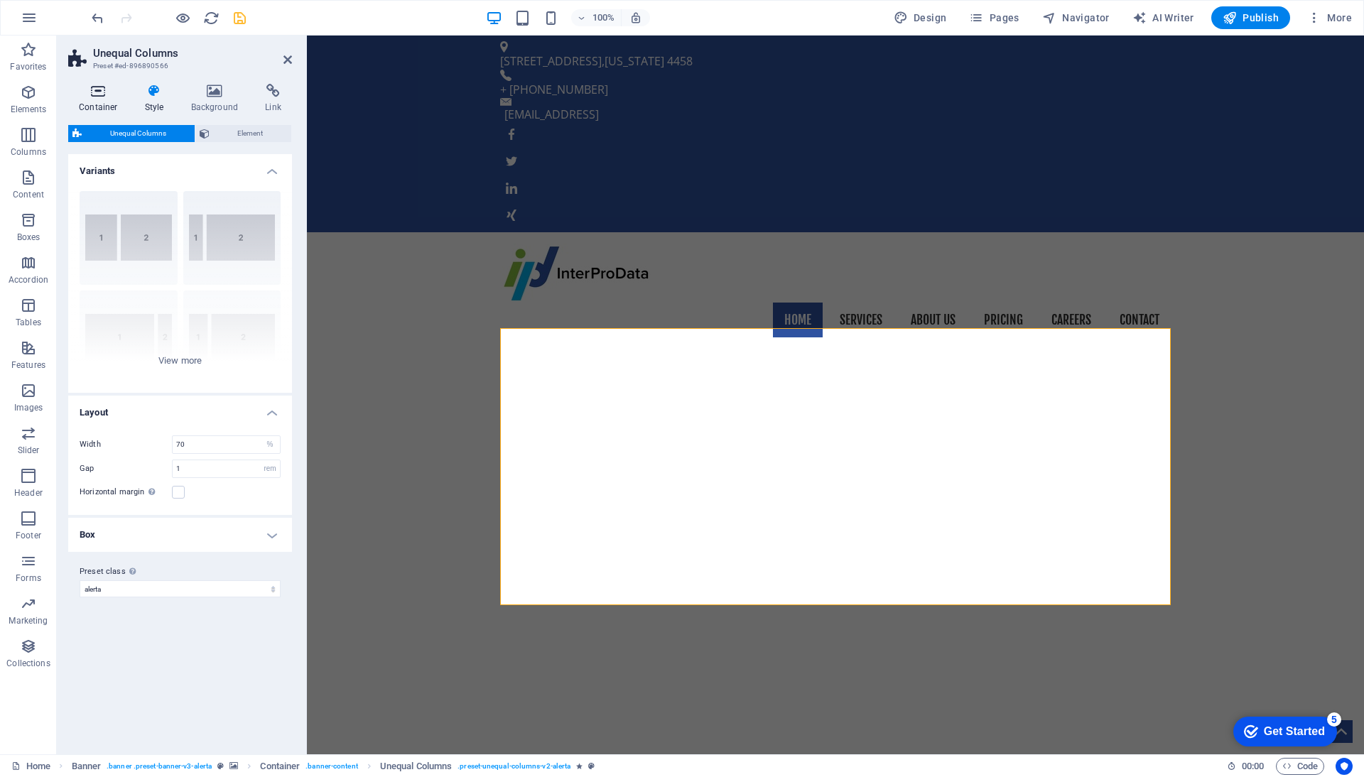
click at [104, 87] on icon at bounding box center [98, 91] width 60 height 14
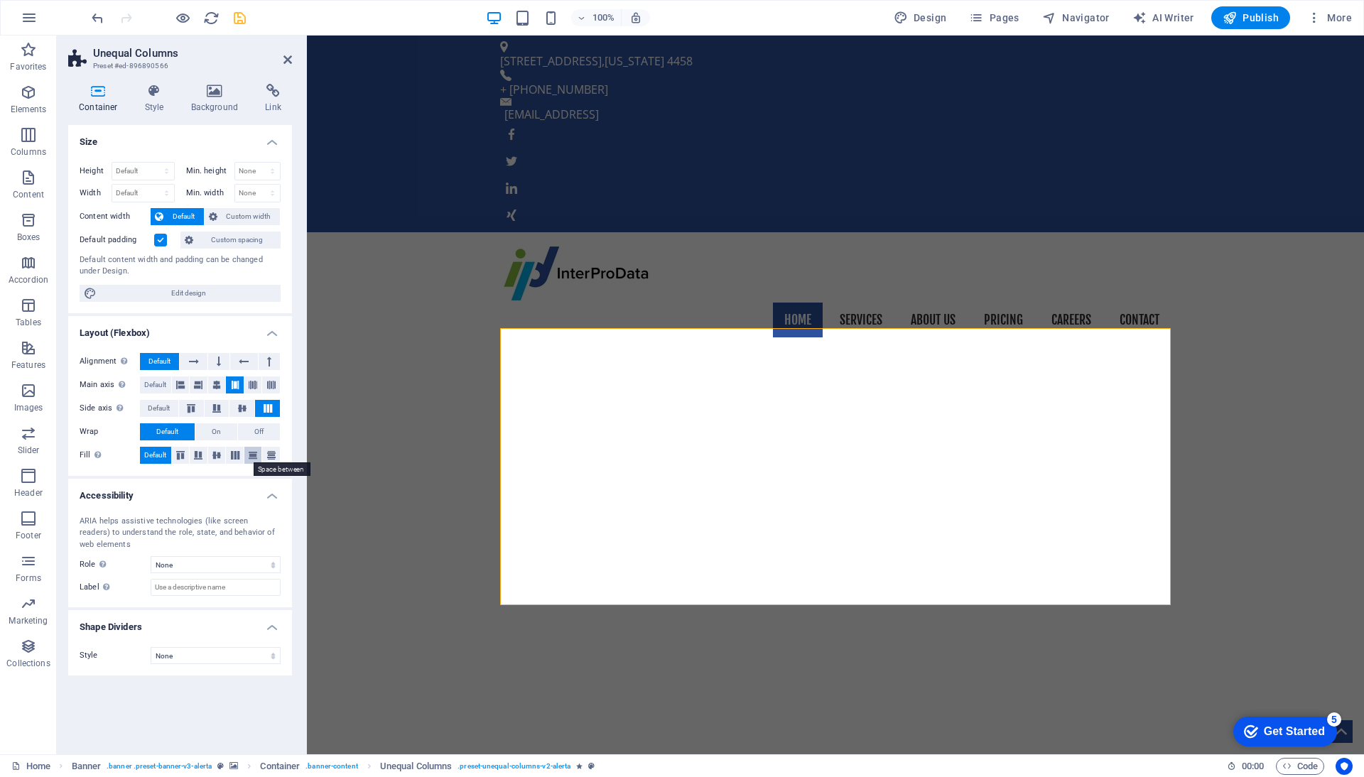
click at [257, 453] on icon at bounding box center [252, 455] width 17 height 9
click at [185, 455] on icon at bounding box center [180, 455] width 17 height 9
click at [159, 450] on span "Default" at bounding box center [155, 455] width 22 height 17
click at [179, 452] on icon at bounding box center [180, 455] width 17 height 9
click at [195, 359] on icon at bounding box center [194, 361] width 10 height 17
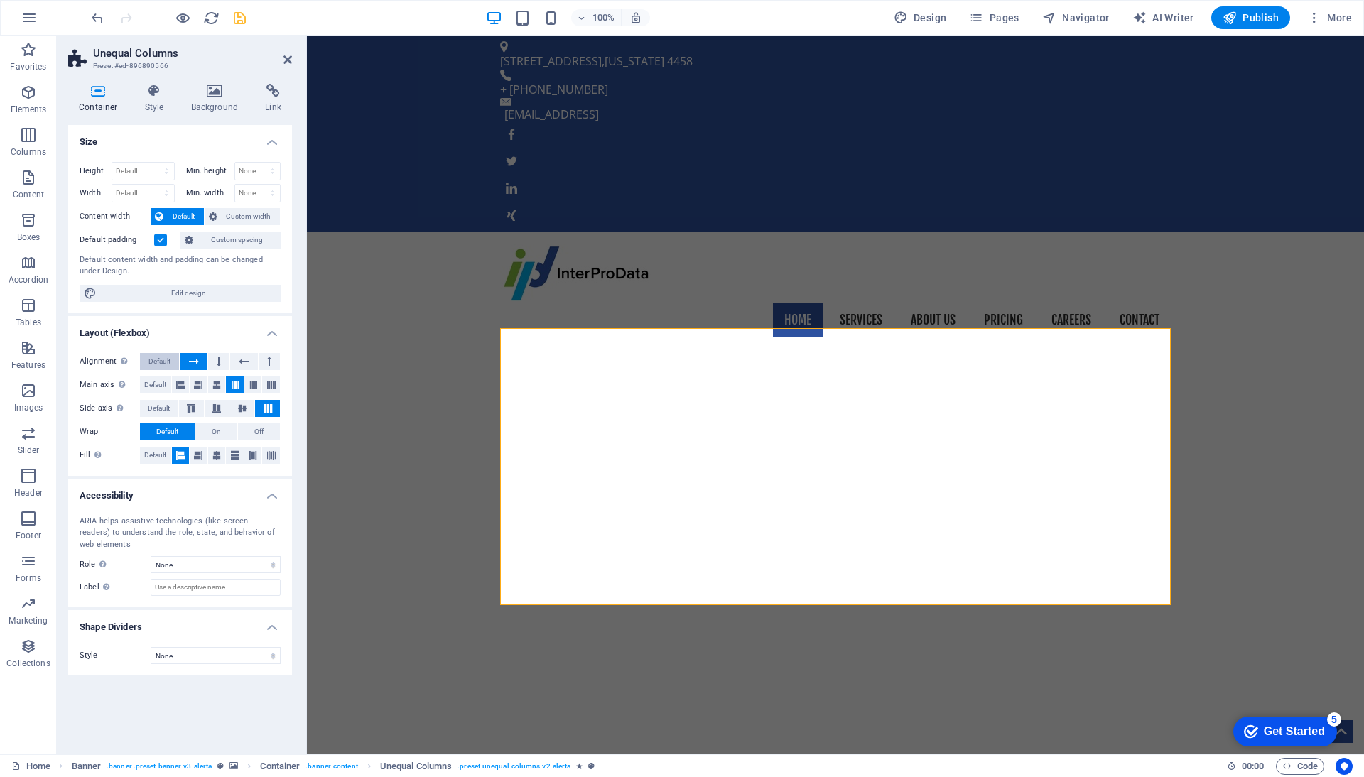
click at [167, 359] on span "Default" at bounding box center [159, 361] width 22 height 17
click at [254, 384] on icon at bounding box center [253, 384] width 9 height 17
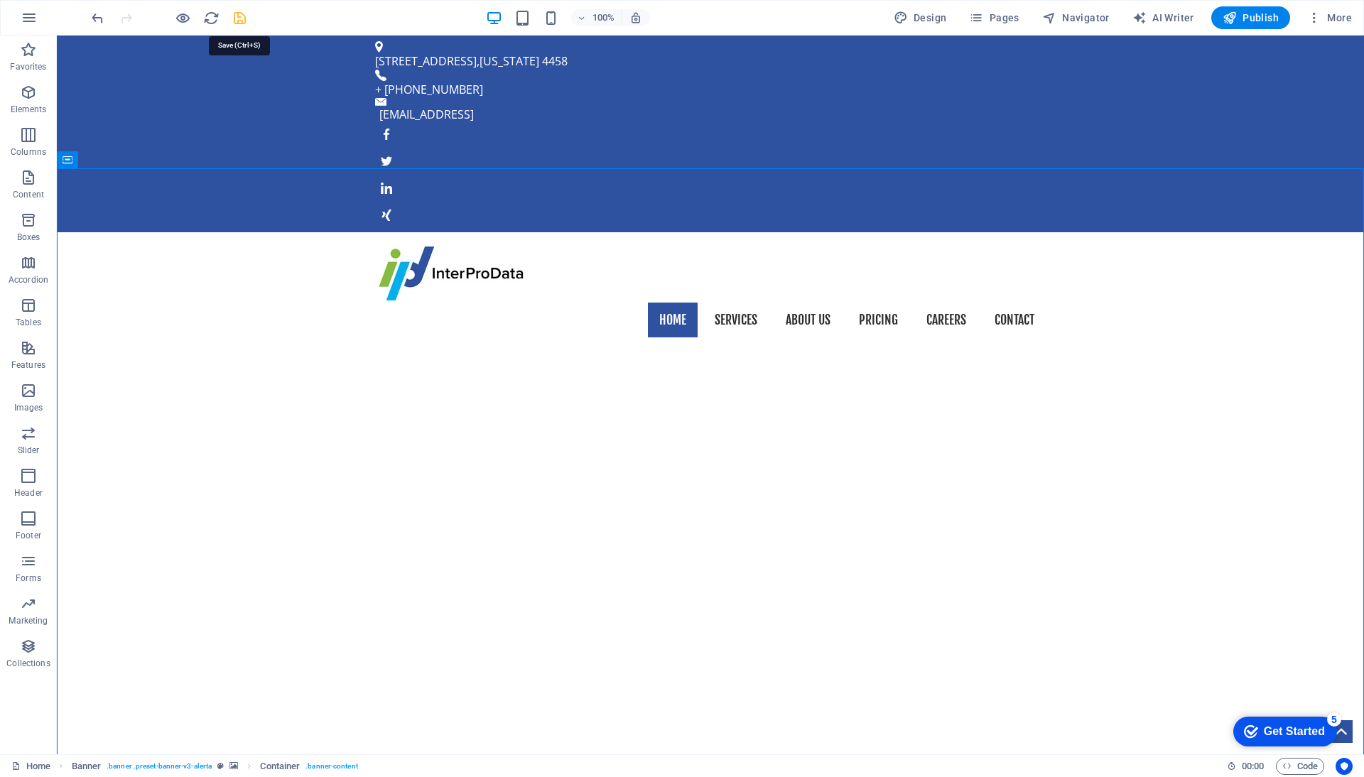
click at [236, 14] on icon "save" at bounding box center [240, 18] width 16 height 16
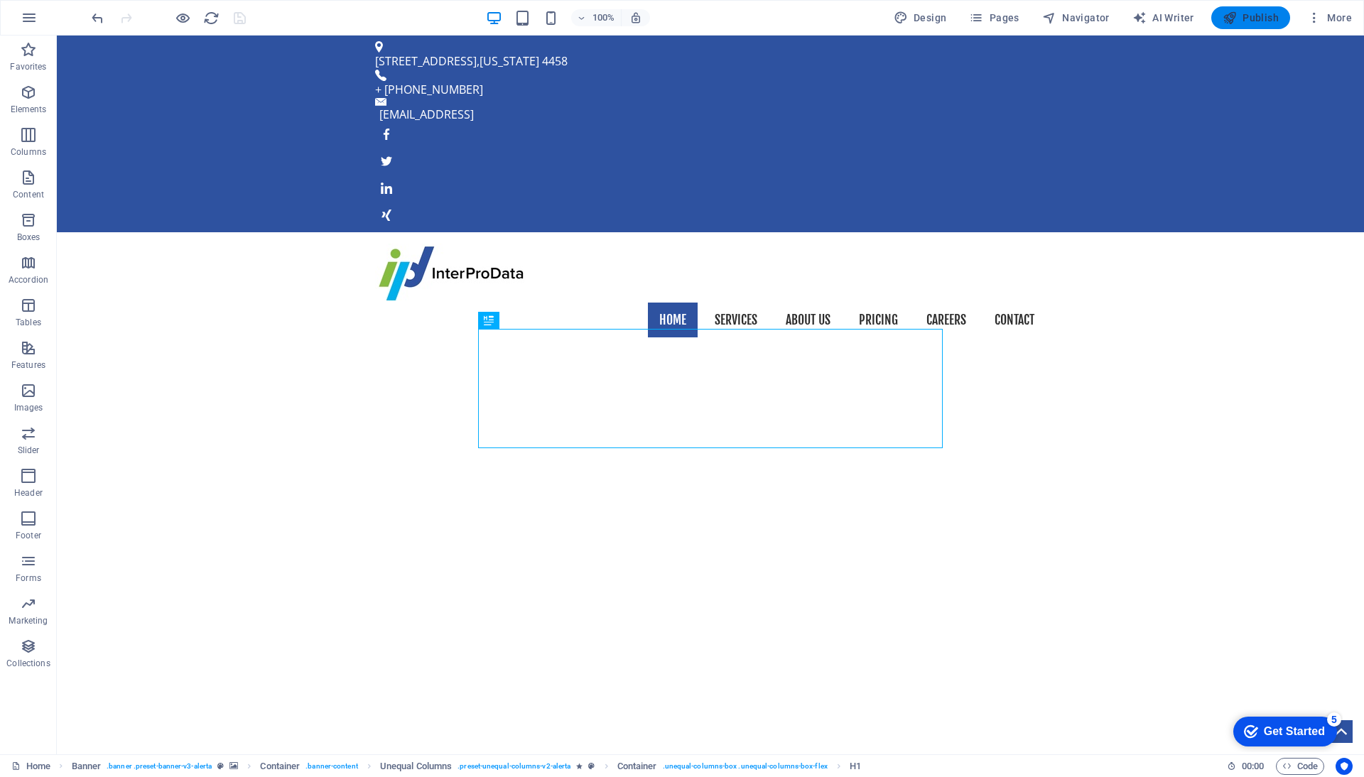
click at [1241, 16] on span "Publish" at bounding box center [1250, 18] width 56 height 14
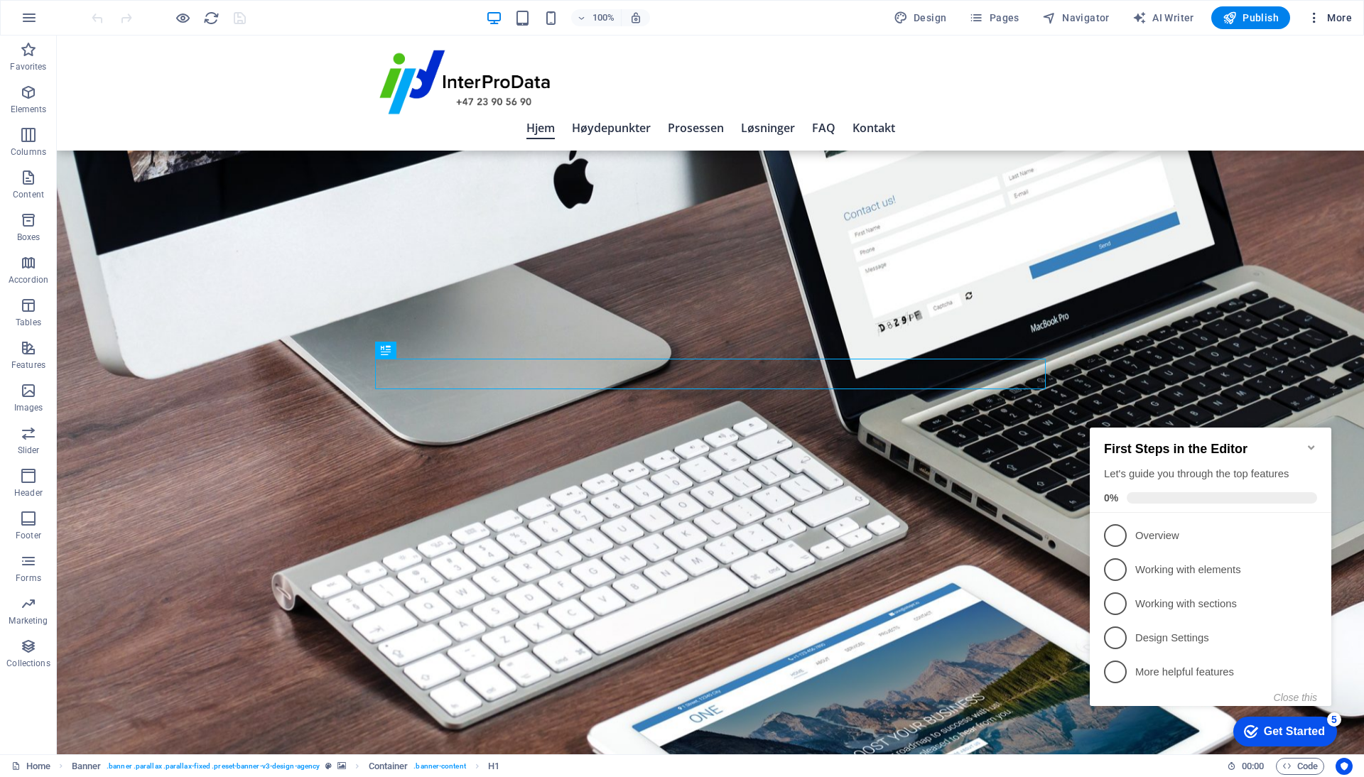
click at [1322, 23] on span "More" at bounding box center [1329, 18] width 45 height 14
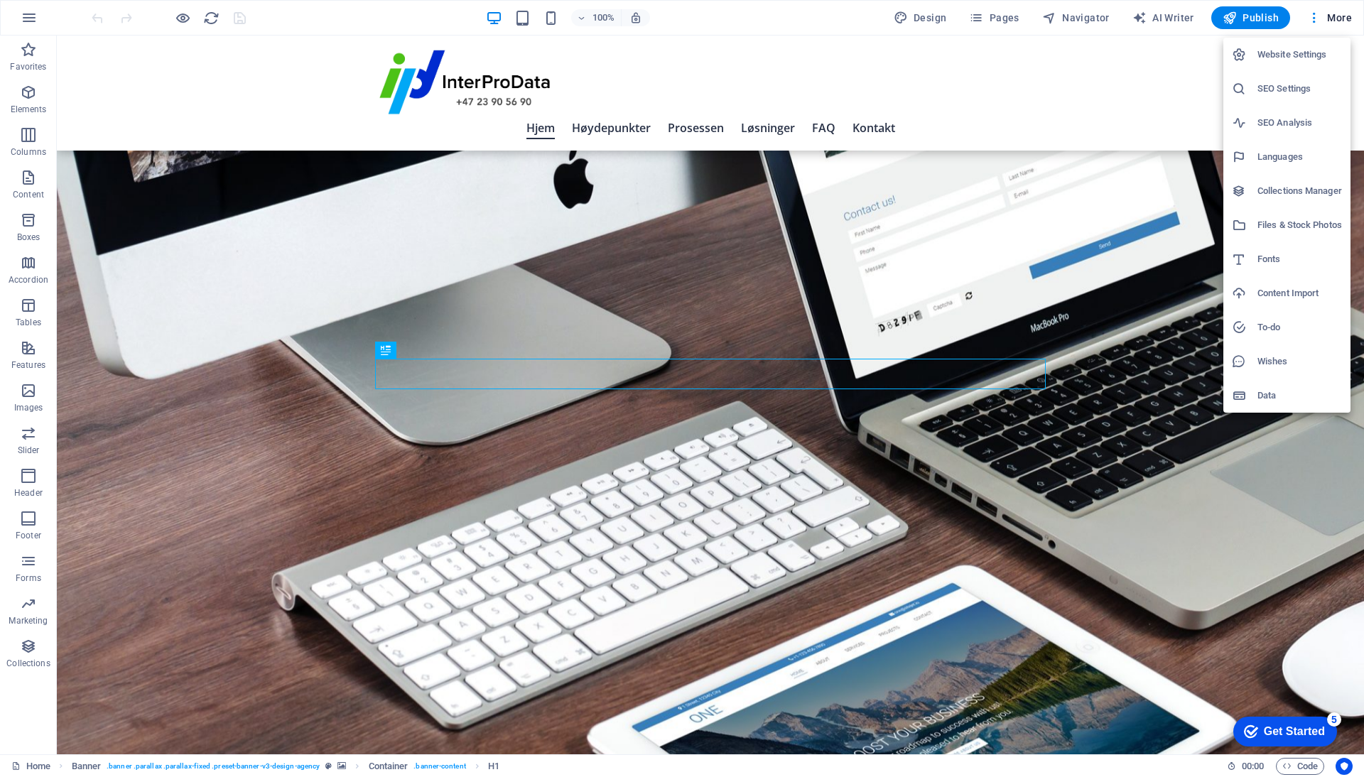
click at [1282, 87] on h6 "SEO Settings" at bounding box center [1299, 88] width 85 height 17
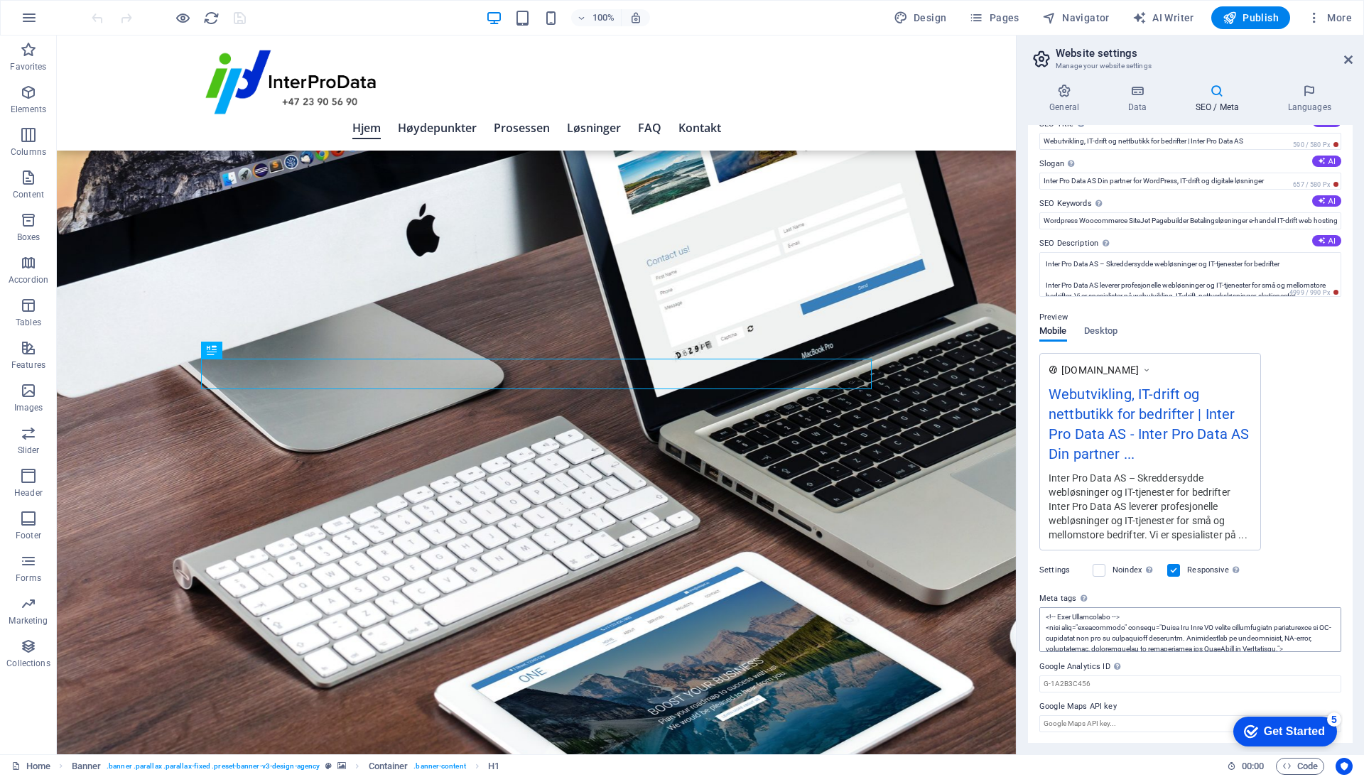
scroll to position [53, 0]
click at [1094, 685] on input "Google Analytics ID Please only add the Google Analytics ID. We automatically i…" at bounding box center [1190, 683] width 302 height 17
paste input "G-35NNZ5FTVC"
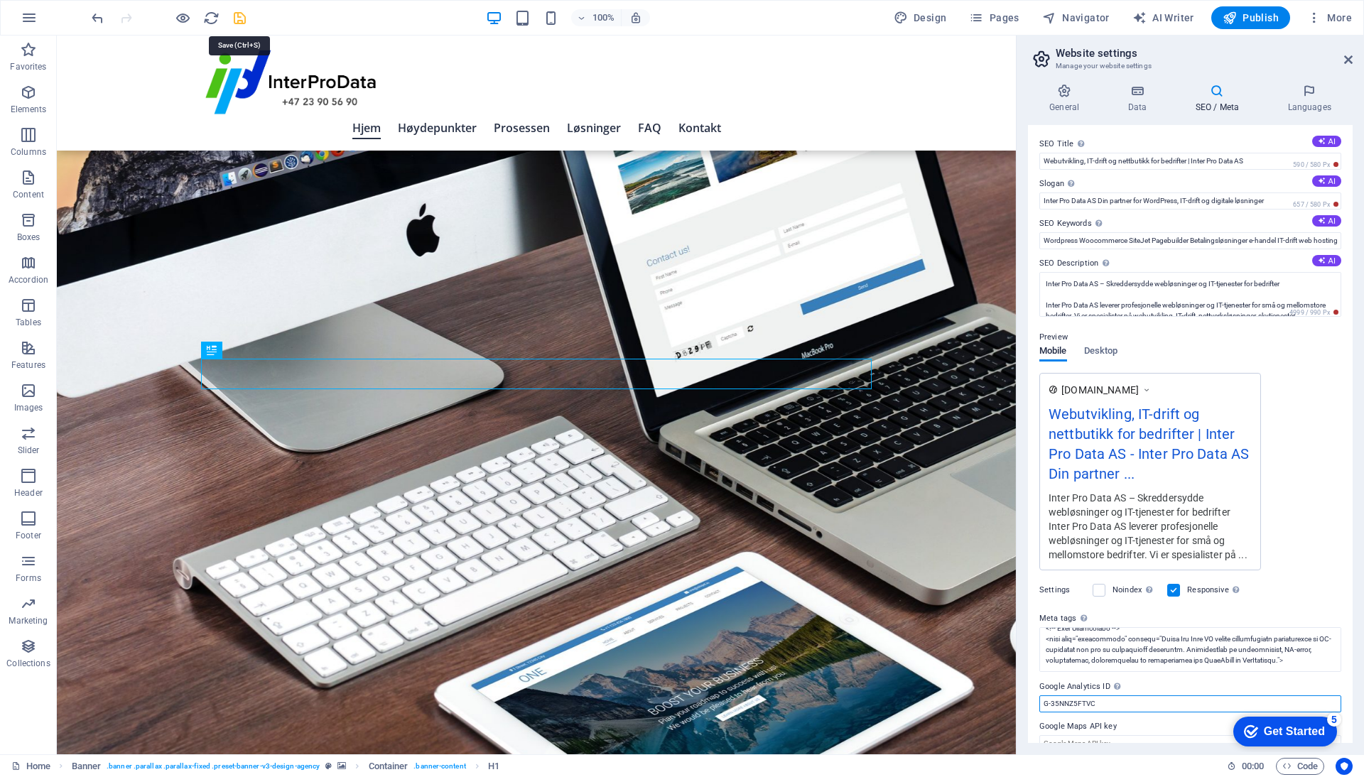
type input "G-35NNZ5FTVC"
click at [240, 14] on icon "save" at bounding box center [240, 18] width 16 height 16
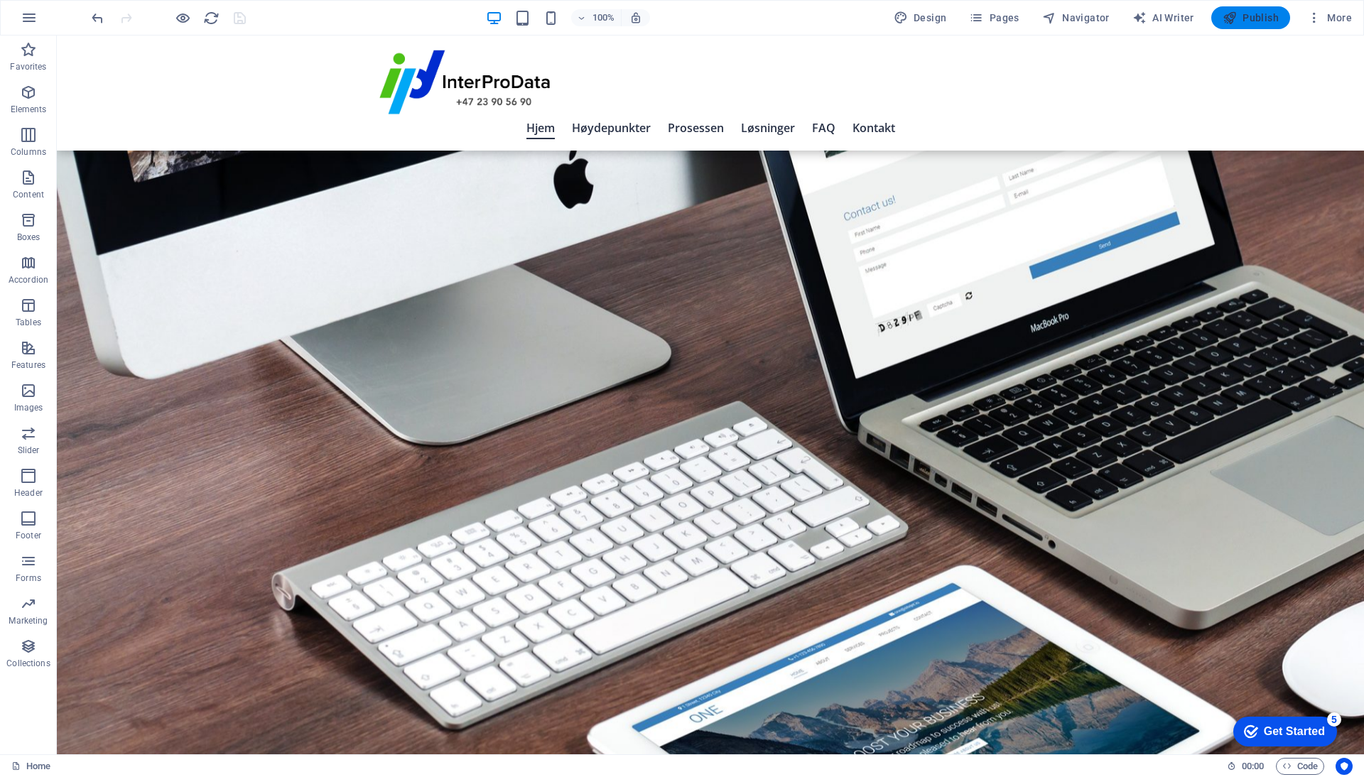
click at [1249, 16] on span "Publish" at bounding box center [1250, 18] width 56 height 14
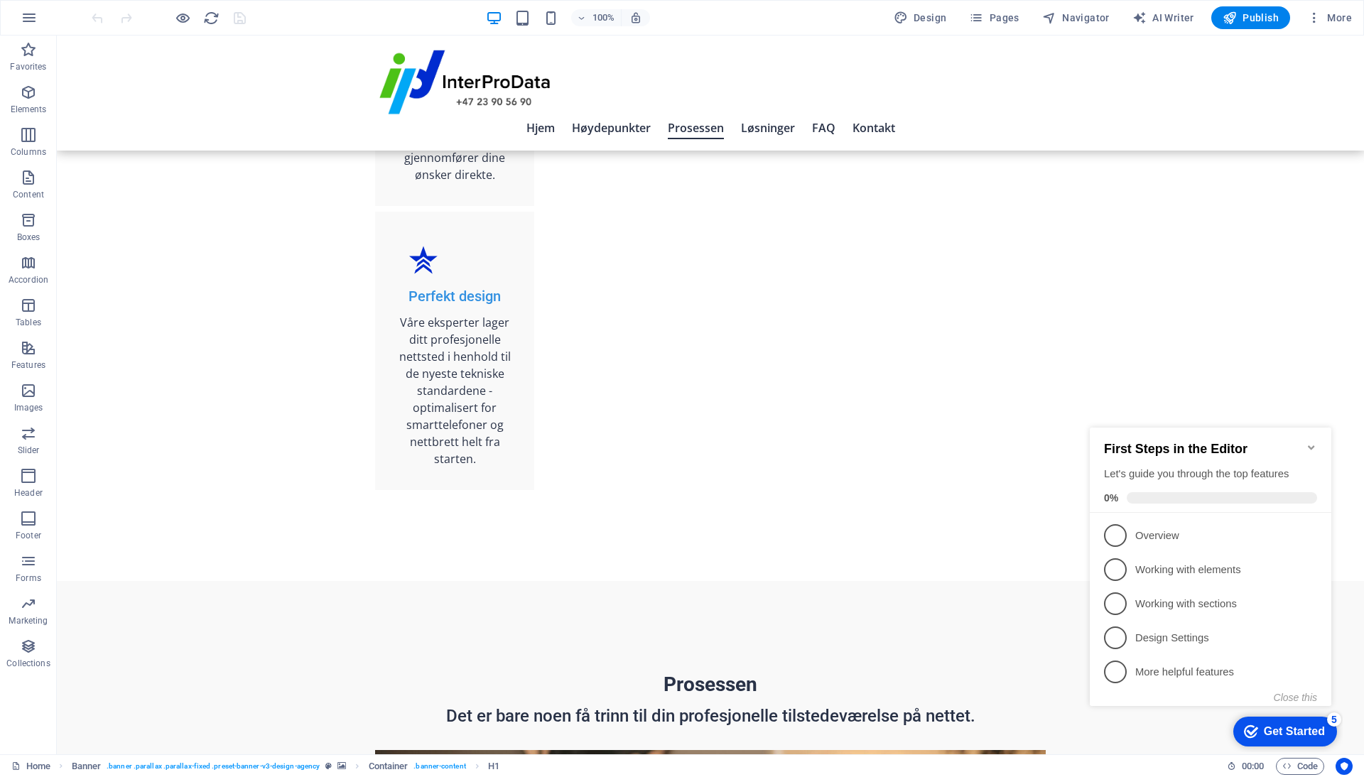
scroll to position [1679, 0]
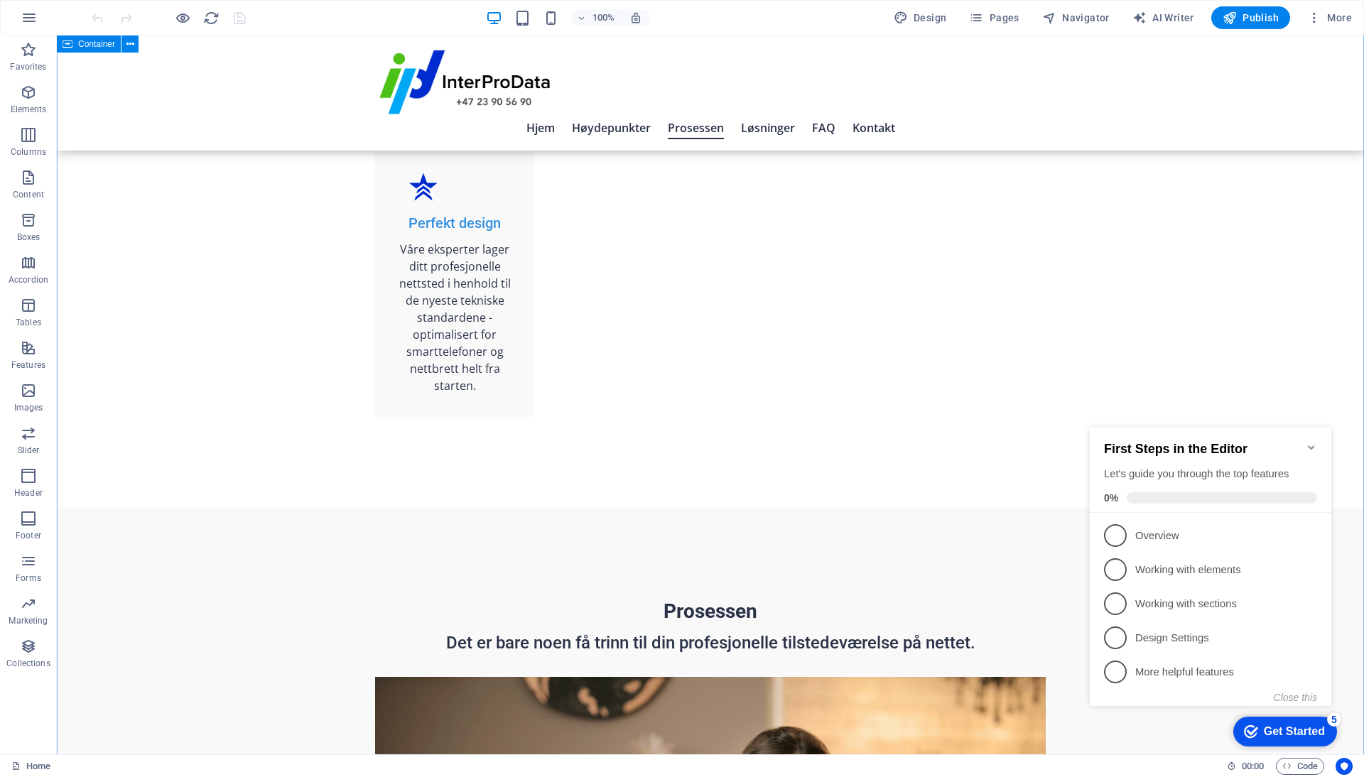
click at [1316, 443] on icon "Minimize checklist" at bounding box center [1310, 447] width 11 height 11
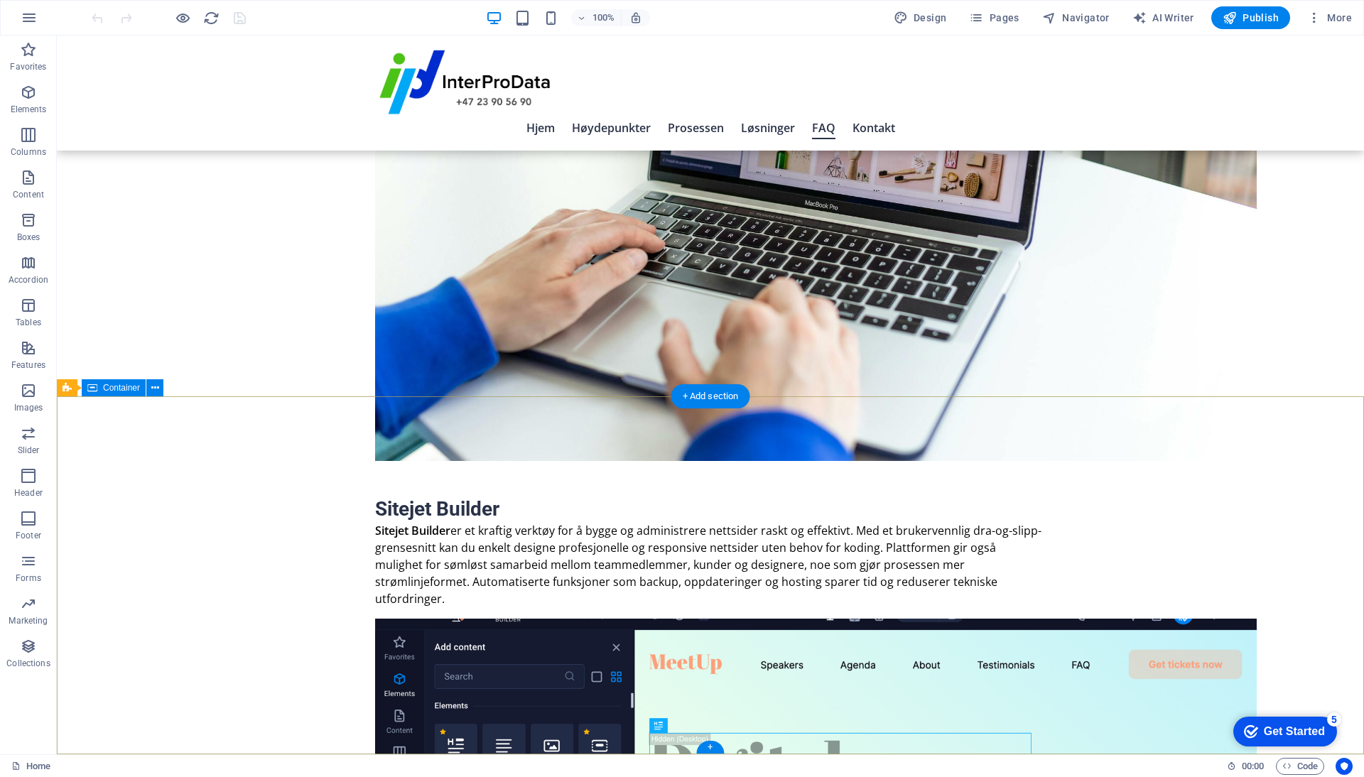
scroll to position [5102, 0]
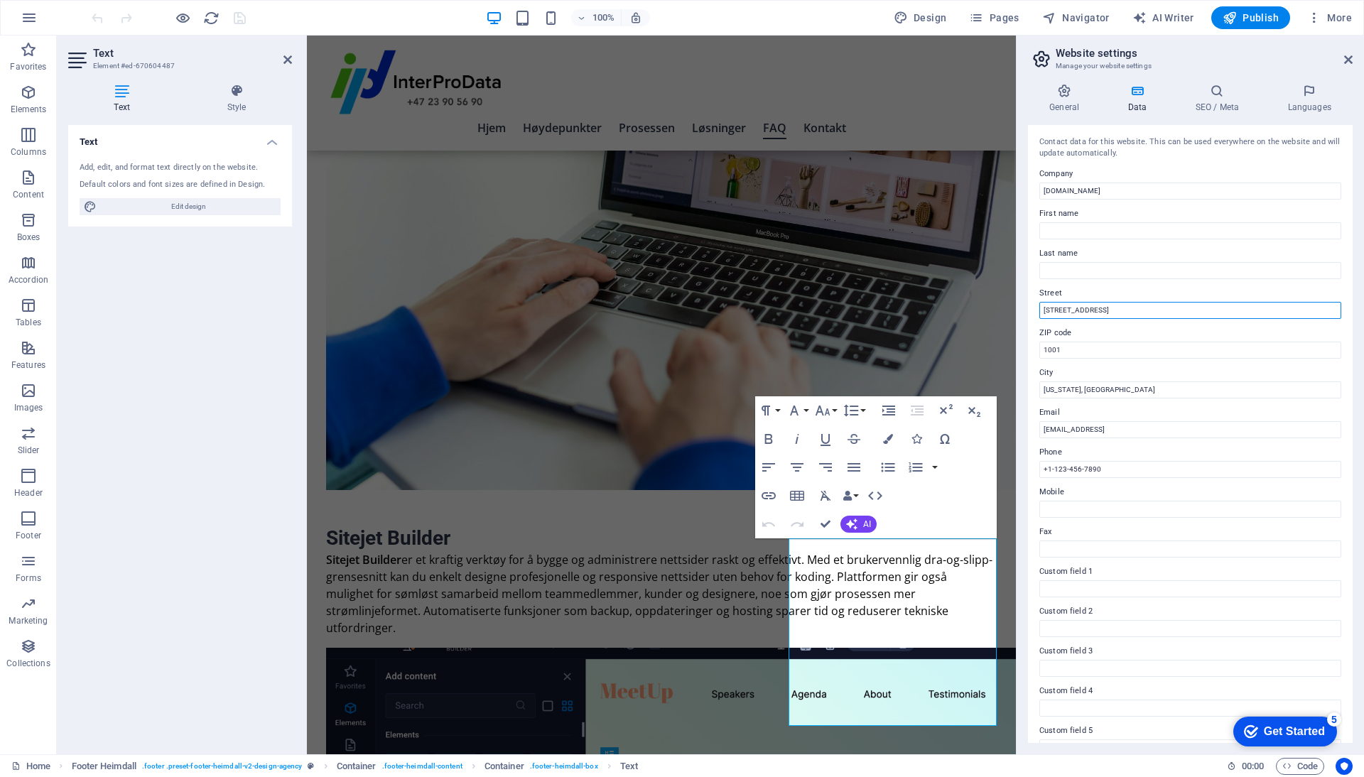
click at [1092, 305] on input "[STREET_ADDRESS]" at bounding box center [1190, 310] width 302 height 17
type input "Olaf Bulls Vei 3c"
click at [1077, 347] on input "1001" at bounding box center [1190, 350] width 302 height 17
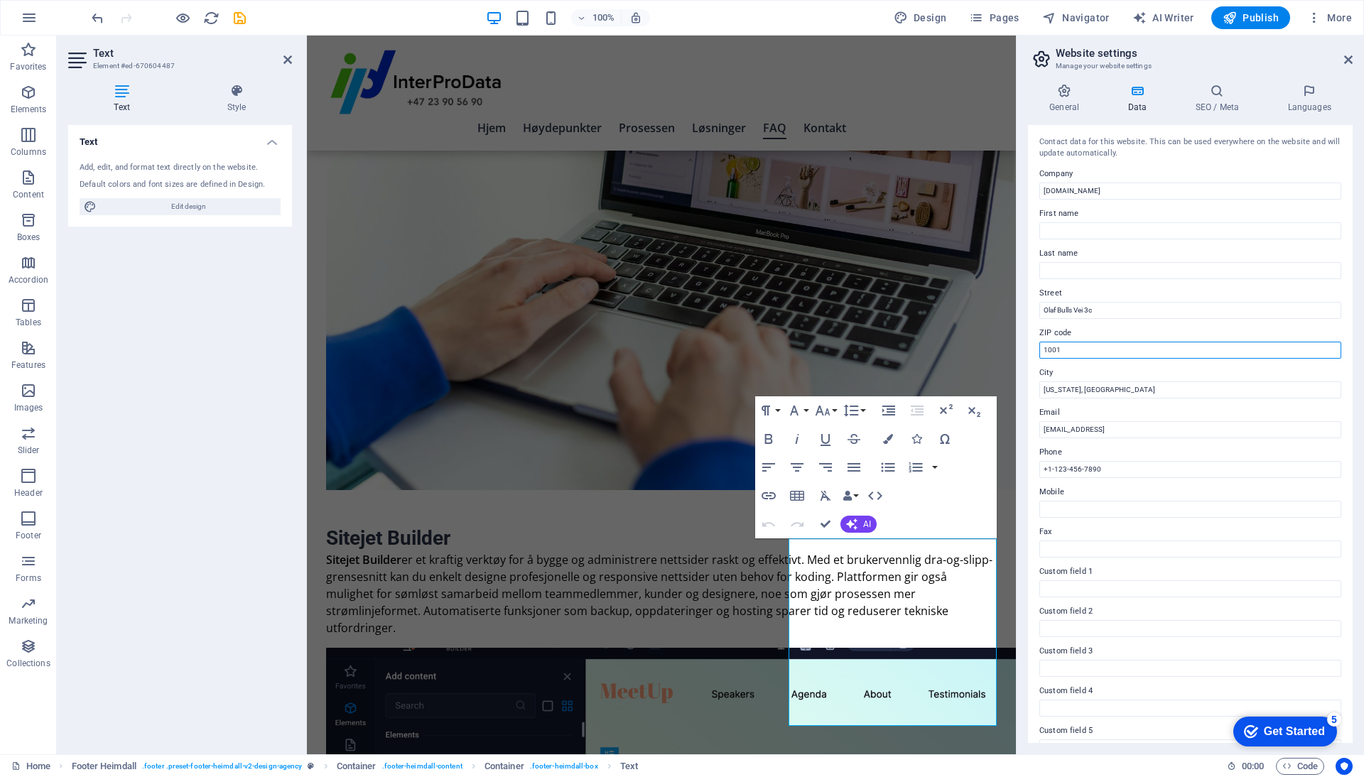
click at [1077, 347] on input "1001" at bounding box center [1190, 350] width 302 height 17
click at [1094, 347] on input "1001" at bounding box center [1190, 350] width 302 height 17
type input "0765"
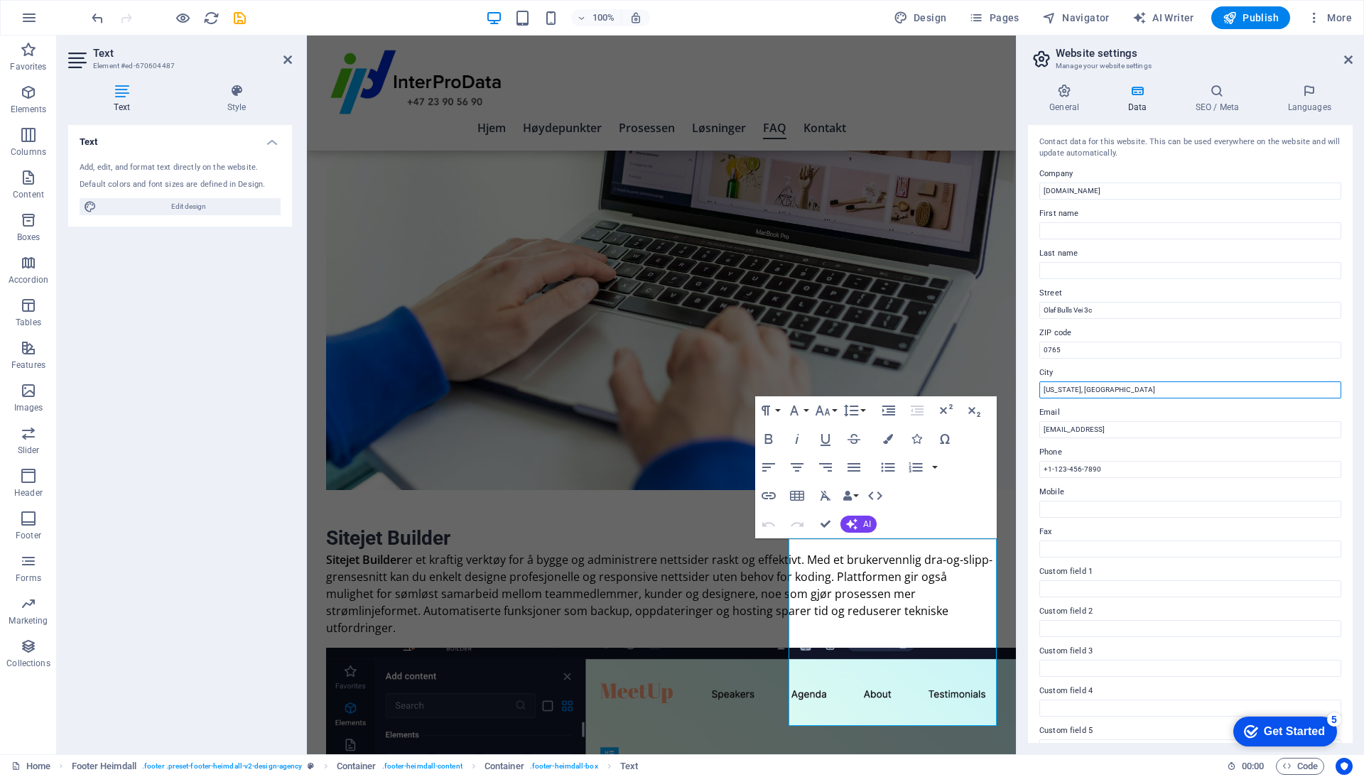
click at [1097, 384] on input "New York, NY" at bounding box center [1190, 389] width 302 height 17
type input "[GEOGRAPHIC_DATA]"
click at [1121, 429] on input "ba6440acf3d0cfd0376bb9edf140a2@plesk.local" at bounding box center [1190, 429] width 302 height 17
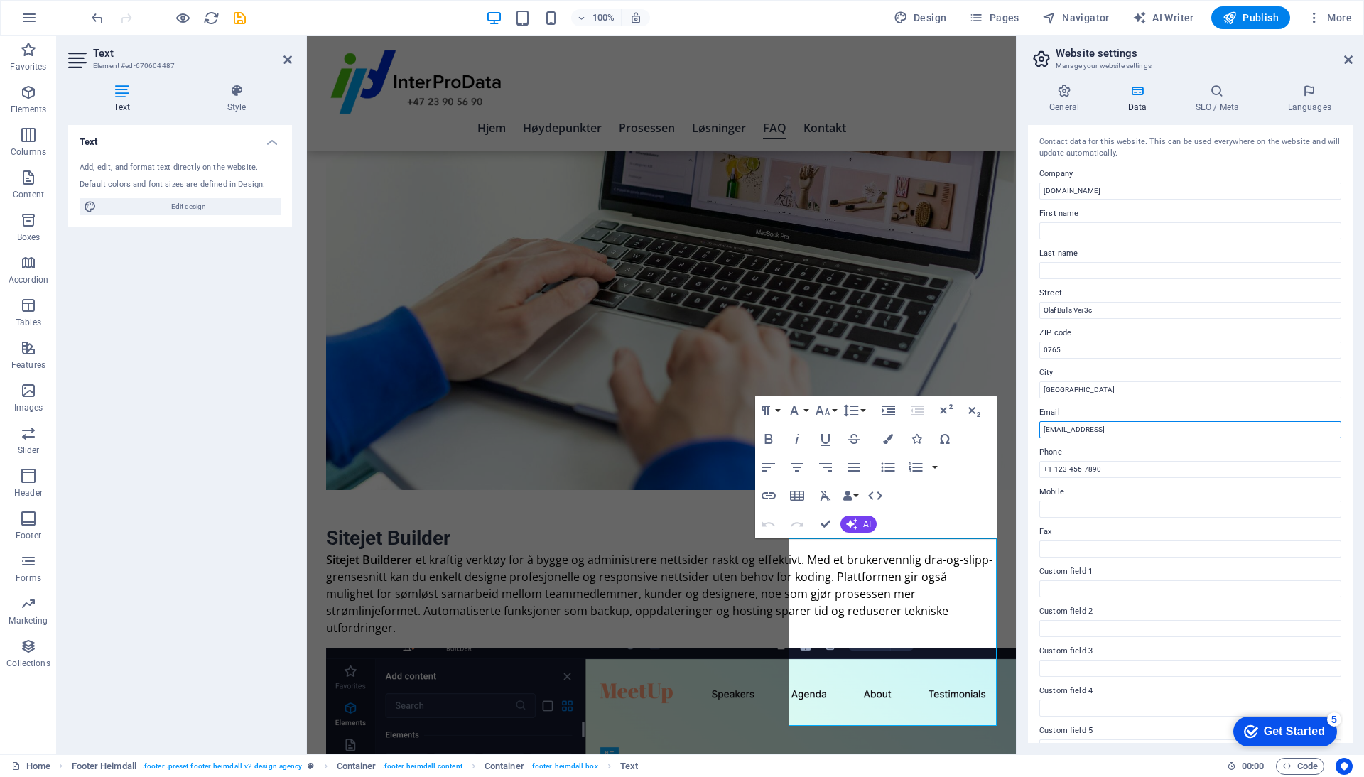
click at [1121, 429] on input "ba6440acf3d0cfd0376bb9edf140a2@plesk.local" at bounding box center [1190, 429] width 302 height 17
type input "[EMAIL_ADDRESS][DOMAIN_NAME]"
click at [1138, 469] on input "+1-123-456-7890" at bounding box center [1190, 469] width 302 height 17
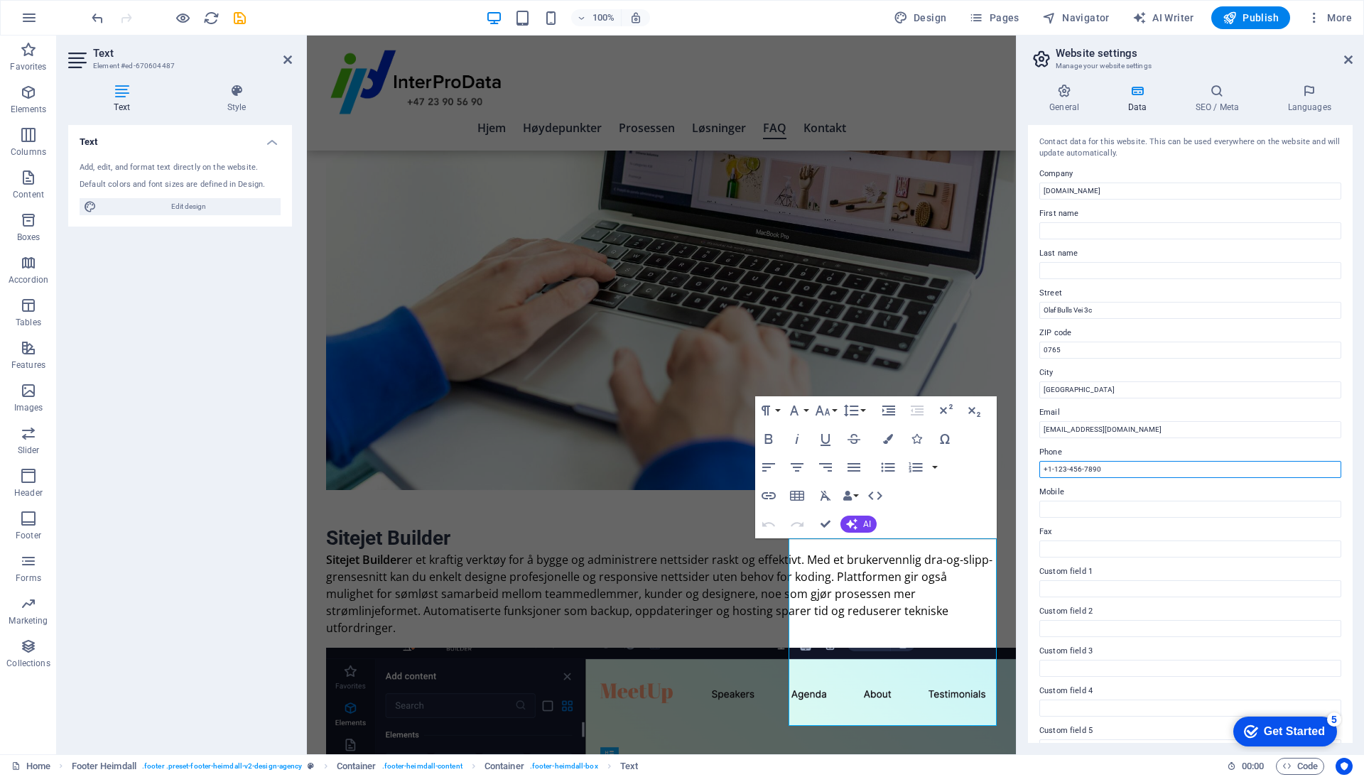
click at [1138, 469] on input "+1-123-456-7890" at bounding box center [1190, 469] width 302 height 17
type input "[PHONE_NUMBER]"
click at [237, 16] on icon "save" at bounding box center [240, 18] width 16 height 16
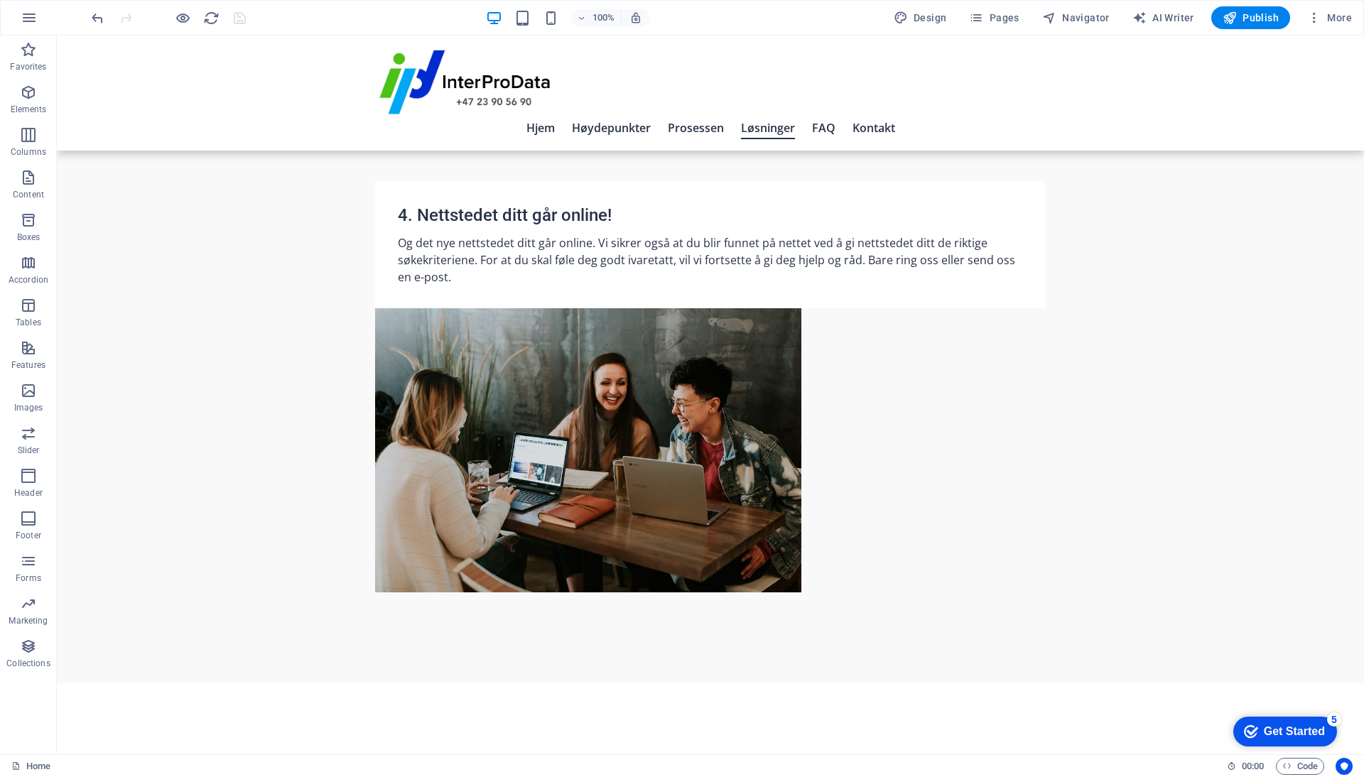
scroll to position [3685, 0]
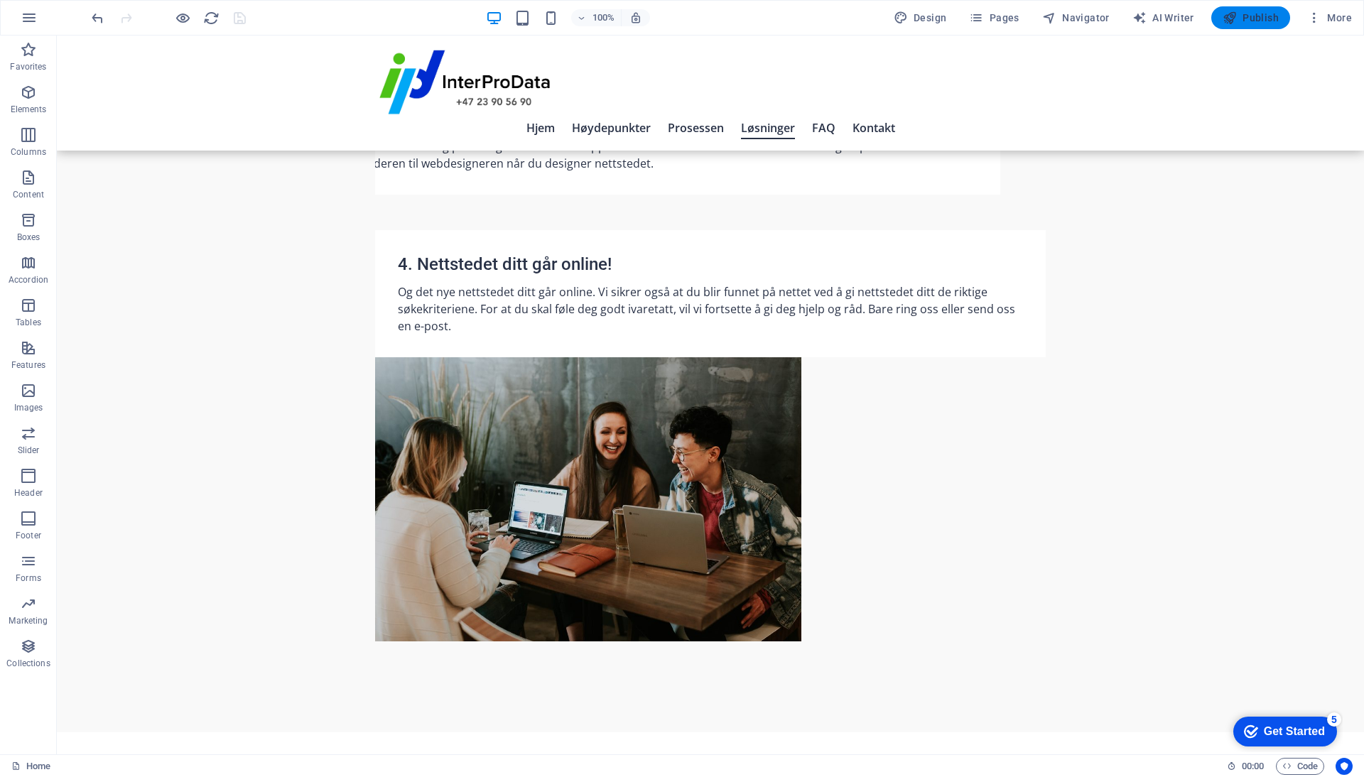
click at [1248, 20] on span "Publish" at bounding box center [1250, 18] width 56 height 14
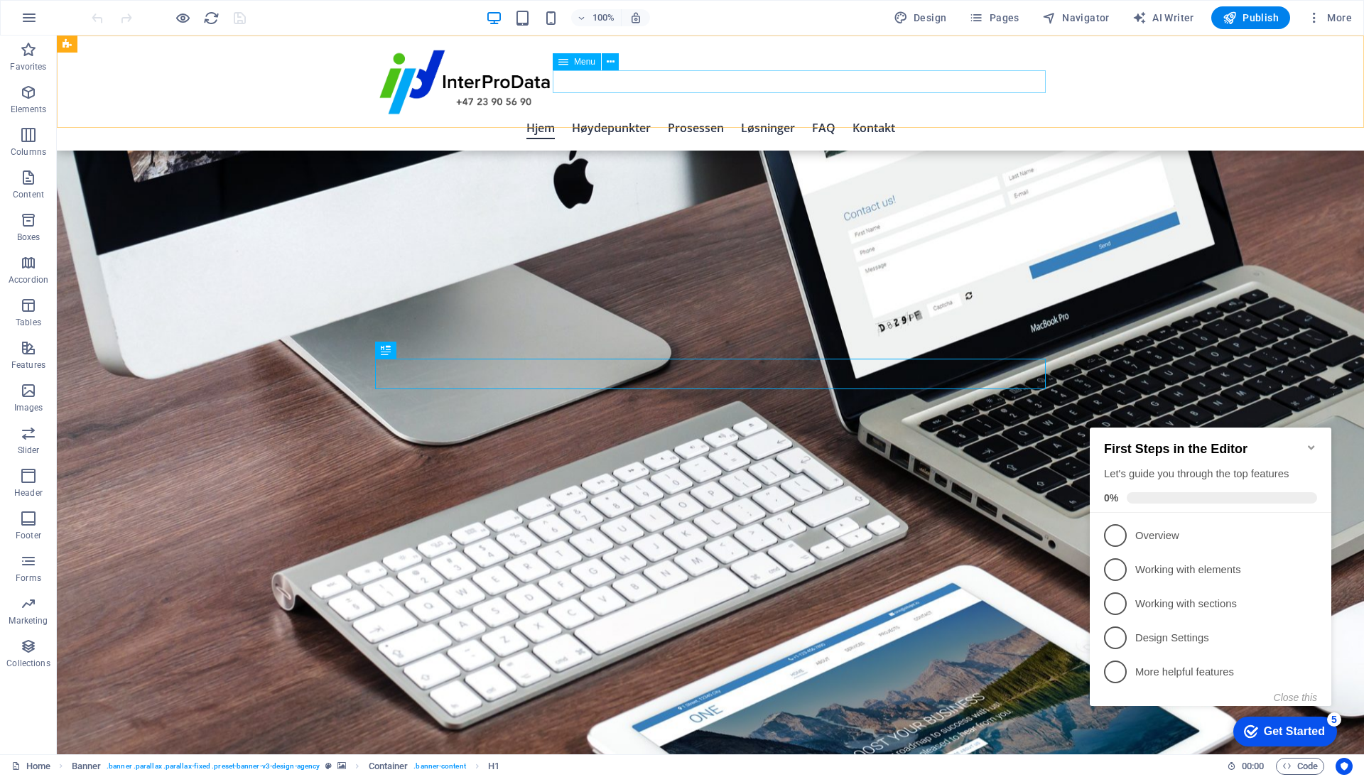
click at [702, 116] on nav "Hjem Høydepunkter Prosessen Løsninger FAQ Kontakt" at bounding box center [710, 127] width 670 height 23
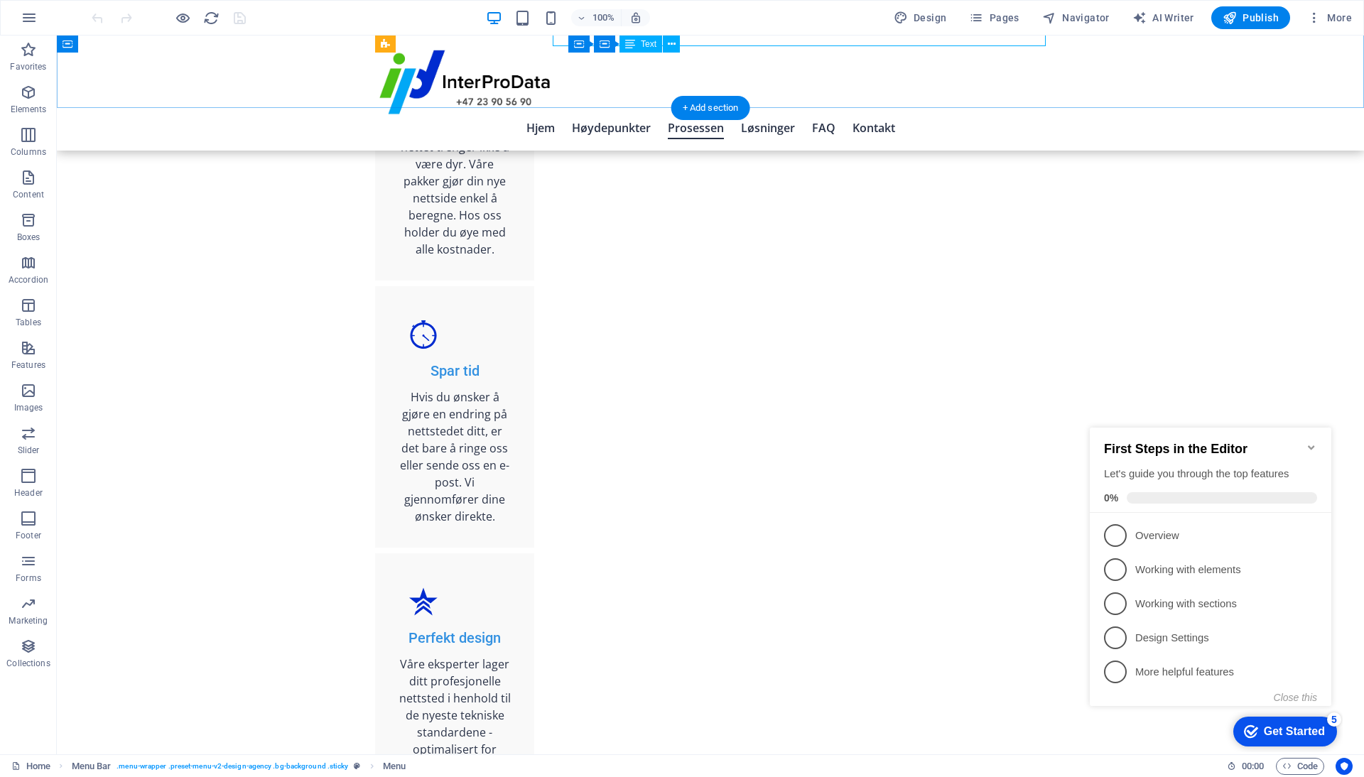
scroll to position [1271, 0]
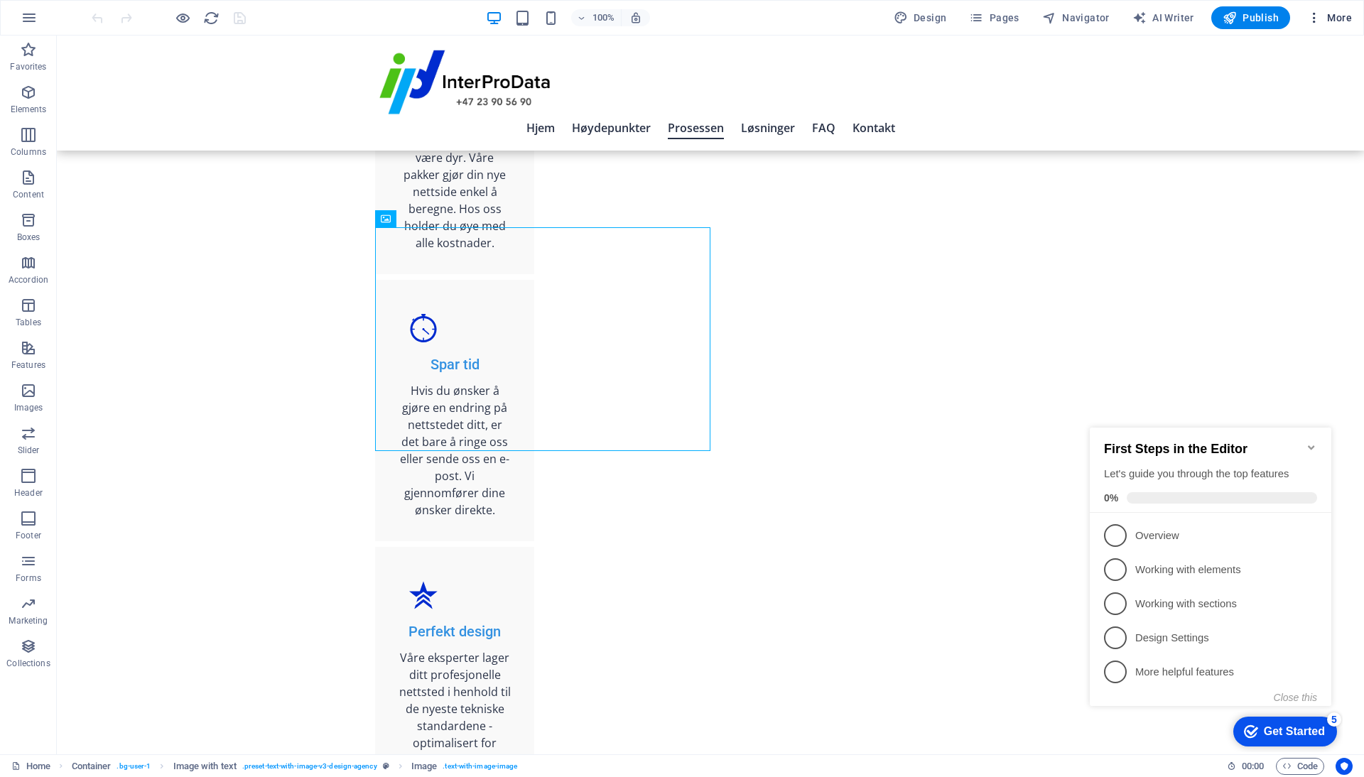
click at [1335, 17] on span "More" at bounding box center [1329, 18] width 45 height 14
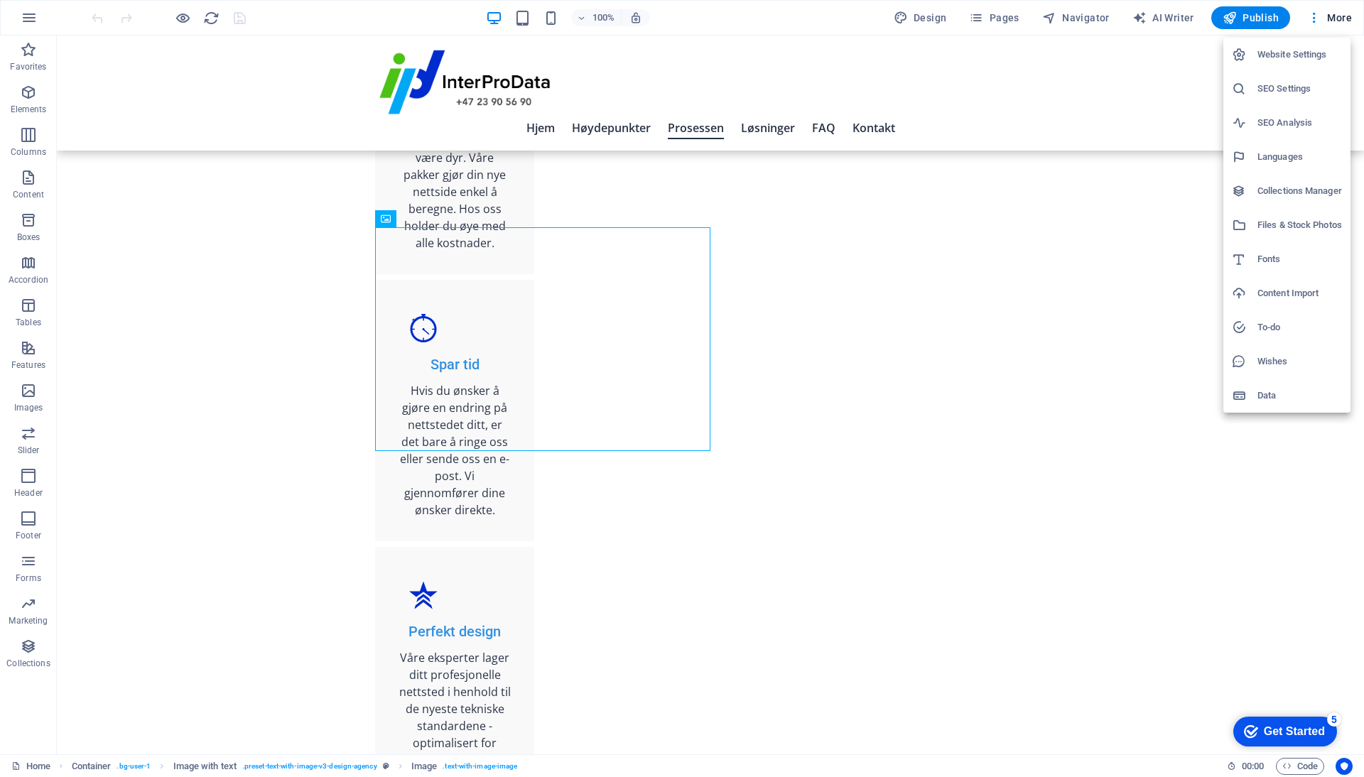
click at [1272, 91] on h6 "SEO Settings" at bounding box center [1299, 88] width 85 height 17
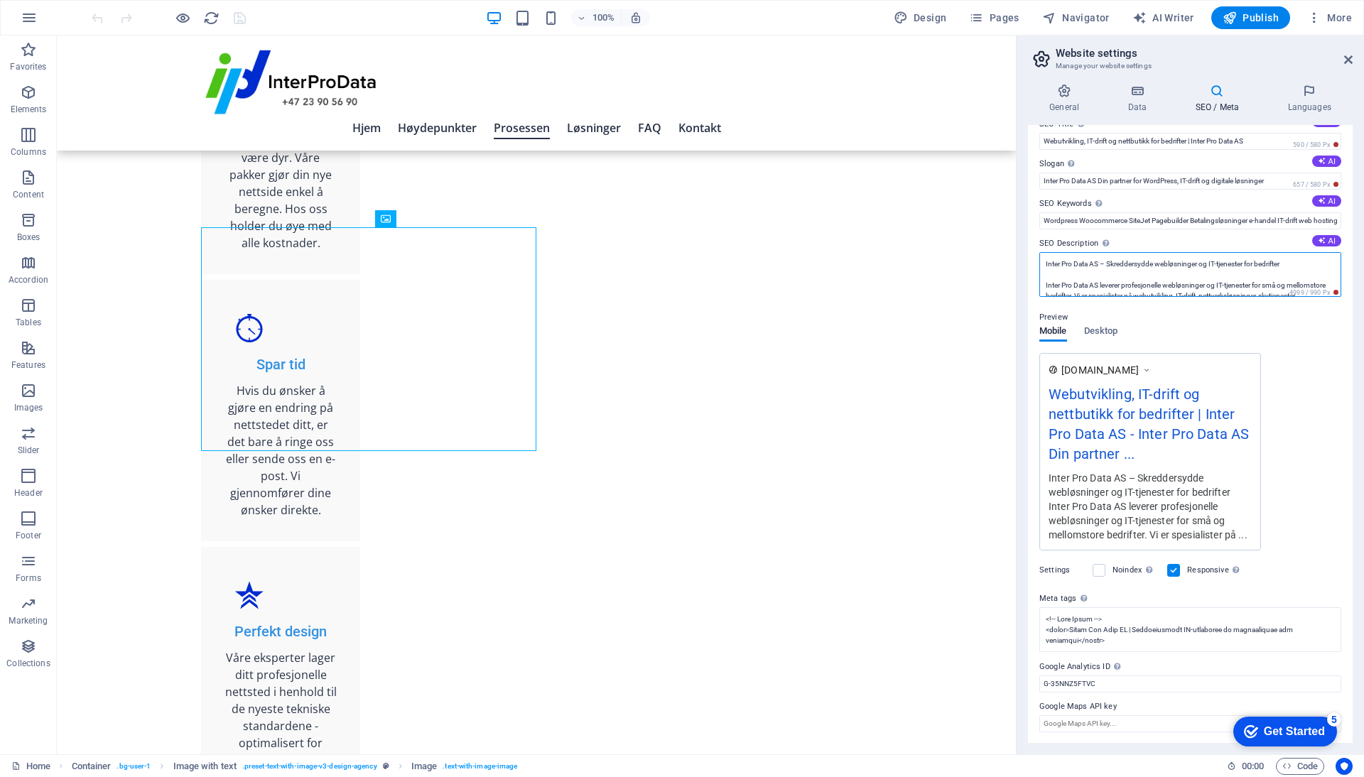
click at [1102, 267] on textarea "Inter Pro Data AS – Skreddersydde webløsninger og IT-tjenester for bedrifter In…" at bounding box center [1190, 274] width 302 height 45
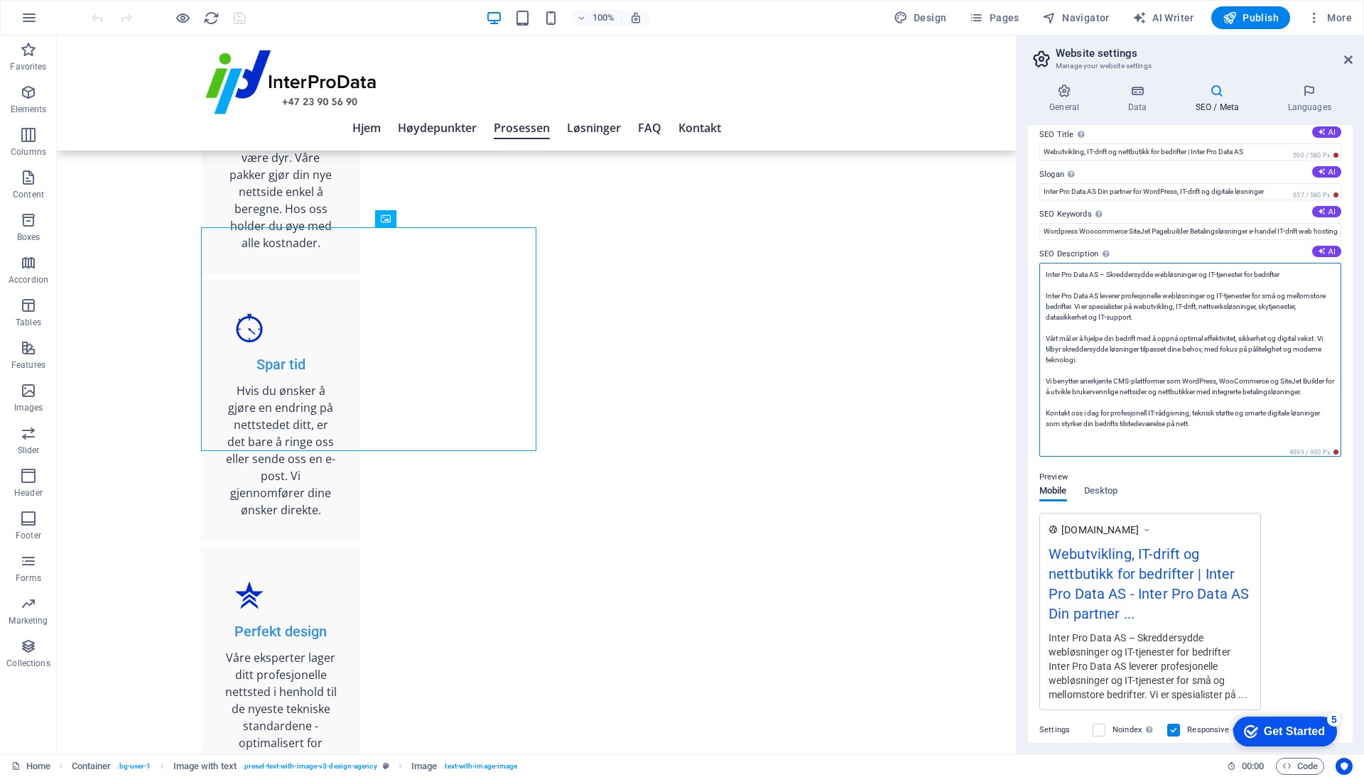
click at [1102, 267] on textarea "Inter Pro Data AS – Skreddersydde webløsninger og IT-tjenester for bedrifter In…" at bounding box center [1190, 360] width 302 height 194
click at [1099, 281] on textarea "Inter Pro Data AS – Skreddersydde webløsninger og IT-tjenester for bedrifter In…" at bounding box center [1190, 360] width 302 height 194
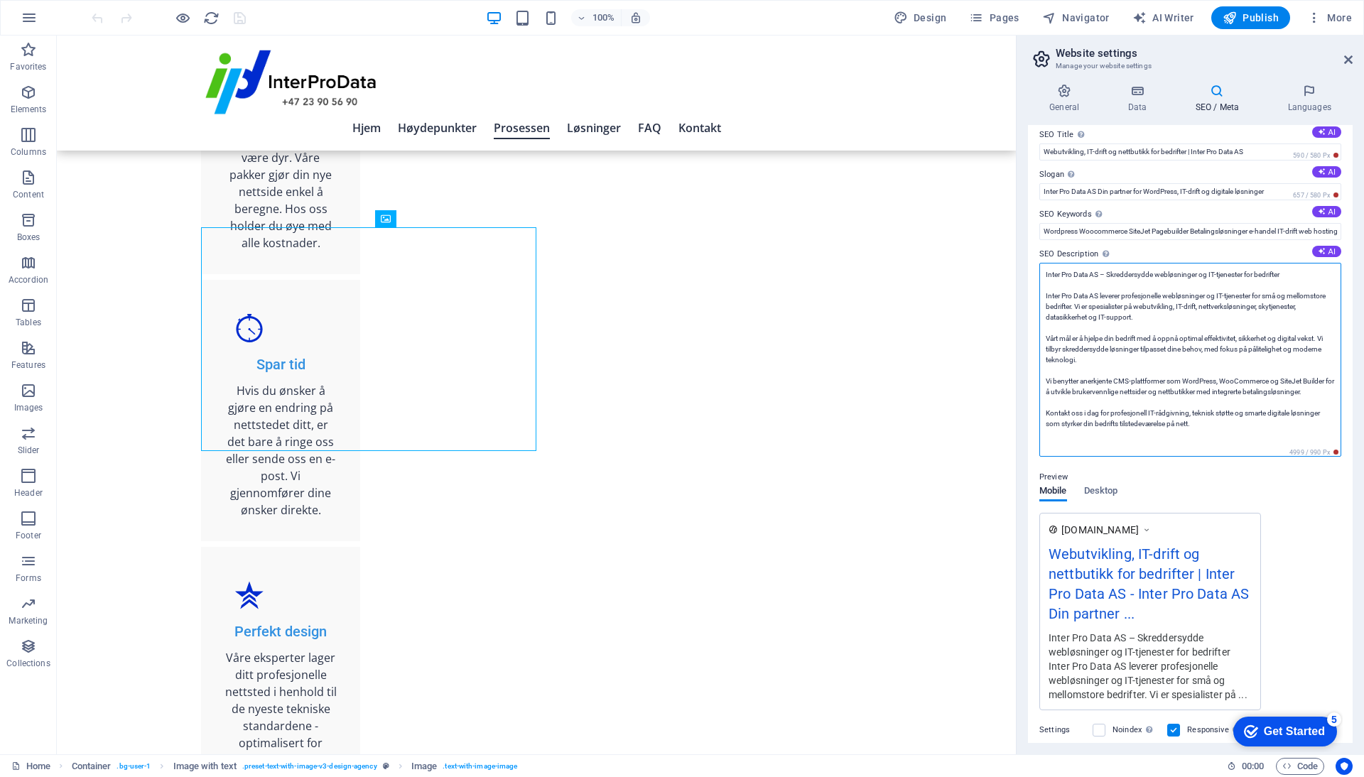
click at [1099, 281] on textarea "Inter Pro Data AS – Skreddersydde webløsninger og IT-tjenester for bedrifter In…" at bounding box center [1190, 360] width 302 height 194
drag, startPoint x: 1045, startPoint y: 272, endPoint x: 1271, endPoint y: 435, distance: 279.3
click at [1271, 435] on textarea "Inter Pro Data AS – Skreddersydde webløsninger og IT-tjenester for bedrifter In…" at bounding box center [1190, 360] width 302 height 194
click at [1082, 152] on input "Webutvikling, IT-drift og nettbutikk for bedrifter | Inter Pro Data AS" at bounding box center [1190, 151] width 302 height 17
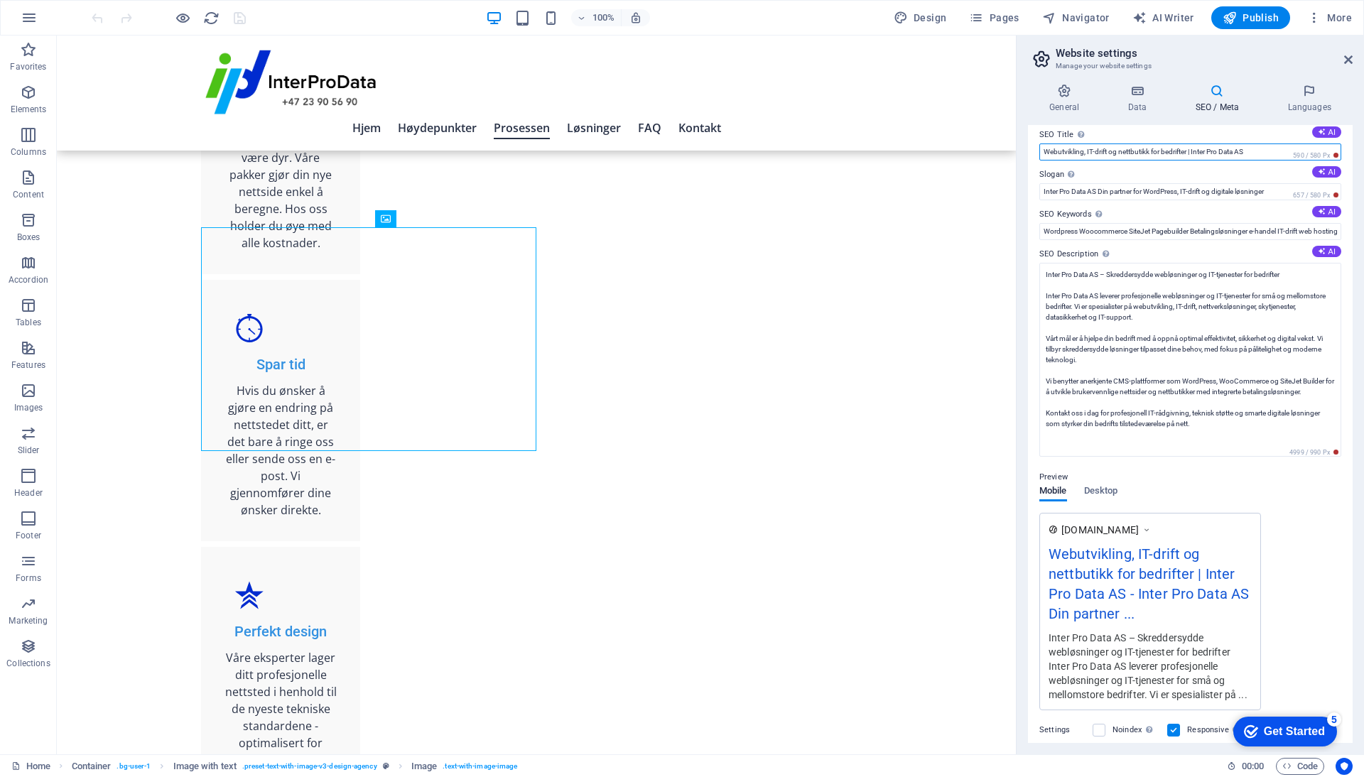
click at [1082, 152] on input "Webutvikling, IT-drift og nettbutikk for bedrifter | Inter Pro Data AS" at bounding box center [1190, 151] width 302 height 17
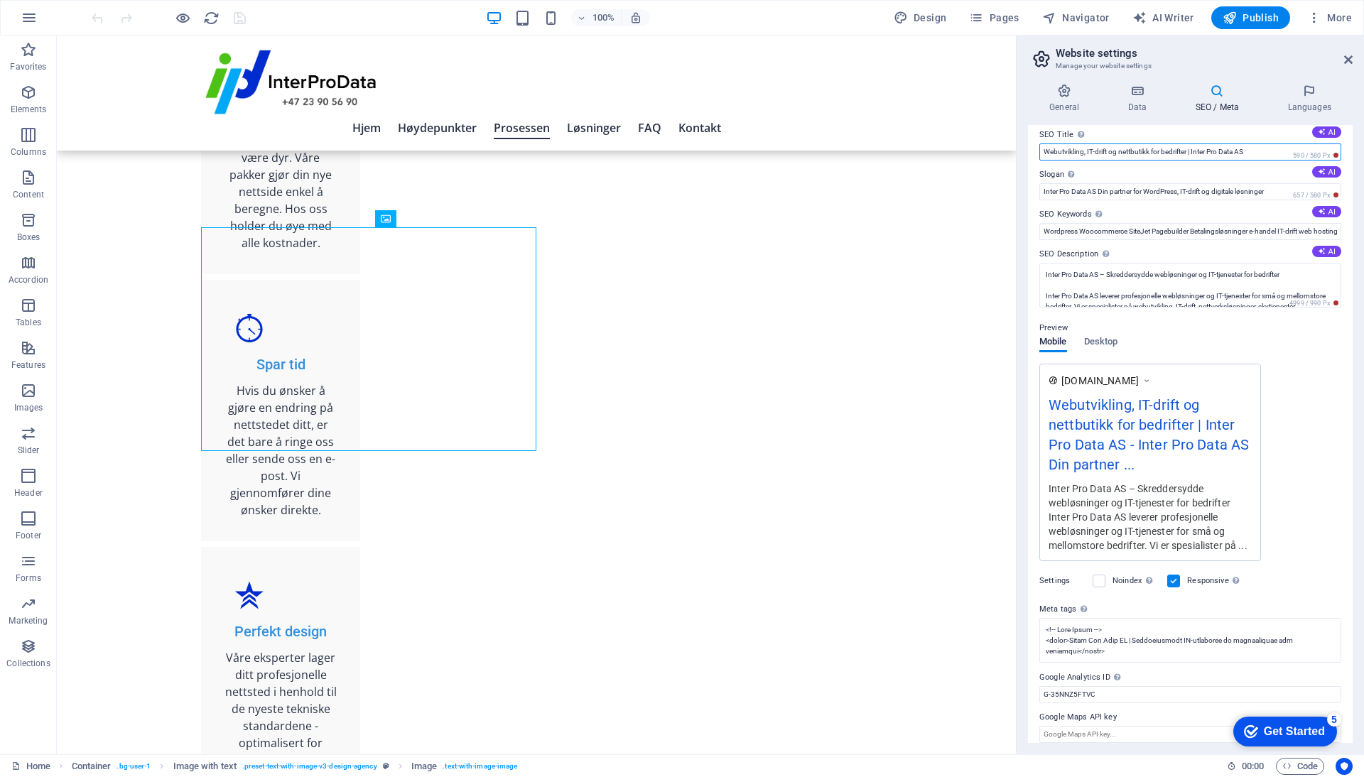
click at [1082, 152] on input "Webutvikling, IT-drift og nettbutikk for bedrifter | Inter Pro Data AS" at bounding box center [1190, 151] width 302 height 17
click at [1149, 149] on input "Webutvikling, IT-drift og nettbutikk for bedrifter | Inter Pro Data AS" at bounding box center [1190, 151] width 302 height 17
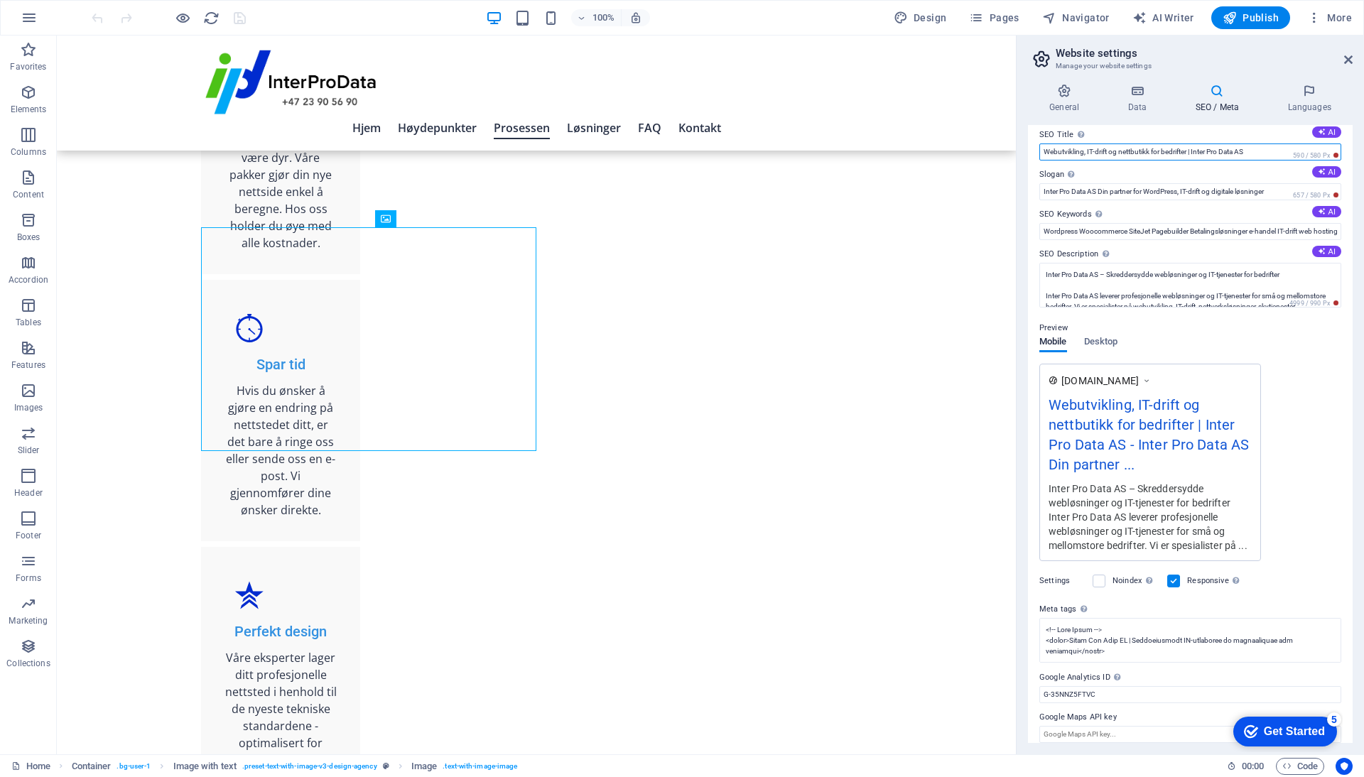
click at [1149, 149] on input "Webutvikling, IT-drift og nettbutikk for bedrifter | Inter Pro Data AS" at bounding box center [1190, 151] width 302 height 17
click at [1264, 153] on input "Webutvikling, IT-drift og nettbutikk for bedrifter | Inter Pro Data AS" at bounding box center [1190, 151] width 302 height 17
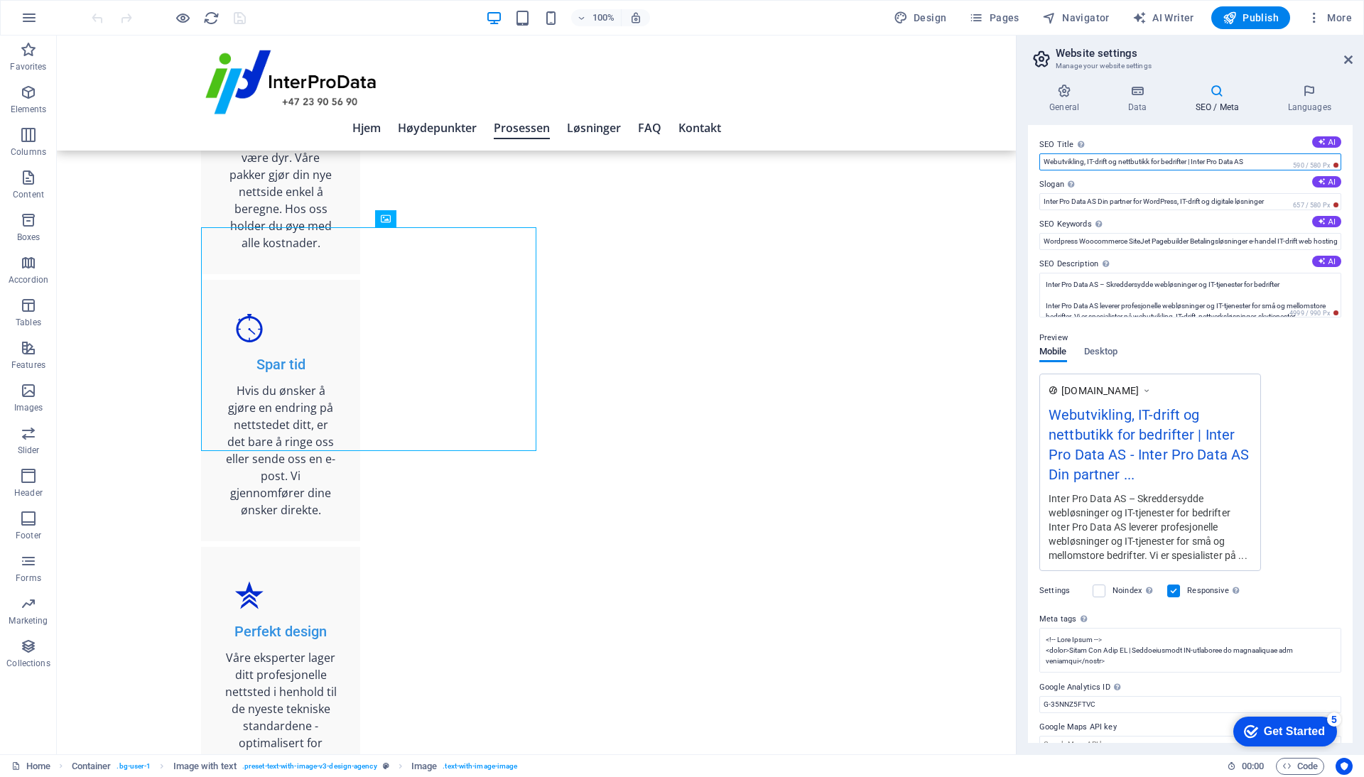
scroll to position [0, 0]
click at [1273, 159] on input "Webutvikling, IT-drift og nettbutikk for bedrifter | Inter Pro Data AS" at bounding box center [1190, 161] width 302 height 17
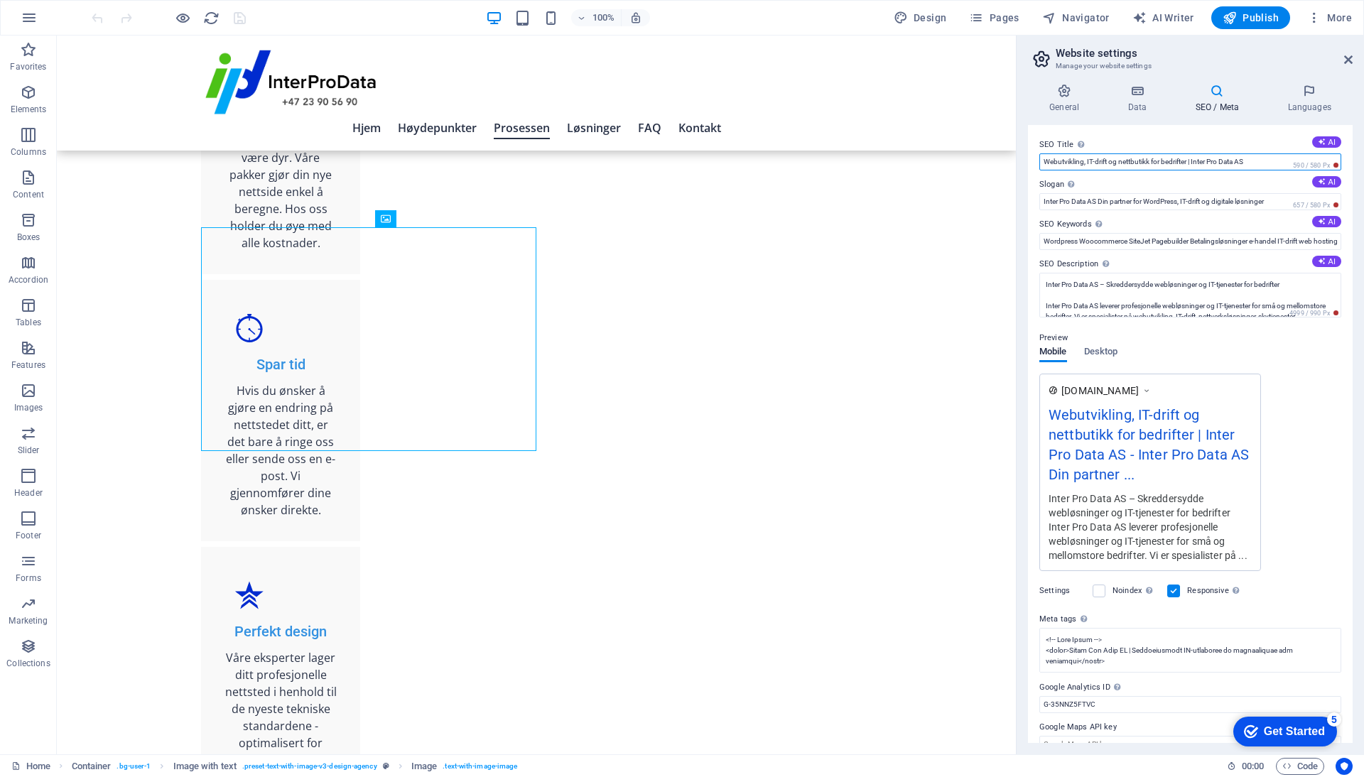
click at [1193, 161] on input "Webutvikling, IT-drift og nettbutikk for bedrifter | Inter Pro Data AS" at bounding box center [1190, 161] width 302 height 17
paste input "ordPress, nettbutikk og IT-drift"
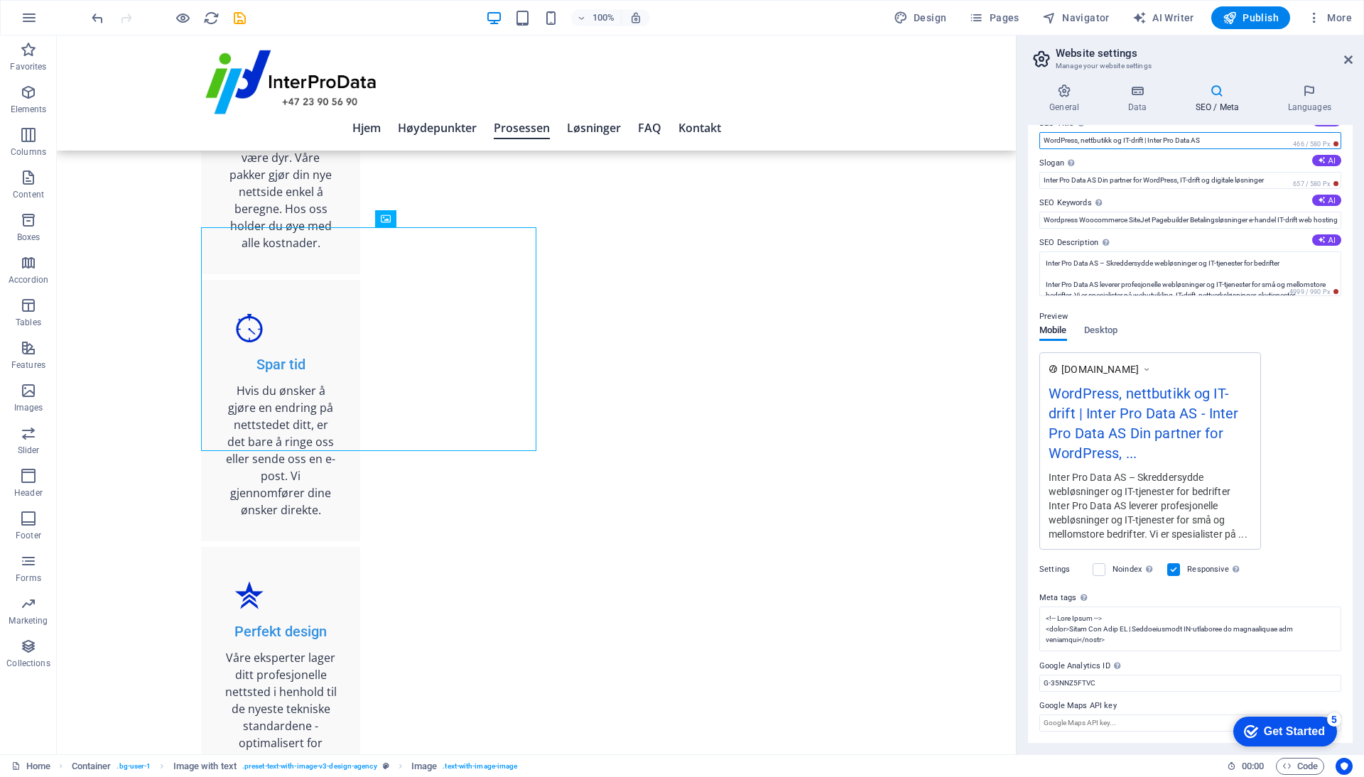
scroll to position [21, 0]
type input "WordPress, nettbutikk og IT-drift | Inter Pro Data AS"
click at [236, 18] on icon "save" at bounding box center [240, 18] width 16 height 16
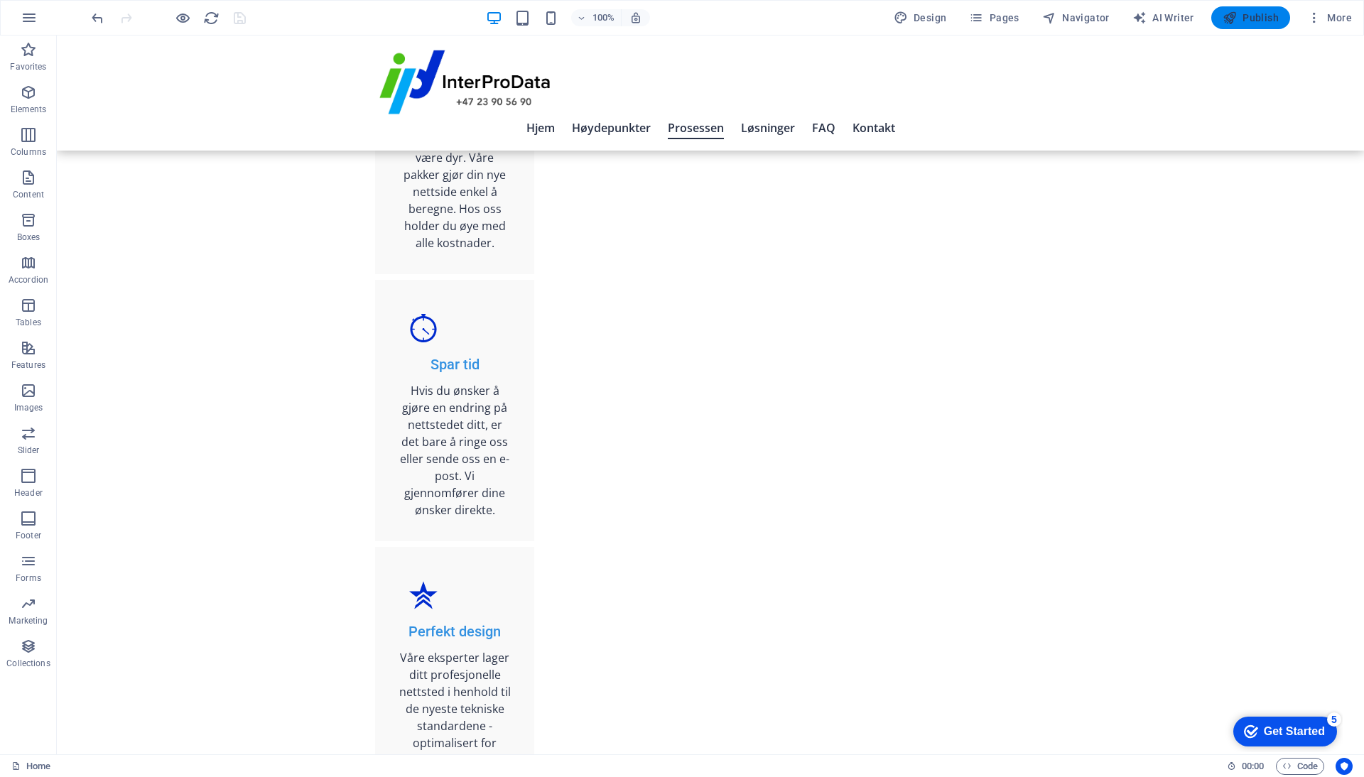
click at [1250, 16] on span "Publish" at bounding box center [1250, 18] width 56 height 14
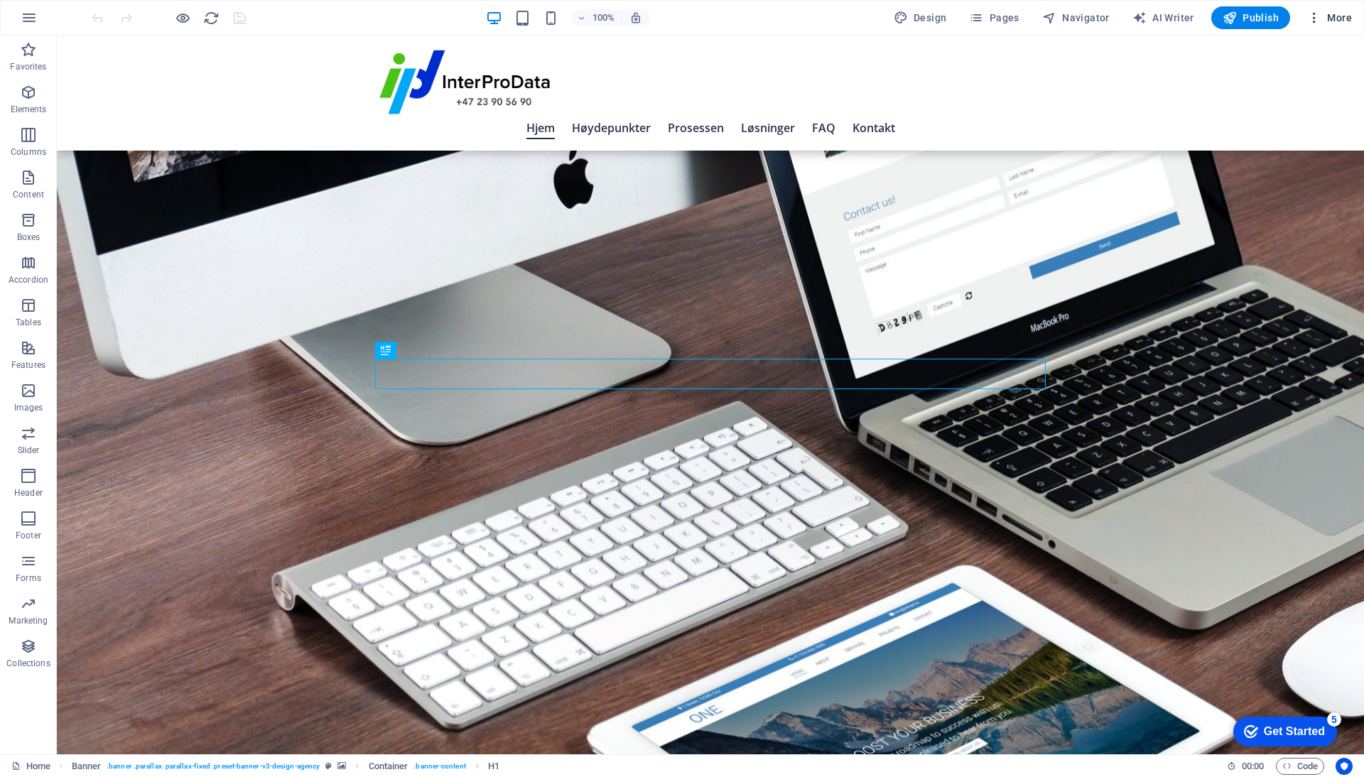
click at [1323, 15] on span "More" at bounding box center [1329, 18] width 45 height 14
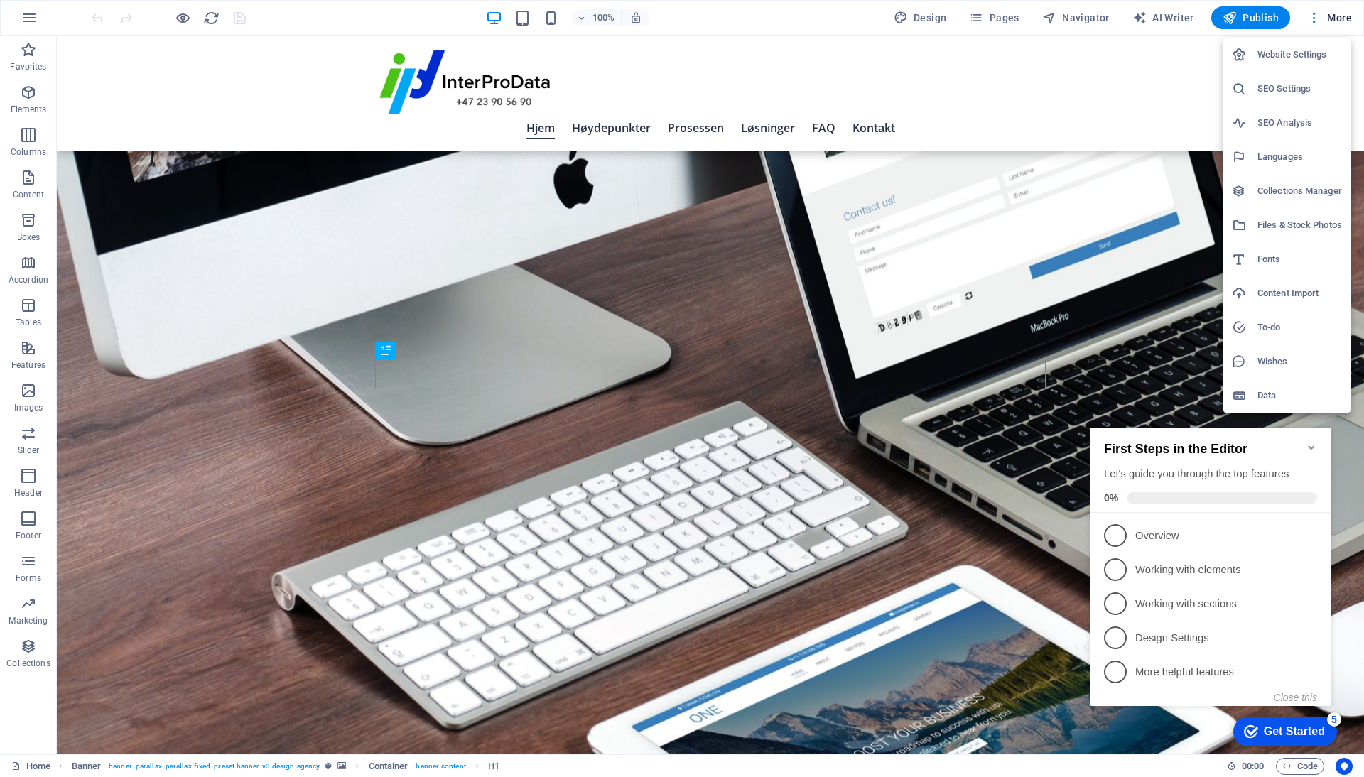
click at [1293, 89] on h6 "SEO Settings" at bounding box center [1299, 88] width 85 height 17
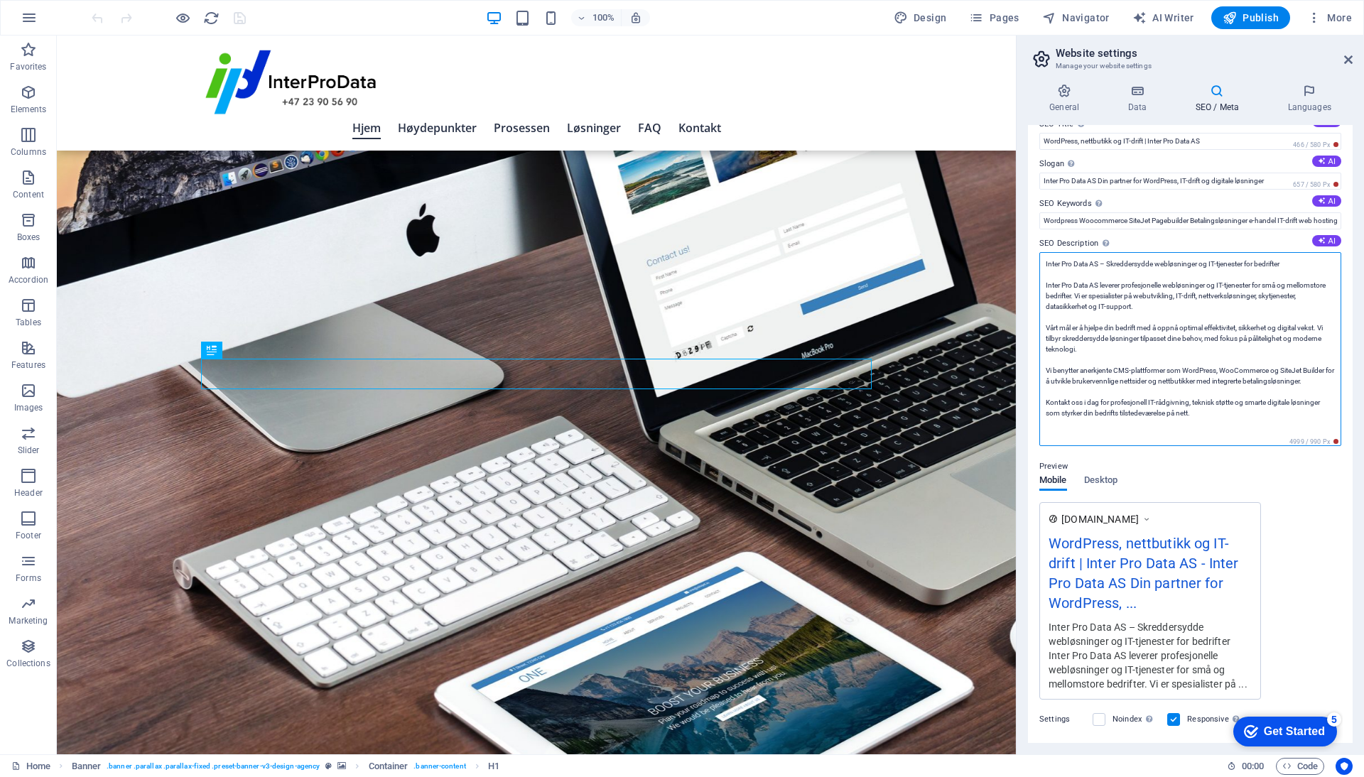
scroll to position [10, 0]
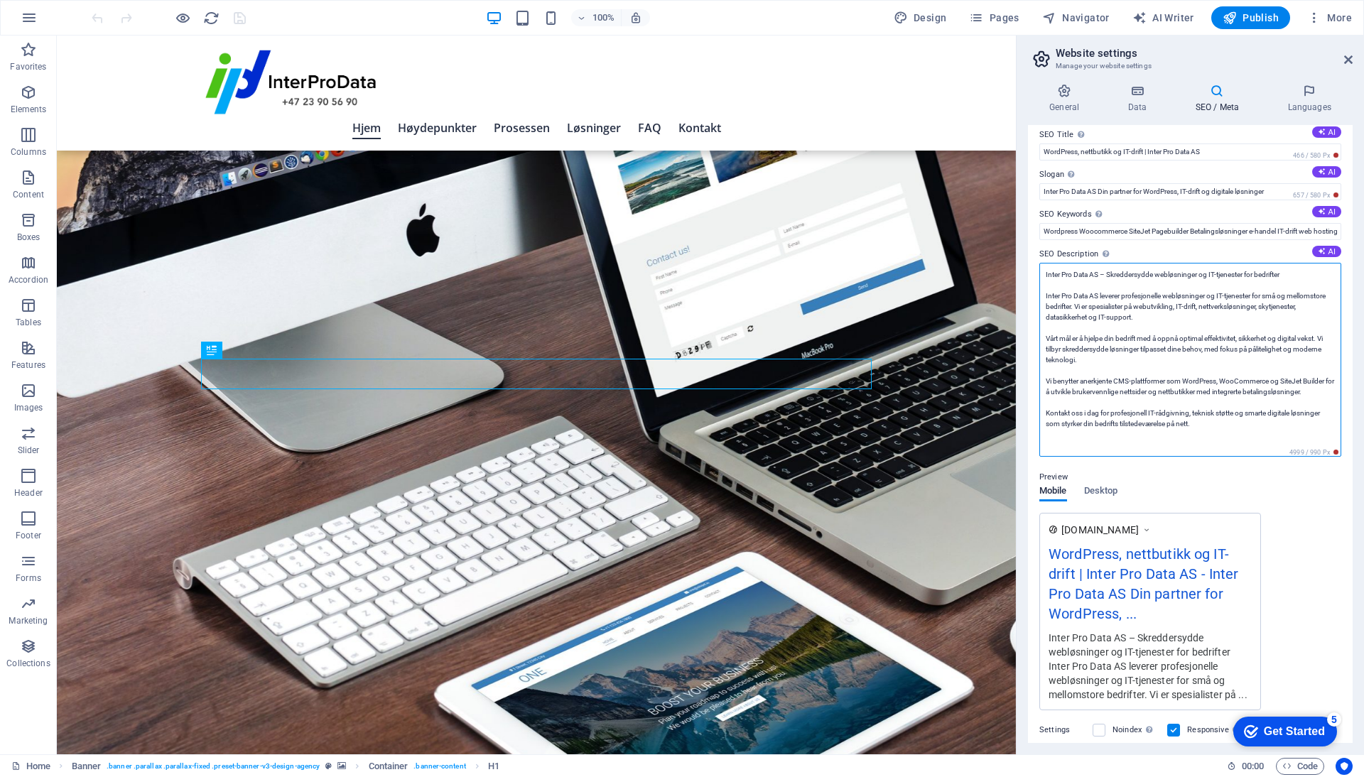
drag, startPoint x: 1044, startPoint y: 261, endPoint x: 1250, endPoint y: 449, distance: 278.5
click at [1250, 449] on textarea "Inter Pro Data AS – Skreddersydde webløsninger og IT-tjenester for bedrifter In…" at bounding box center [1190, 360] width 302 height 194
paste textarea "leverer skreddersydde webløsninger, nettbutikk og IT-tjenester for SMB. Vi tilb…"
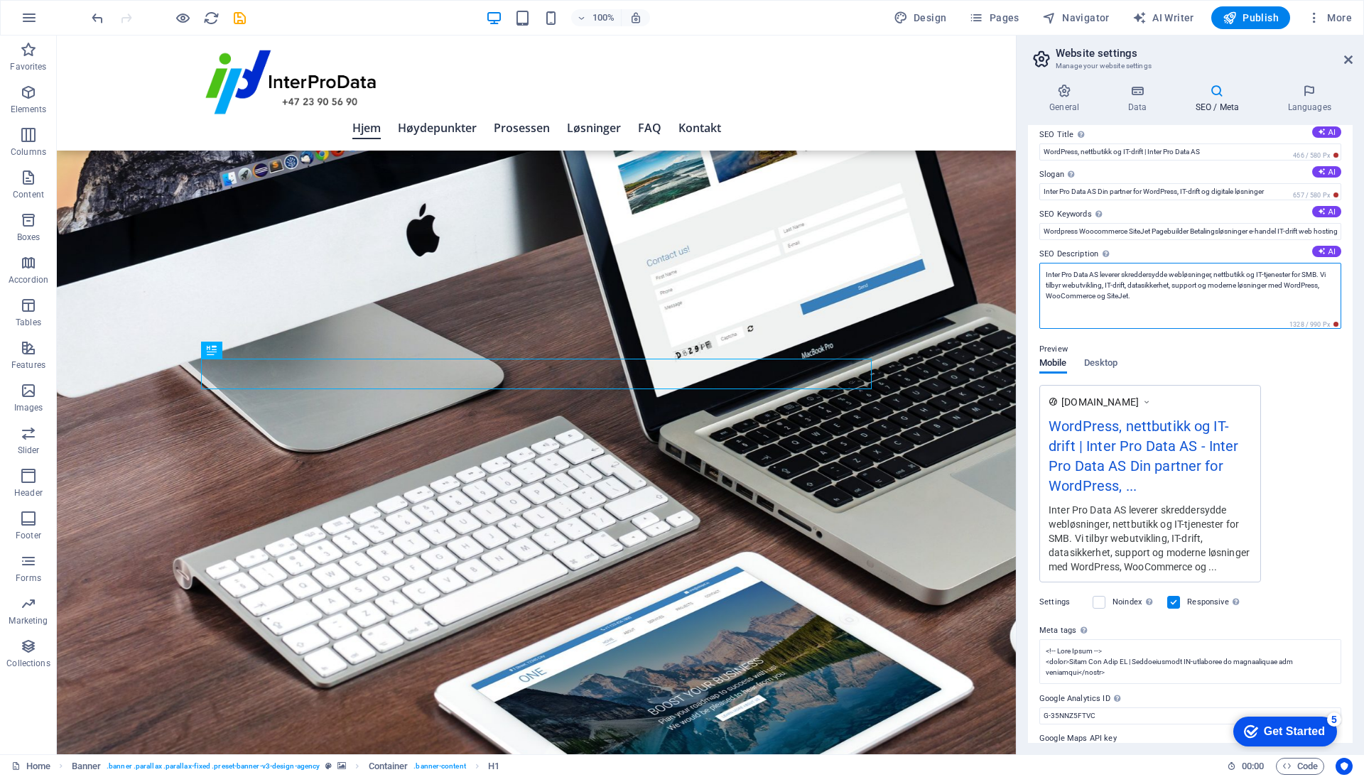
click at [1150, 313] on textarea "Inter Pro Data AS leverer skreddersydde webløsninger, nettbutikk og IT-tjeneste…" at bounding box center [1190, 296] width 302 height 66
click at [1087, 317] on textarea "Inter Pro Data AS leverer skreddersydde webløsninger, nettbutikk og IT-tjeneste…" at bounding box center [1190, 296] width 302 height 66
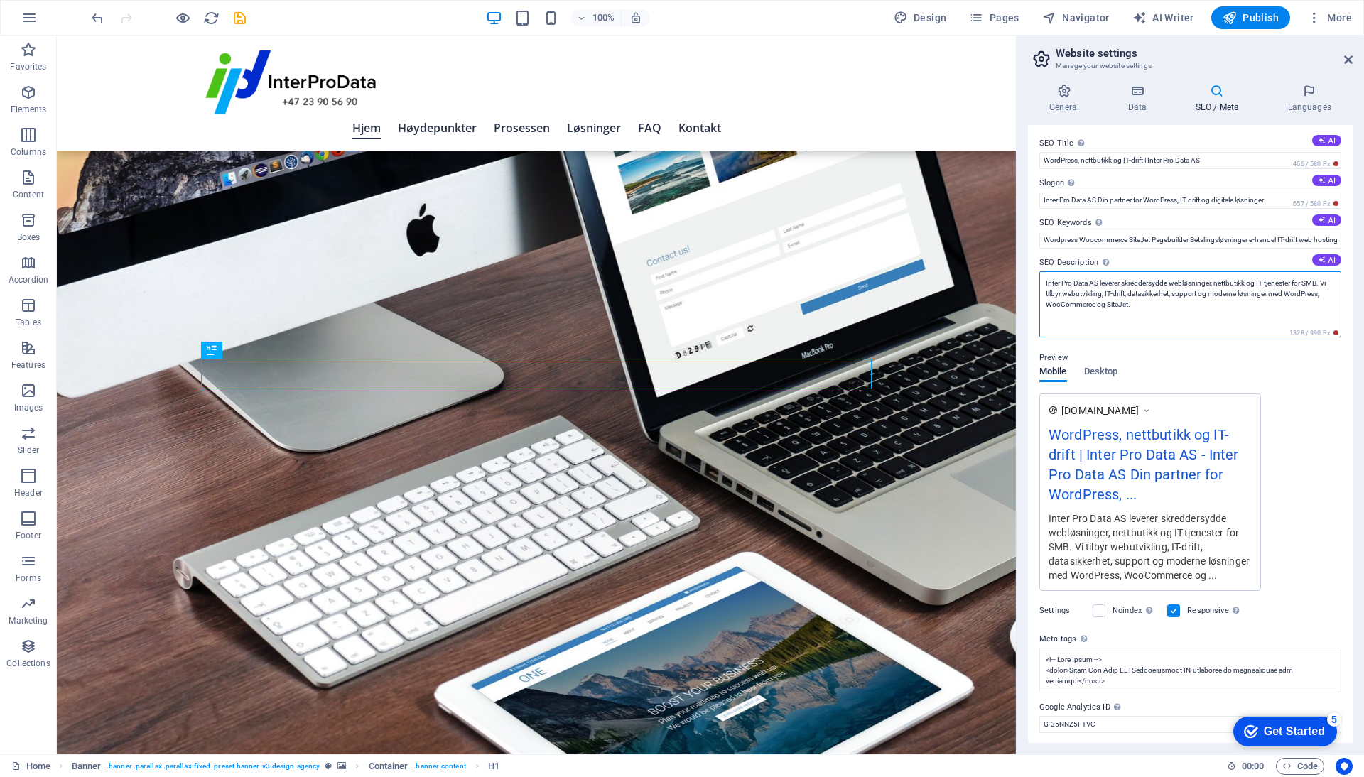
scroll to position [0, 0]
type textarea "Inter Pro Data AS leverer skreddersydde webløsninger, nettbutikk og IT-tjeneste…"
click at [239, 16] on icon "save" at bounding box center [240, 18] width 16 height 16
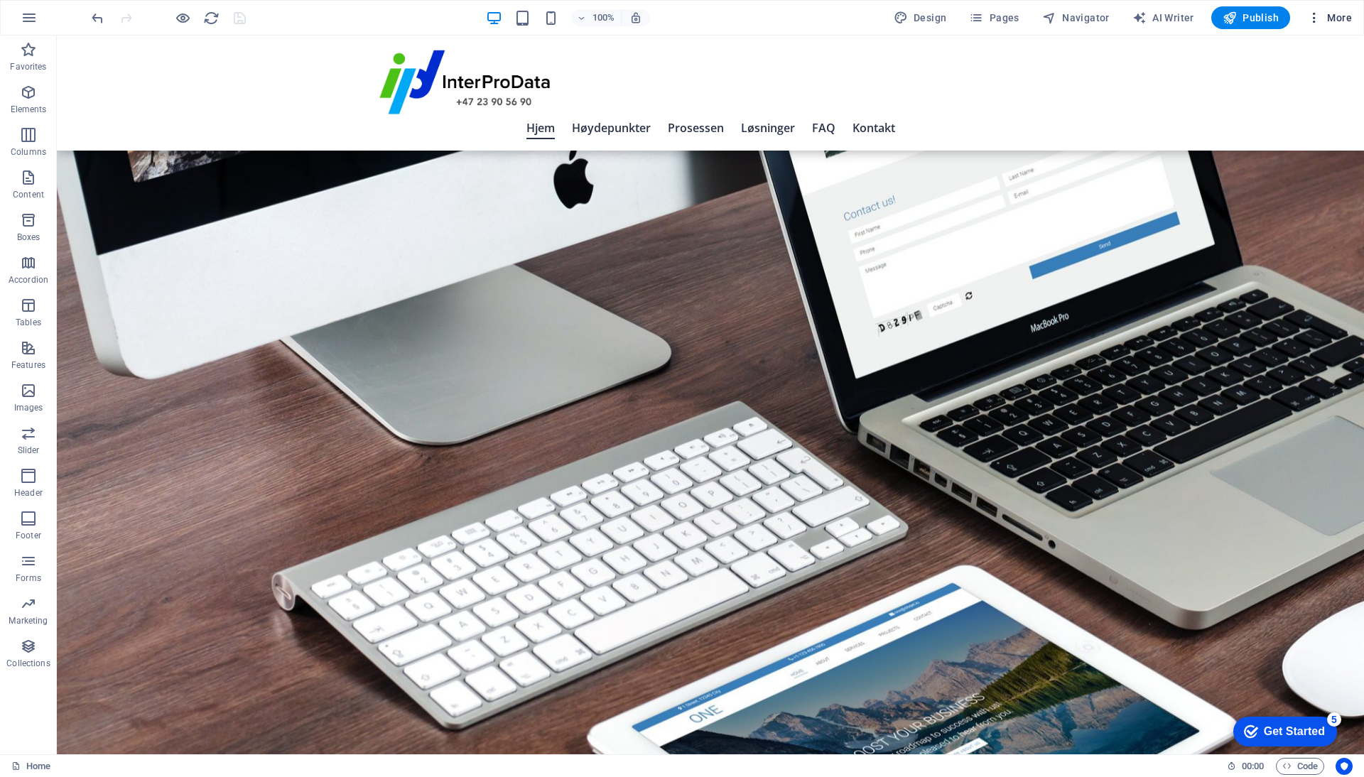
click at [1335, 12] on span "More" at bounding box center [1329, 18] width 45 height 14
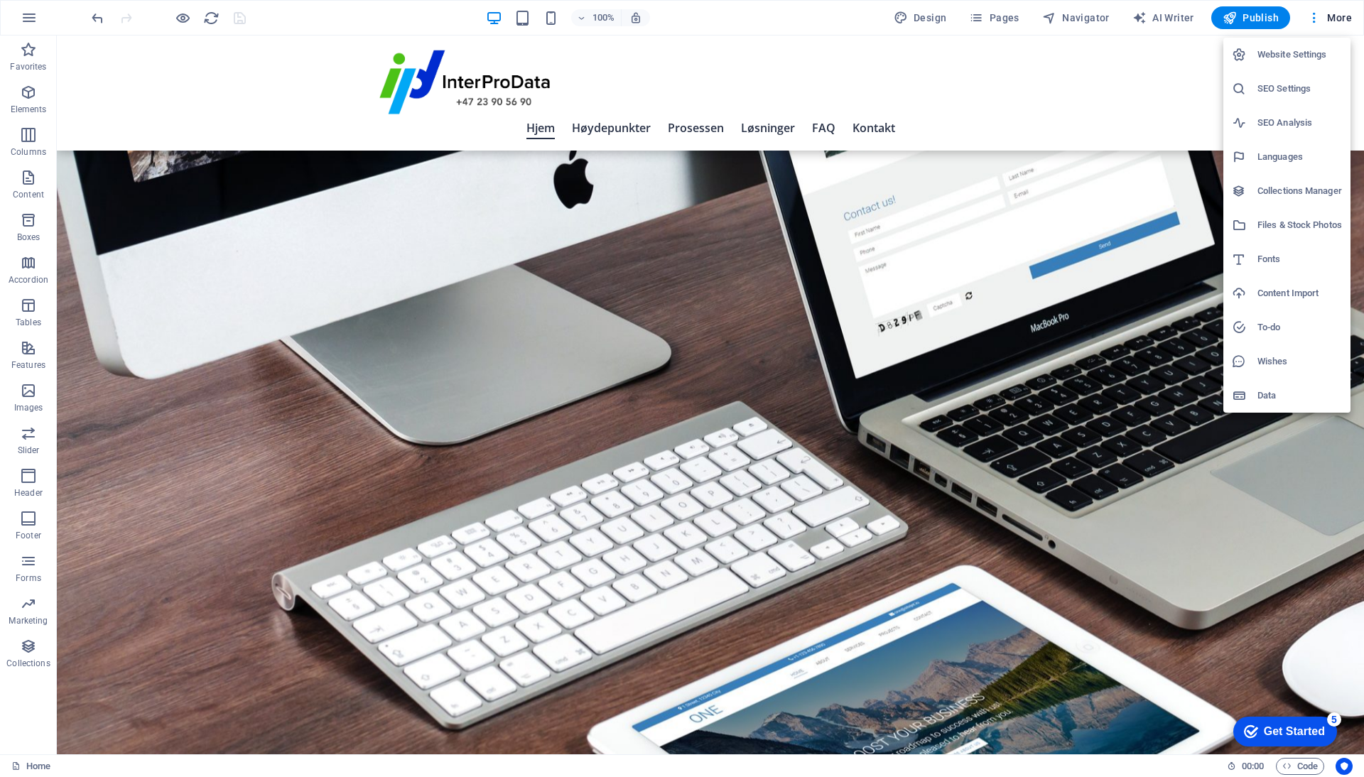
click at [1286, 116] on h6 "SEO Analysis" at bounding box center [1299, 122] width 85 height 17
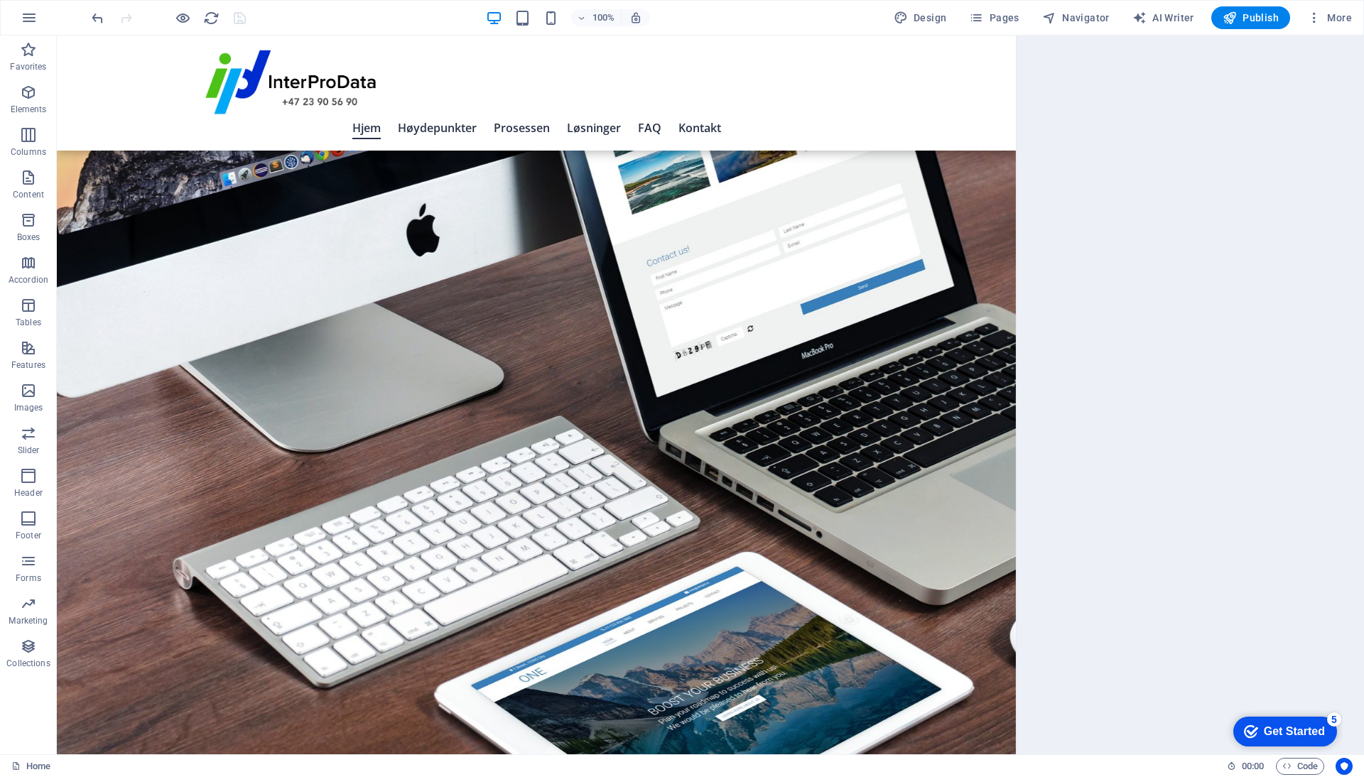
select select "[DOMAIN_NAME]"
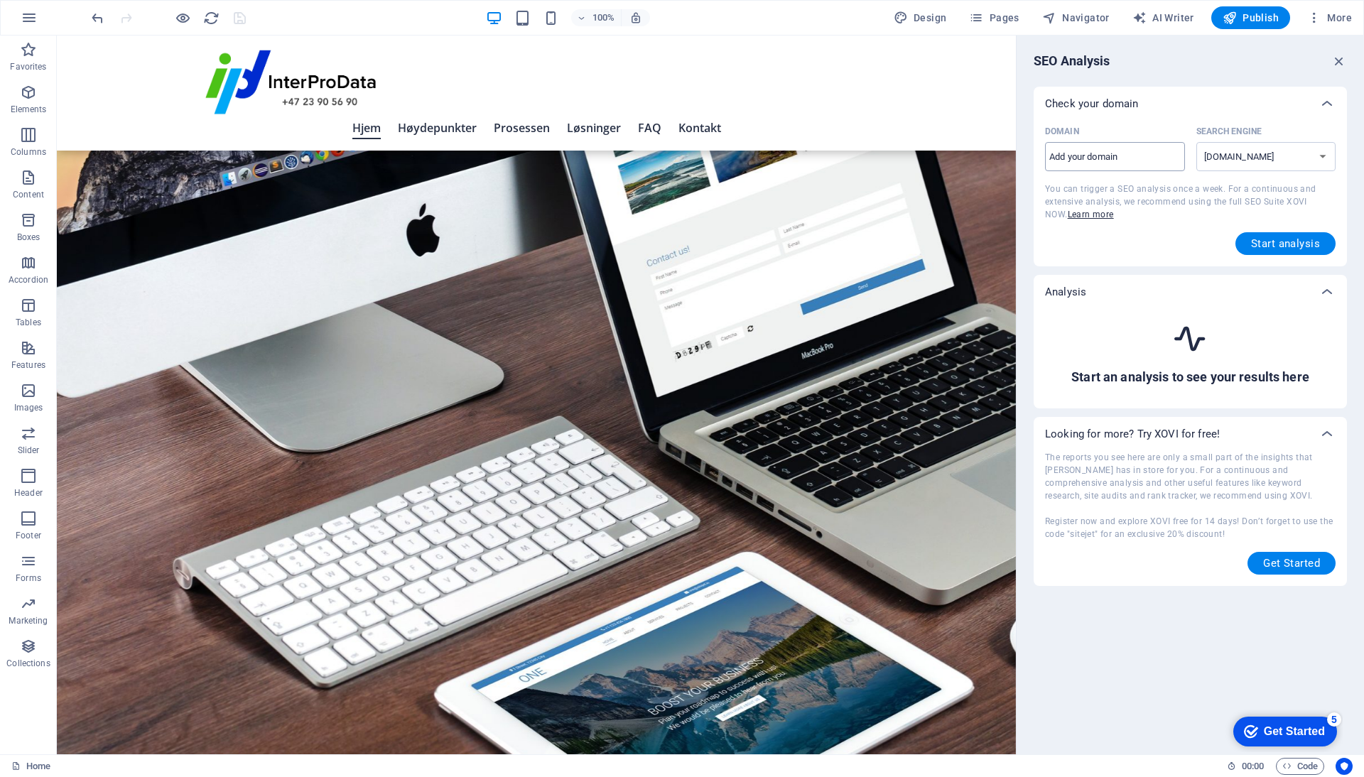
click at [1129, 159] on input "Domain ​" at bounding box center [1115, 157] width 140 height 23
type input "[DOMAIN_NAME]"
click at [1263, 242] on span "Start analysis" at bounding box center [1285, 243] width 69 height 11
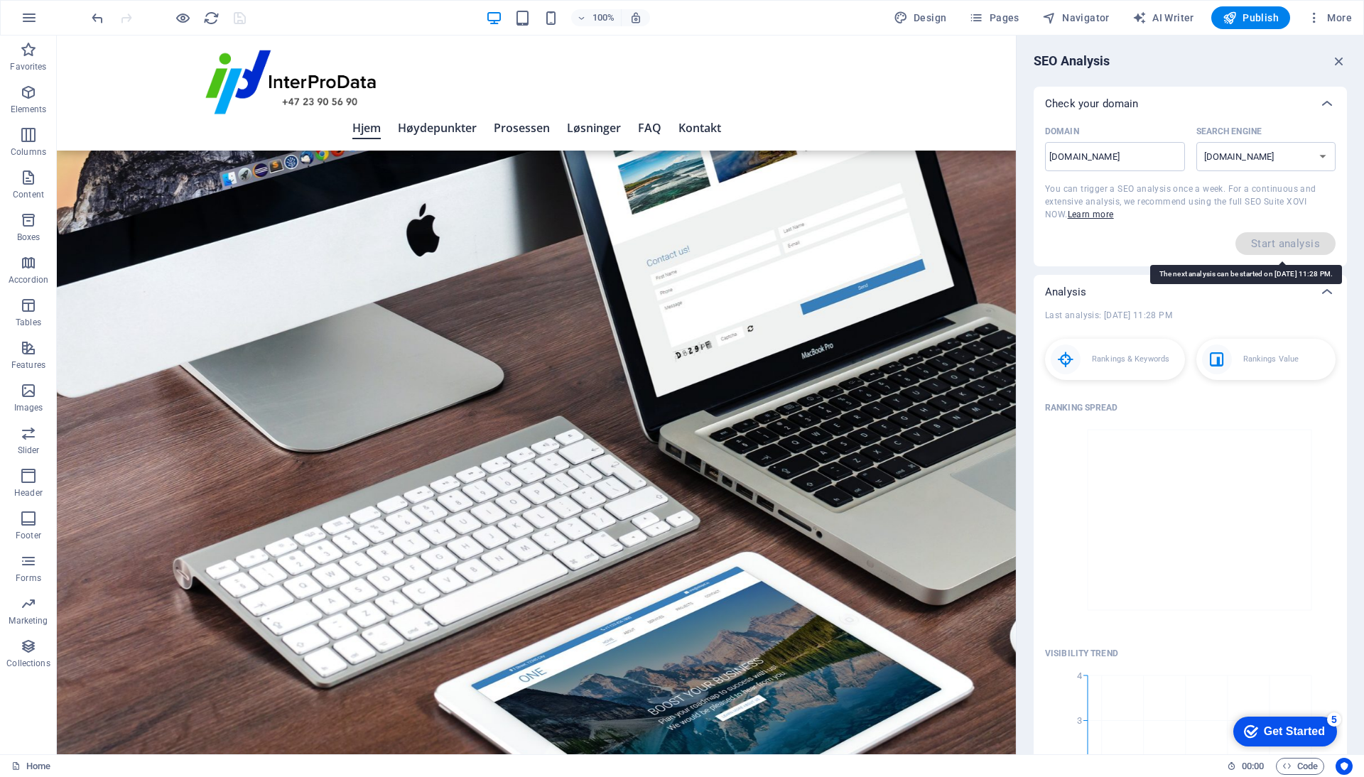
click at [1261, 241] on span "Start analysis" at bounding box center [1285, 243] width 100 height 23
click at [1335, 59] on icon "button" at bounding box center [1339, 61] width 16 height 16
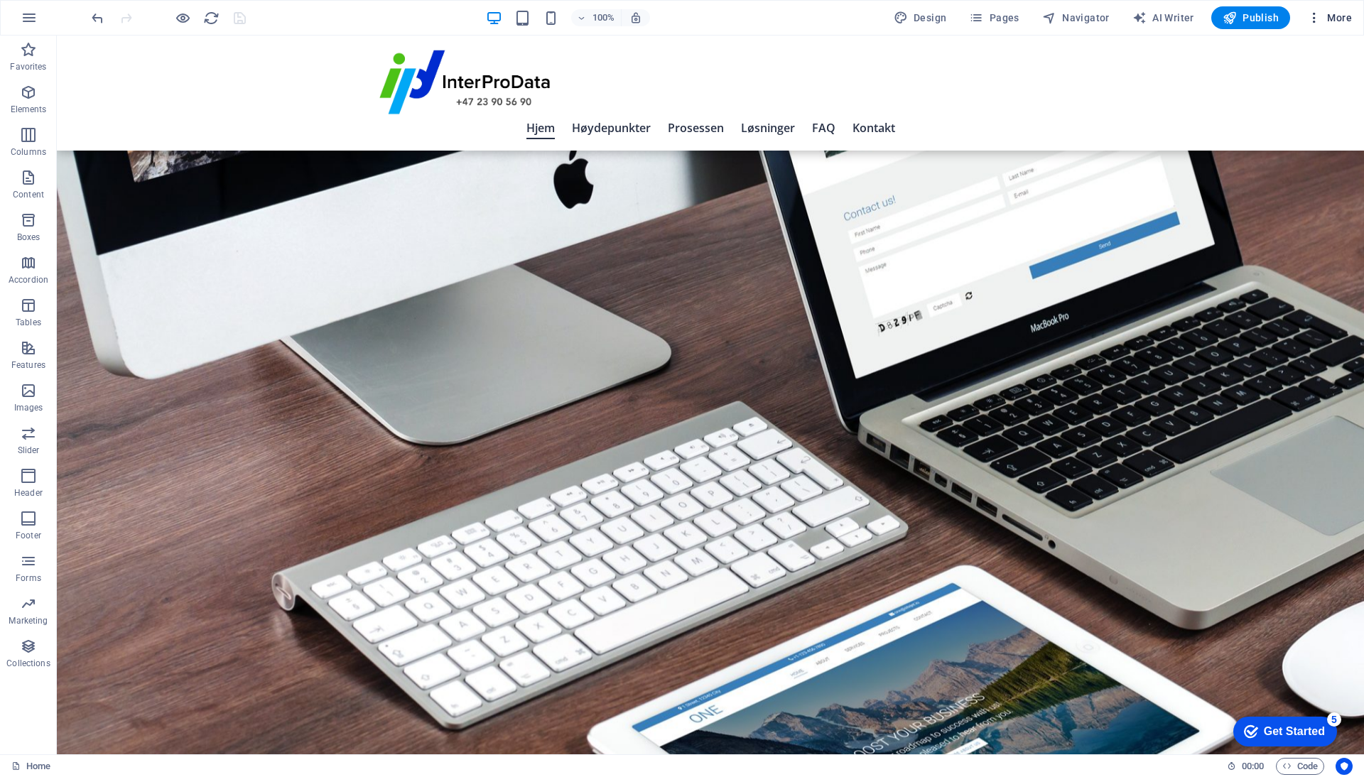
click at [1330, 10] on button "More" at bounding box center [1329, 17] width 56 height 23
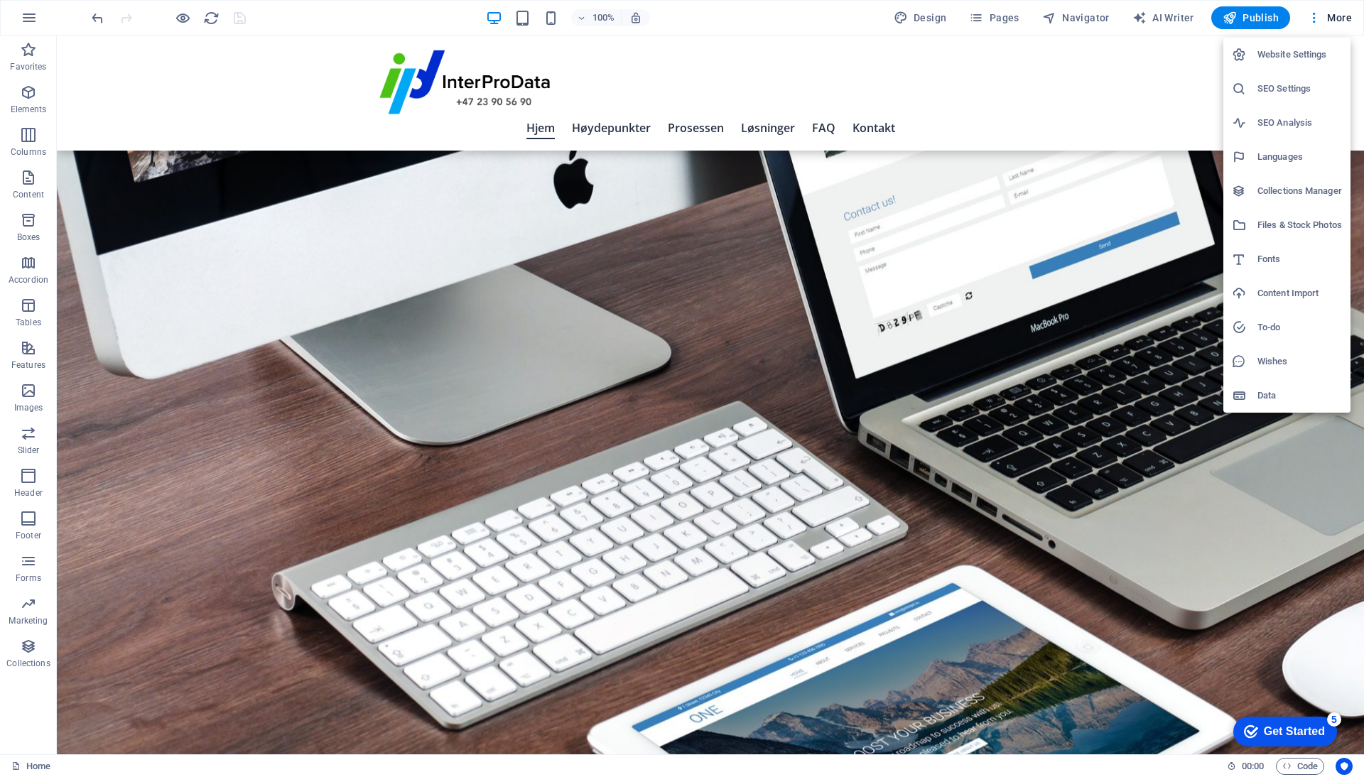
click at [1276, 88] on h6 "SEO Settings" at bounding box center [1299, 88] width 85 height 17
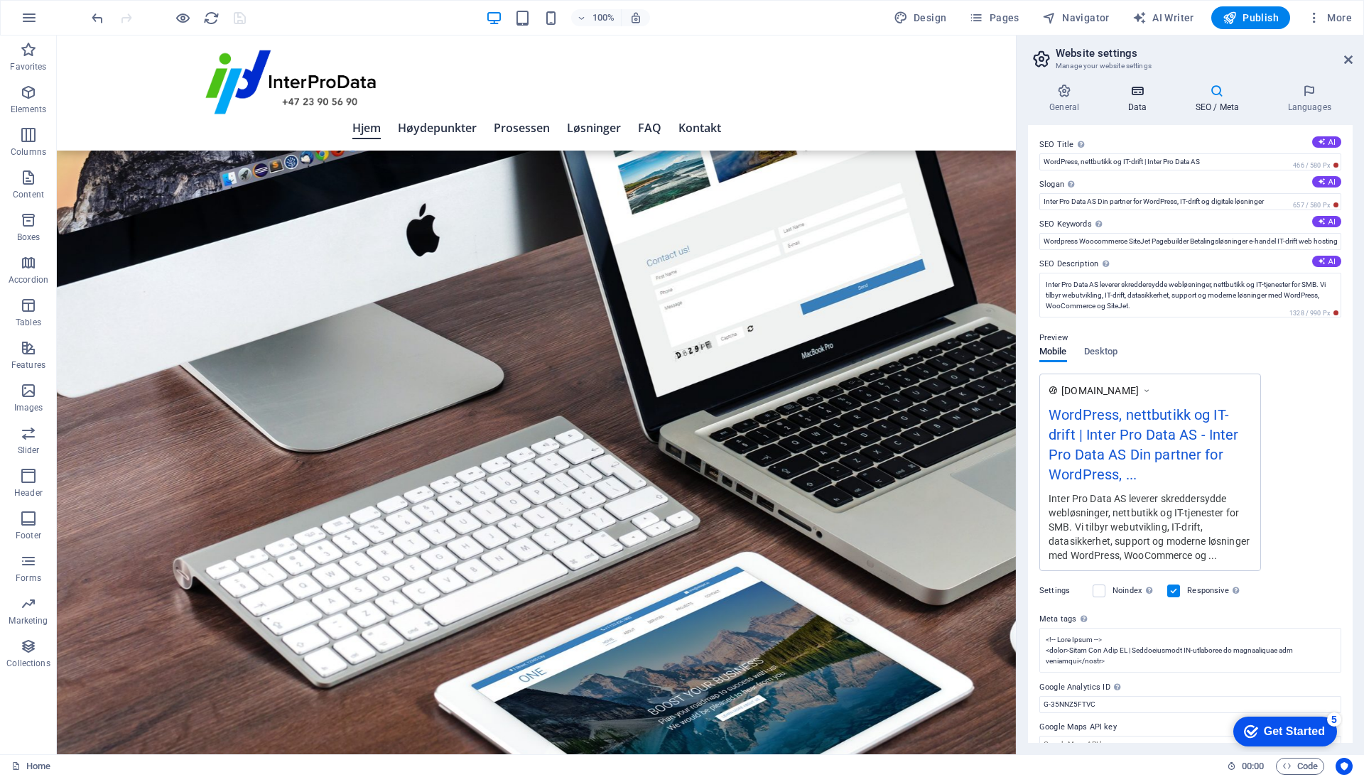
click at [1151, 102] on h4 "Data" at bounding box center [1139, 99] width 67 height 30
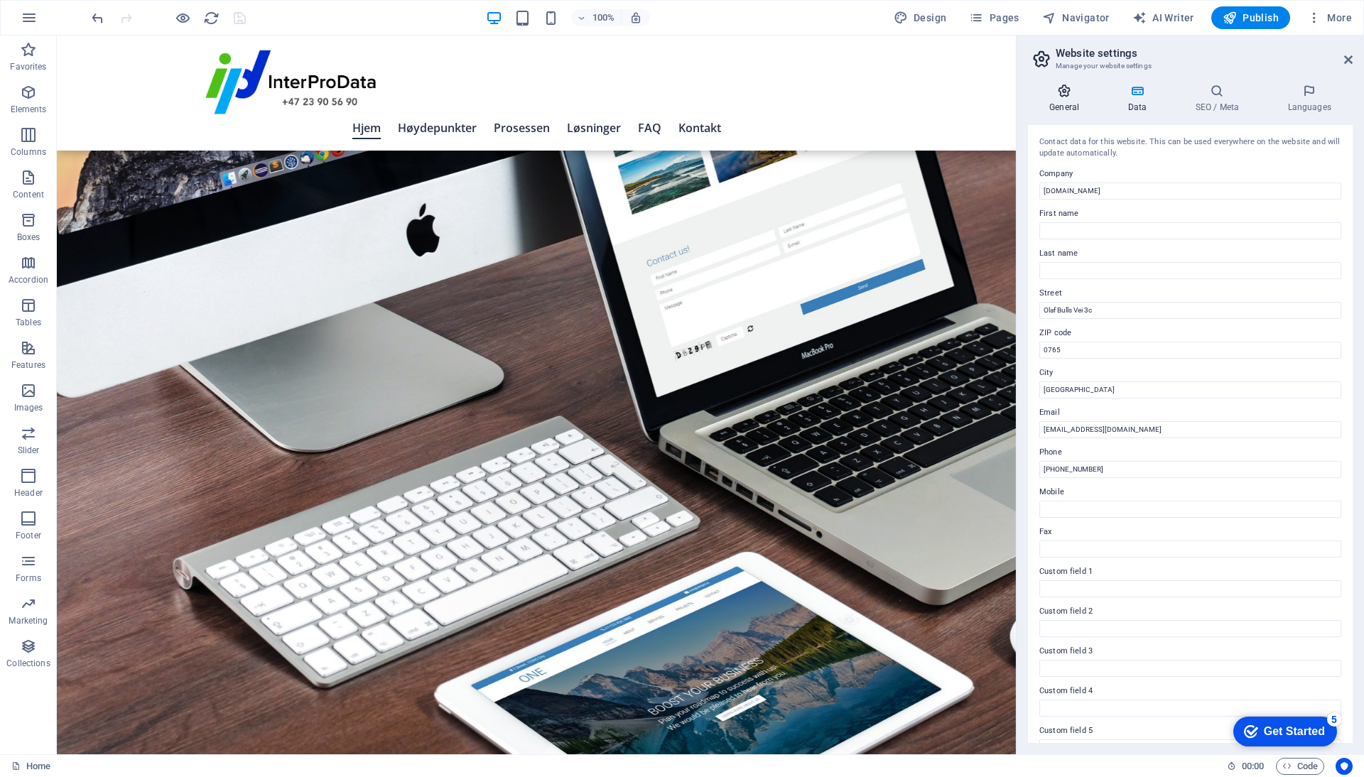
click at [1072, 97] on icon at bounding box center [1064, 91] width 72 height 14
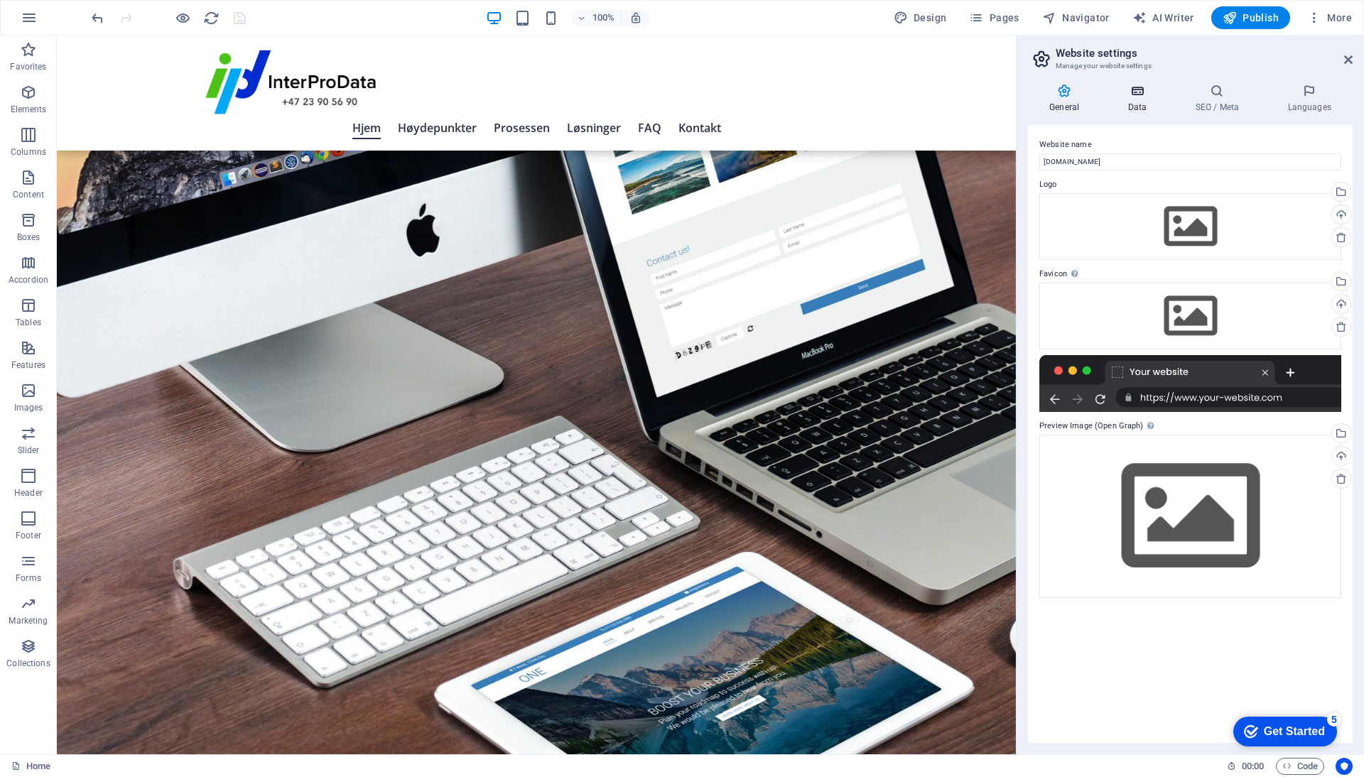
click at [1141, 89] on icon at bounding box center [1137, 91] width 62 height 14
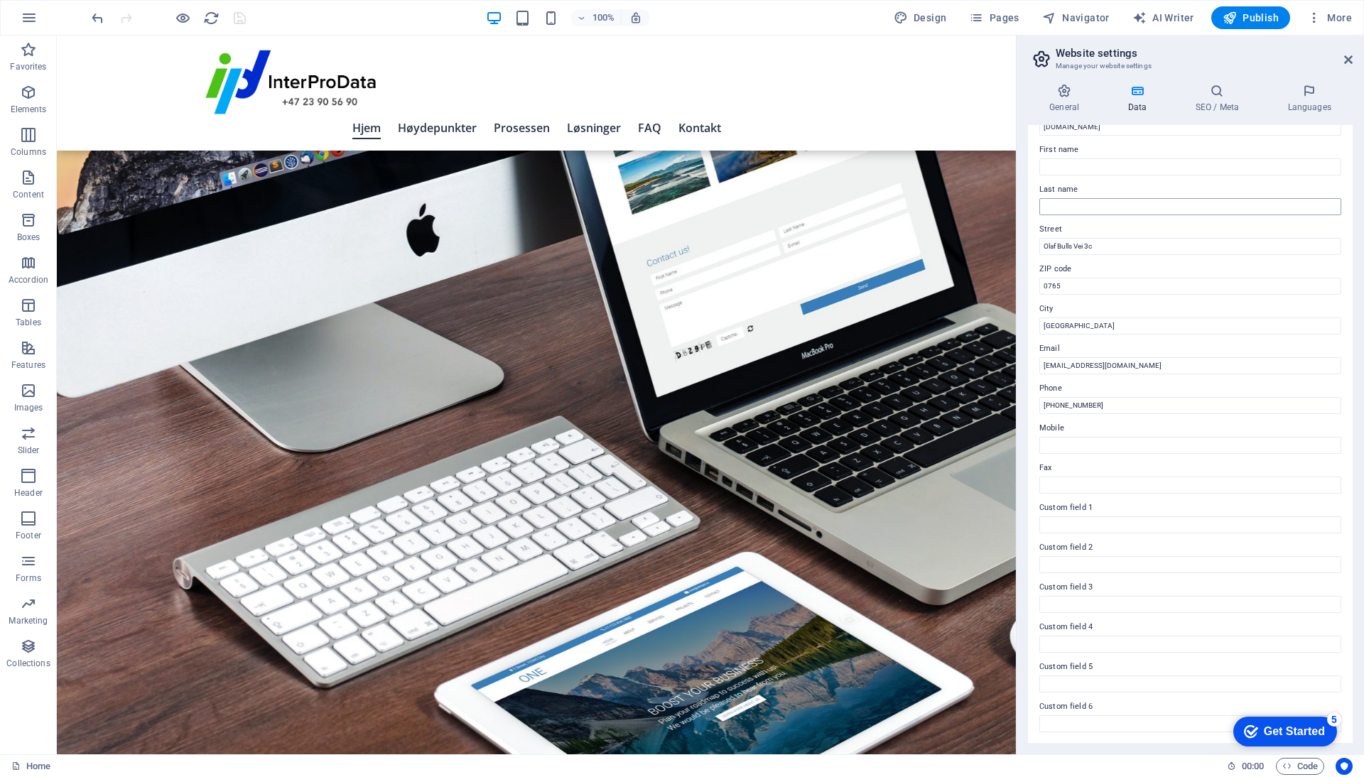
scroll to position [63, 0]
click at [1219, 99] on h4 "SEO / Meta" at bounding box center [1219, 99] width 92 height 30
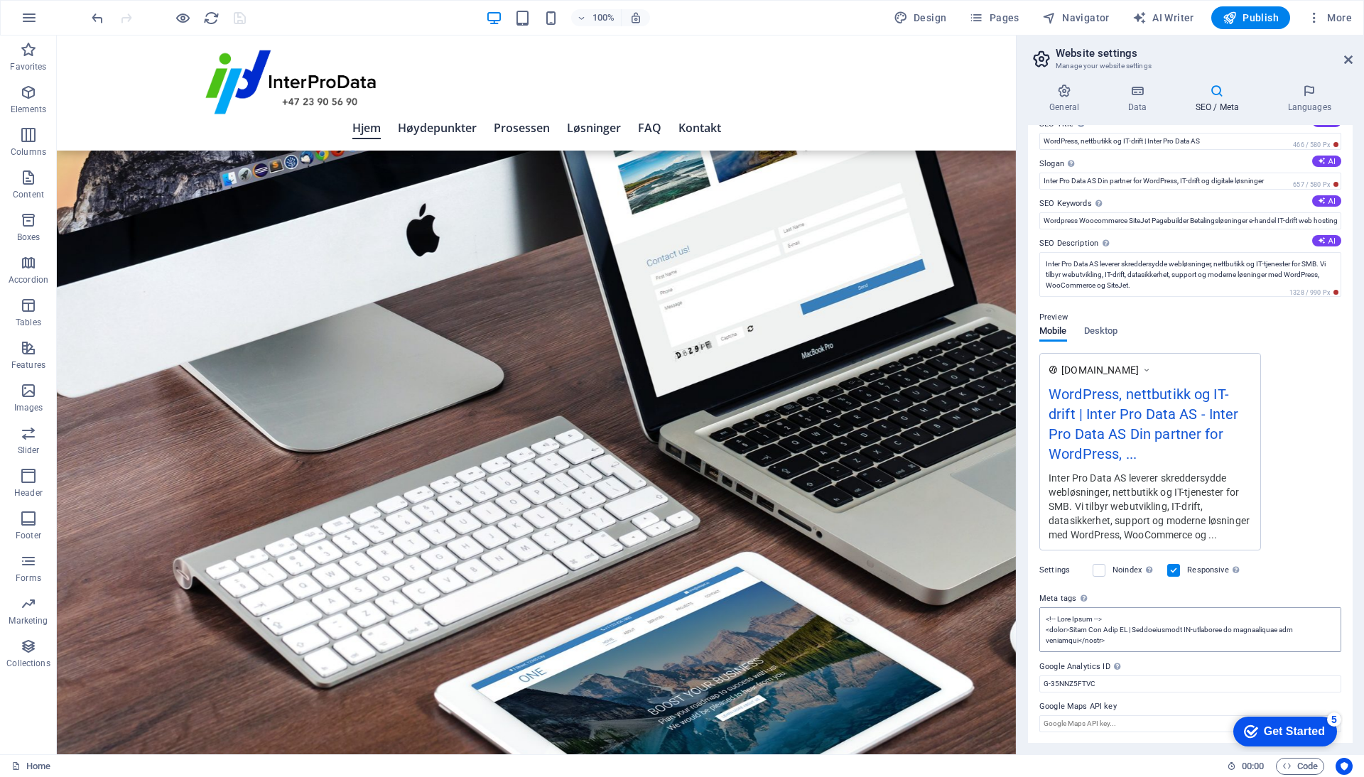
scroll to position [0, 0]
click at [1309, 102] on h4 "Languages" at bounding box center [1309, 99] width 87 height 30
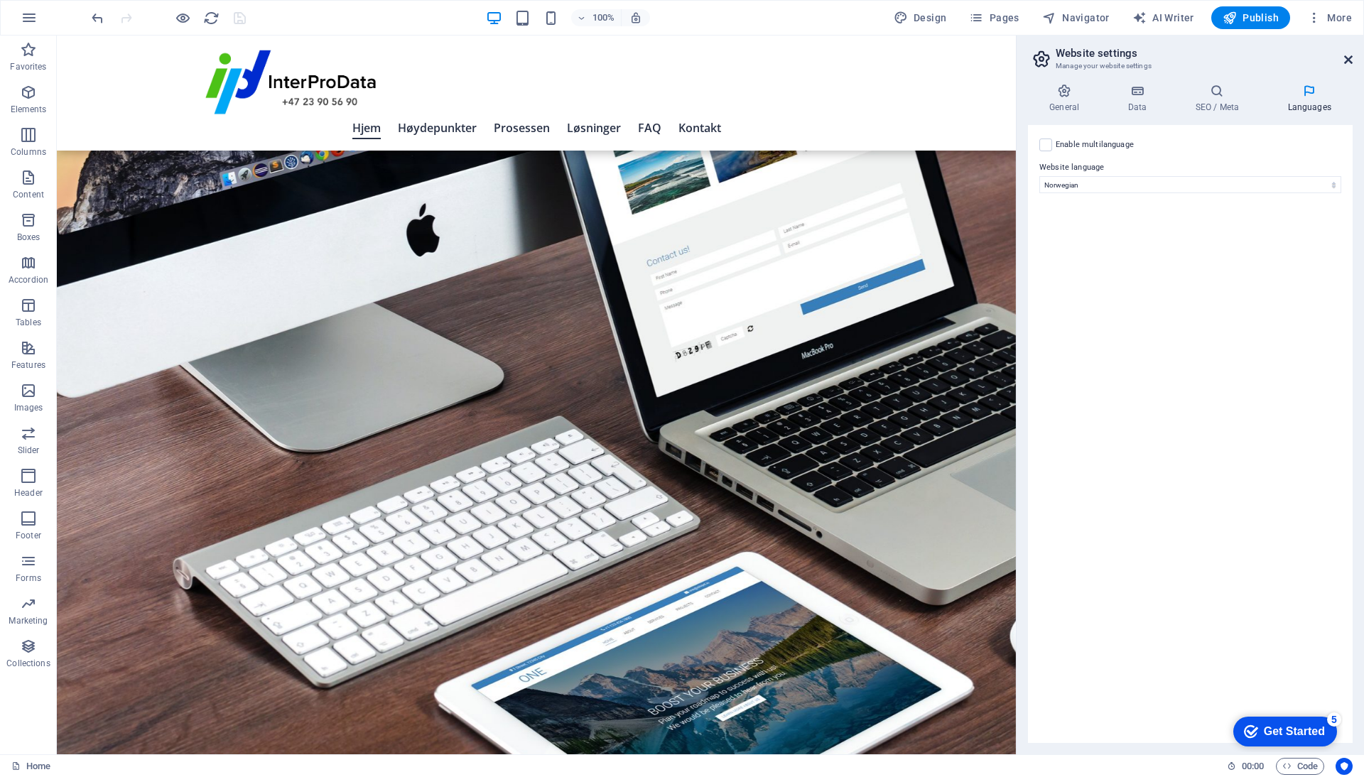
click at [1344, 58] on icon at bounding box center [1348, 59] width 9 height 11
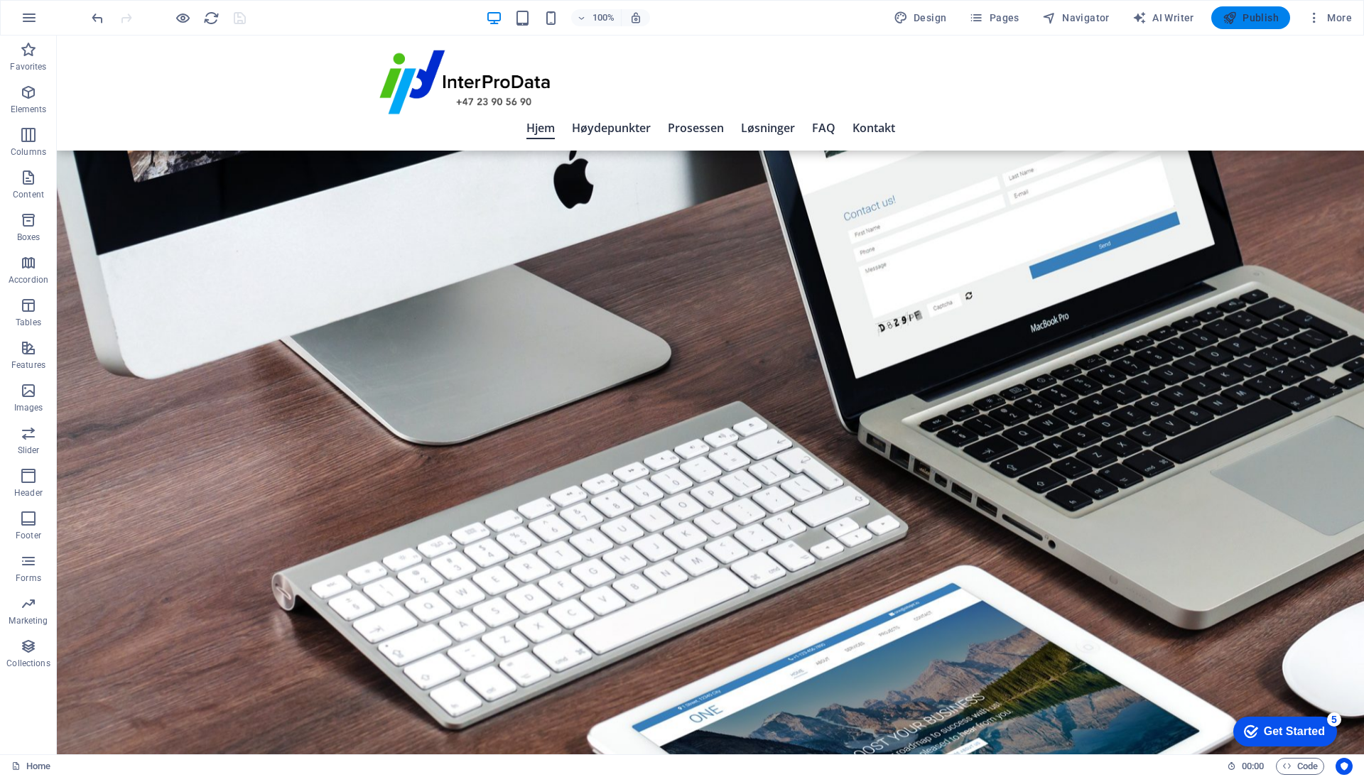
click at [1225, 9] on button "Publish" at bounding box center [1250, 17] width 79 height 23
